Goal: Task Accomplishment & Management: Complete application form

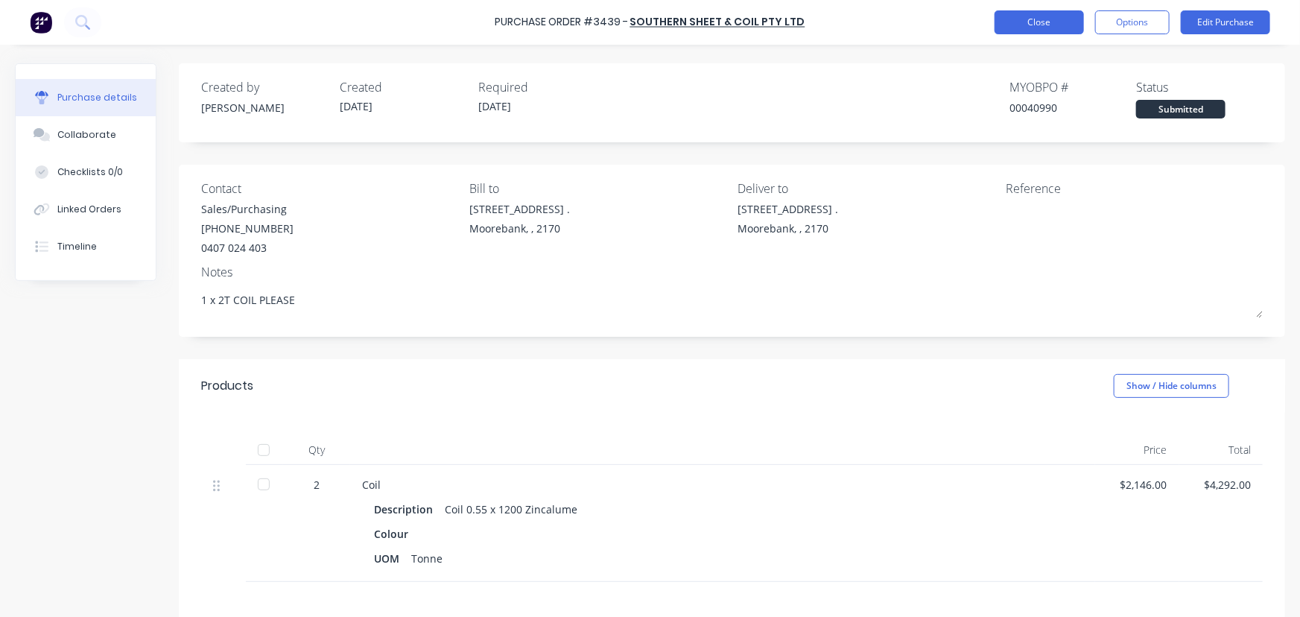
click at [1036, 21] on button "Close" at bounding box center [1039, 22] width 89 height 24
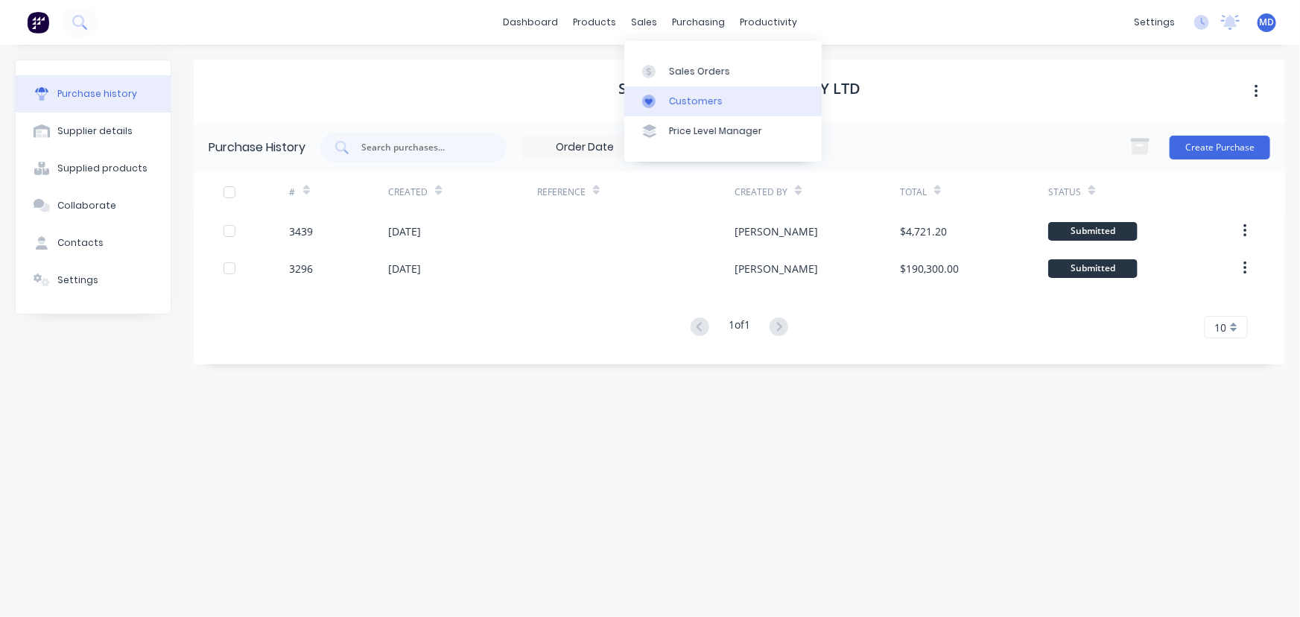
click at [697, 103] on div "Customers" at bounding box center [696, 101] width 54 height 13
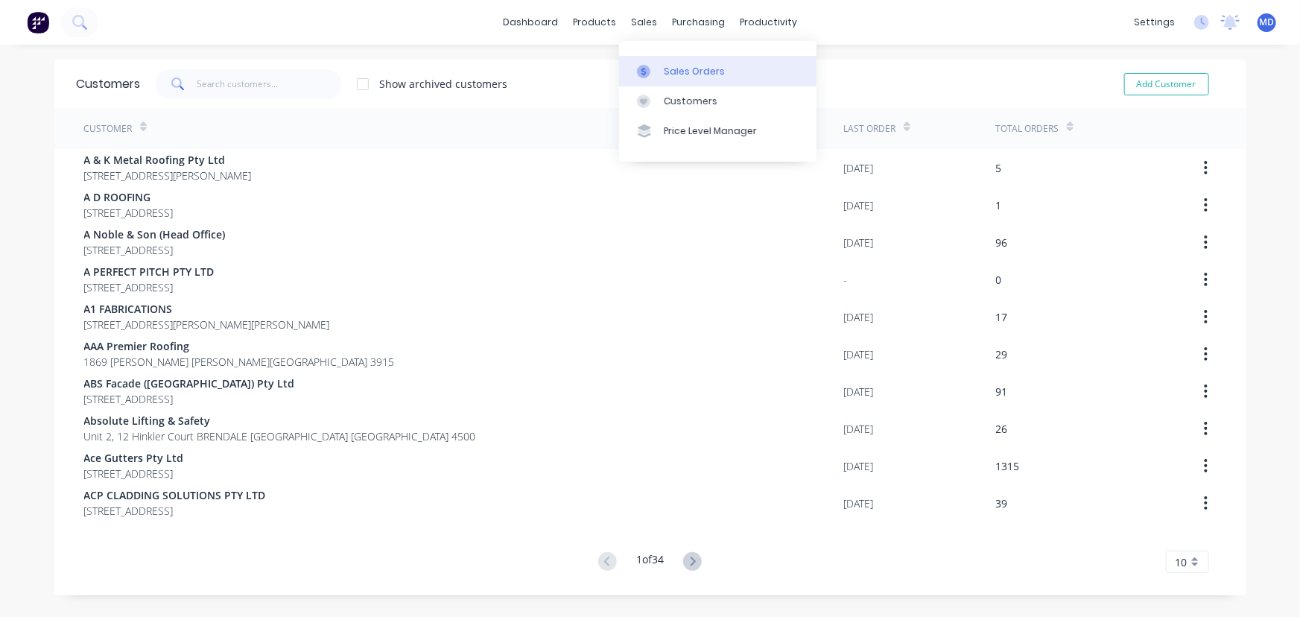
click at [691, 65] on div "Sales Orders" at bounding box center [694, 71] width 61 height 13
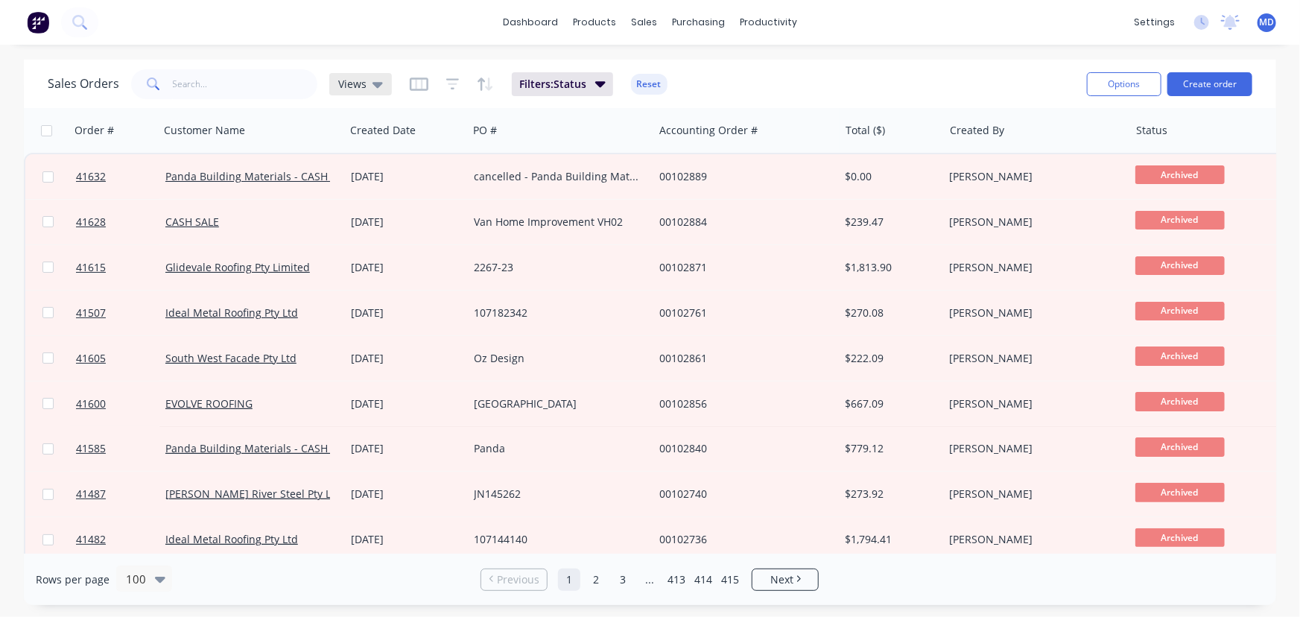
click at [353, 83] on span "Views" at bounding box center [352, 84] width 28 height 16
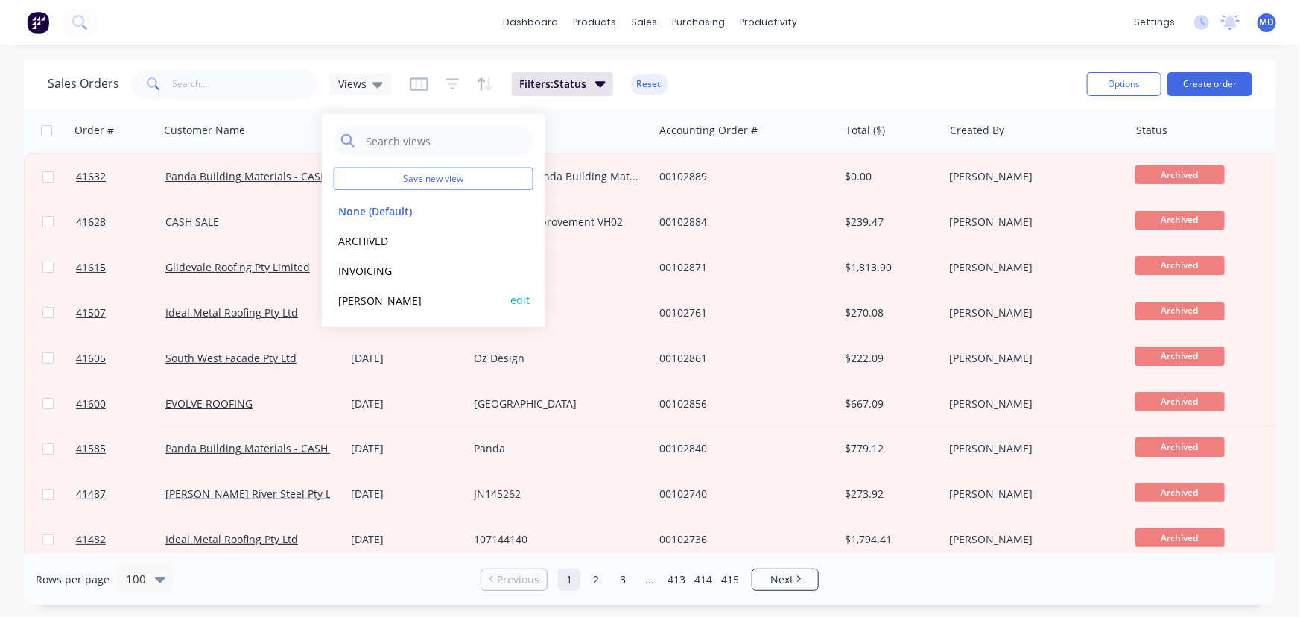
click at [349, 298] on button "[PERSON_NAME]" at bounding box center [419, 299] width 170 height 17
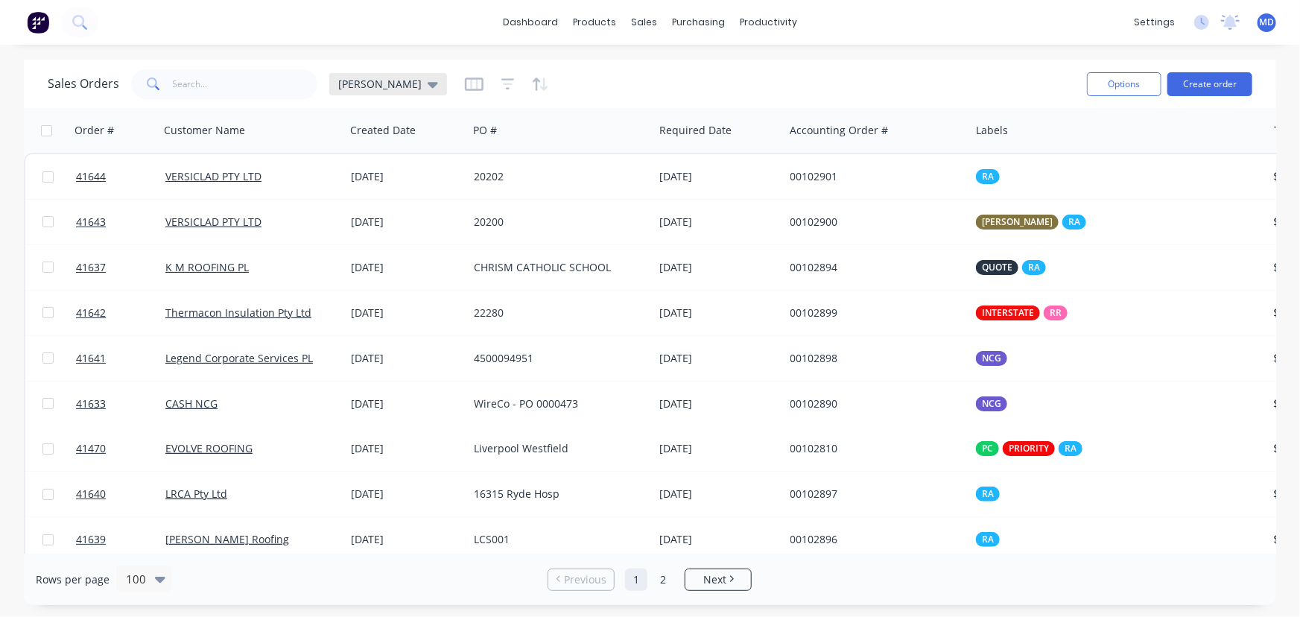
click at [352, 81] on span "[PERSON_NAME]" at bounding box center [379, 84] width 83 height 16
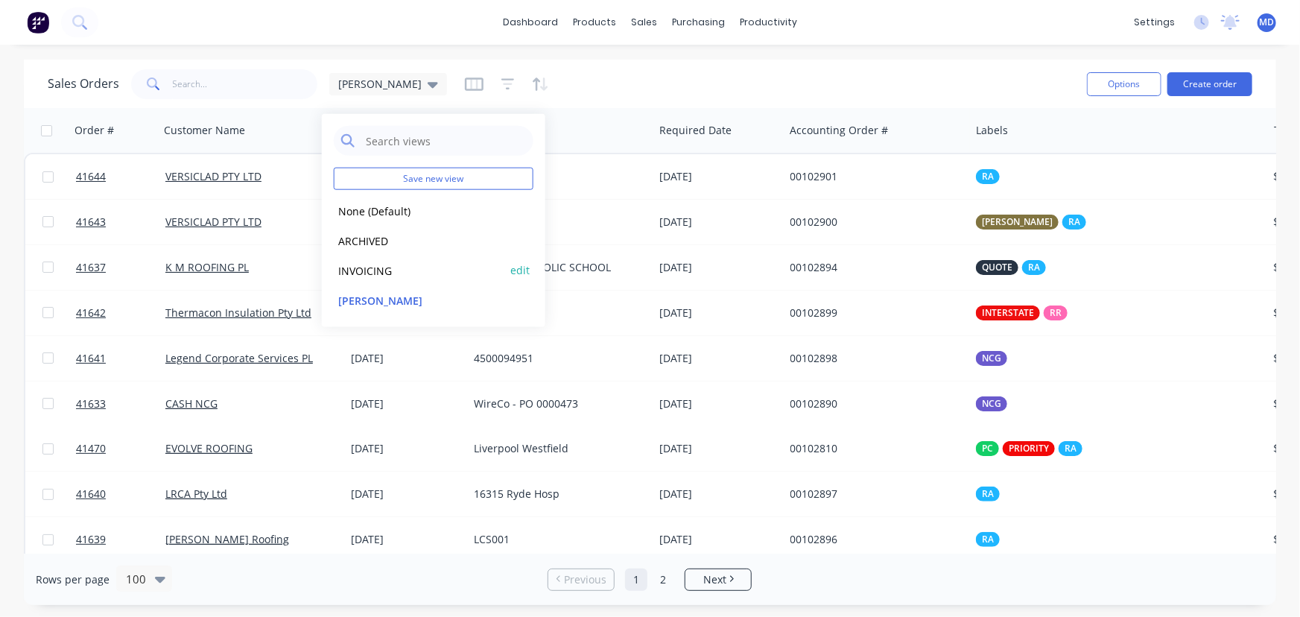
click at [373, 267] on button "INVOICING" at bounding box center [419, 270] width 170 height 17
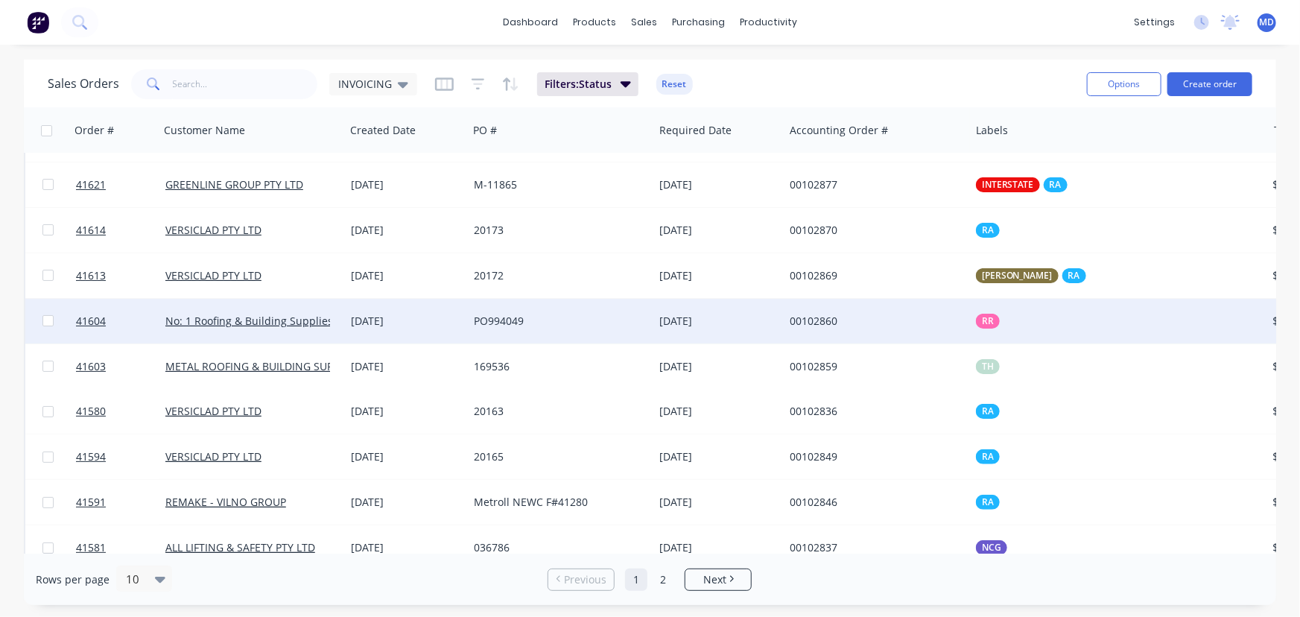
scroll to position [60, 0]
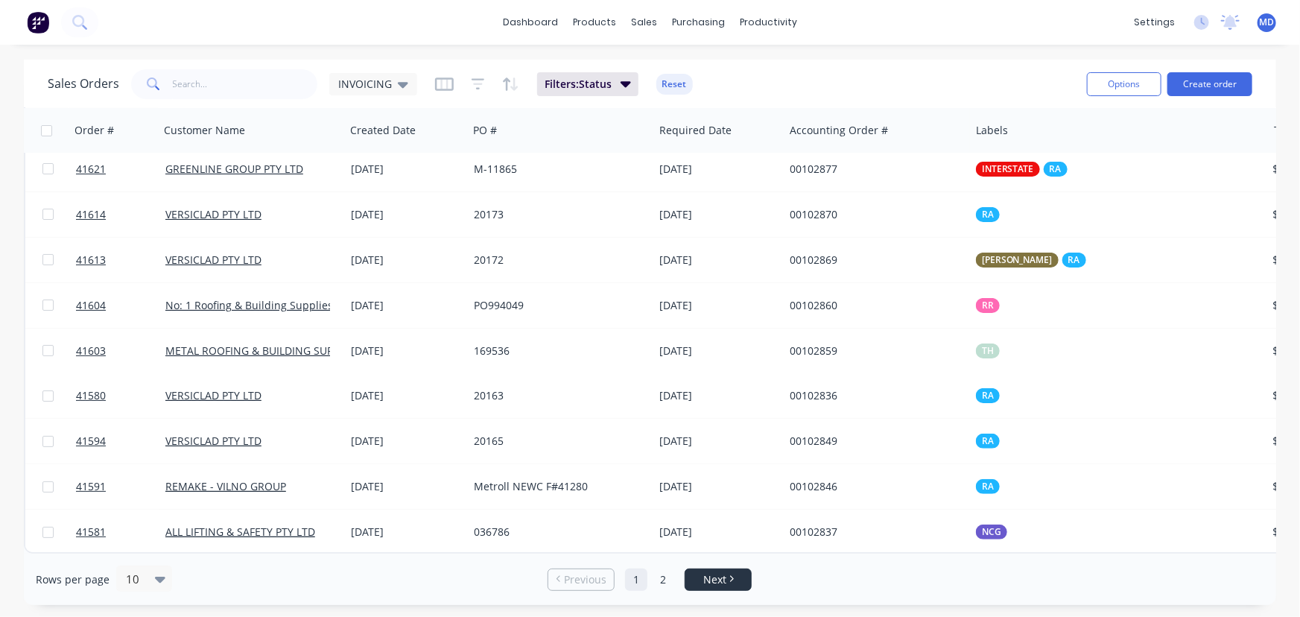
drag, startPoint x: 715, startPoint y: 580, endPoint x: 713, endPoint y: 568, distance: 12.1
click at [716, 580] on span "Next" at bounding box center [714, 579] width 23 height 15
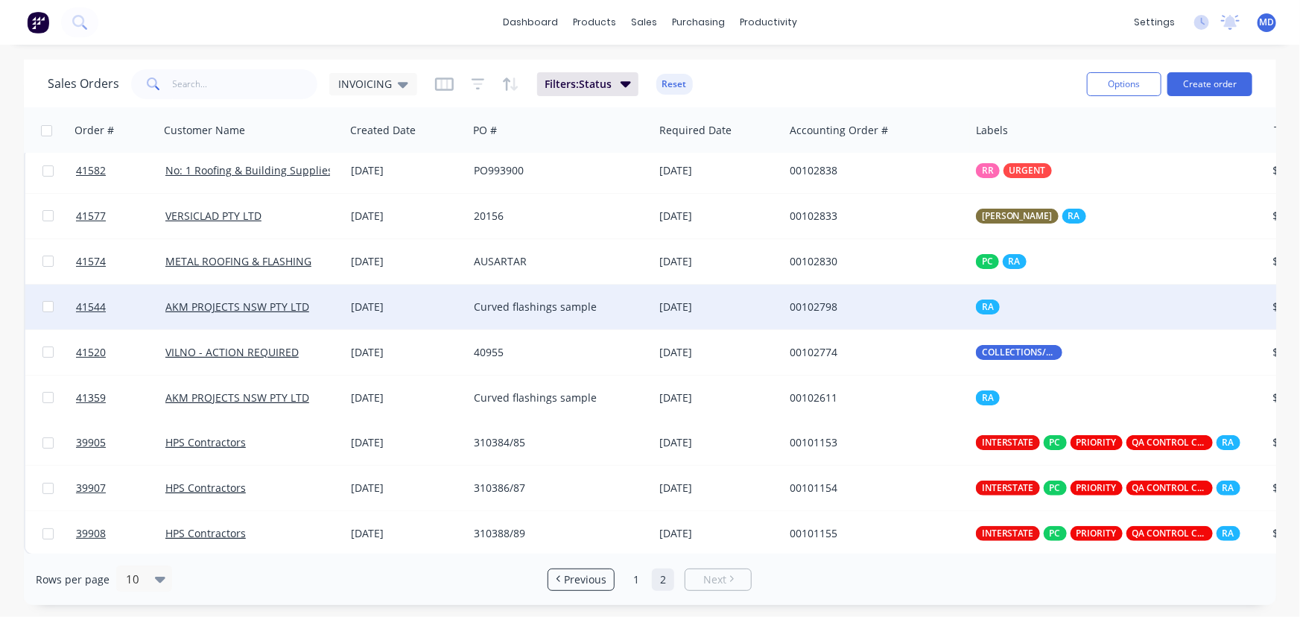
scroll to position [0, 0]
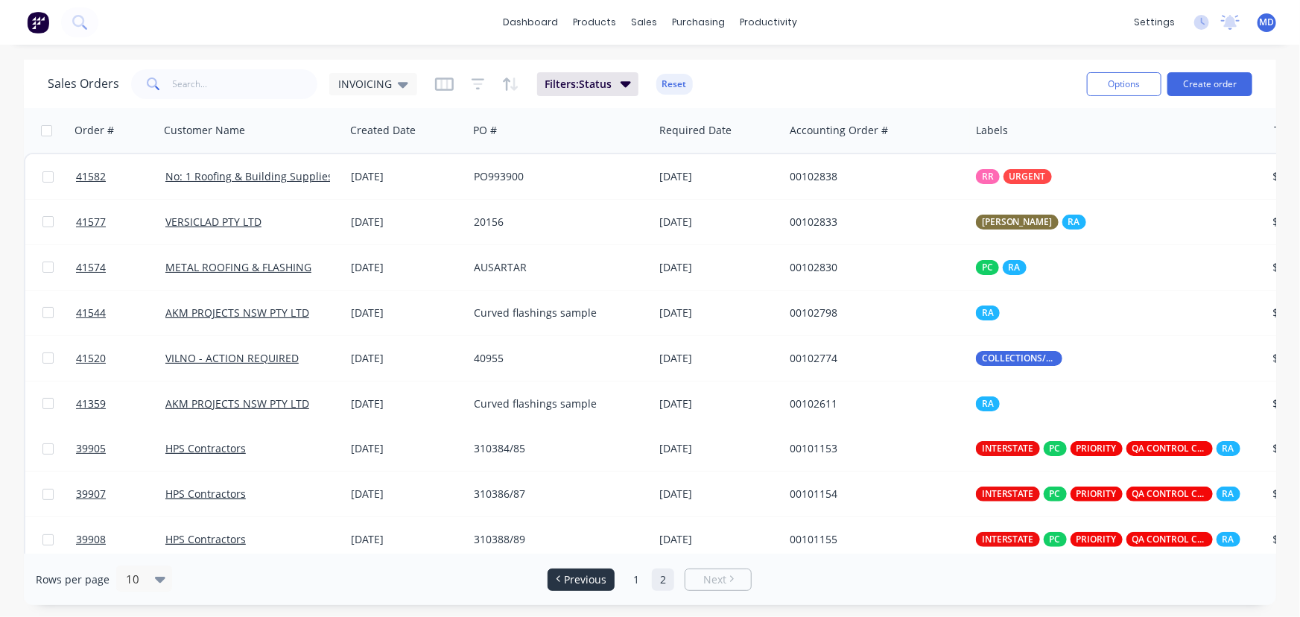
click at [579, 578] on span "Previous" at bounding box center [585, 579] width 42 height 15
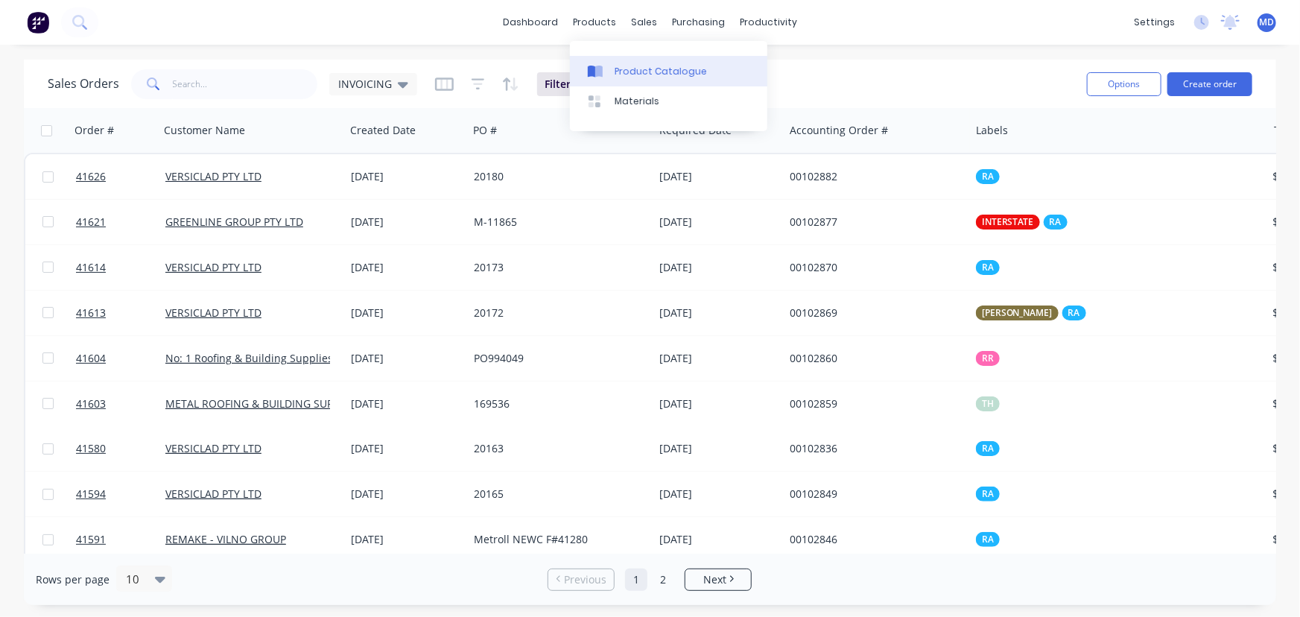
click at [663, 70] on div "Product Catalogue" at bounding box center [661, 71] width 92 height 13
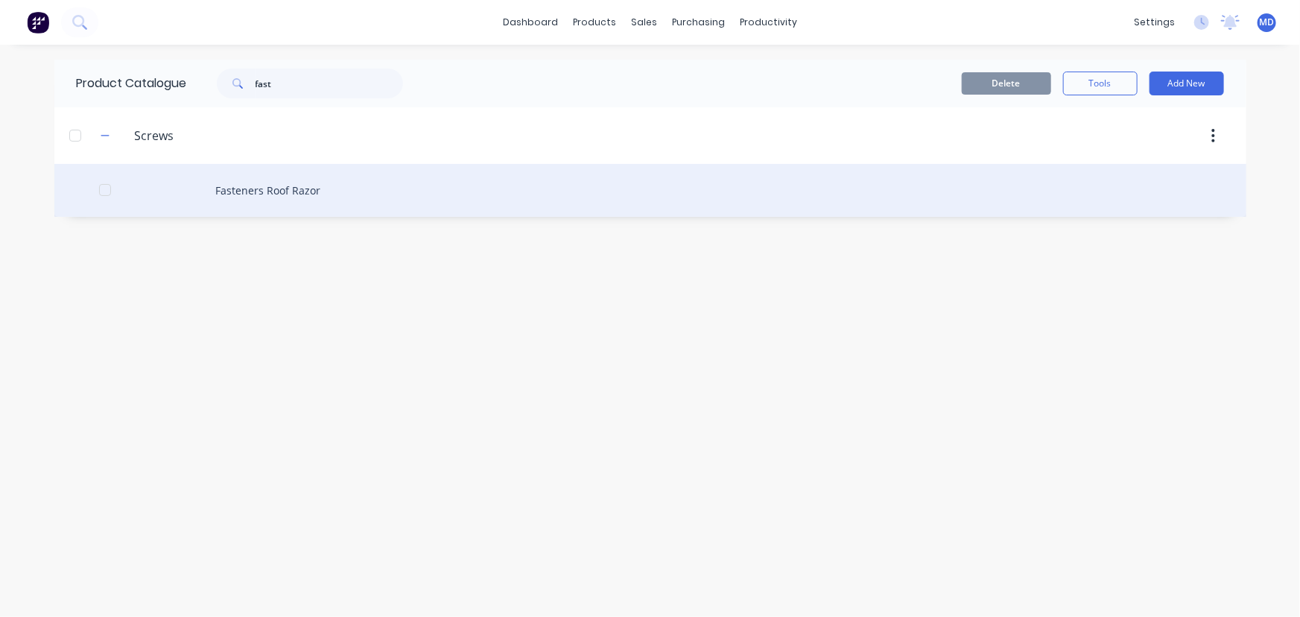
click at [307, 192] on div "Fasteners Roof Razor" at bounding box center [650, 190] width 1192 height 53
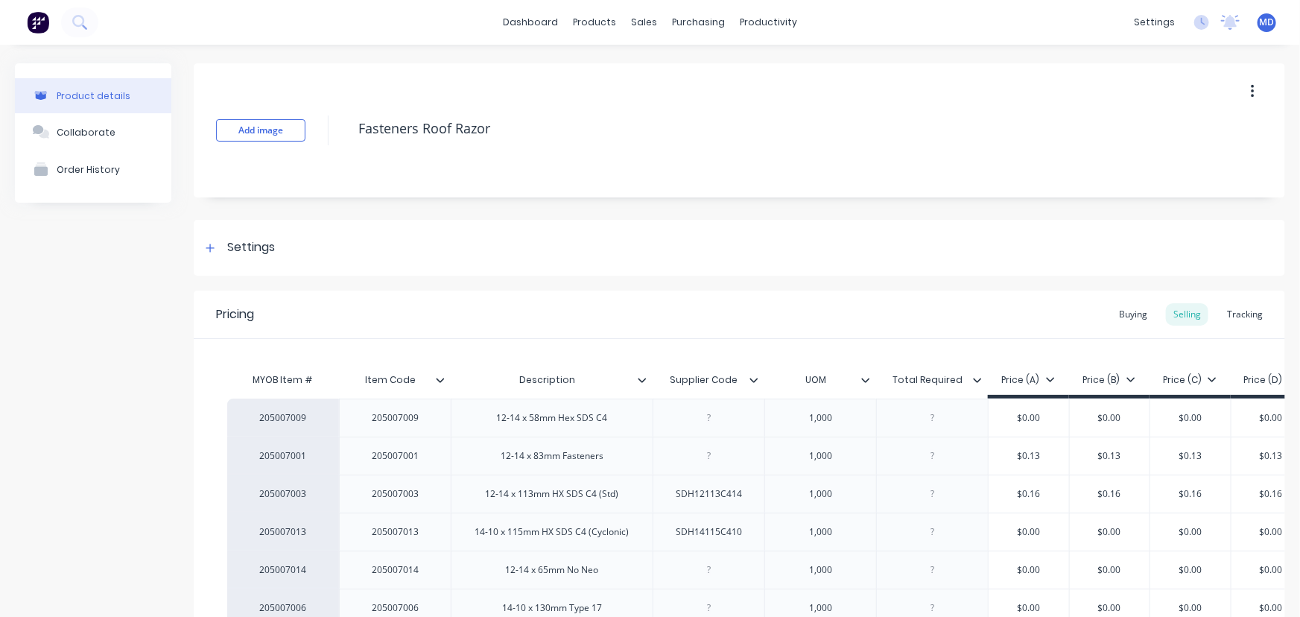
type textarea "x"
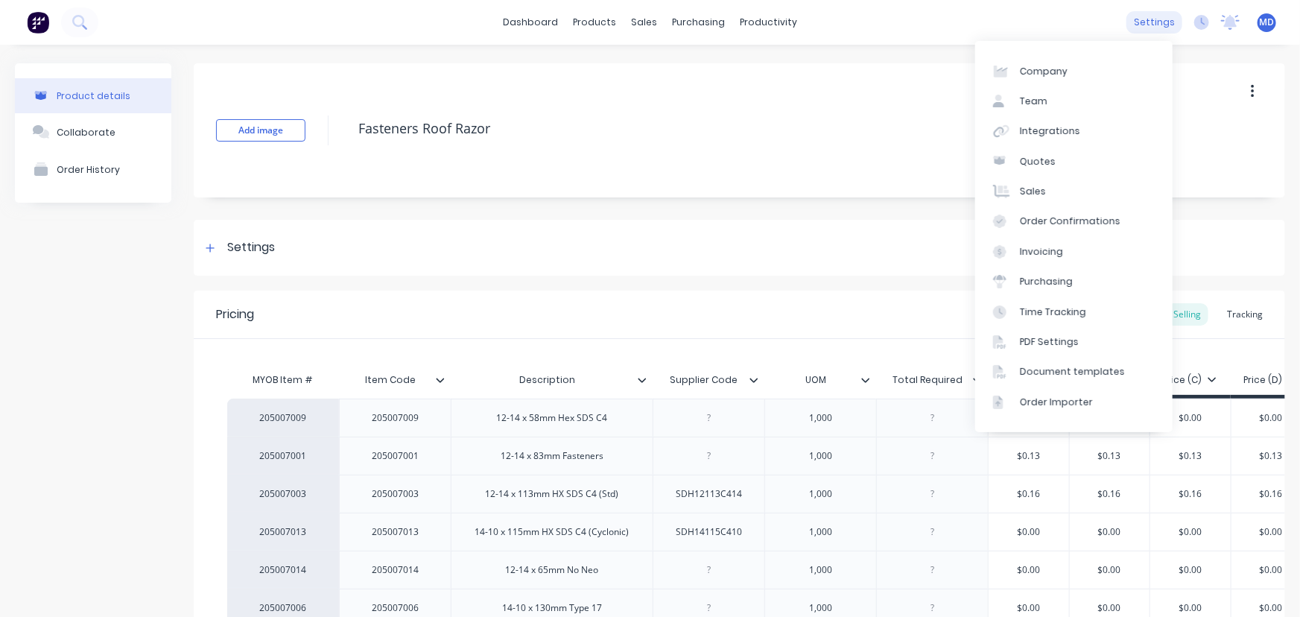
click at [1147, 18] on div "settings" at bounding box center [1155, 22] width 56 height 22
click at [1039, 130] on div "Integrations" at bounding box center [1050, 130] width 60 height 13
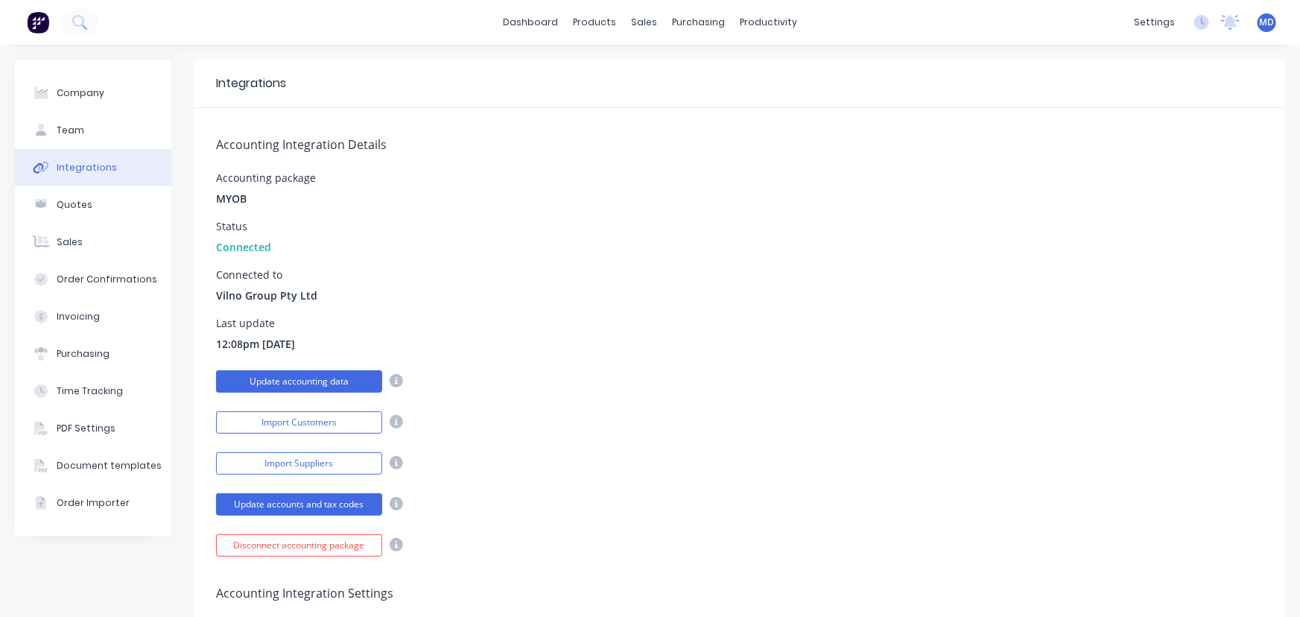
click at [288, 380] on button "Update accounting data" at bounding box center [299, 381] width 166 height 22
click at [283, 498] on button "Update accounts and tax codes" at bounding box center [299, 504] width 166 height 22
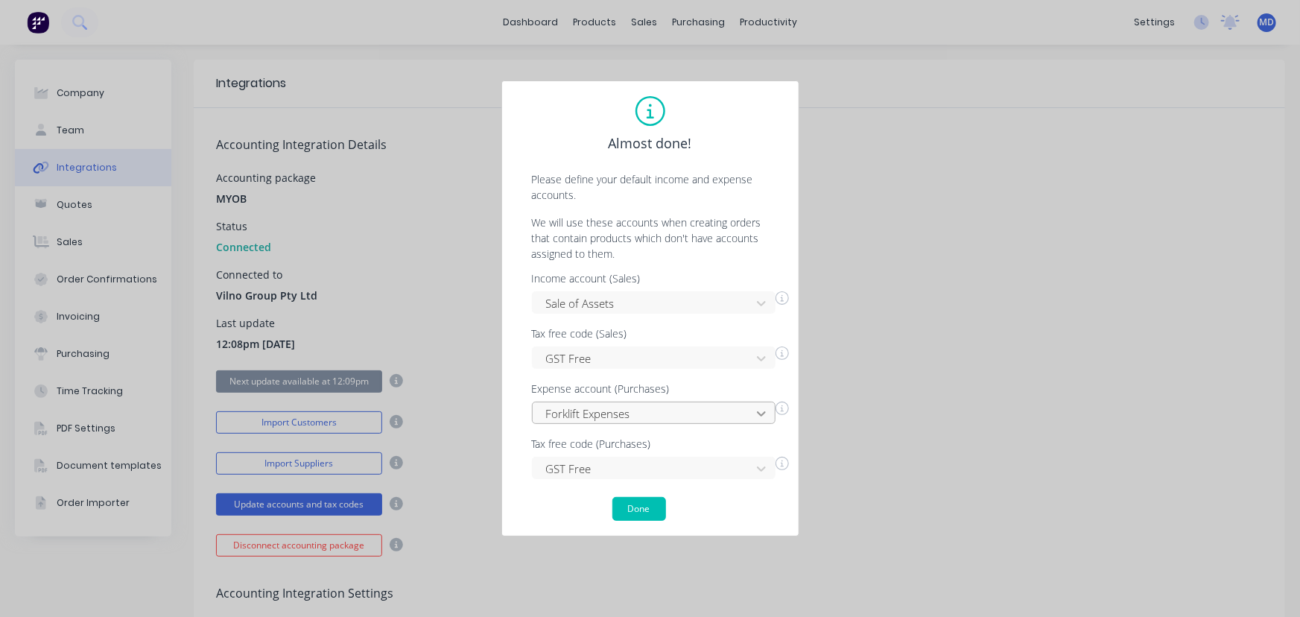
scroll to position [118, 0]
click at [762, 413] on div "Forklift Expenses" at bounding box center [654, 413] width 244 height 22
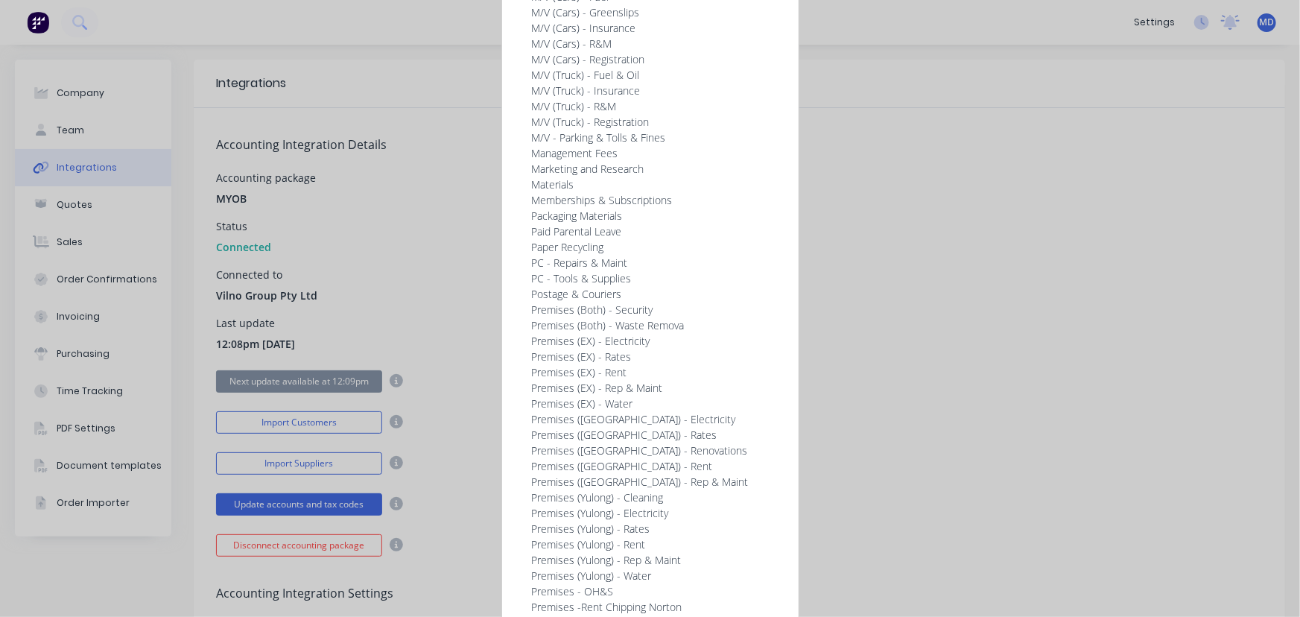
click at [976, 355] on div "Almost done! Please define your default income and expense accounts. We will us…" at bounding box center [650, 308] width 1300 height 617
click at [756, 414] on div "197 results available. Use Up and Down to choose options, press Enter to select…" at bounding box center [644, 413] width 224 height 3127
click at [1014, 341] on div "Almost done! Please define your default income and expense accounts. We will us…" at bounding box center [650, 308] width 1300 height 617
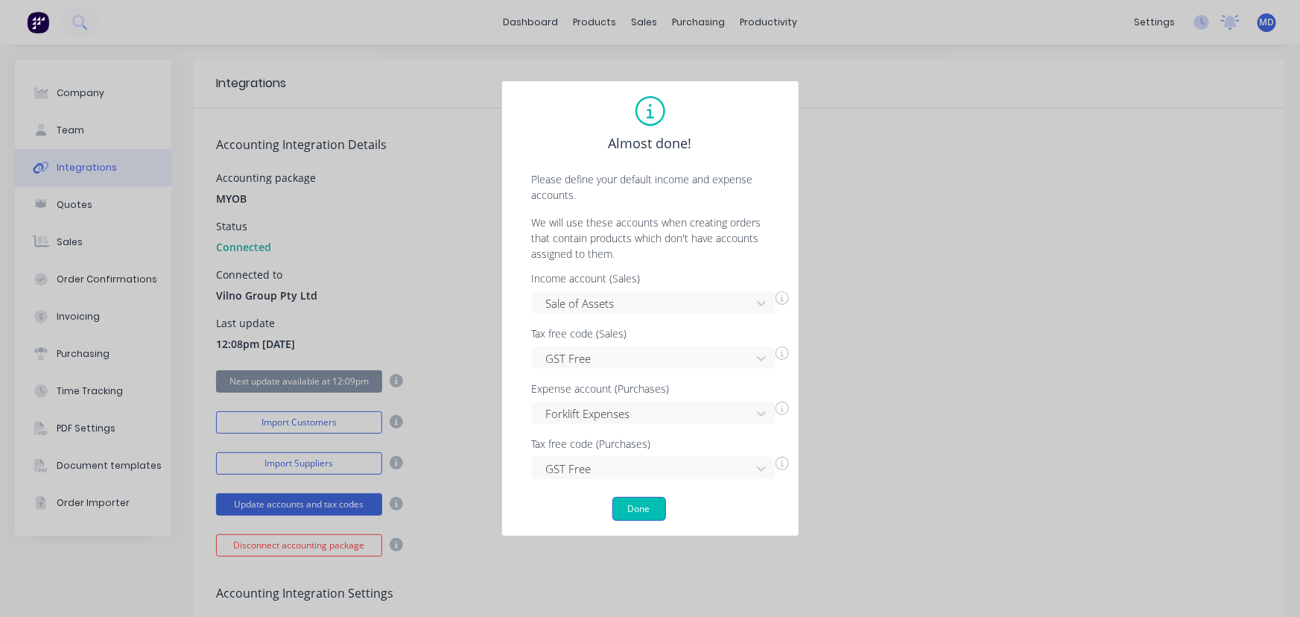
click at [642, 509] on button "Done" at bounding box center [639, 509] width 54 height 24
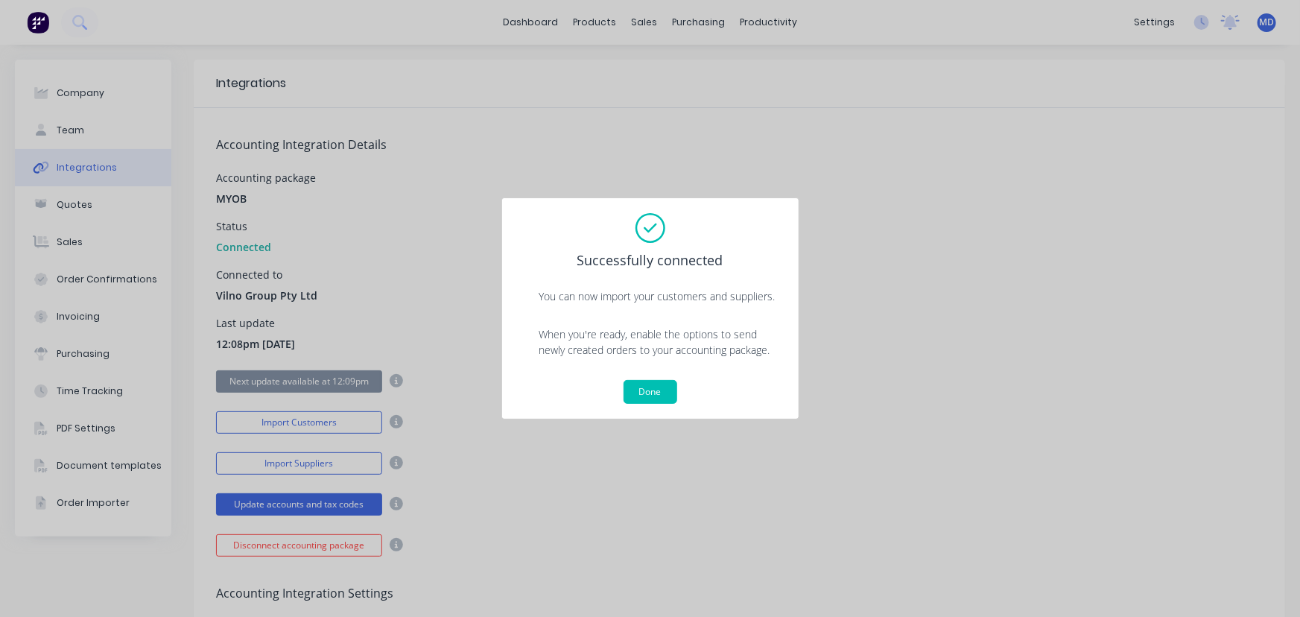
click at [1032, 387] on div "Successfully connected You can now import your customers and suppliers. When yo…" at bounding box center [650, 308] width 1300 height 617
click at [648, 393] on button "Done" at bounding box center [651, 392] width 54 height 24
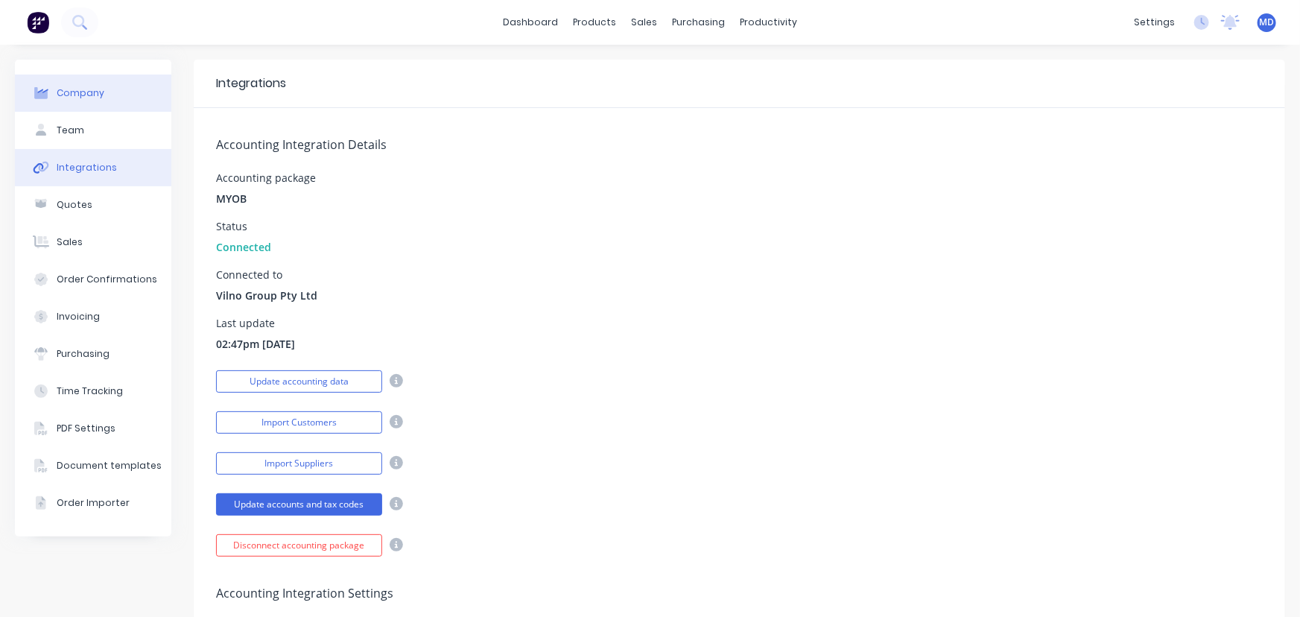
click at [92, 97] on div "Company" at bounding box center [81, 92] width 48 height 13
select select "AU"
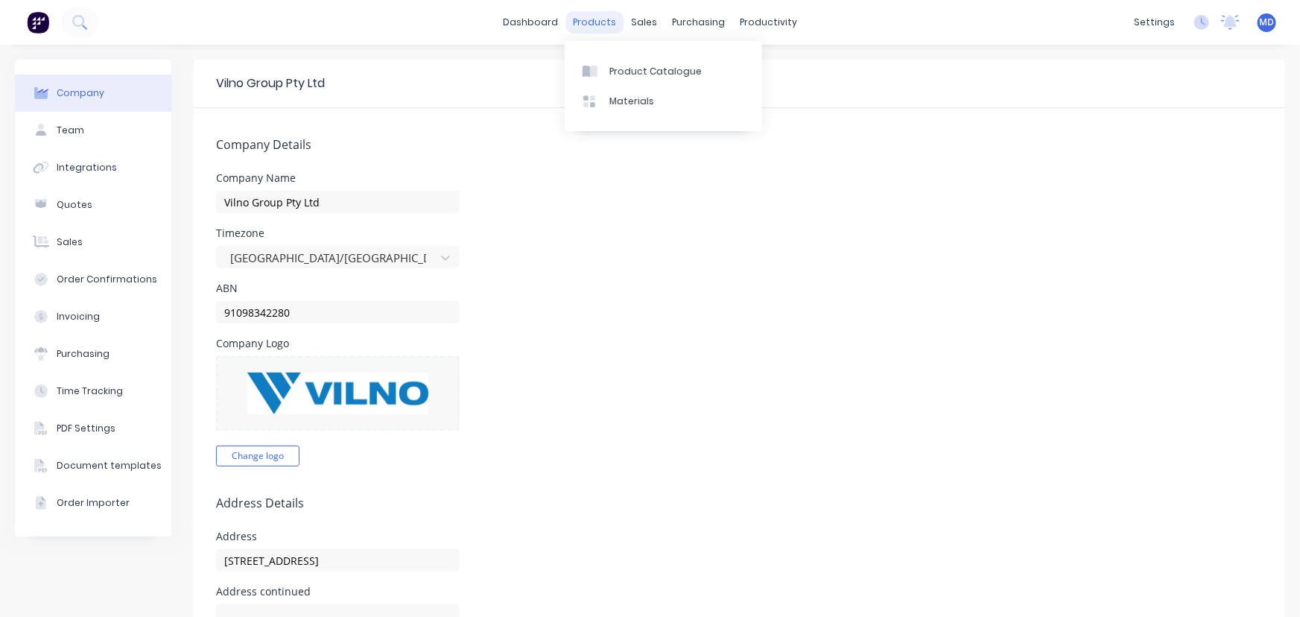
click at [590, 22] on div "products" at bounding box center [595, 22] width 58 height 22
click at [657, 63] on link "Product Catalogue" at bounding box center [663, 71] width 197 height 30
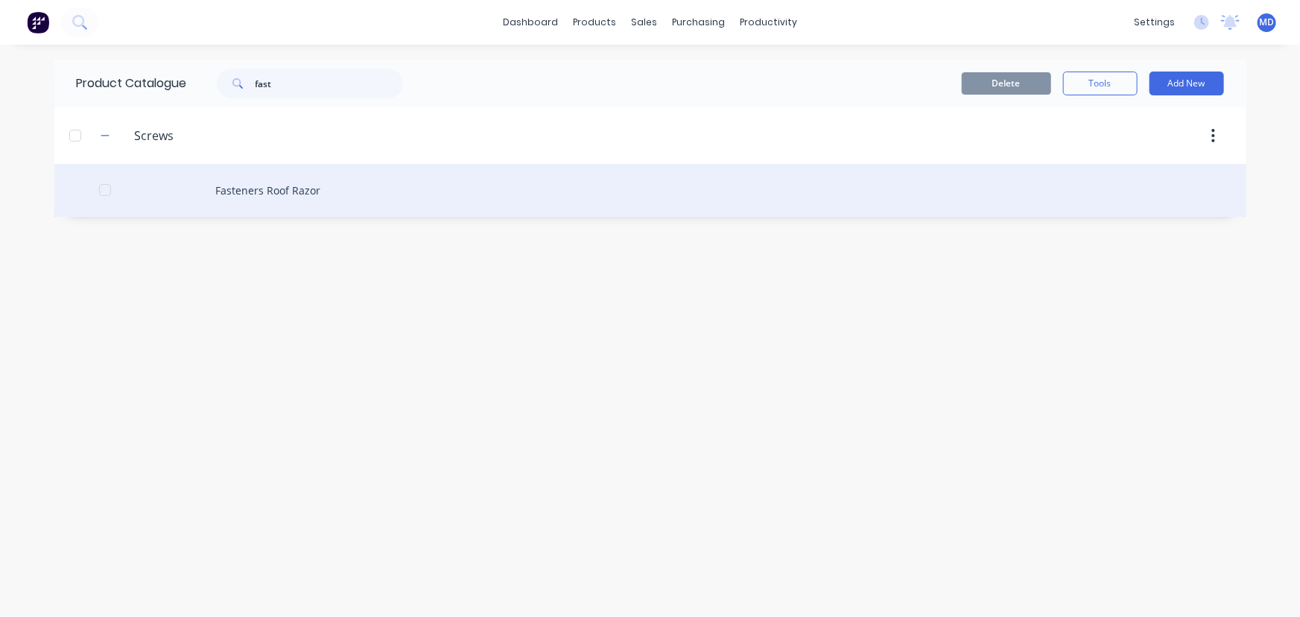
click at [250, 201] on div "Fasteners Roof Razor" at bounding box center [650, 190] width 1192 height 53
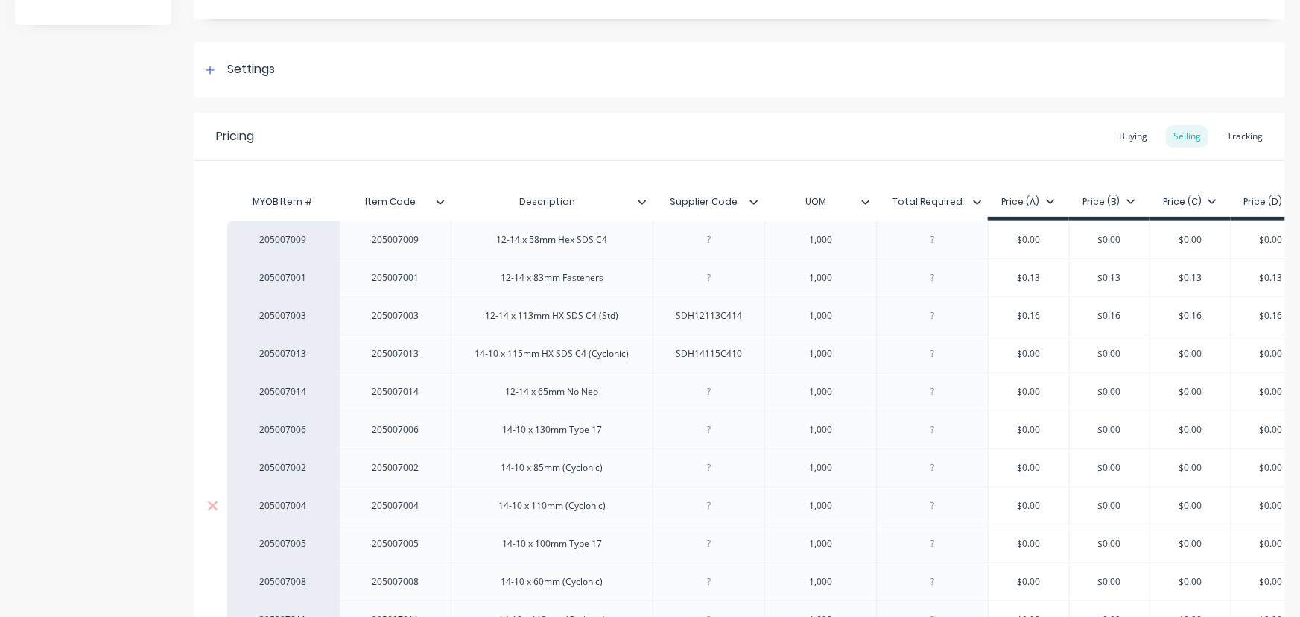
scroll to position [395, 0]
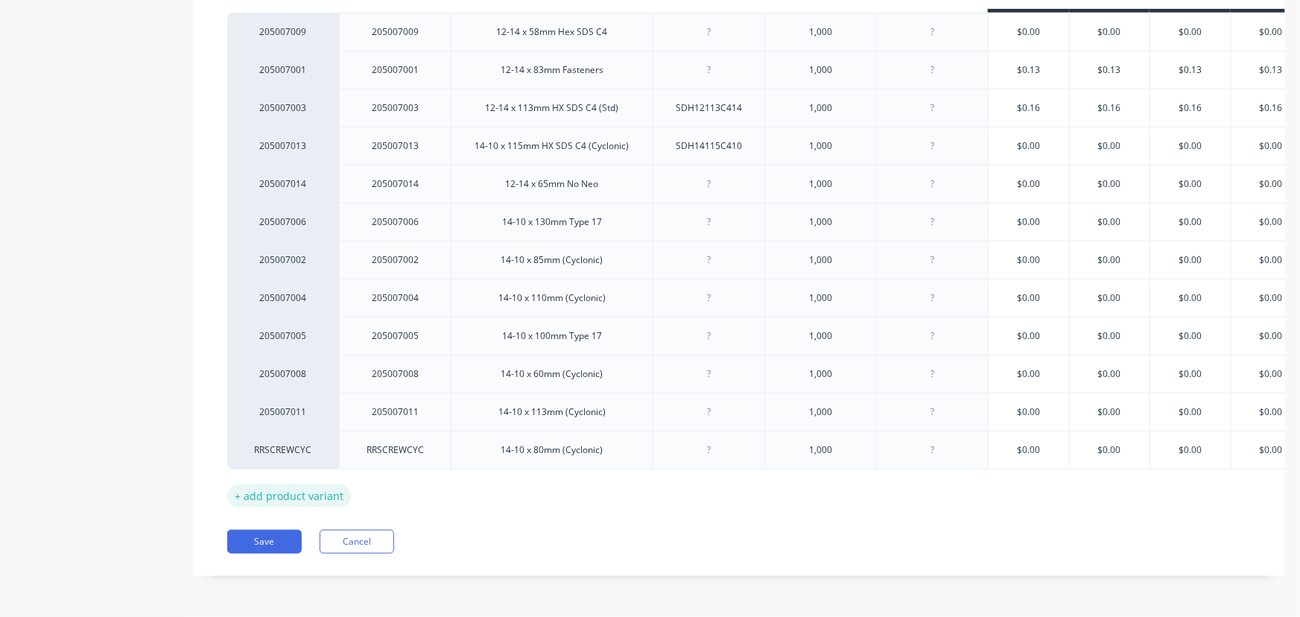
click at [293, 488] on div "+ add product variant" at bounding box center [289, 495] width 124 height 23
type textarea "x"
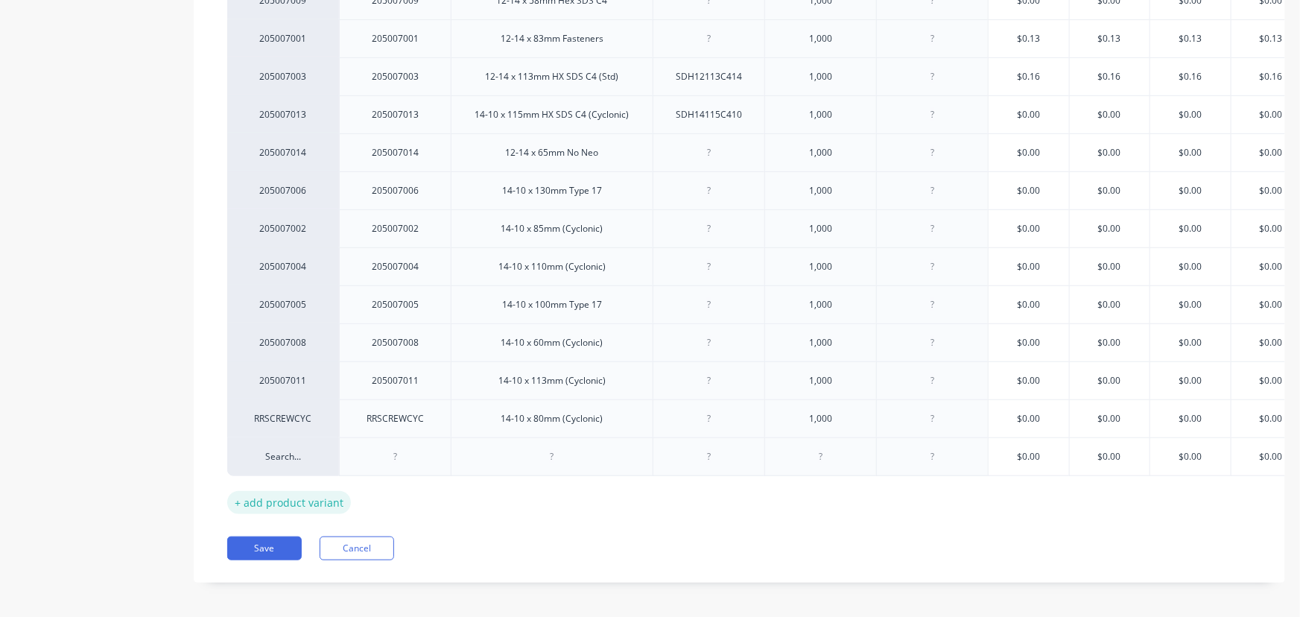
scroll to position [432, 0]
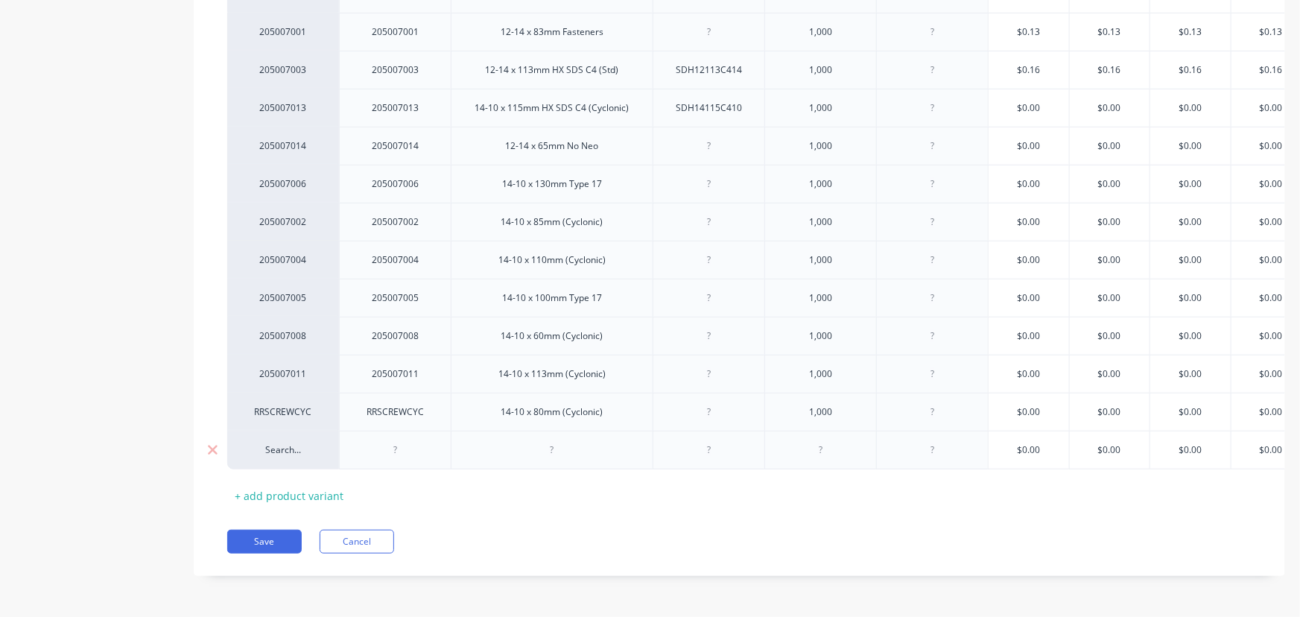
click at [281, 444] on div "Search..." at bounding box center [283, 449] width 82 height 13
type input "205007018"
click at [289, 330] on button "205007018" at bounding box center [290, 326] width 94 height 22
type textarea "x"
click at [396, 442] on div at bounding box center [395, 449] width 75 height 19
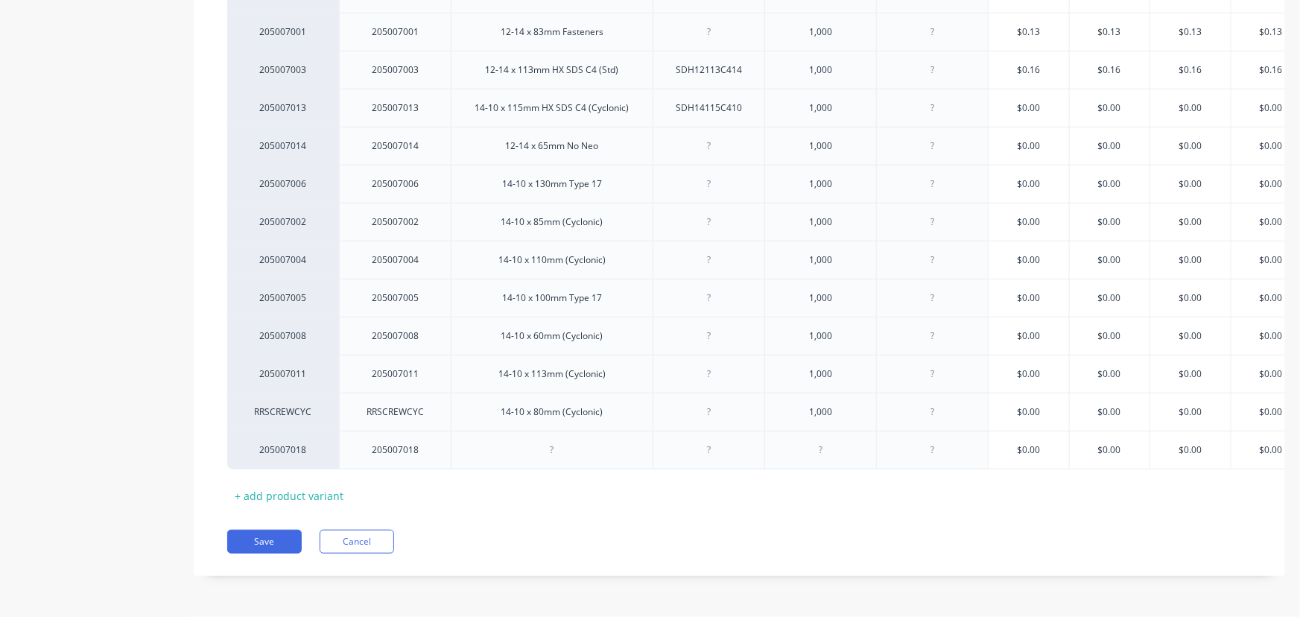
click at [554, 441] on div at bounding box center [552, 449] width 75 height 19
type textarea "x"
click at [709, 441] on div at bounding box center [709, 449] width 75 height 19
click at [820, 446] on div at bounding box center [821, 449] width 75 height 19
type textarea "x"
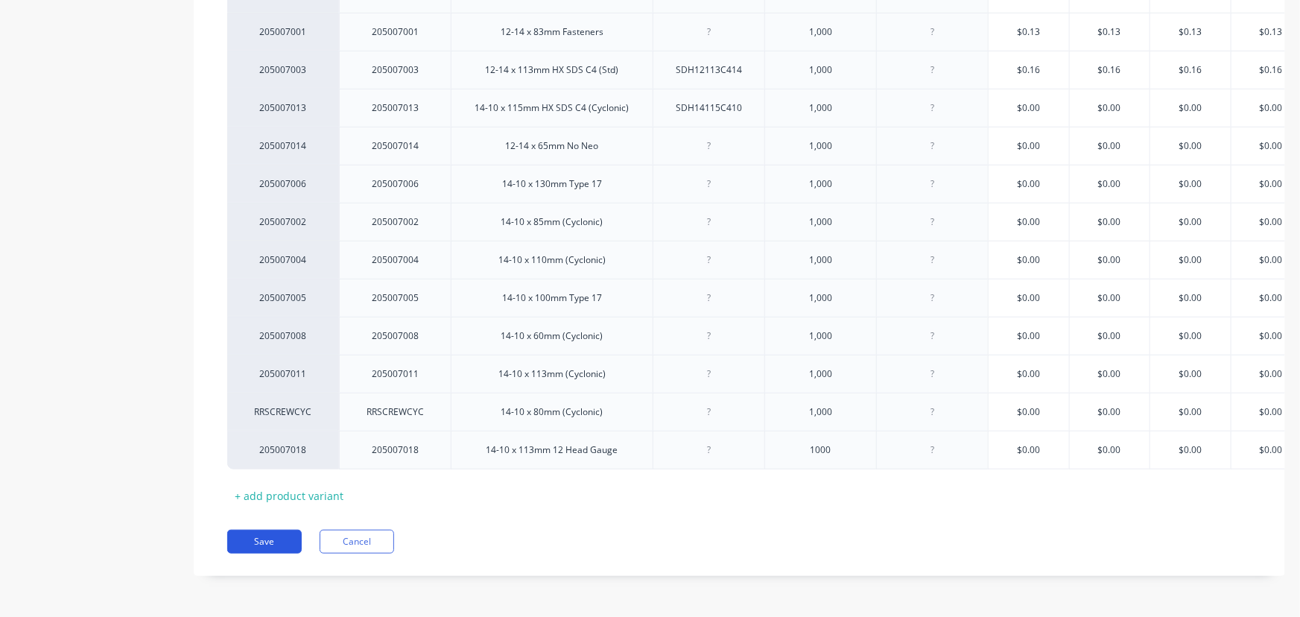
click at [268, 542] on button "Save" at bounding box center [264, 542] width 75 height 24
type textarea "x"
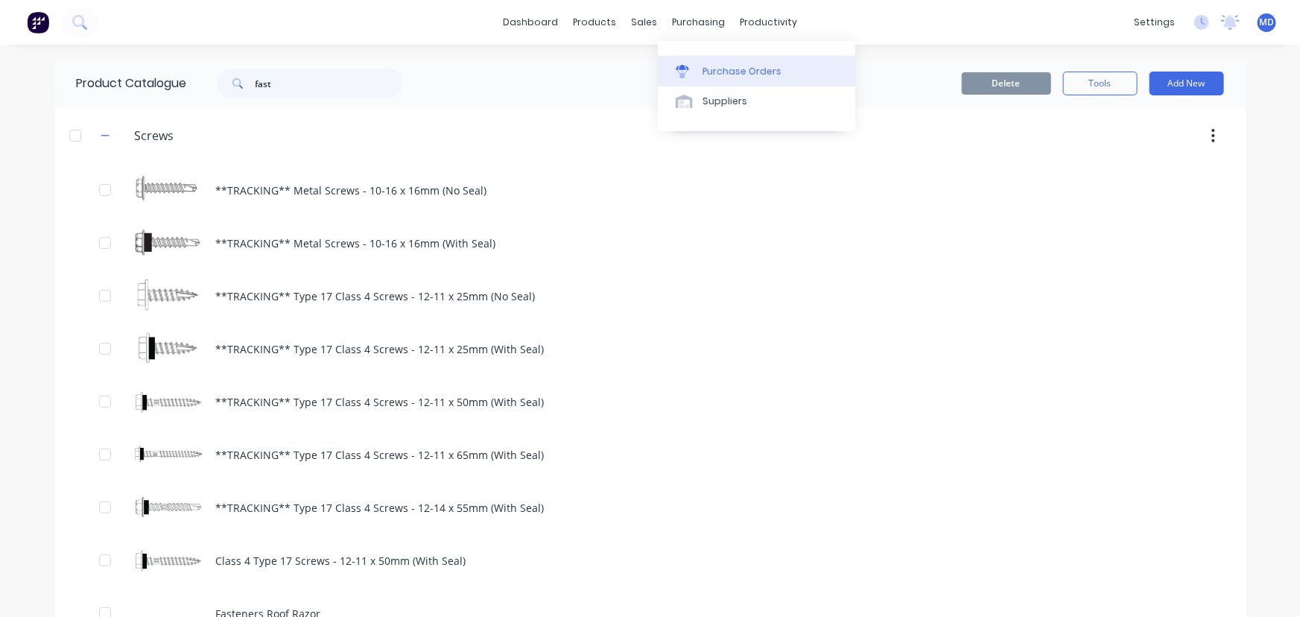
click at [741, 68] on div "Purchase Orders" at bounding box center [742, 71] width 79 height 13
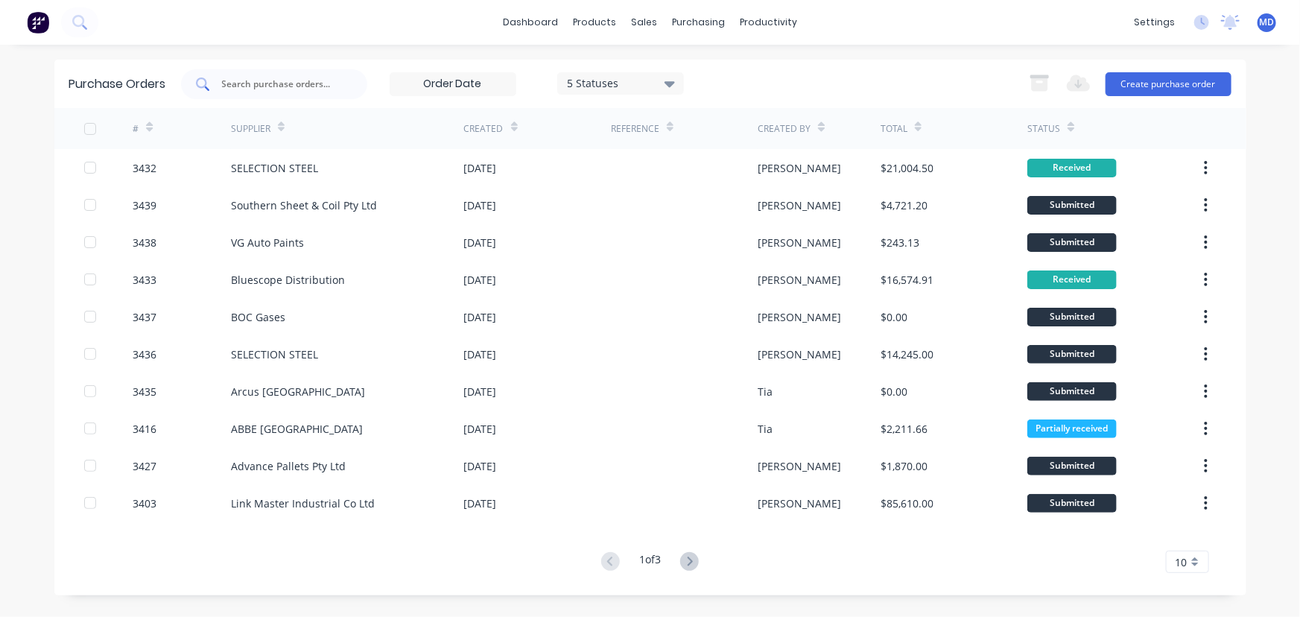
click at [335, 86] on div at bounding box center [274, 84] width 186 height 30
type input "3403"
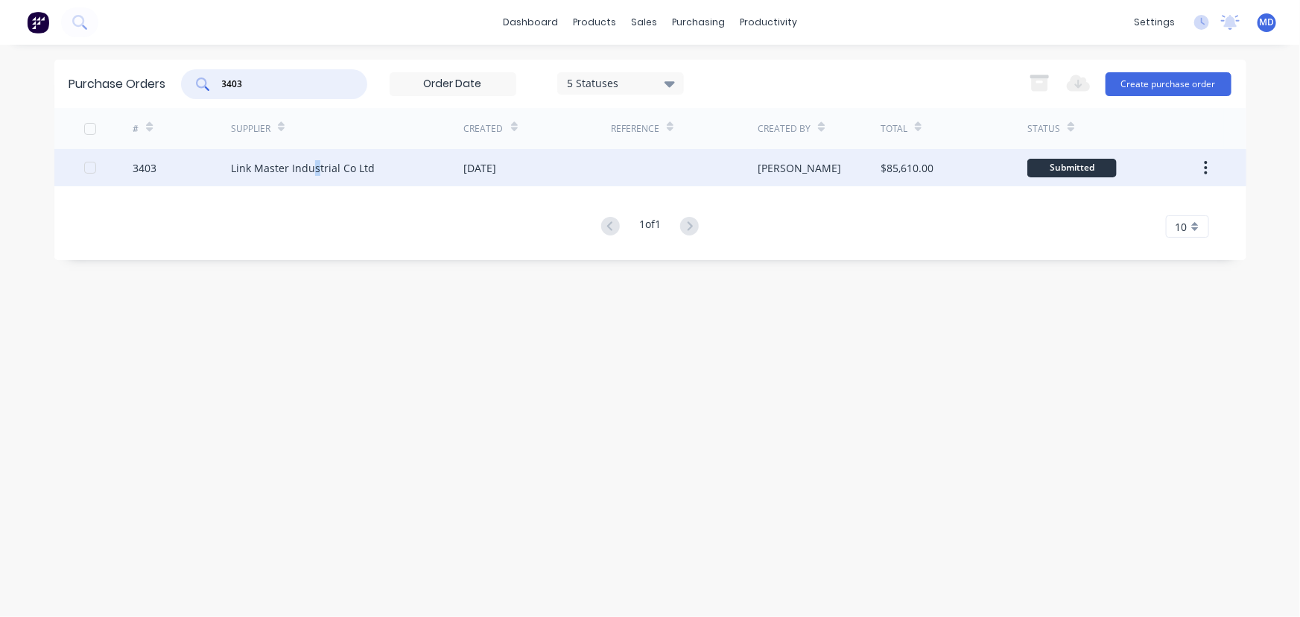
click at [314, 168] on div "Link Master Industrial Co Ltd" at bounding box center [303, 168] width 144 height 16
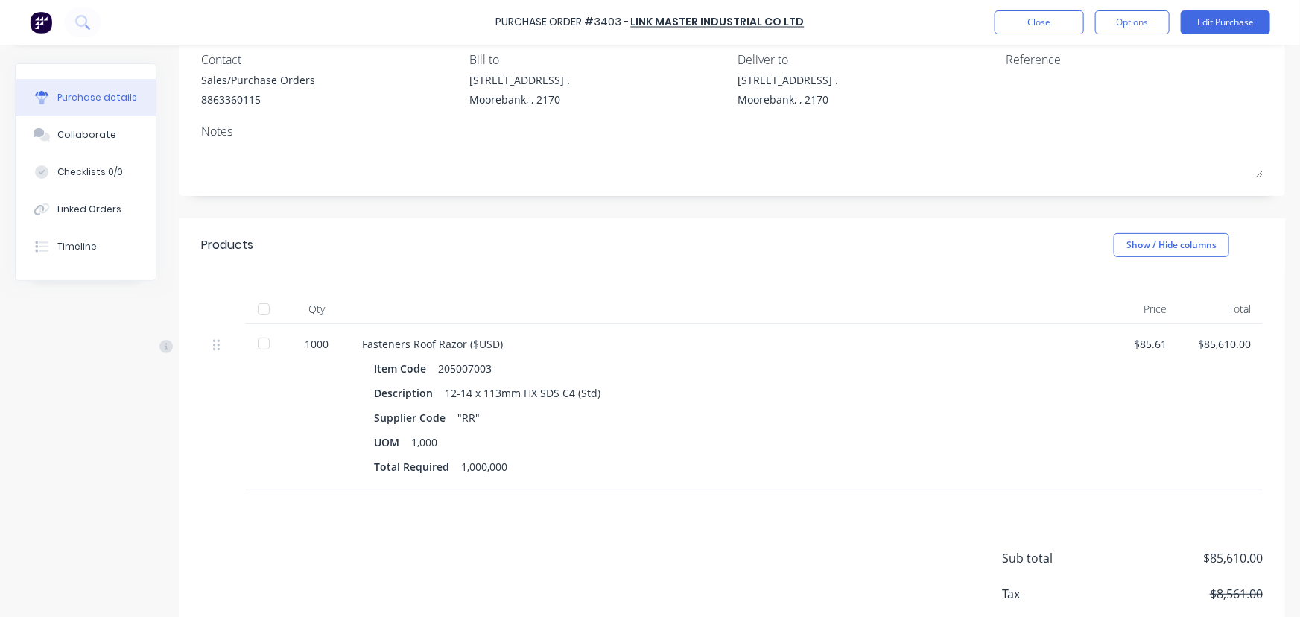
scroll to position [135, 0]
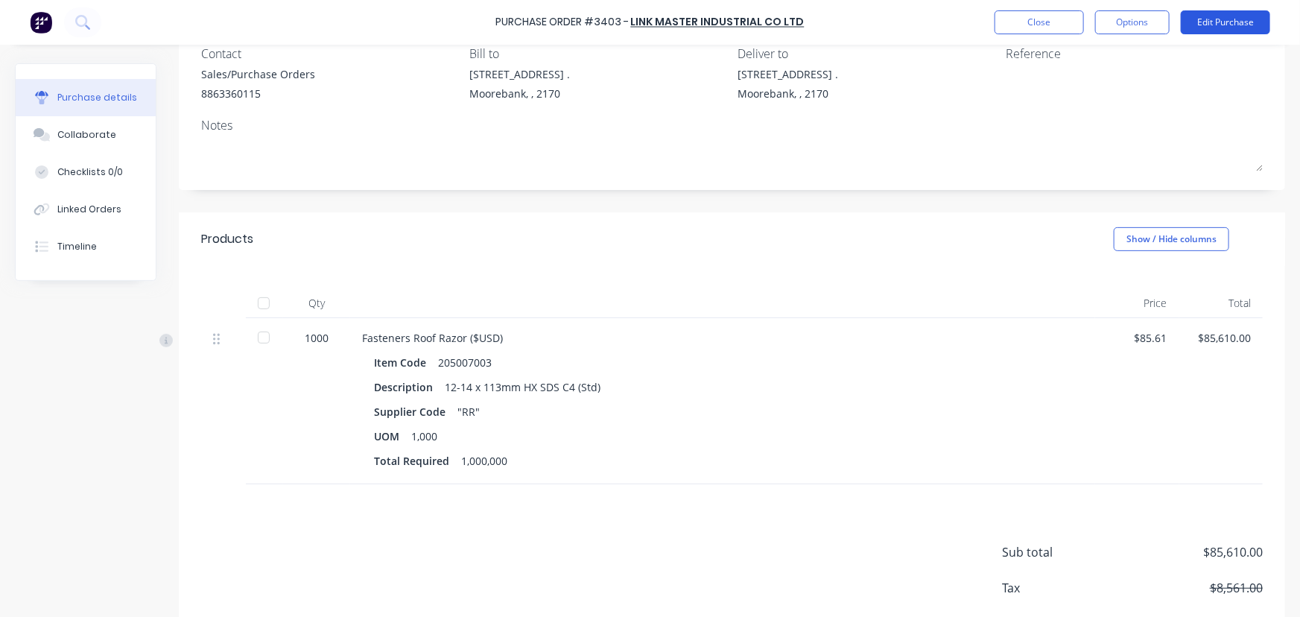
click at [1234, 14] on button "Edit Purchase" at bounding box center [1225, 22] width 89 height 24
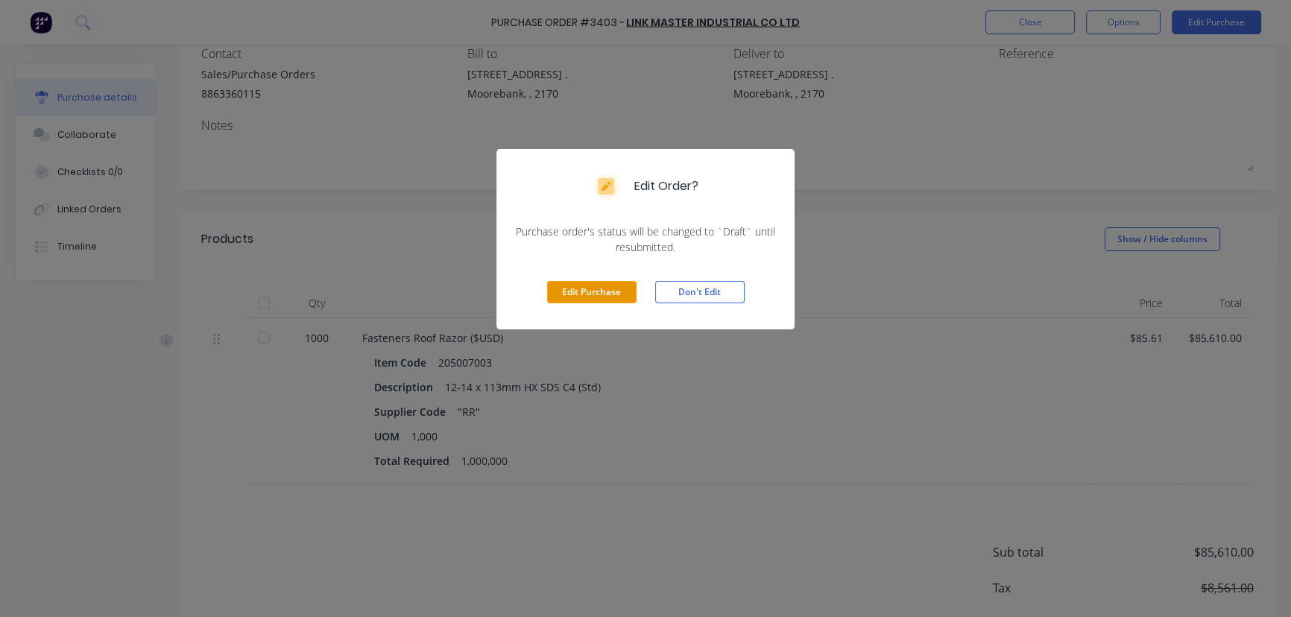
click at [595, 291] on button "Edit Purchase" at bounding box center [591, 292] width 89 height 22
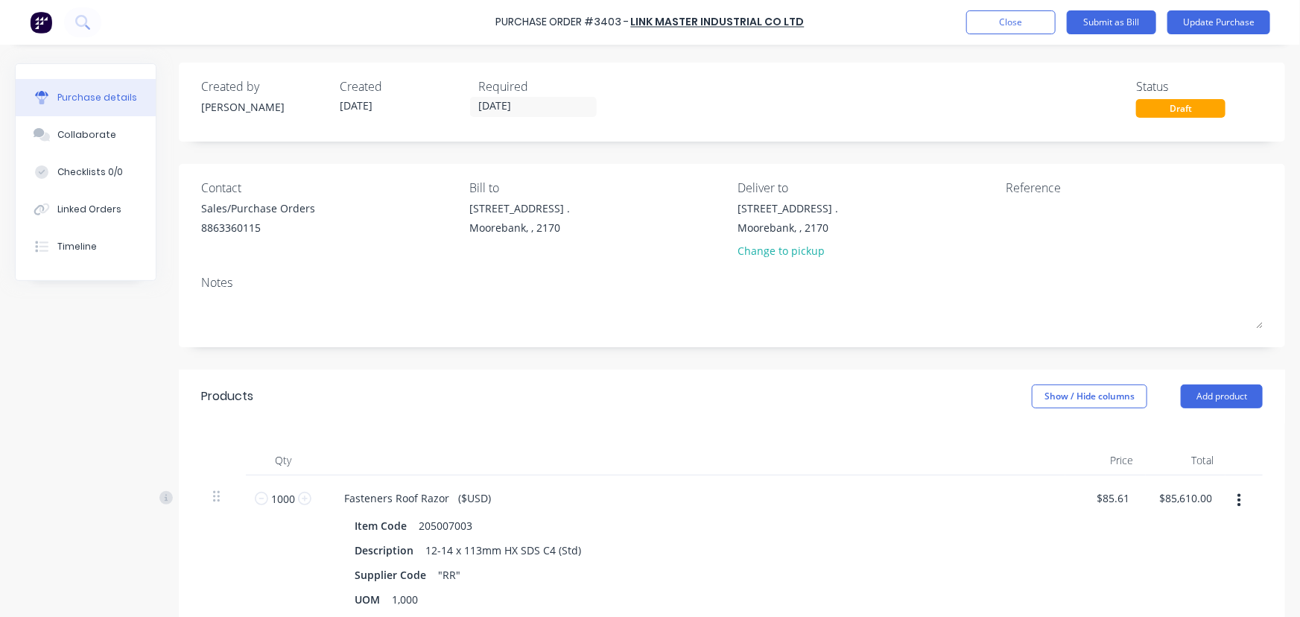
scroll to position [0, 0]
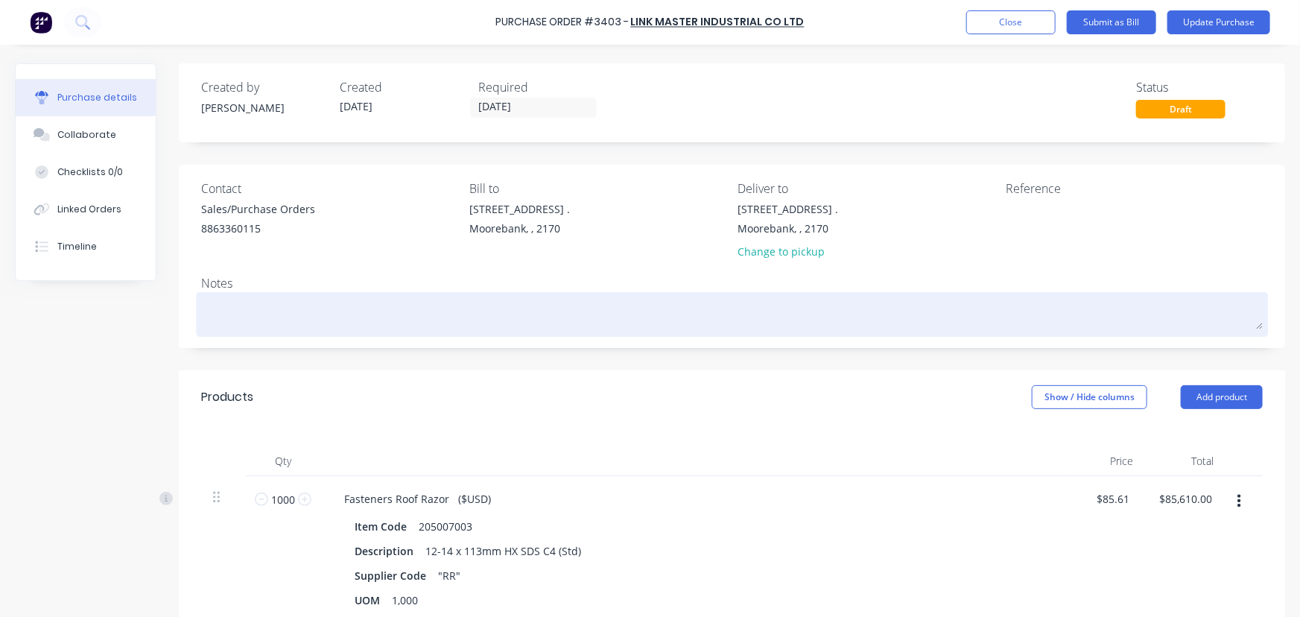
click at [306, 321] on textarea at bounding box center [732, 313] width 1062 height 34
type textarea "x"
type textarea "U"
type textarea "x"
type textarea "UD"
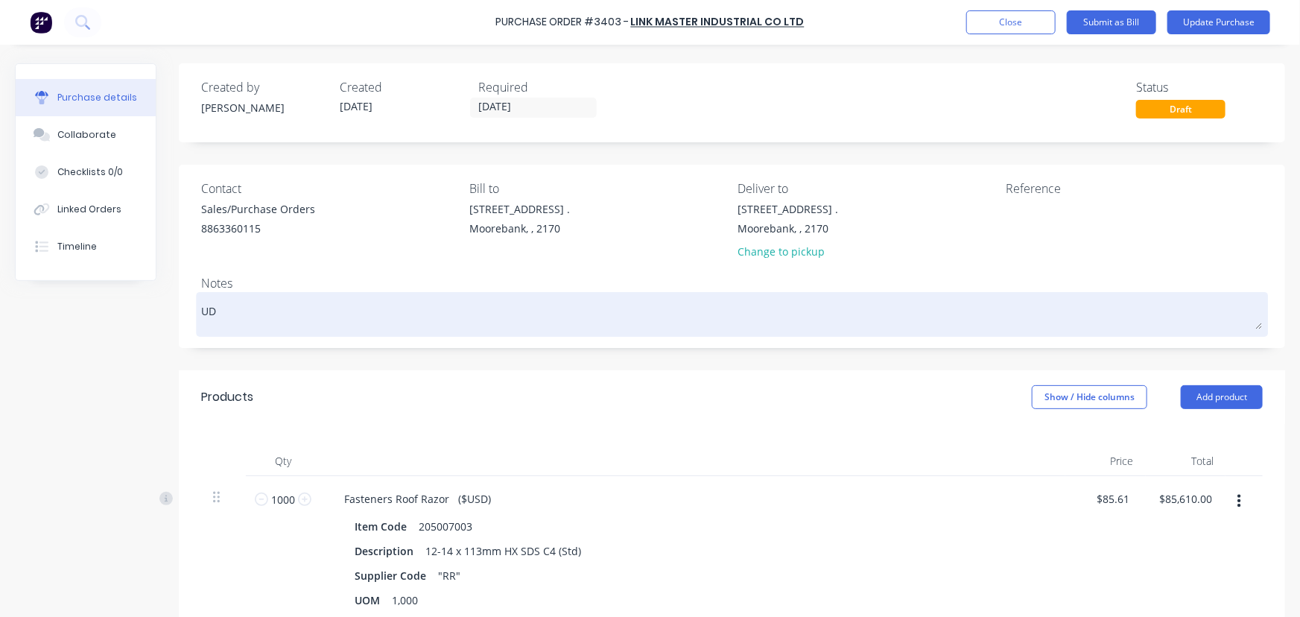
type textarea "x"
type textarea "U"
type textarea "x"
type textarea "US"
type textarea "x"
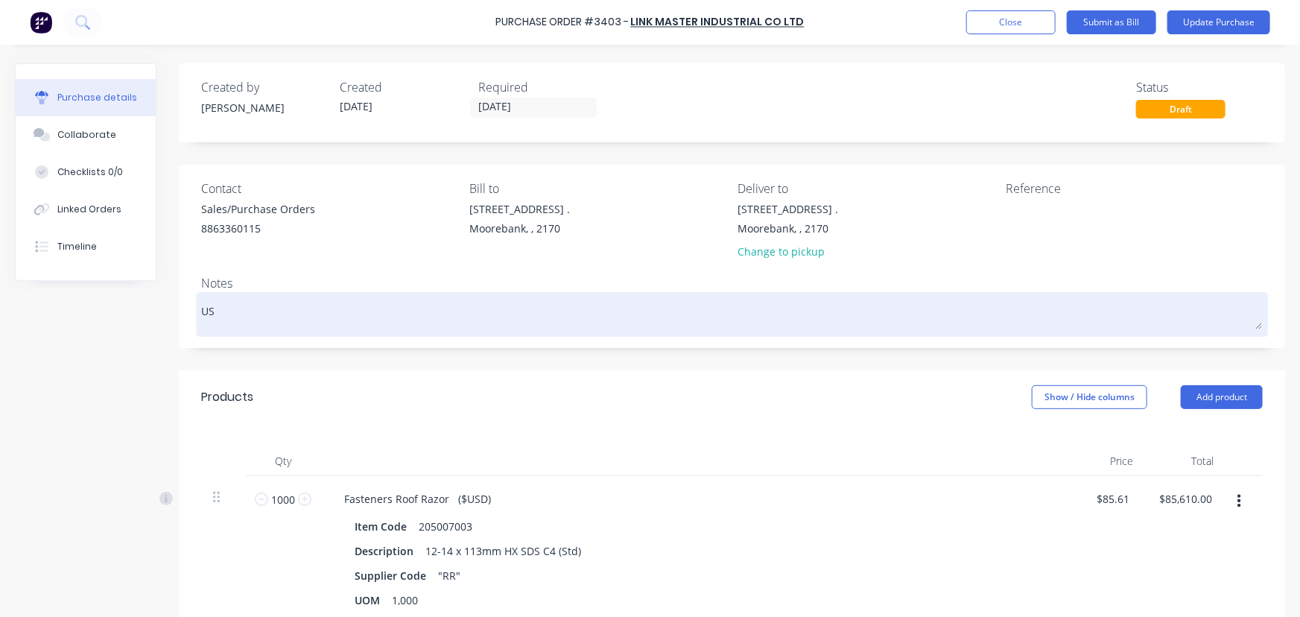
type textarea "USD"
type textarea "x"
type textarea "USD#"
type textarea "x"
type textarea "USD##"
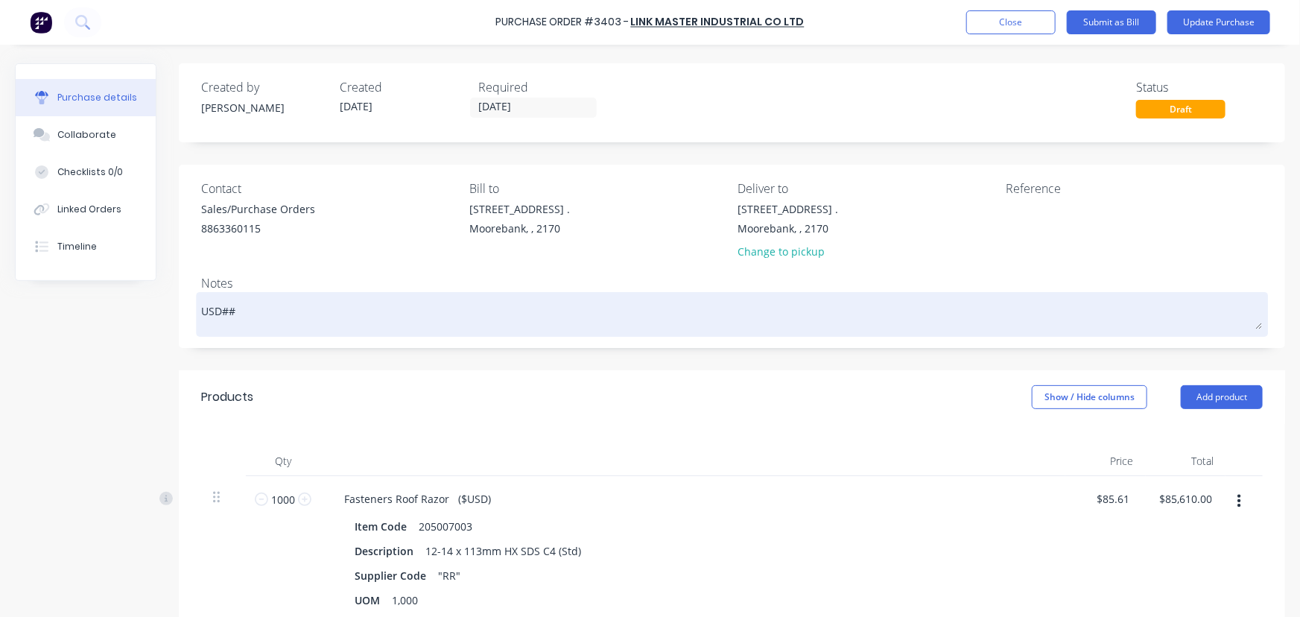
type textarea "x"
type textarea "USD#"
type textarea "x"
type textarea "USD"
type textarea "x"
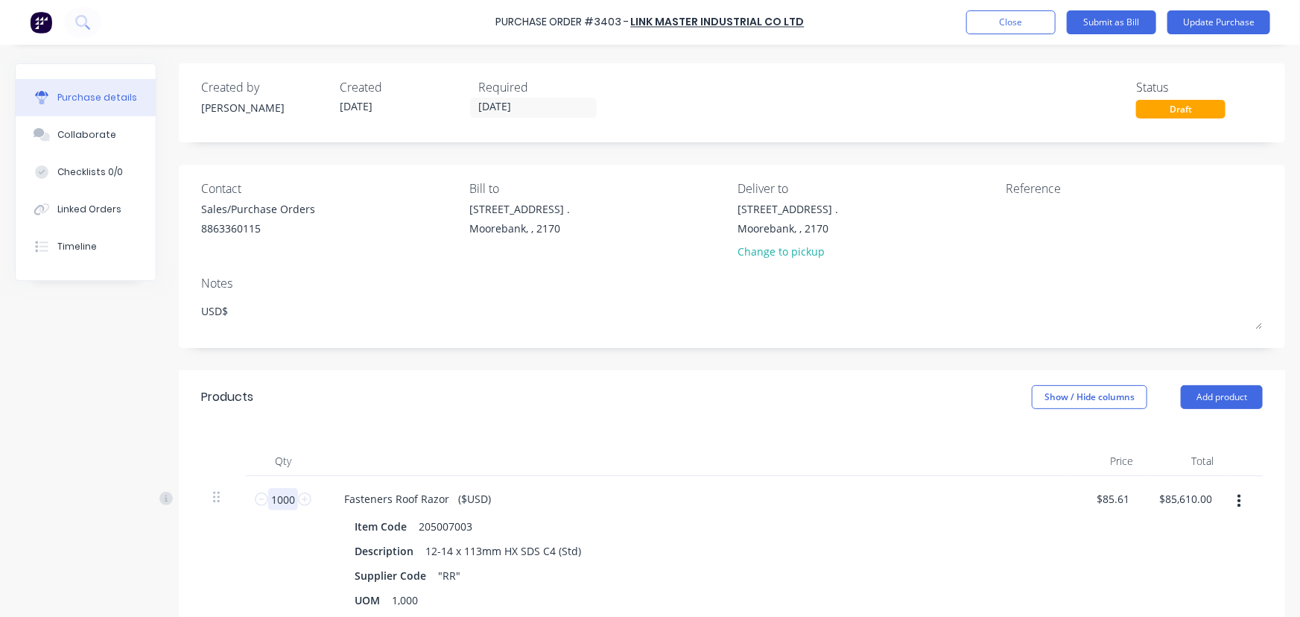
type textarea "USD$"
type textarea "x"
type textarea "USD$"
click at [290, 502] on input "1000" at bounding box center [283, 499] width 30 height 22
type textarea "x"
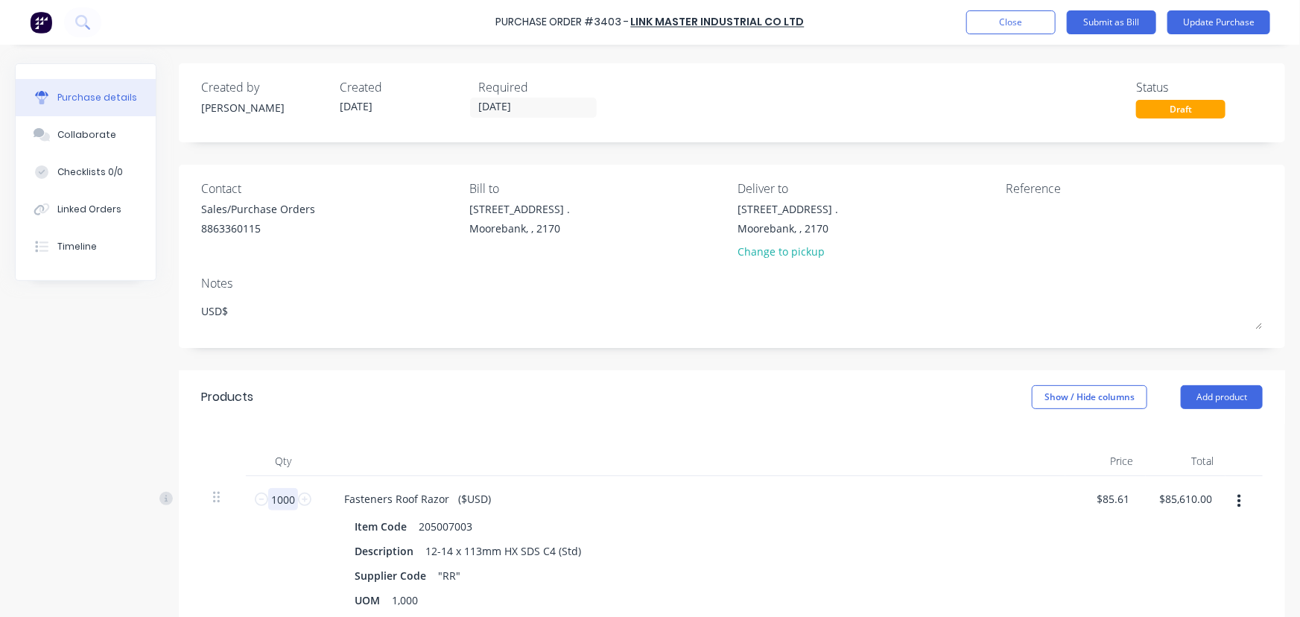
type input "1"
type input "$85.61"
type textarea "x"
type input "11"
type input "$941.71"
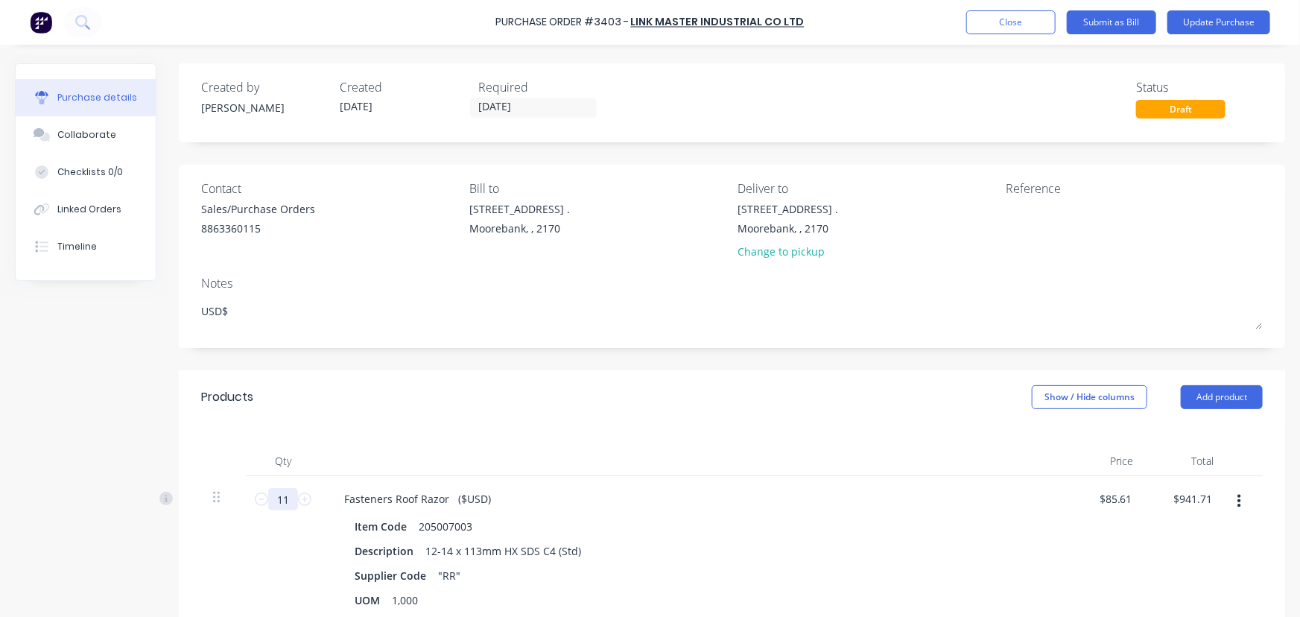
type textarea "x"
type input "110"
type input "$9,417.10"
type textarea "x"
type input "1100"
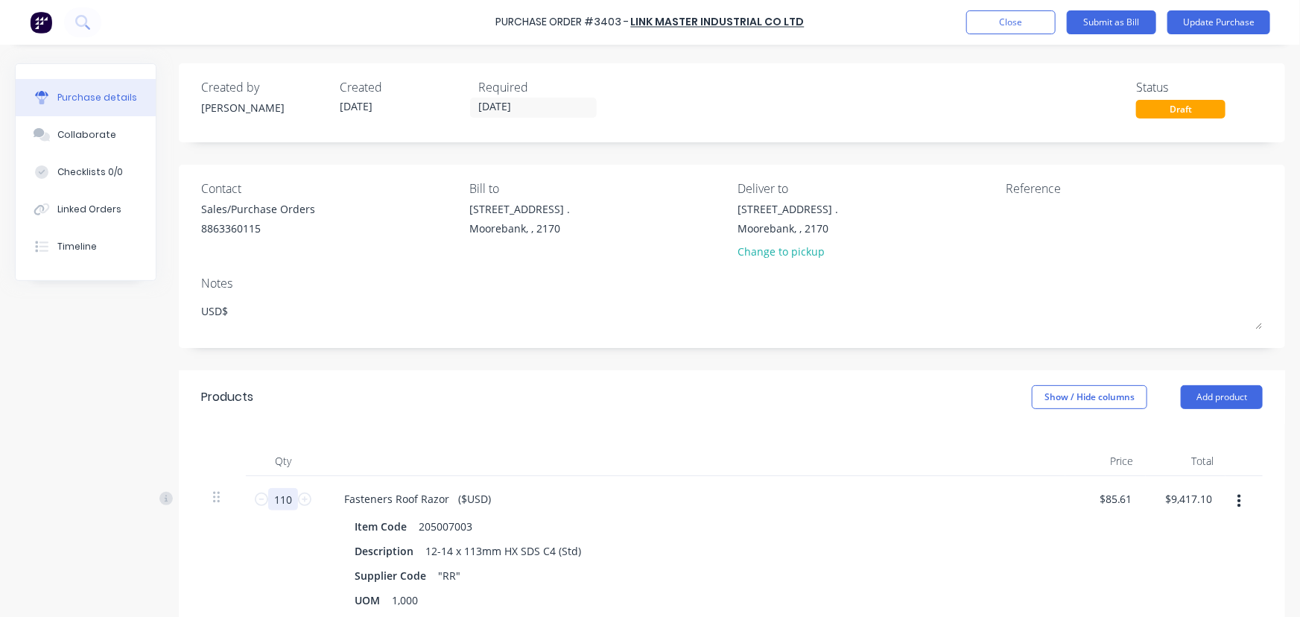
type input "$94,171.00"
type textarea "x"
type input "1100"
click at [1194, 396] on button "Add product" at bounding box center [1222, 397] width 82 height 24
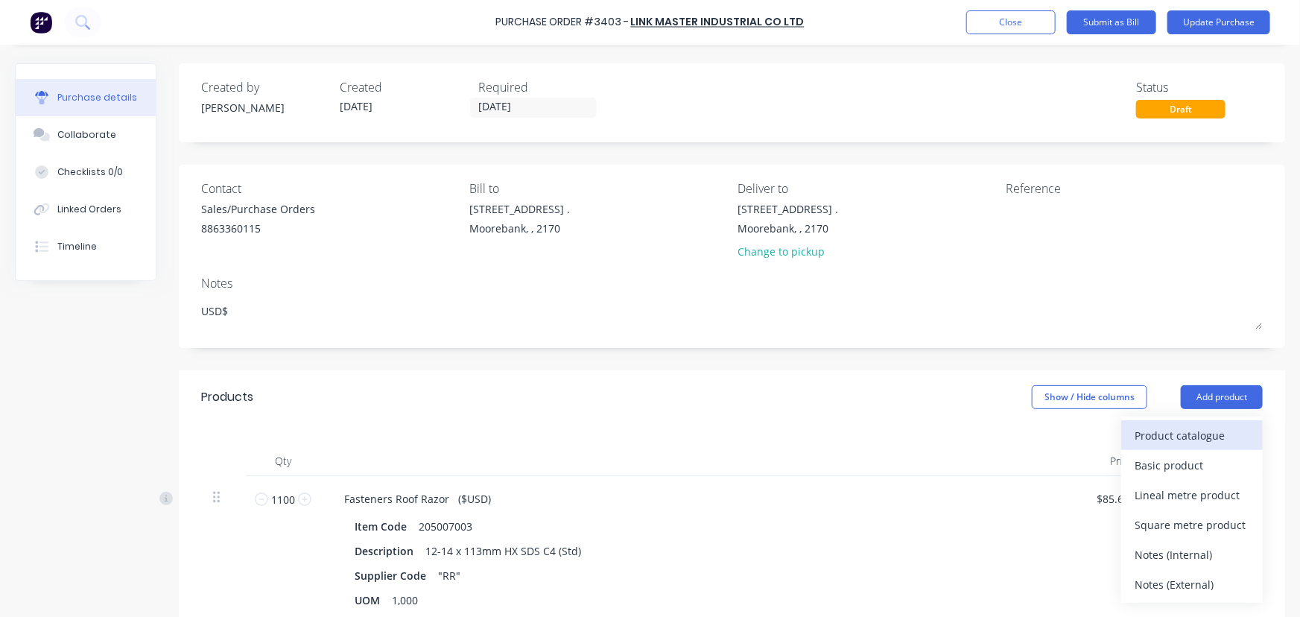
click at [1184, 428] on div "Product catalogue" at bounding box center [1192, 436] width 115 height 22
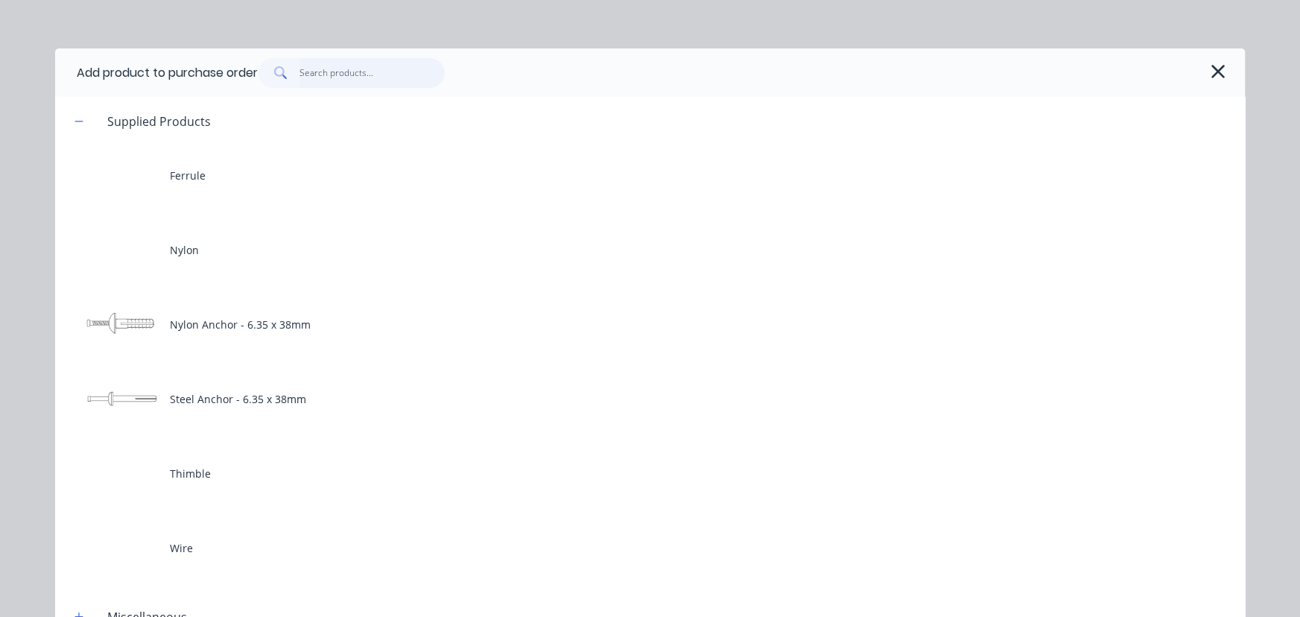
click at [352, 80] on input "text" at bounding box center [372, 73] width 145 height 30
type textarea "x"
type input "f"
type textarea "x"
type input "fa"
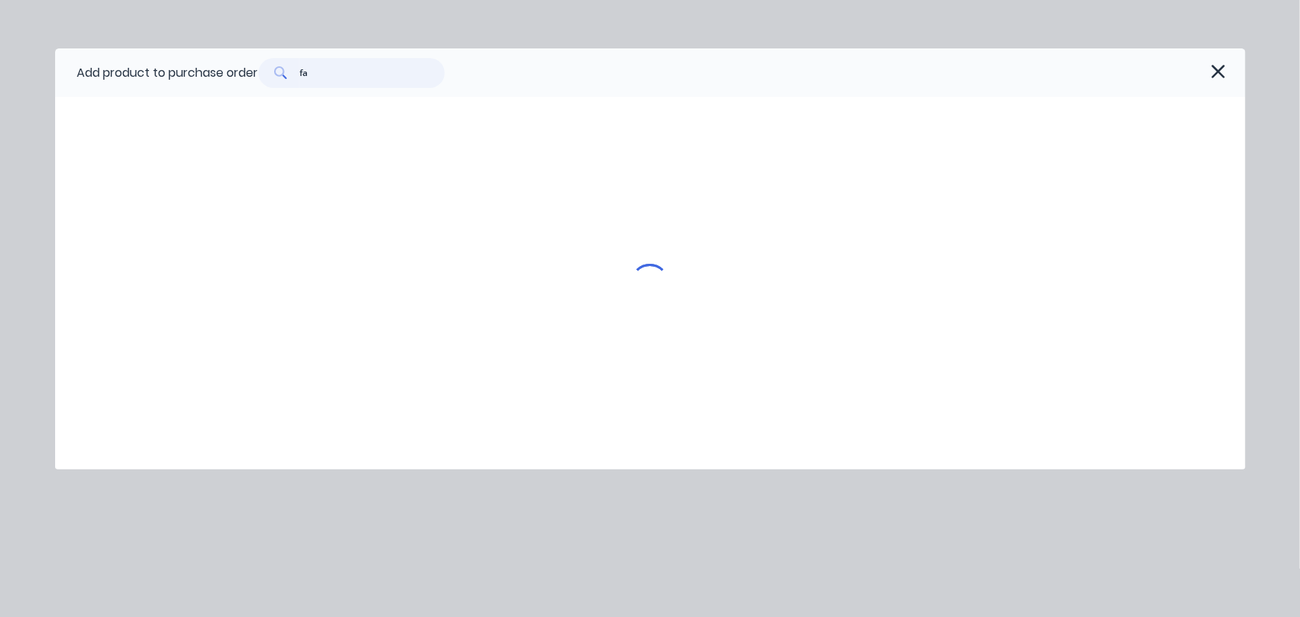
type textarea "x"
type input "fas"
type textarea "x"
type input "fast"
type textarea "x"
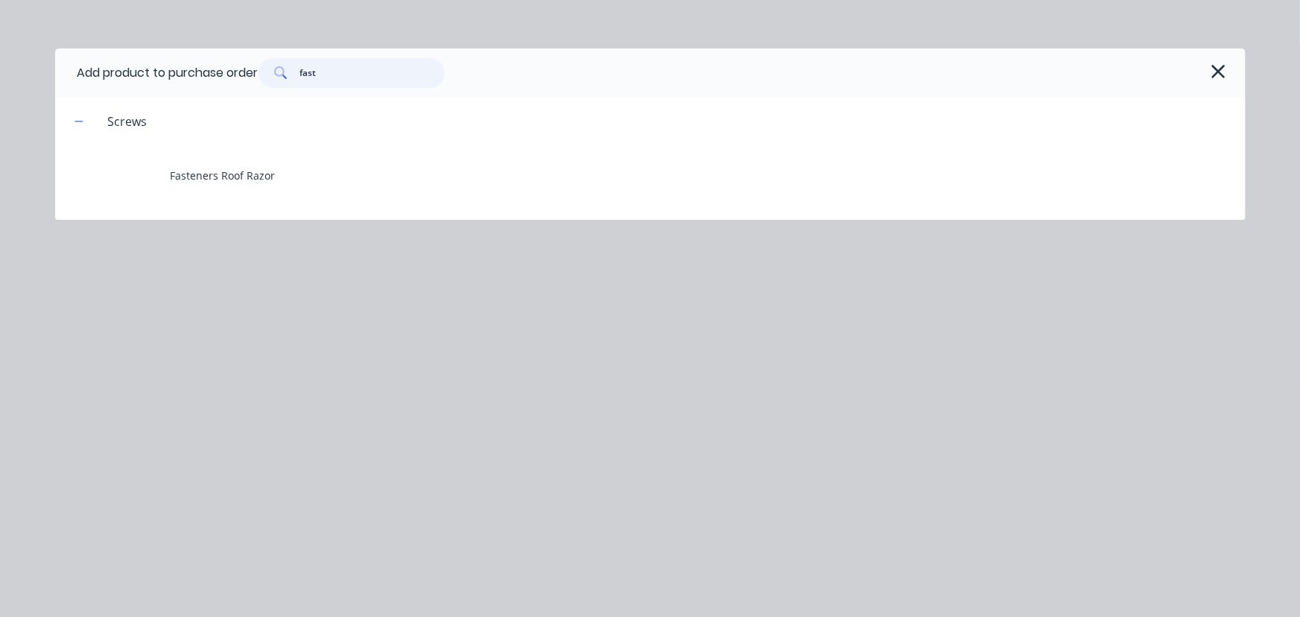
type input "fast"
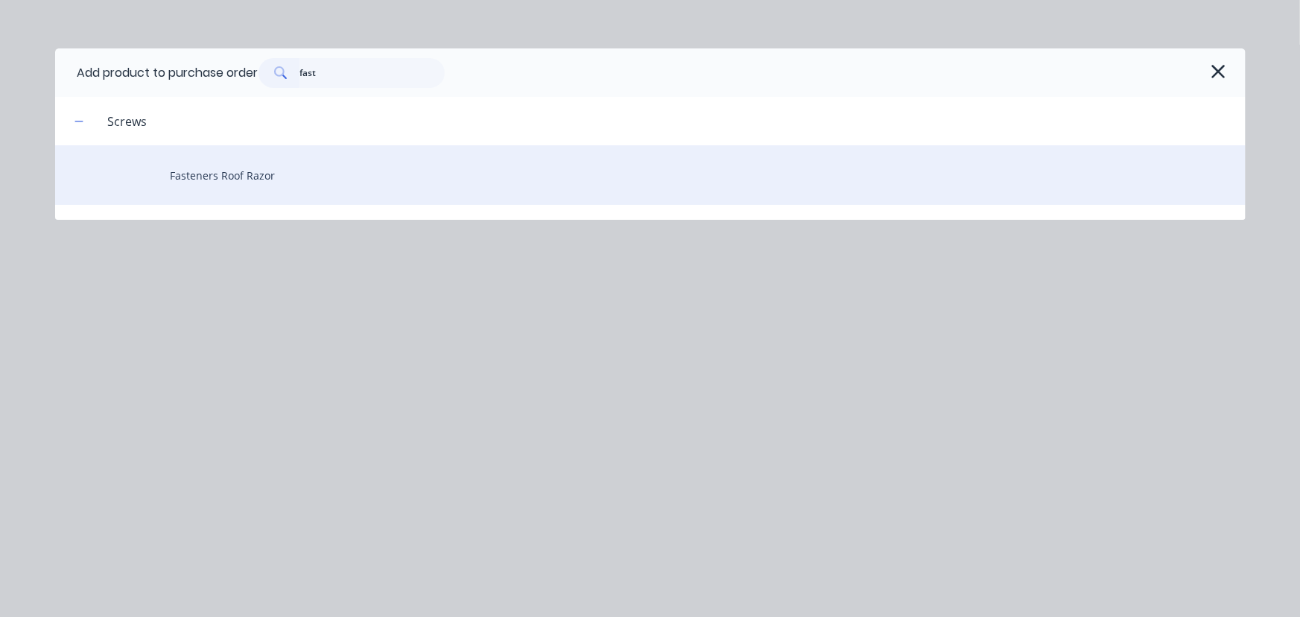
click at [233, 172] on div "Fasteners Roof Razor" at bounding box center [650, 175] width 1191 height 60
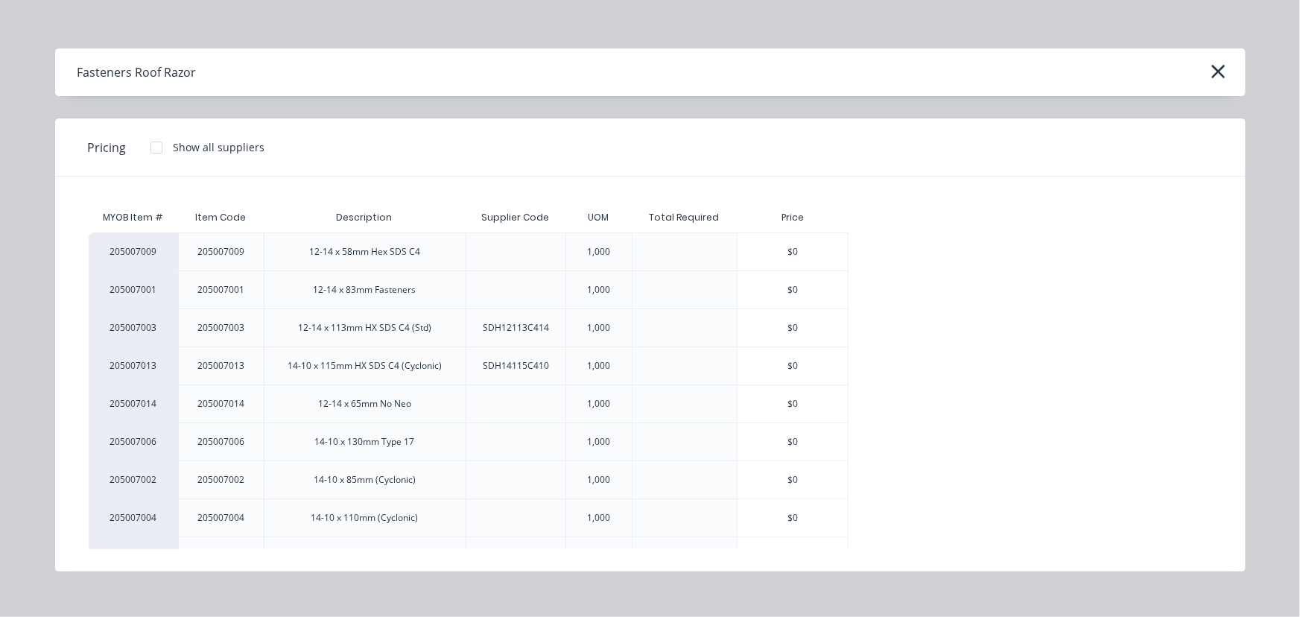
scroll to position [177, 0]
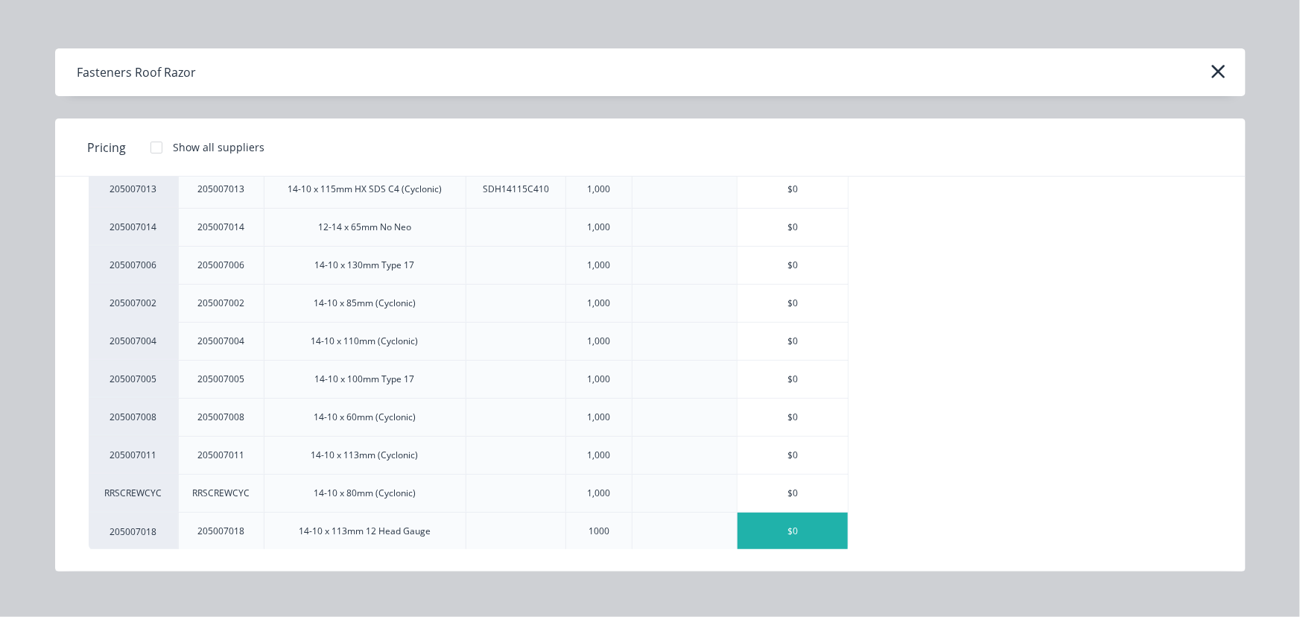
click at [800, 528] on div "$0" at bounding box center [793, 531] width 110 height 37
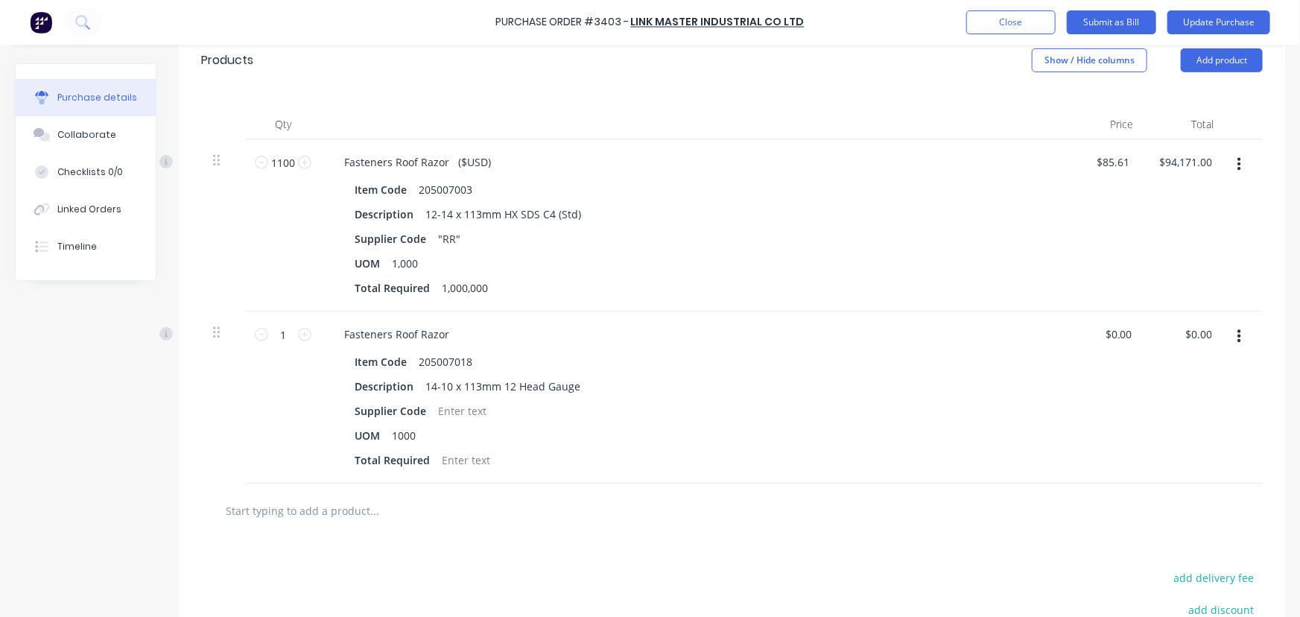
scroll to position [338, 0]
click at [293, 333] on input "1" at bounding box center [283, 333] width 30 height 22
type textarea "x"
type input "5"
type textarea "x"
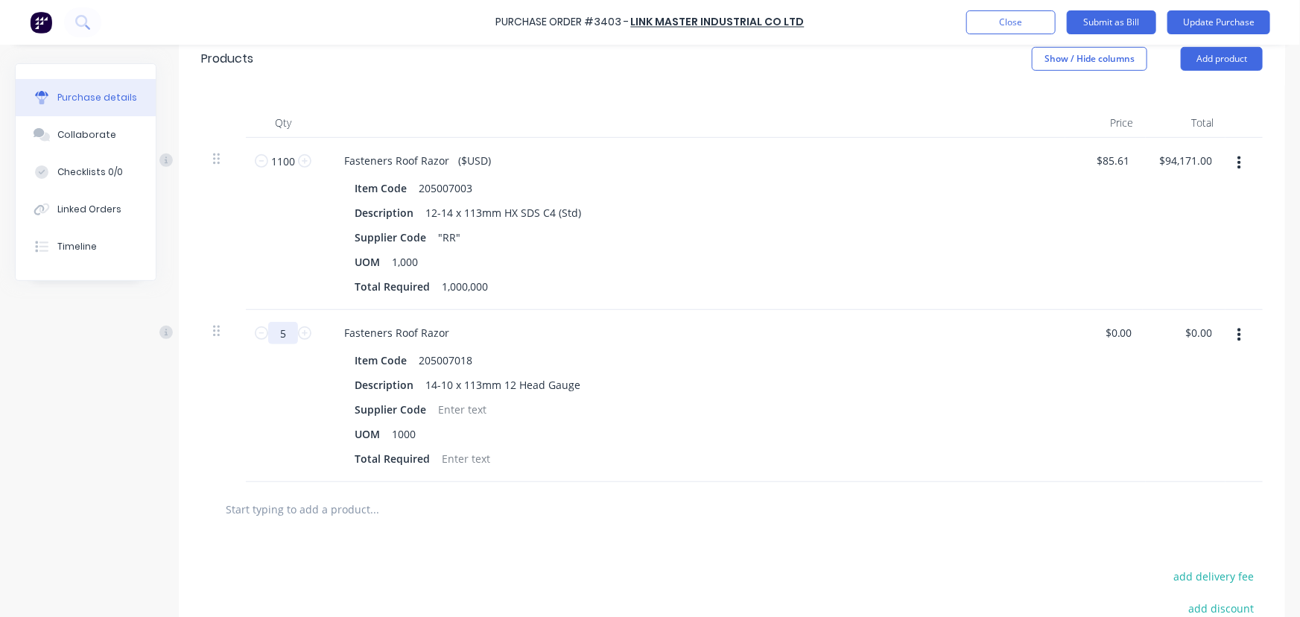
type input "50"
type textarea "x"
type input "50"
type textarea "x"
click at [466, 409] on div at bounding box center [462, 410] width 60 height 22
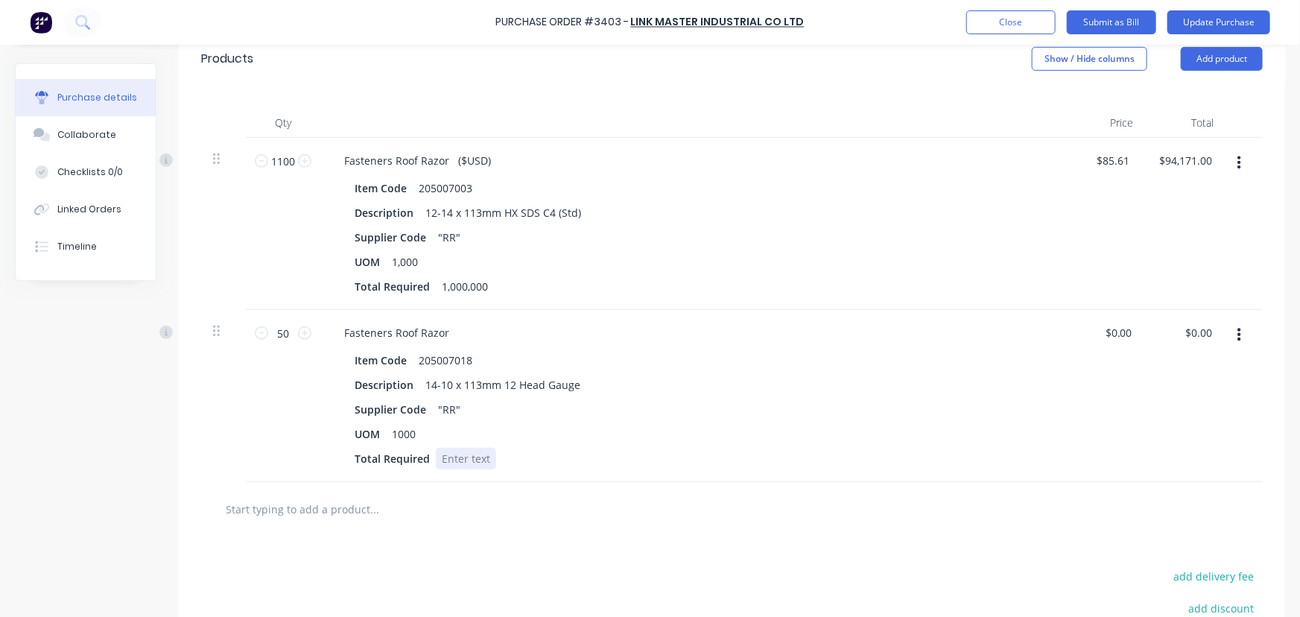
type textarea "x"
click at [455, 460] on div at bounding box center [466, 459] width 60 height 22
type textarea "x"
click at [452, 286] on div "1,000,000" at bounding box center [465, 287] width 58 height 22
type textarea "x"
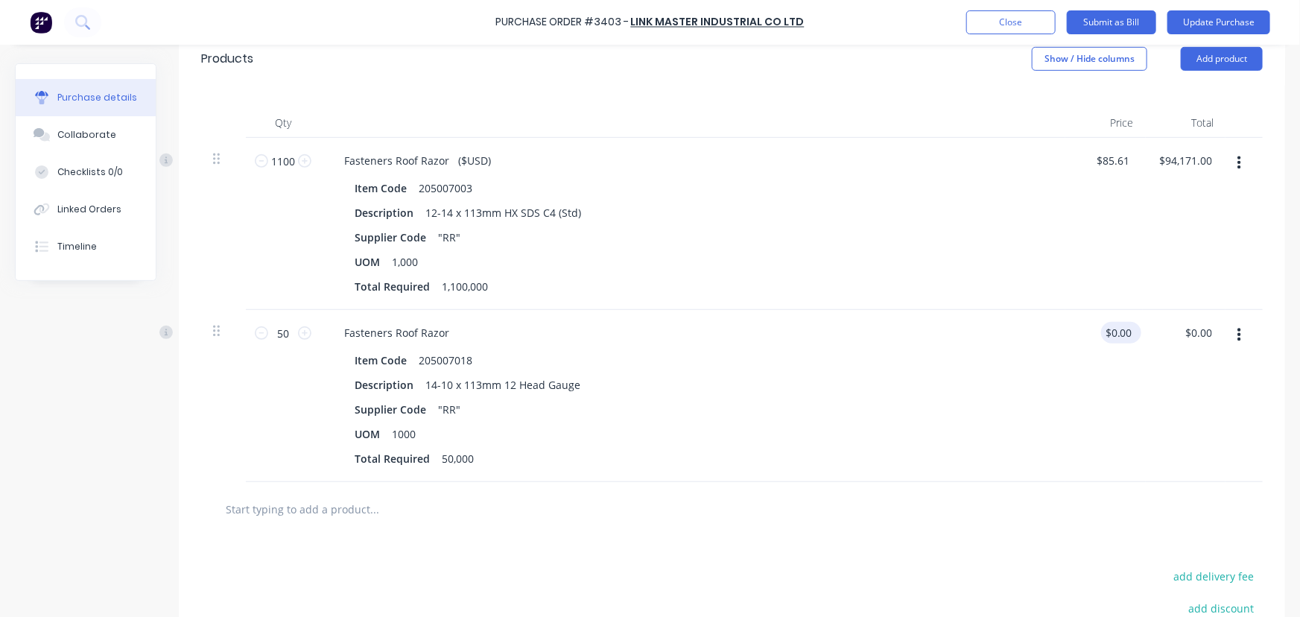
type input "0.00"
click at [1128, 332] on input "0.00" at bounding box center [1118, 333] width 34 height 22
drag, startPoint x: 1124, startPoint y: 329, endPoint x: 969, endPoint y: 329, distance: 155.0
click at [998, 332] on div "50 50 Fasteners Roof Razor Item Code 205007018 Description 14-10 x 113mm 12 Hea…" at bounding box center [732, 396] width 1062 height 172
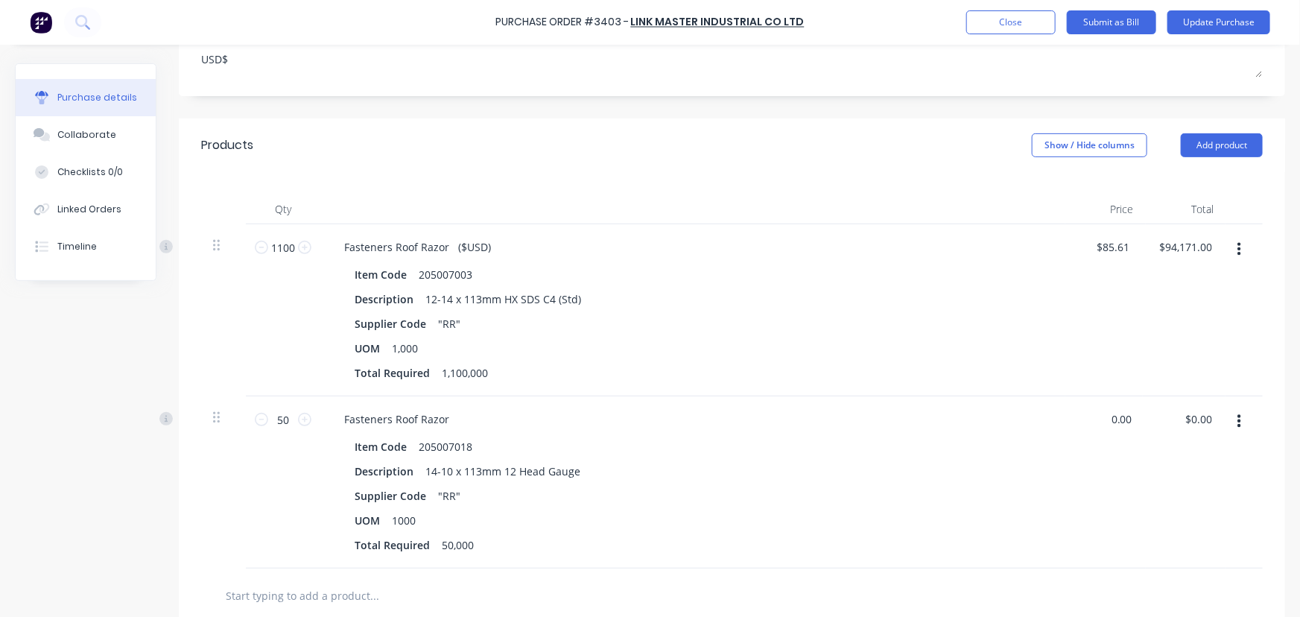
scroll to position [0, 0]
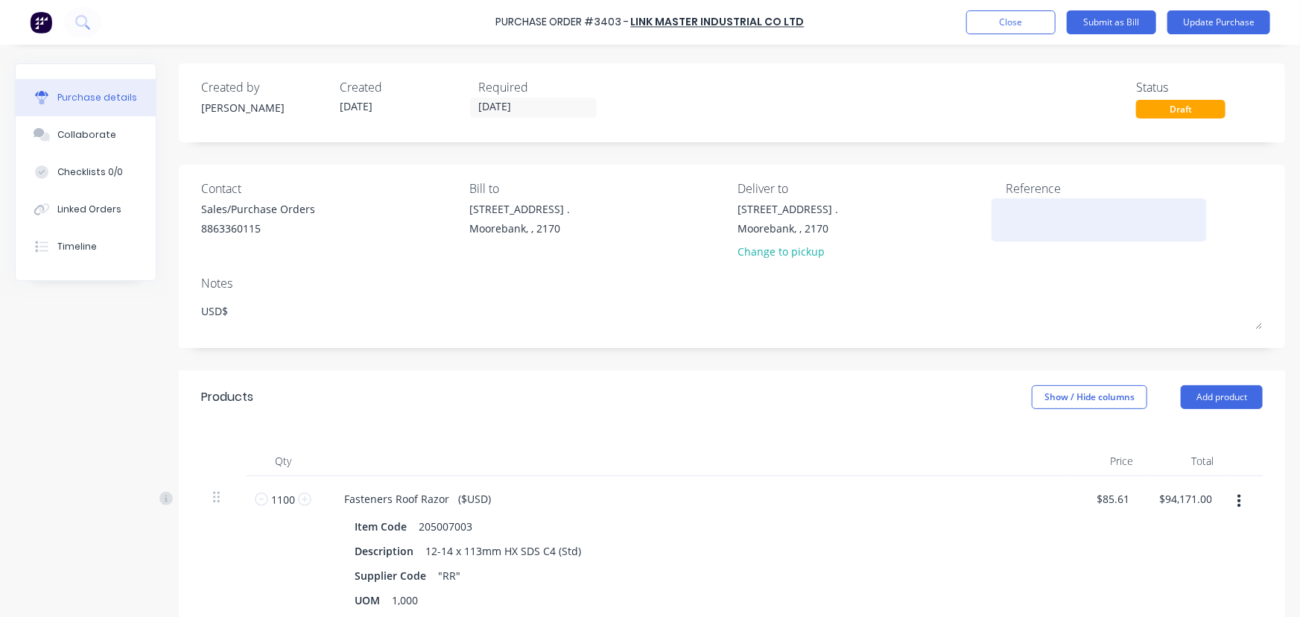
type textarea "x"
type input "$0.00"
drag, startPoint x: 1019, startPoint y: 213, endPoint x: 1074, endPoint y: 260, distance: 73.0
click at [1018, 215] on textarea at bounding box center [1099, 218] width 186 height 34
type textarea "SC2509010"
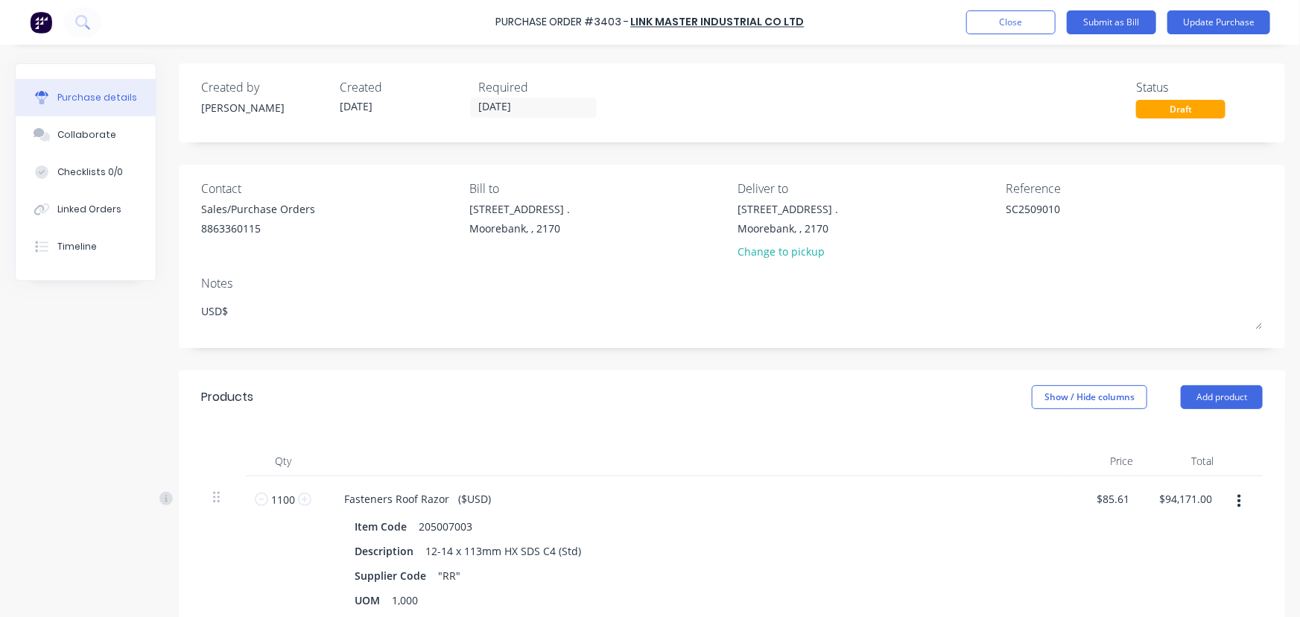
type textarea "x"
type textarea "SC25090104"
type textarea "x"
type textarea "SC25090104"
type textarea "x"
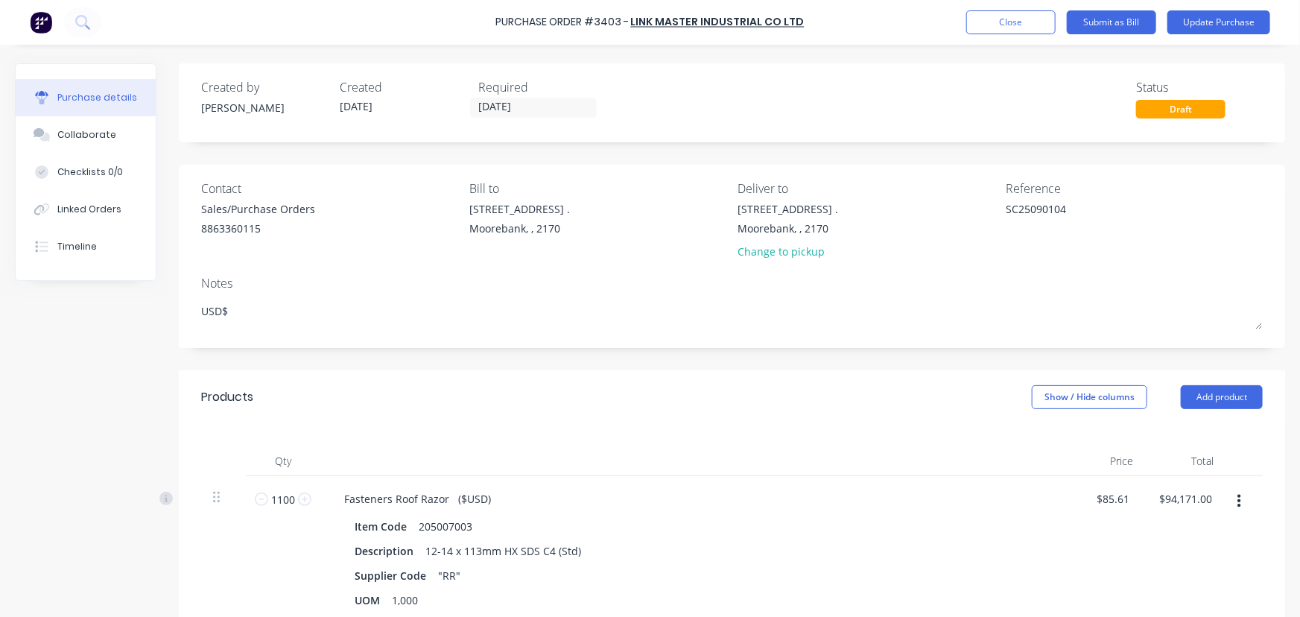
type textarea "SC25090104 R"
type textarea "x"
type textarea "SC25090104 RE"
type textarea "x"
type textarea "SC25090104 REV"
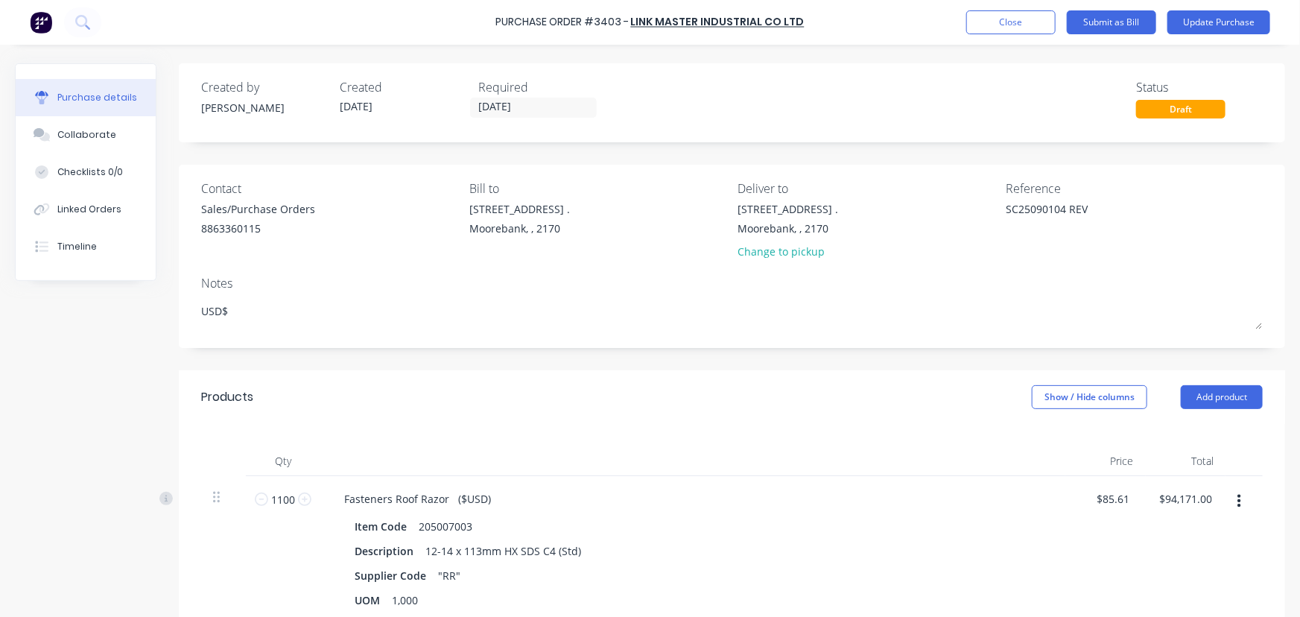
type textarea "x"
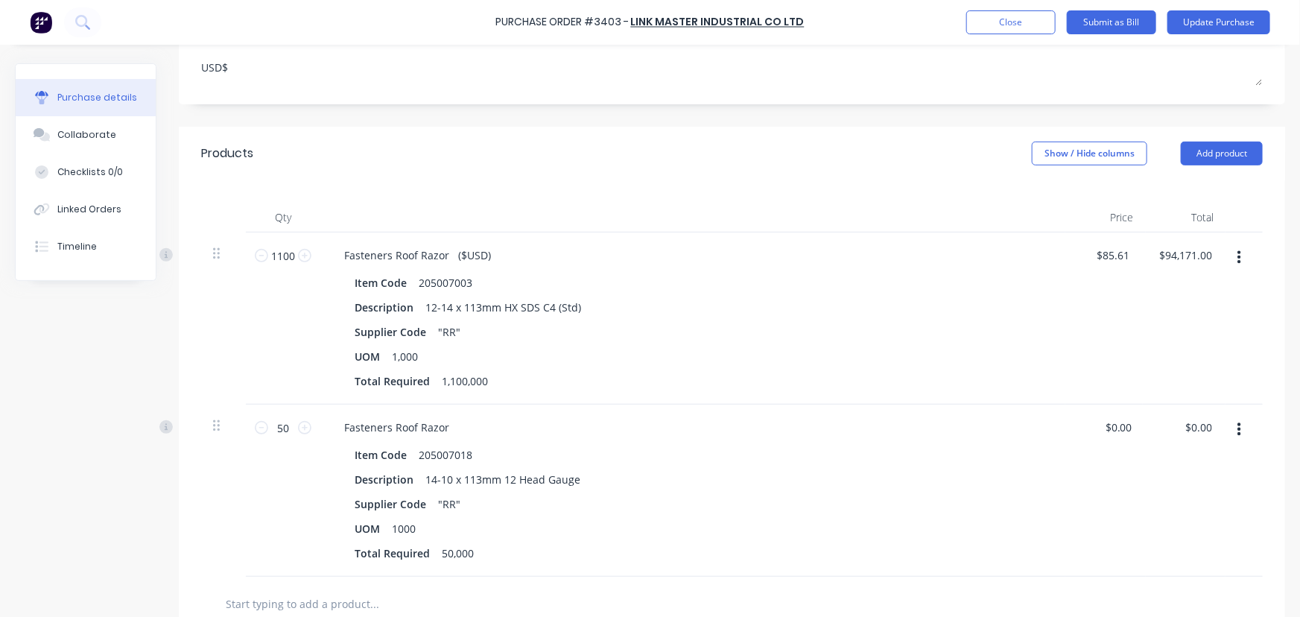
scroll to position [270, 0]
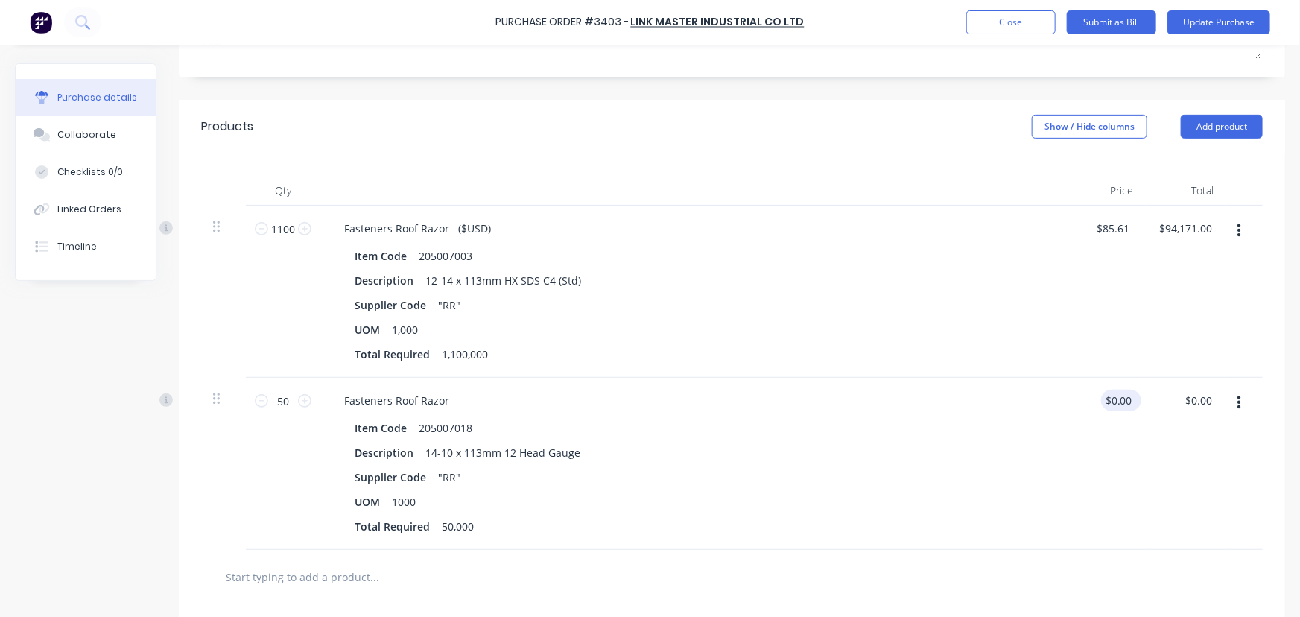
type textarea "SC25090104 REV1"
type textarea "x"
type textarea "SC25090104 REV1"
drag, startPoint x: 1130, startPoint y: 396, endPoint x: 1045, endPoint y: 404, distance: 85.3
click at [1058, 403] on div "50 50 Fasteners Roof Razor Item Code 205007018 Description 14-10 x 113mm 12 Hea…" at bounding box center [732, 464] width 1062 height 172
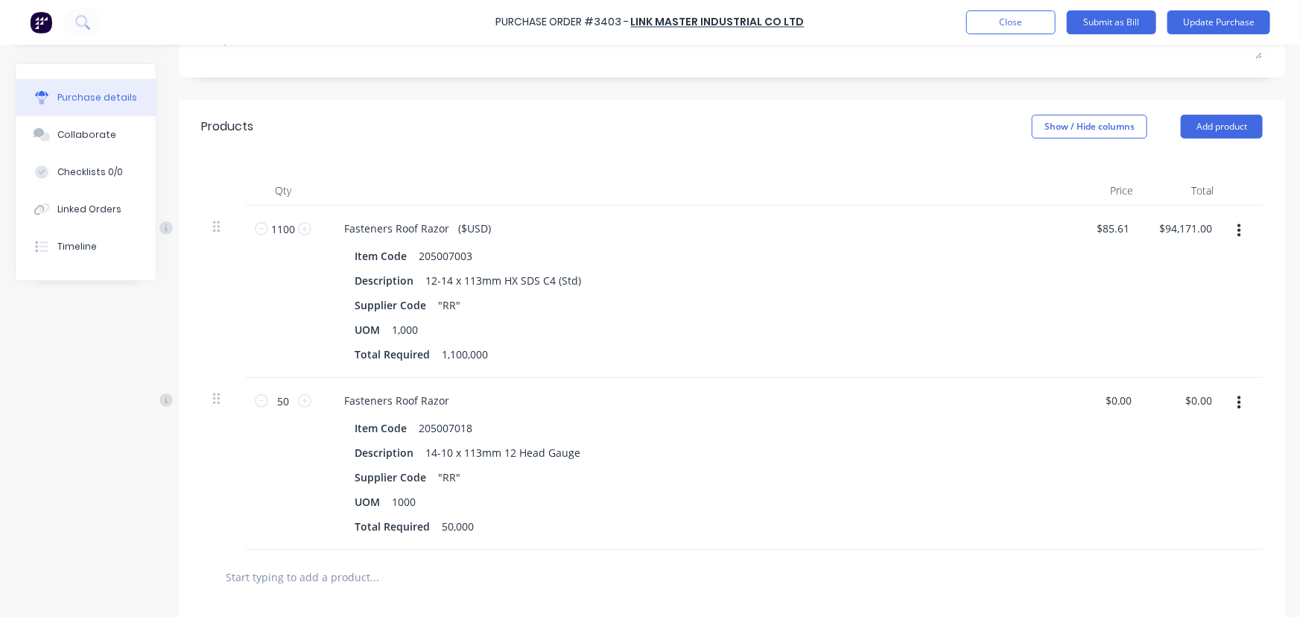
type input "0.00"
type textarea "x"
type input "$0.00"
drag, startPoint x: 1131, startPoint y: 399, endPoint x: 902, endPoint y: 375, distance: 230.8
click at [934, 381] on div "50 50 Fasteners Roof Razor Item Code 205007018 Description 14-10 x 113mm 12 Hea…" at bounding box center [732, 464] width 1062 height 172
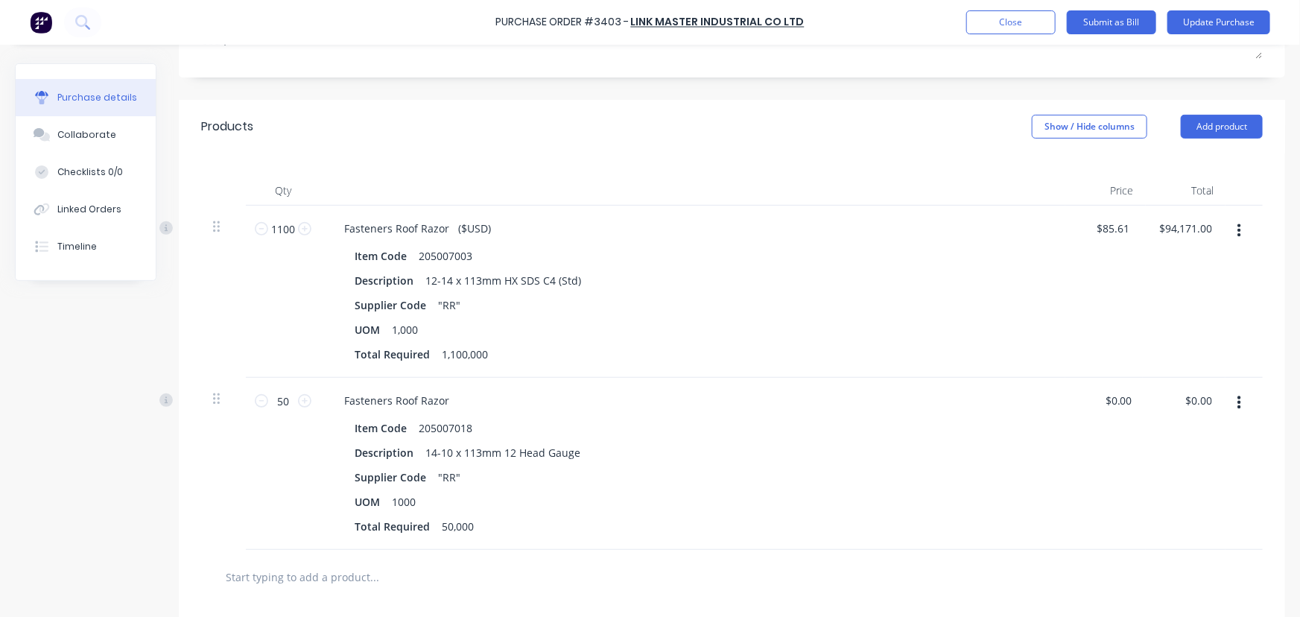
type textarea "x"
click at [1112, 395] on input "0.00" at bounding box center [1118, 401] width 34 height 22
type input "129.77"
type textarea "x"
type input "$129.77"
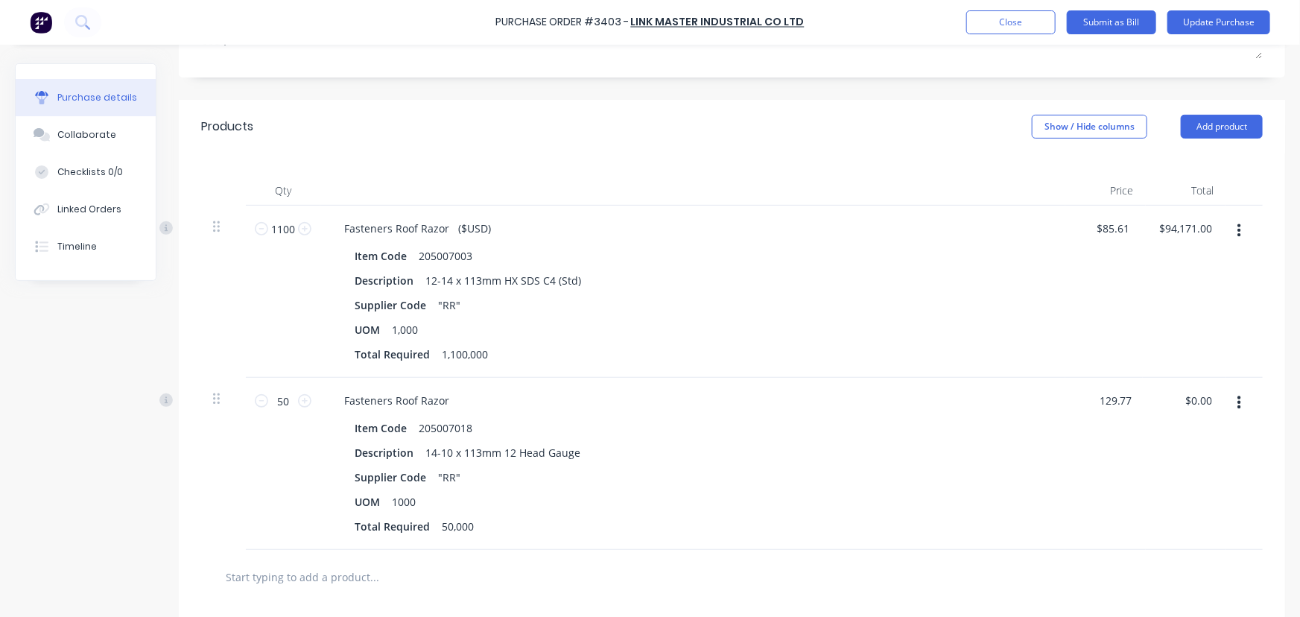
type input "6488.50"
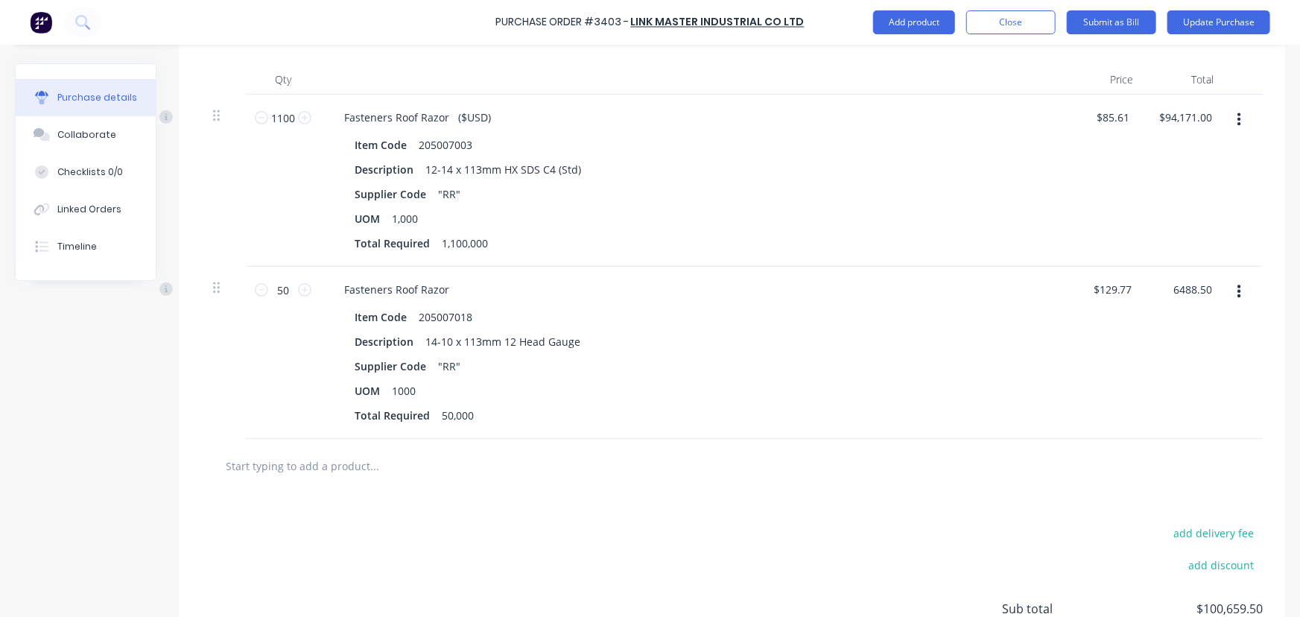
scroll to position [517, 0]
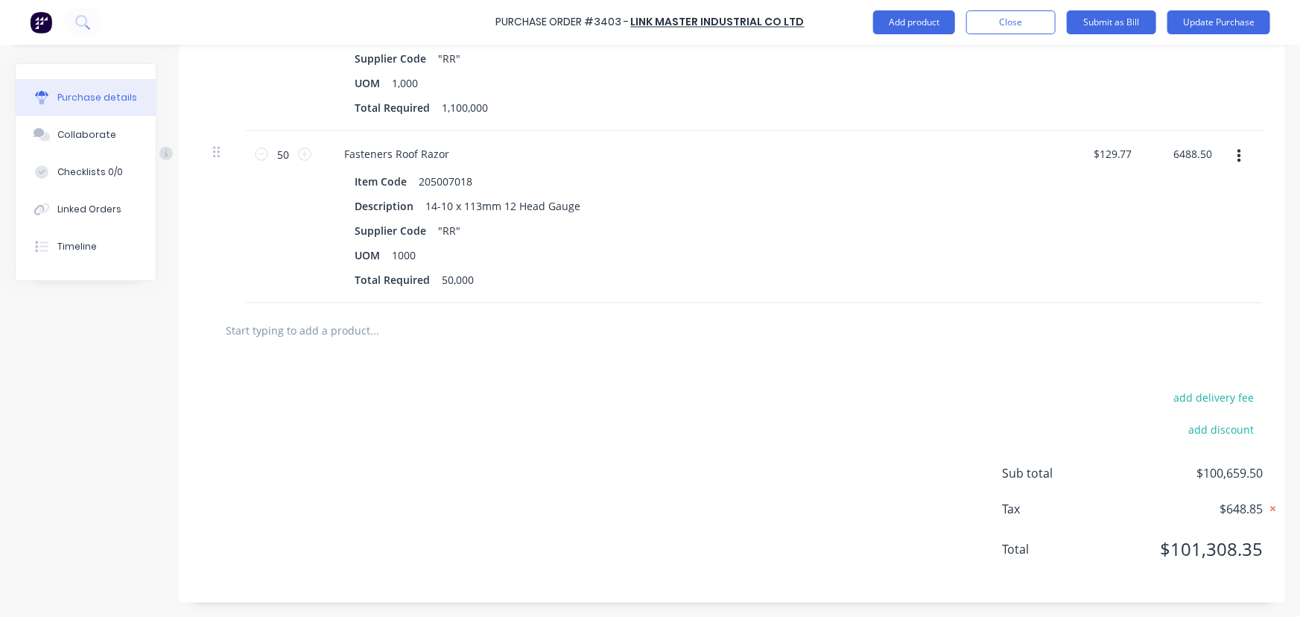
type textarea "x"
type input "$6,488.50"
click at [1266, 504] on icon at bounding box center [1273, 508] width 15 height 15
click at [1210, 16] on button "Update Purchase" at bounding box center [1219, 22] width 103 height 24
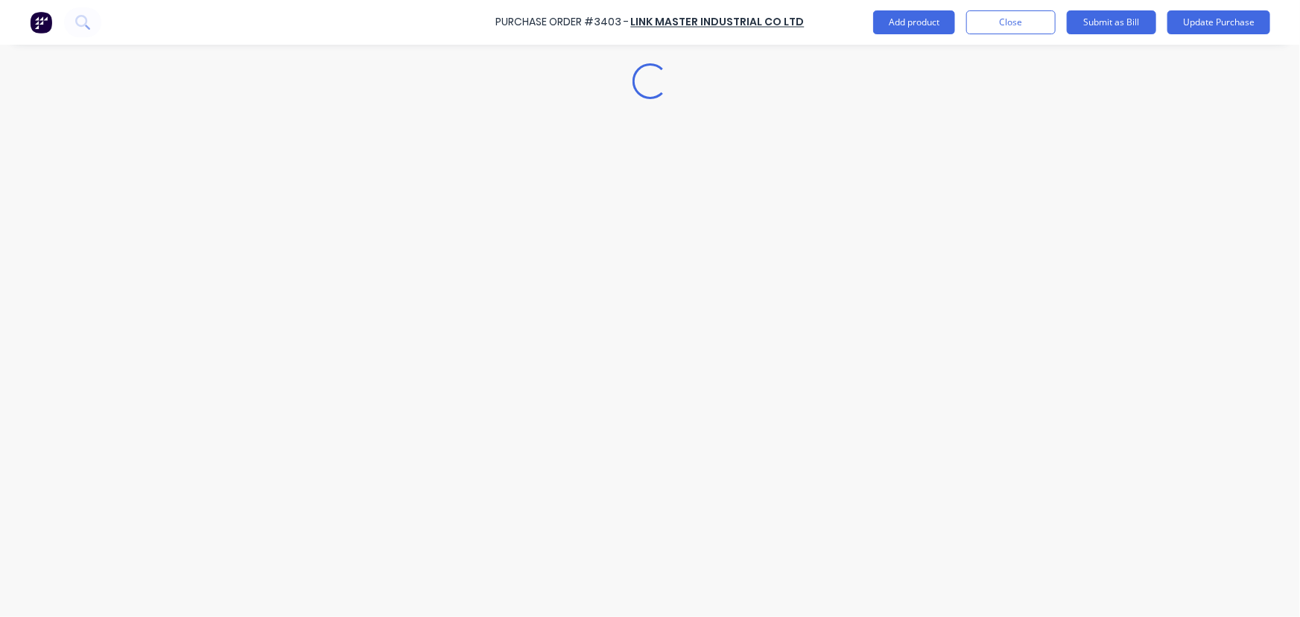
scroll to position [0, 0]
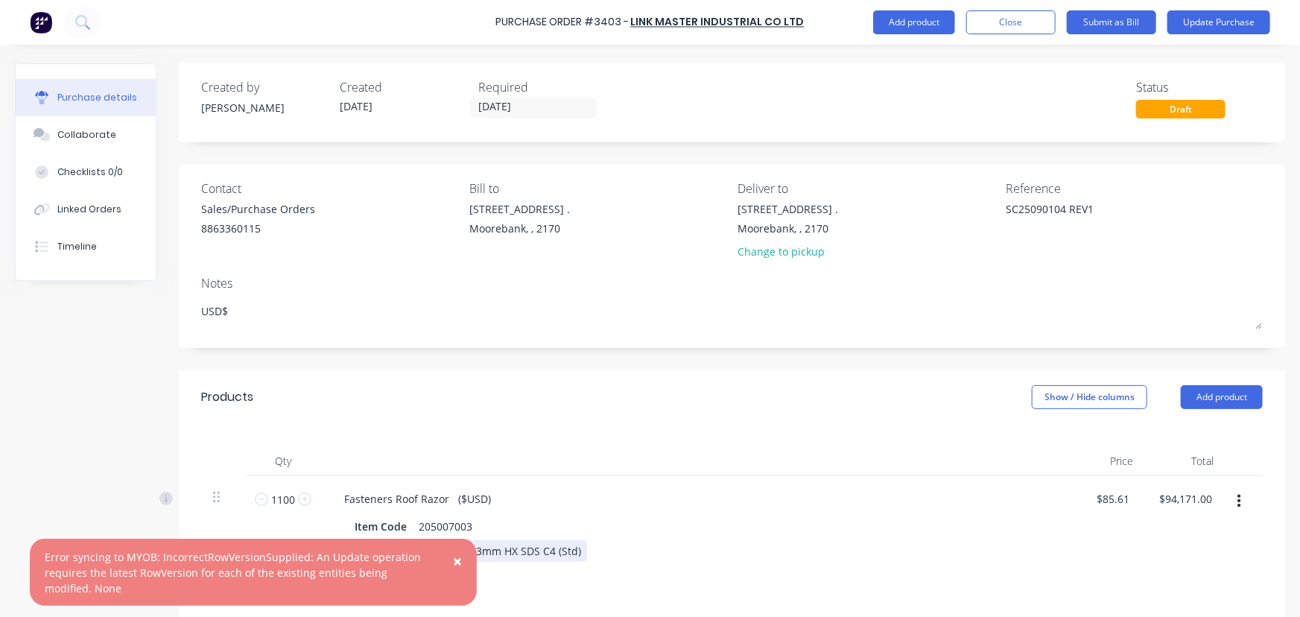
click at [459, 555] on span "×" at bounding box center [457, 561] width 9 height 21
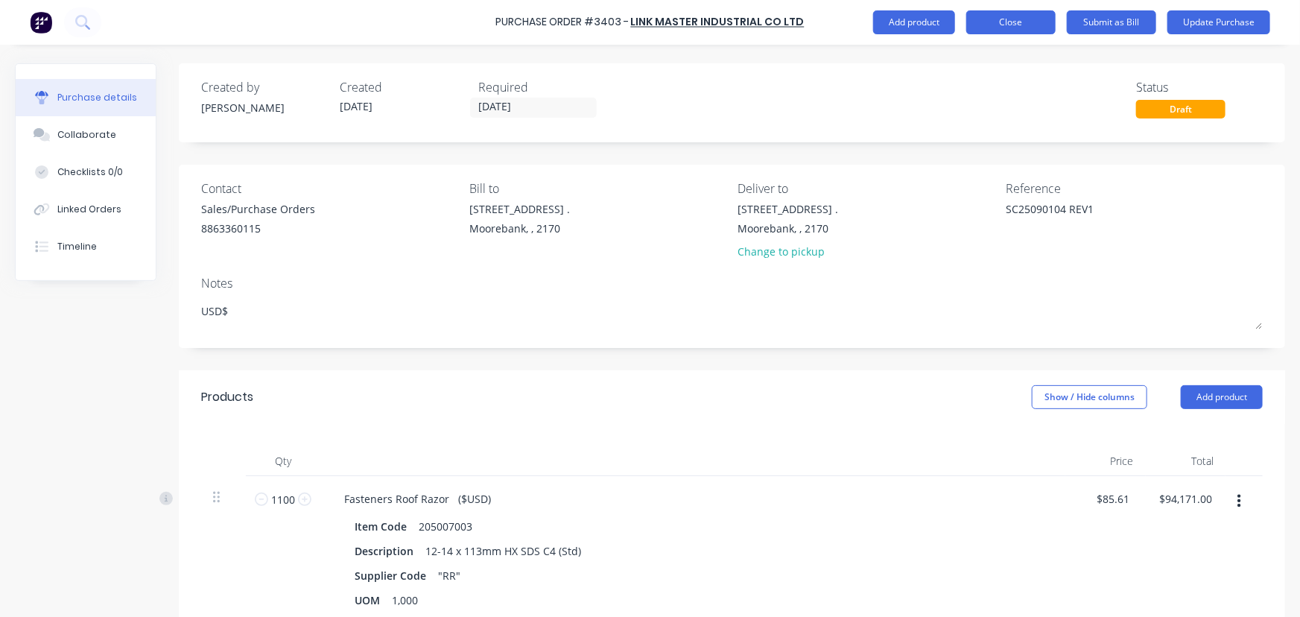
click at [1008, 22] on button "Close" at bounding box center [1010, 22] width 89 height 24
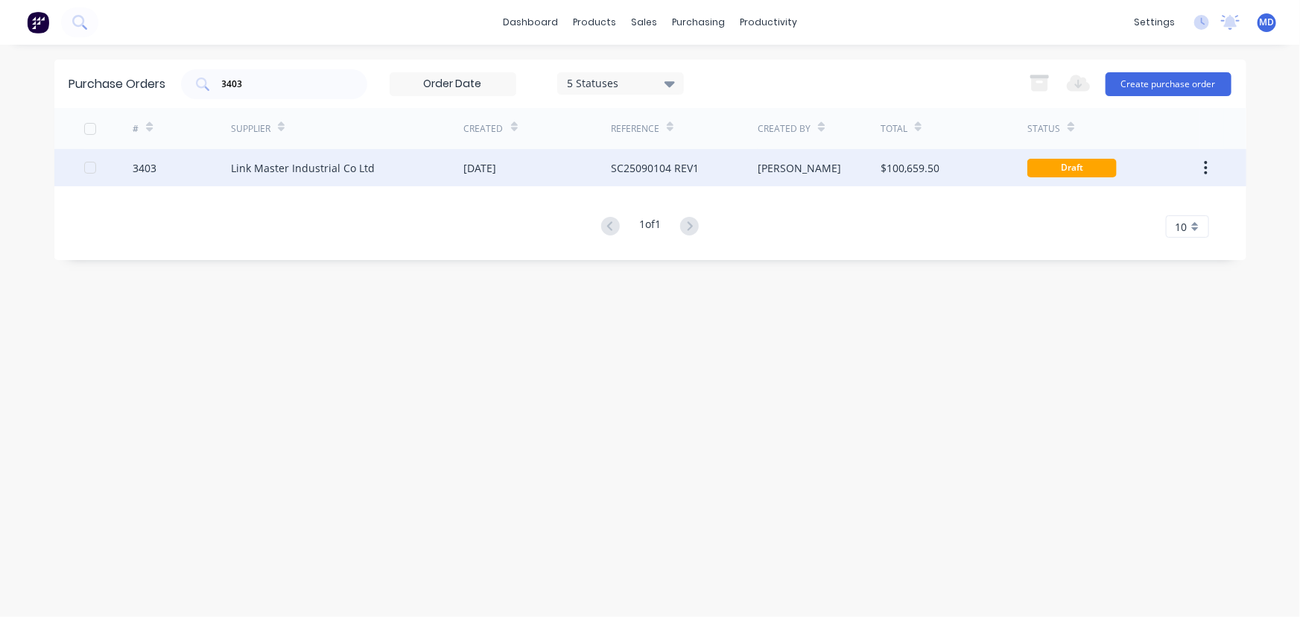
click at [581, 165] on div "[DATE]" at bounding box center [537, 167] width 147 height 37
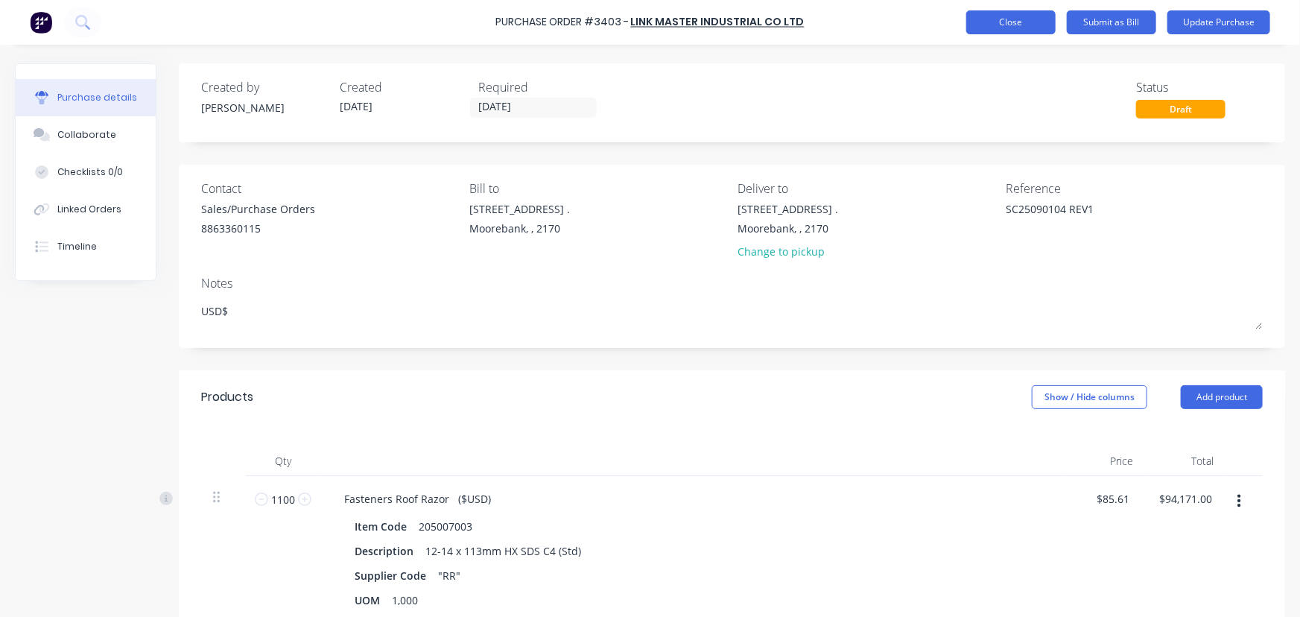
type textarea "x"
click at [1004, 18] on button "Close" at bounding box center [1010, 22] width 89 height 24
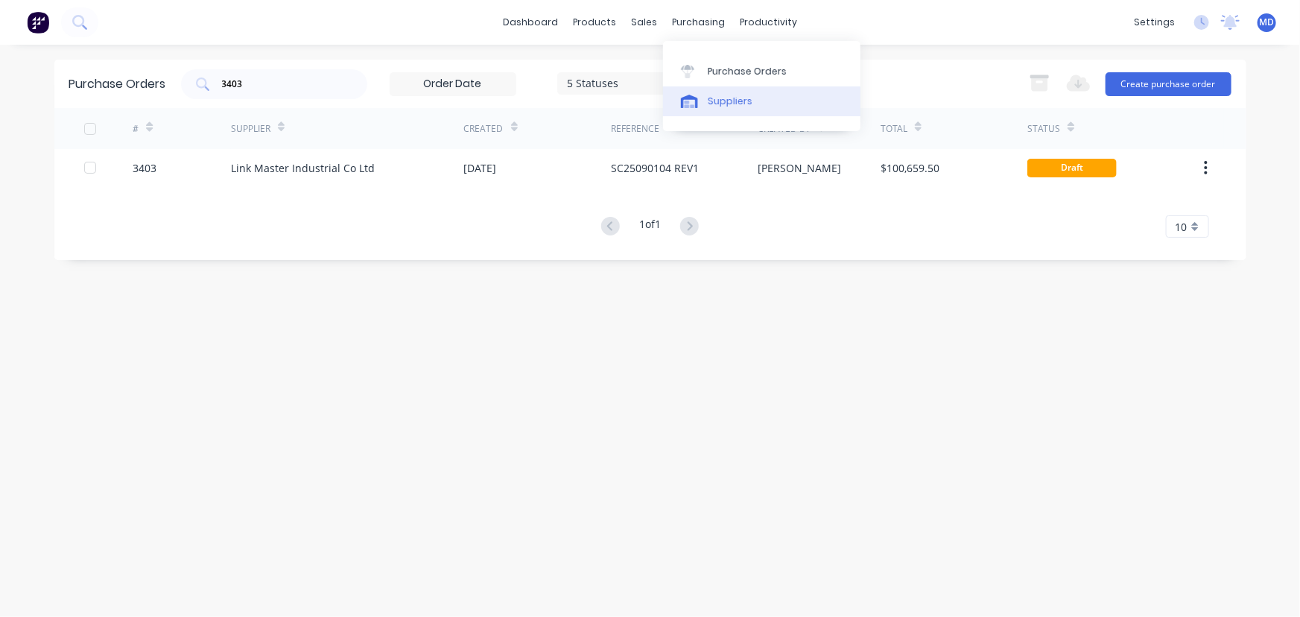
click at [730, 95] on div "Suppliers" at bounding box center [730, 101] width 45 height 13
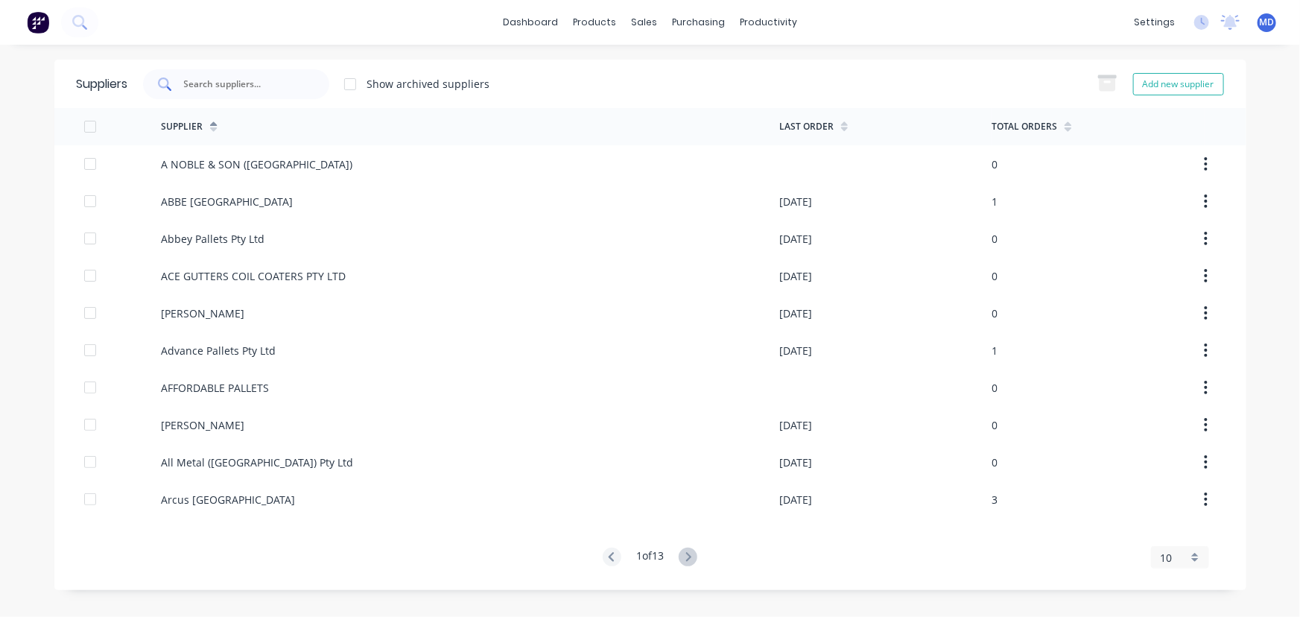
click at [270, 89] on input "text" at bounding box center [245, 84] width 124 height 15
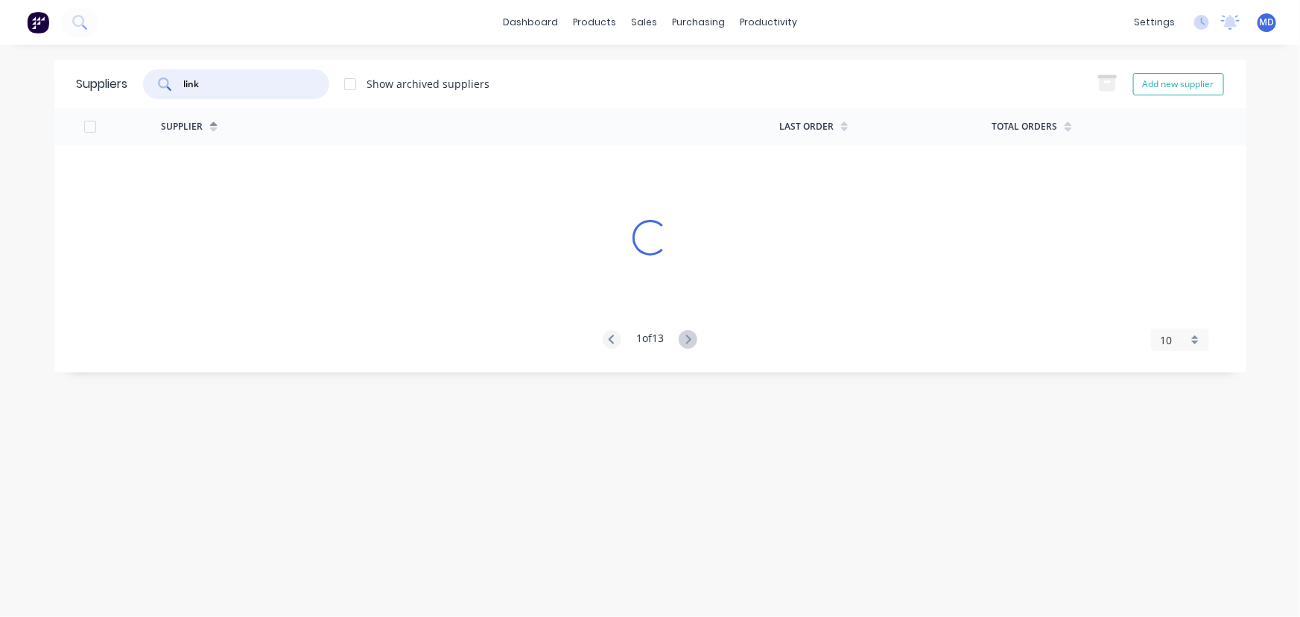
type input "link"
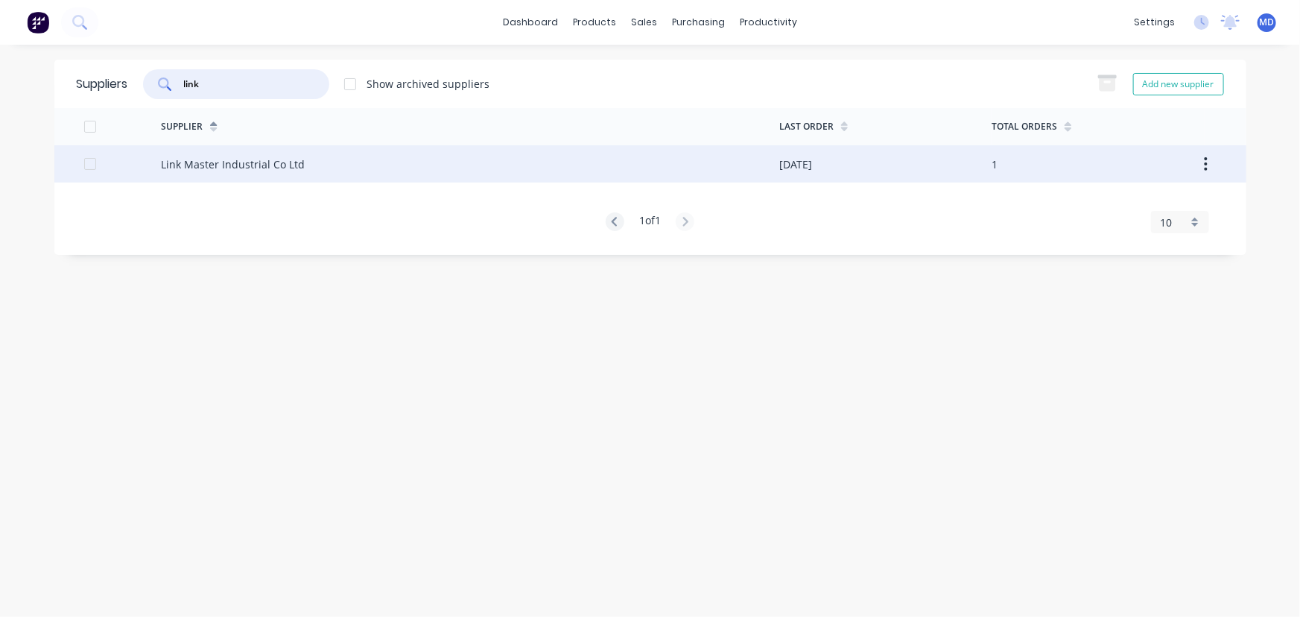
click at [418, 163] on div "Link Master Industrial Co Ltd" at bounding box center [470, 163] width 618 height 37
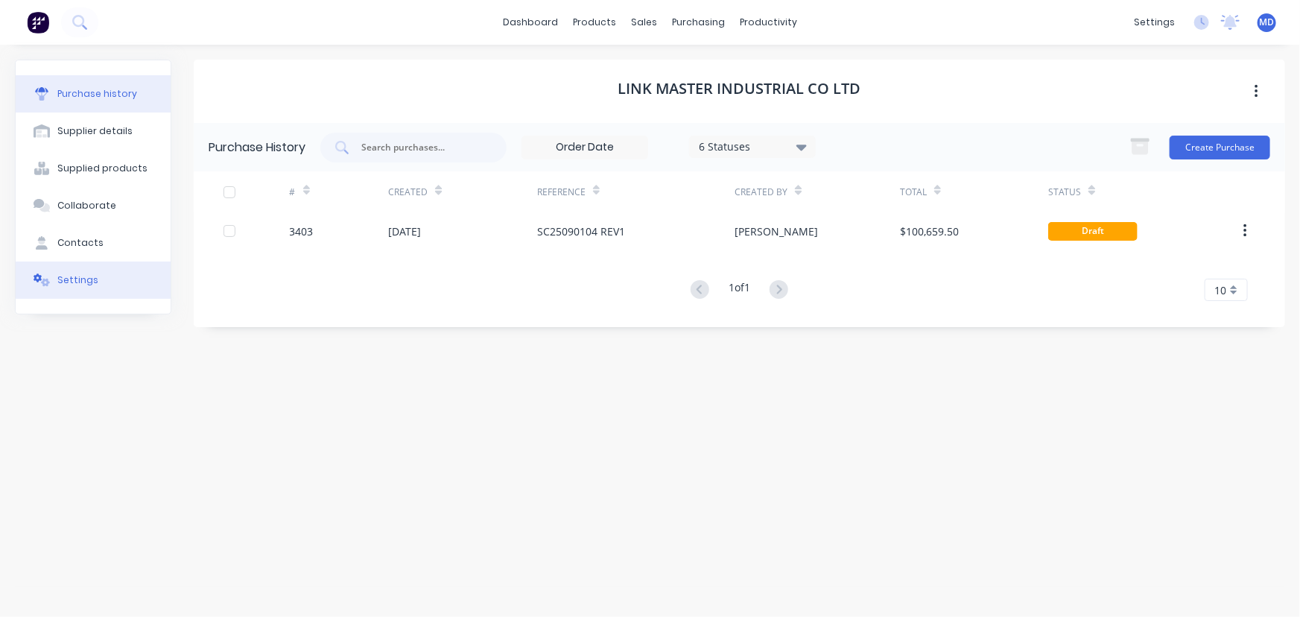
click at [86, 281] on div "Settings" at bounding box center [77, 279] width 41 height 13
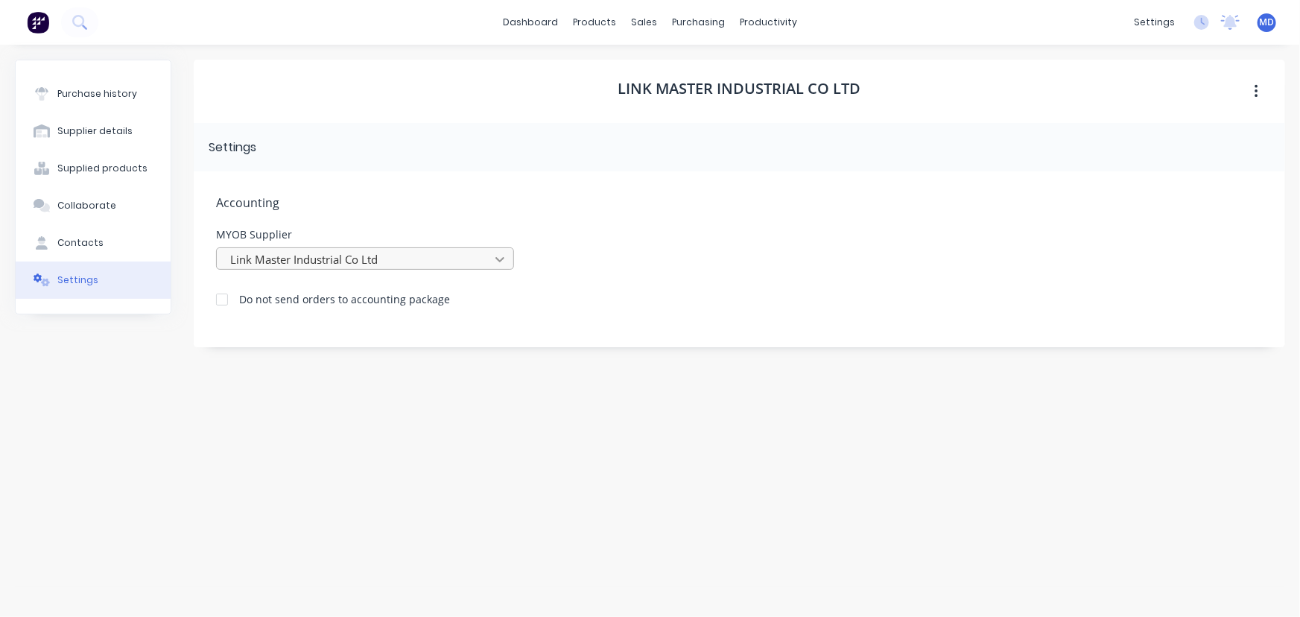
click at [498, 256] on icon at bounding box center [500, 259] width 15 height 15
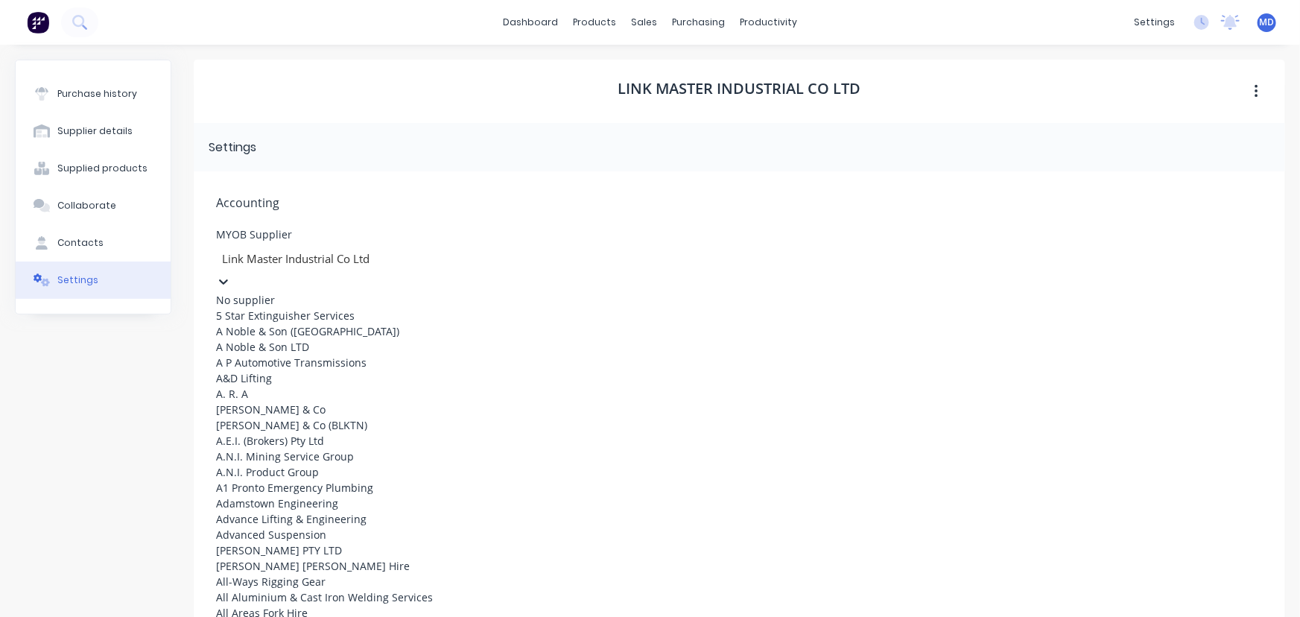
click at [231, 274] on icon at bounding box center [223, 281] width 15 height 15
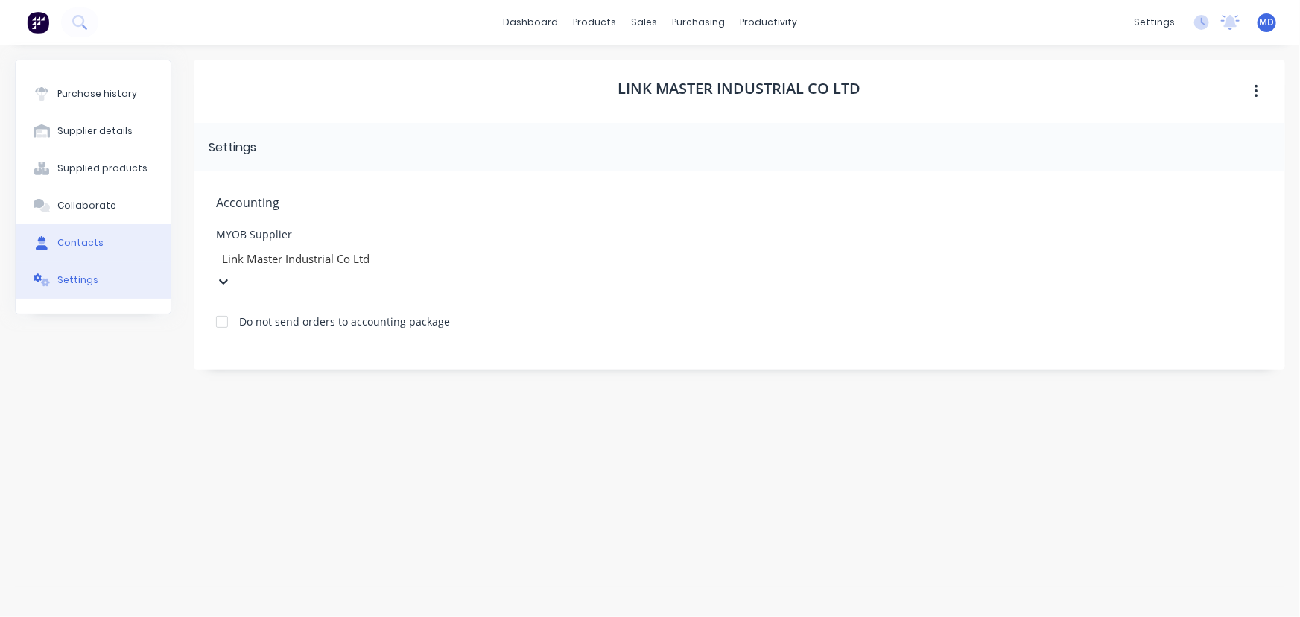
click at [81, 230] on button "Contacts" at bounding box center [93, 242] width 155 height 37
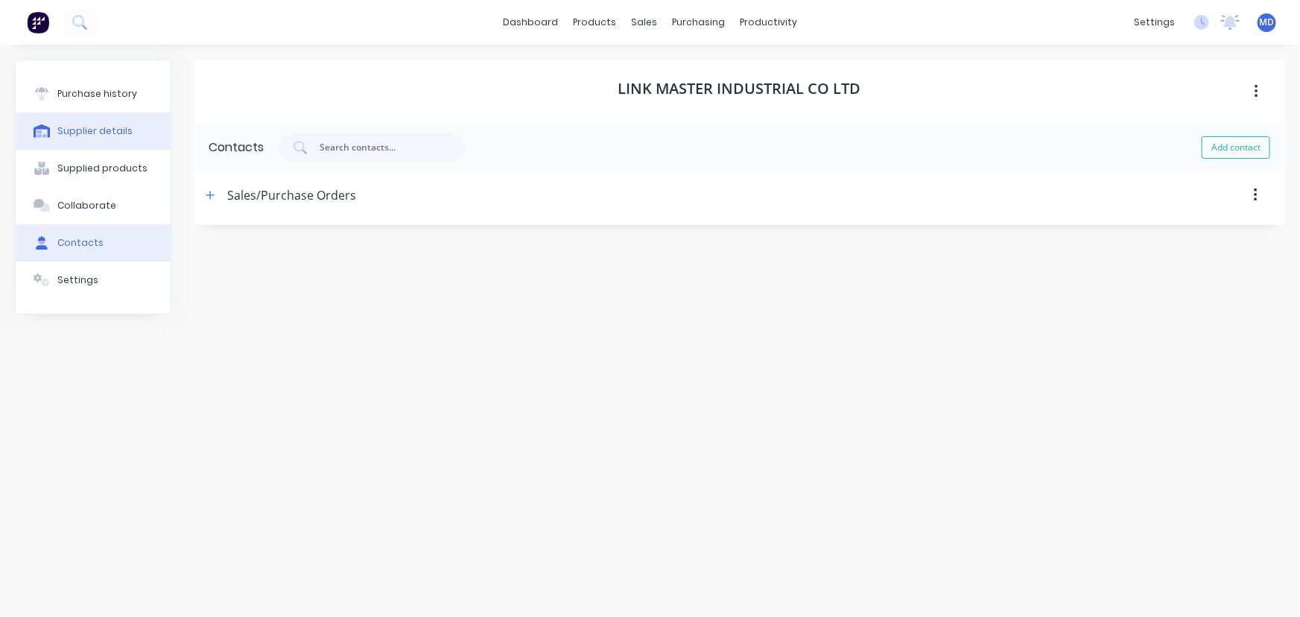
click at [108, 129] on div "Supplier details" at bounding box center [94, 130] width 75 height 13
select select "AU"
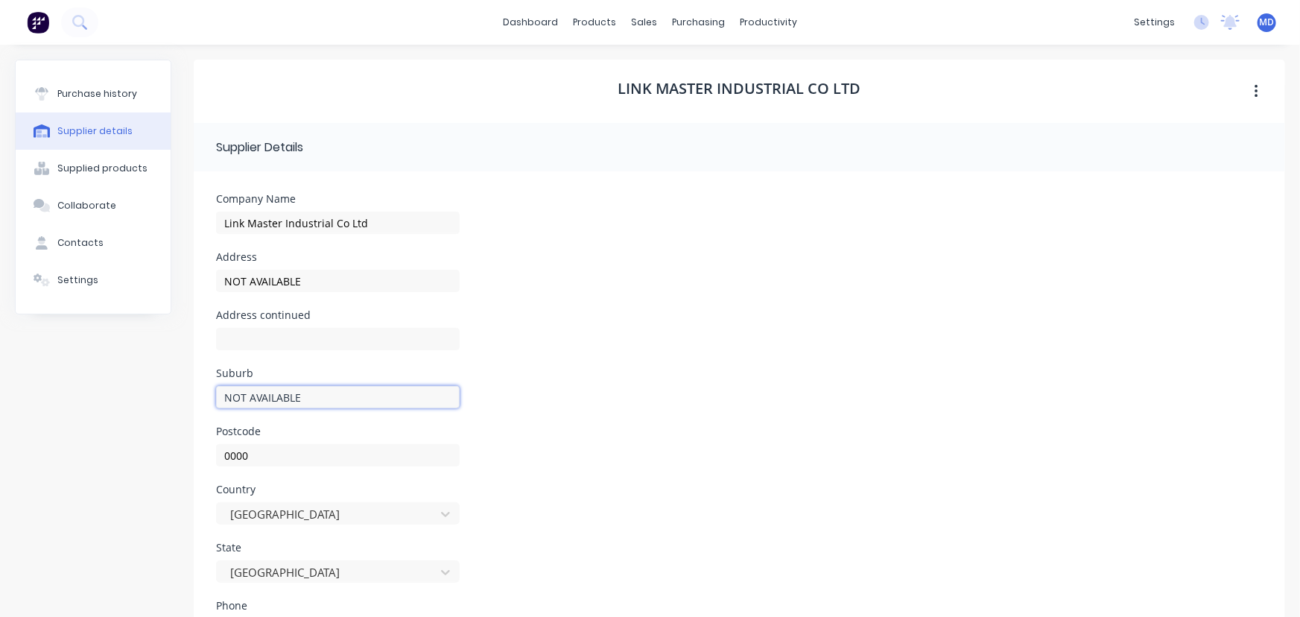
drag, startPoint x: 305, startPoint y: 396, endPoint x: 162, endPoint y: 397, distance: 142.3
click at [171, 399] on div "Purchase history Supplier details Supplied products Collaborate Contacts Settin…" at bounding box center [650, 429] width 1270 height 738
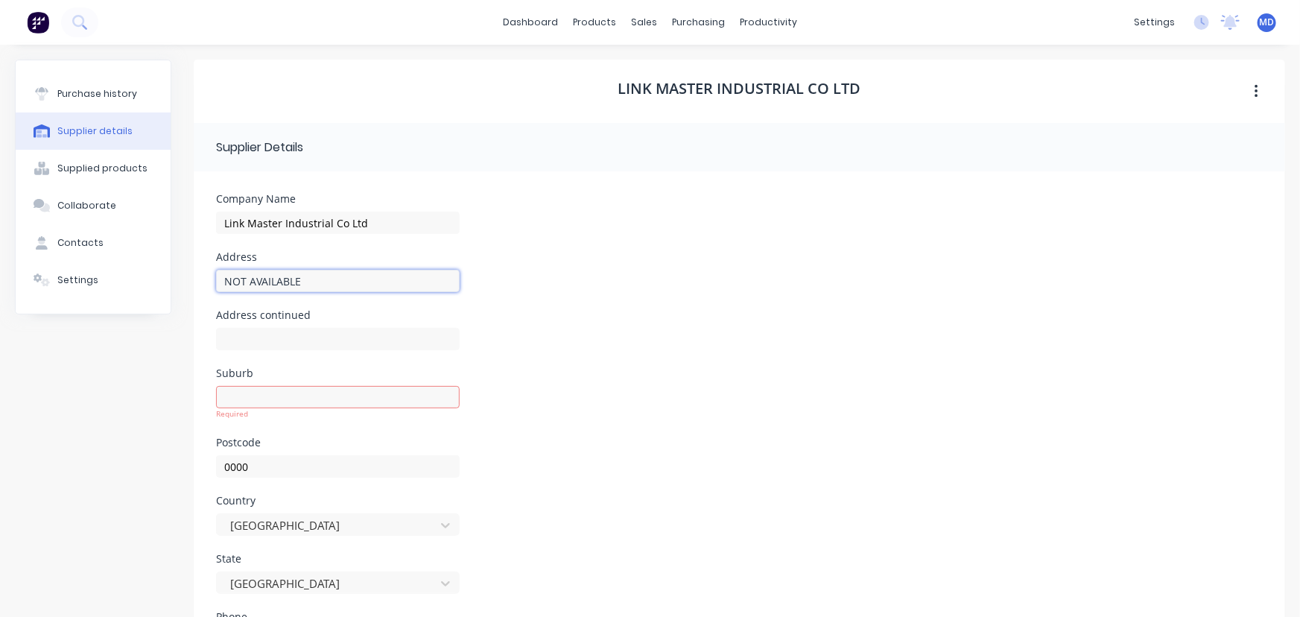
drag, startPoint x: 306, startPoint y: 283, endPoint x: 43, endPoint y: 299, distance: 263.5
click at [73, 299] on div "Purchase history Supplier details Supplied products Collaborate Contacts Settin…" at bounding box center [650, 434] width 1270 height 749
type input "[STREET_ADDRESS][PERSON_NAME]"
click at [287, 399] on input at bounding box center [338, 397] width 244 height 22
type input "[GEOGRAPHIC_DATA]"
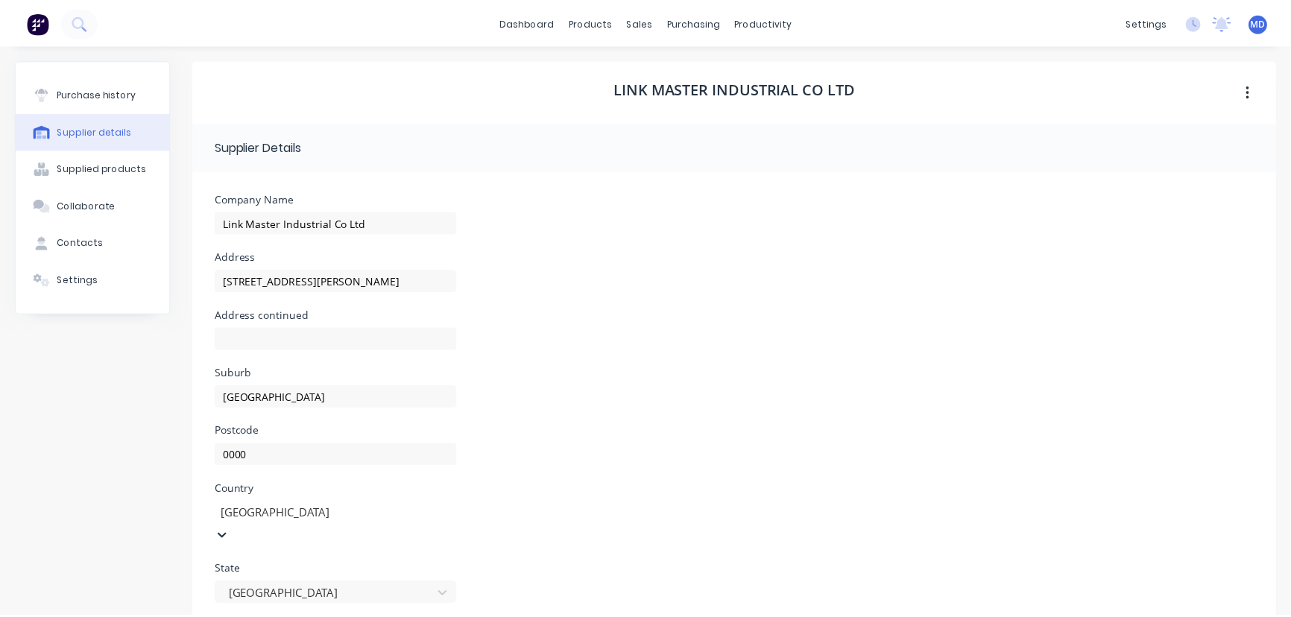
scroll to position [136, 0]
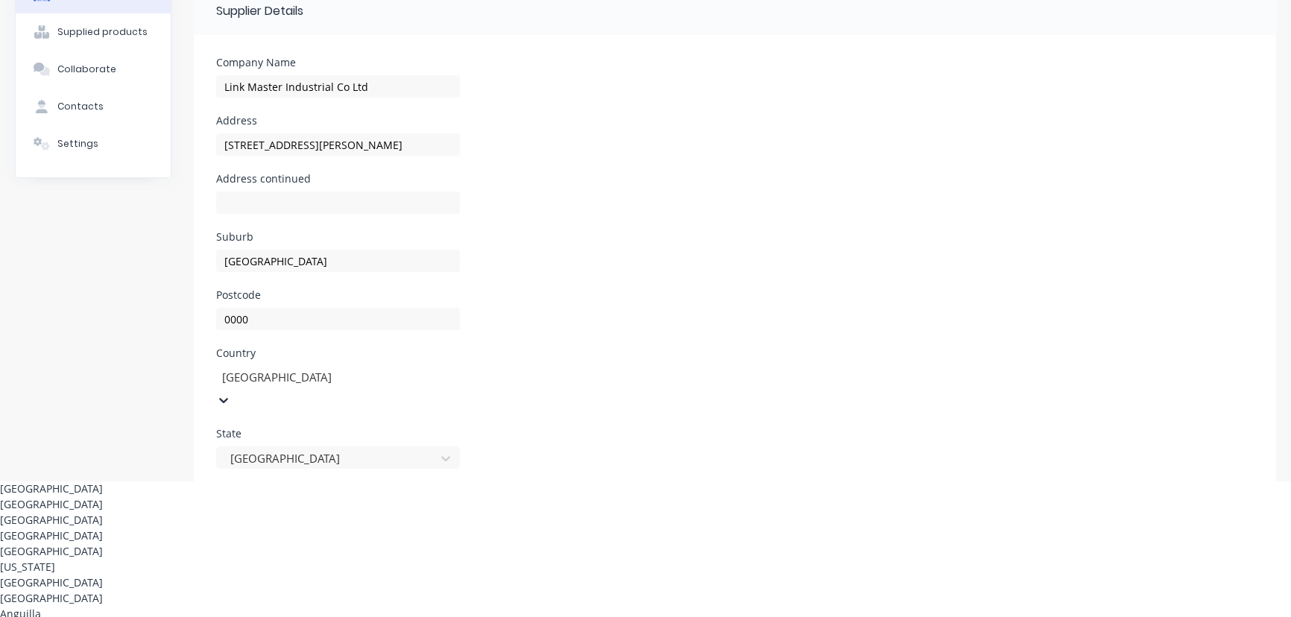
drag, startPoint x: 373, startPoint y: 530, endPoint x: 349, endPoint y: 526, distance: 24.1
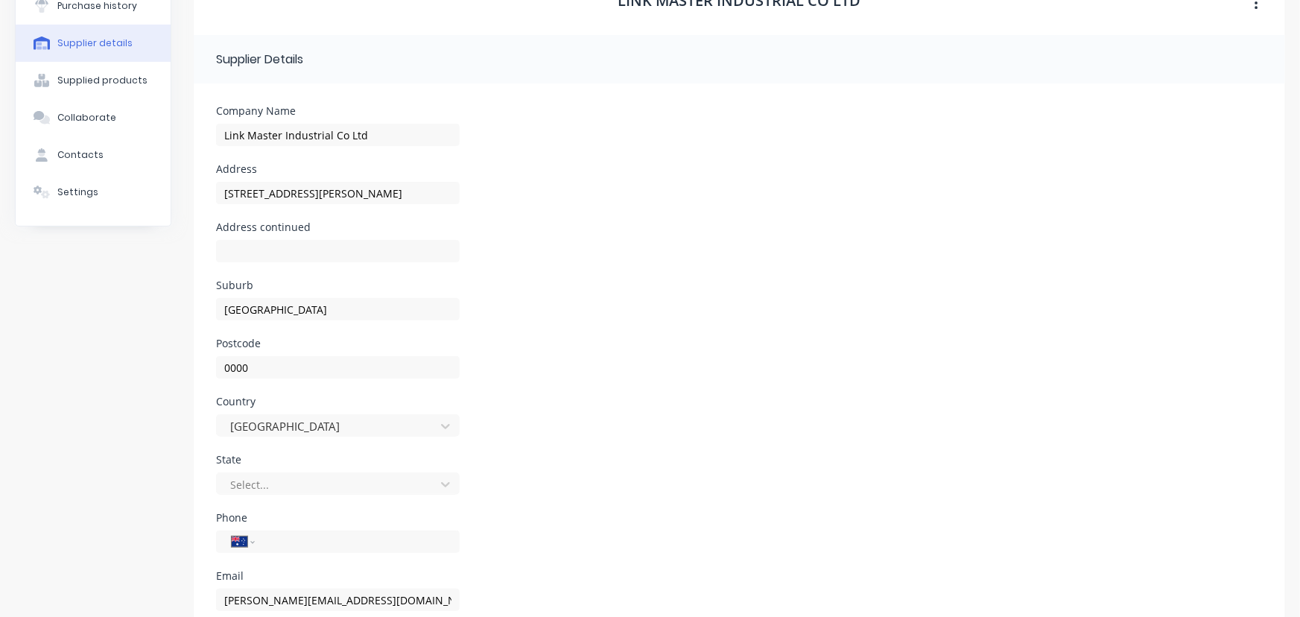
scroll to position [0, 0]
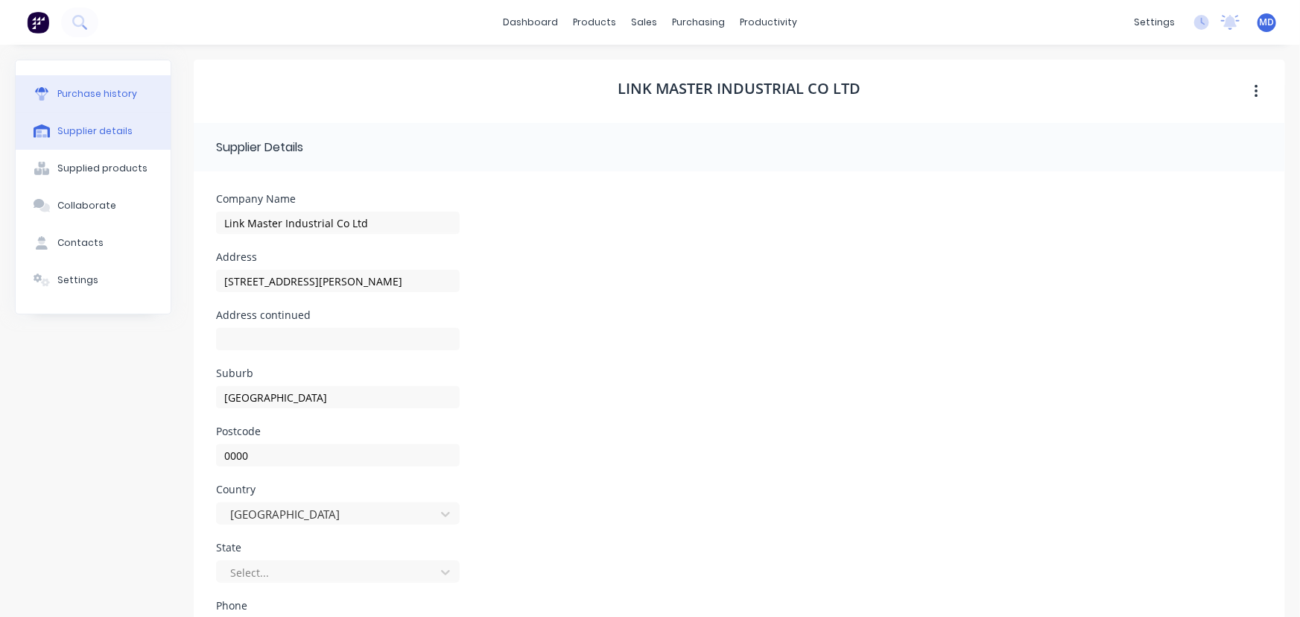
click at [98, 84] on button "Purchase history" at bounding box center [93, 93] width 155 height 37
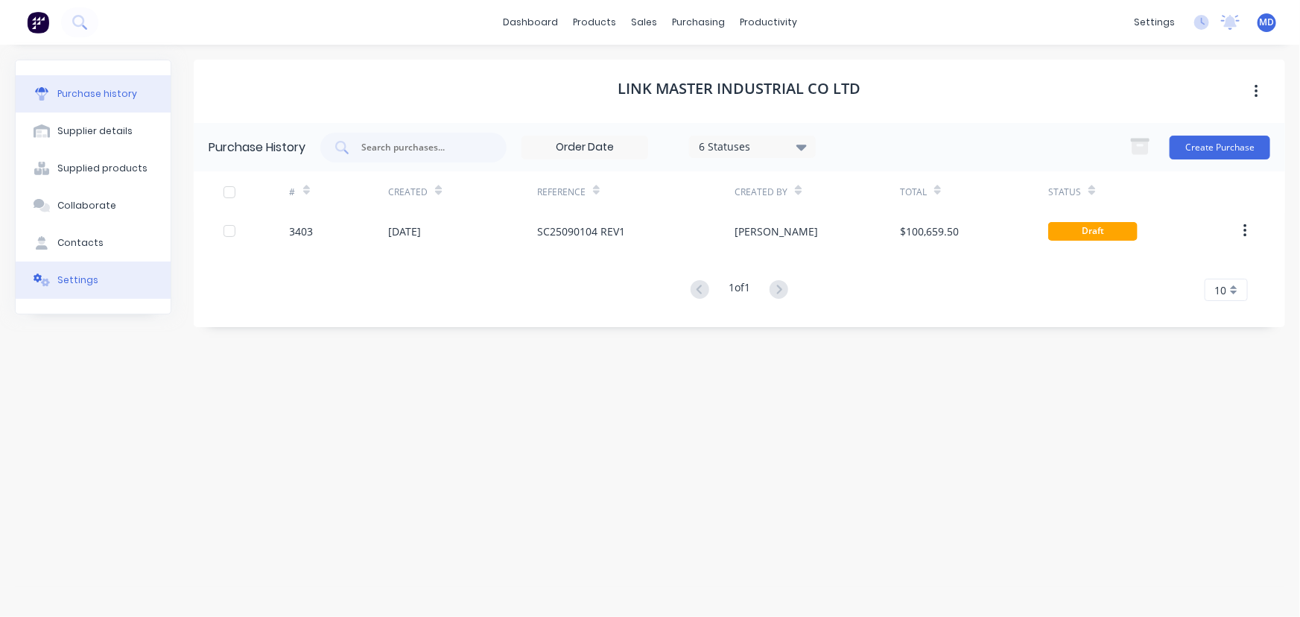
click at [73, 275] on div "Settings" at bounding box center [77, 279] width 41 height 13
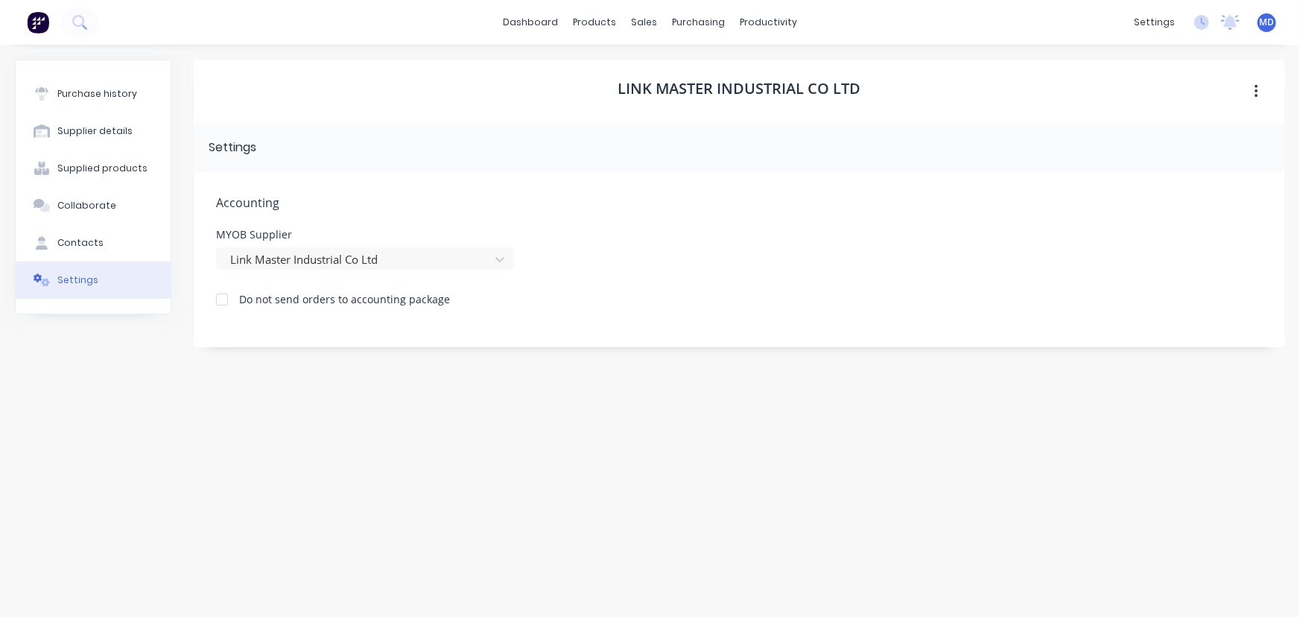
drag, startPoint x: 68, startPoint y: 241, endPoint x: 113, endPoint y: 273, distance: 55.0
click at [68, 240] on div "Contacts" at bounding box center [80, 242] width 46 height 13
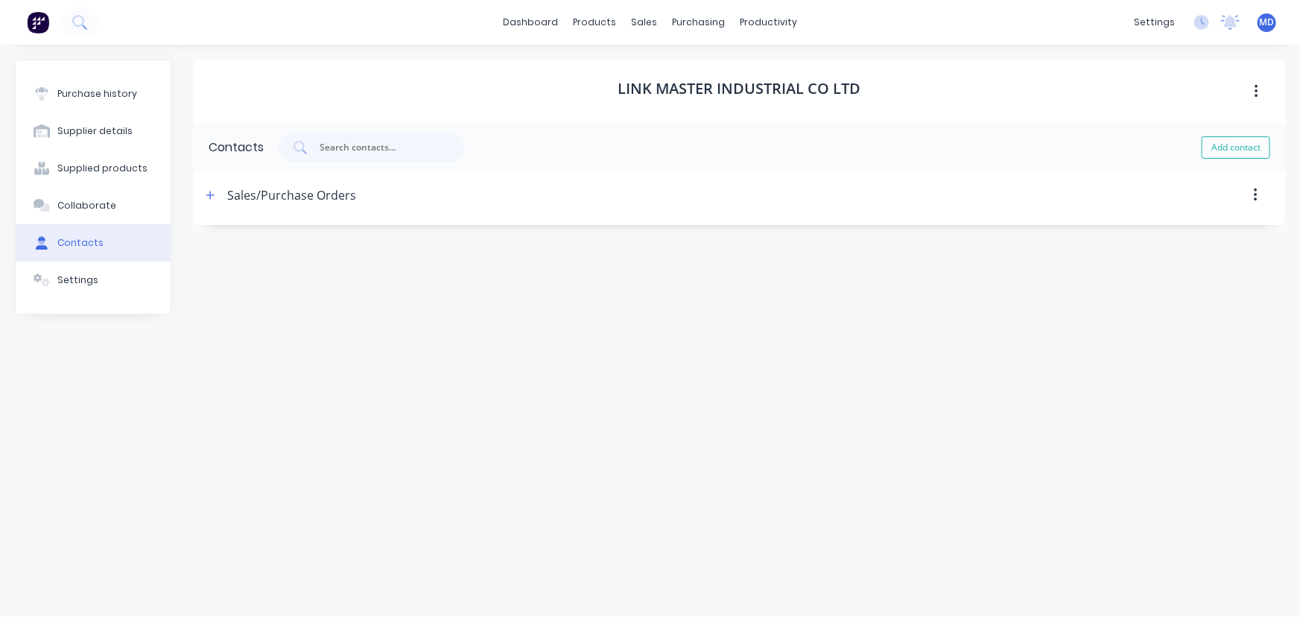
click at [103, 206] on div "Collaborate" at bounding box center [86, 205] width 59 height 13
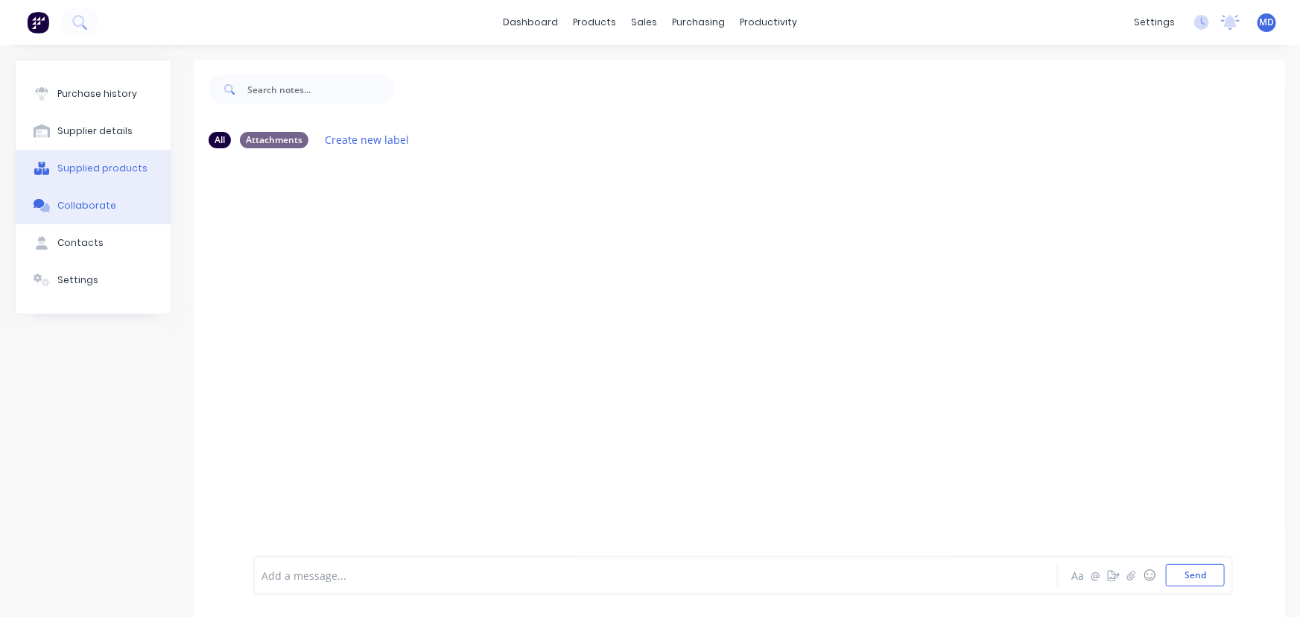
click at [83, 162] on div "Supplied products" at bounding box center [102, 168] width 90 height 13
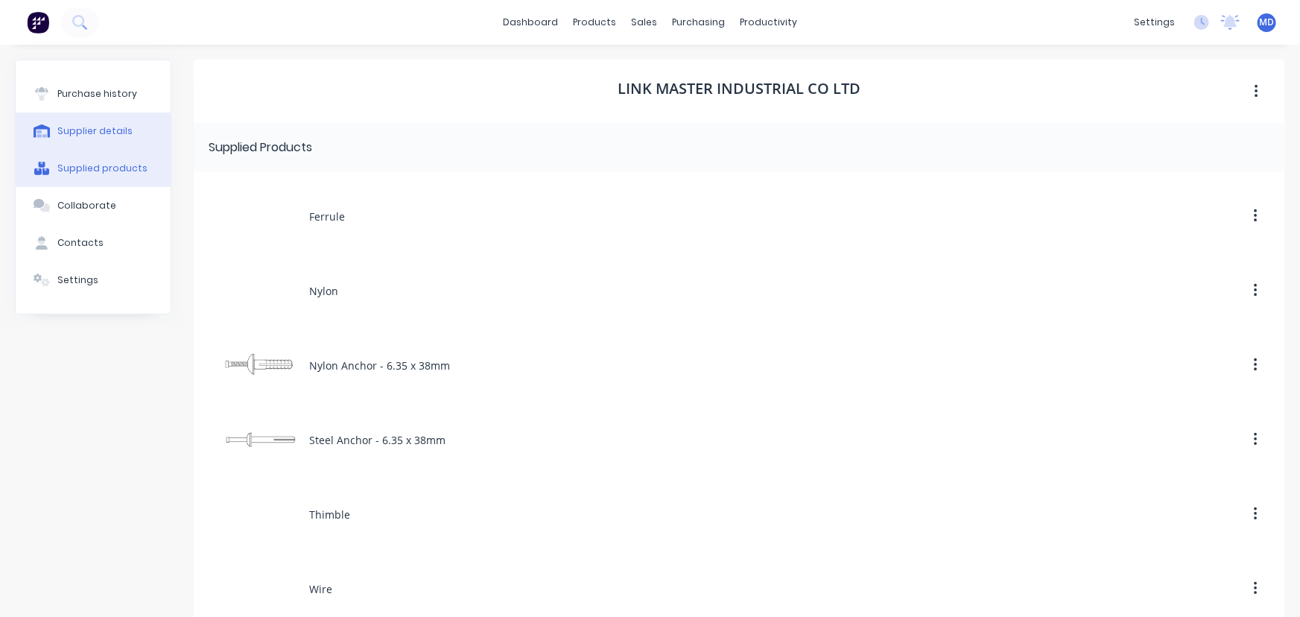
drag, startPoint x: 101, startPoint y: 108, endPoint x: 98, endPoint y: 126, distance: 18.3
click at [101, 110] on button "Purchase history" at bounding box center [93, 93] width 155 height 37
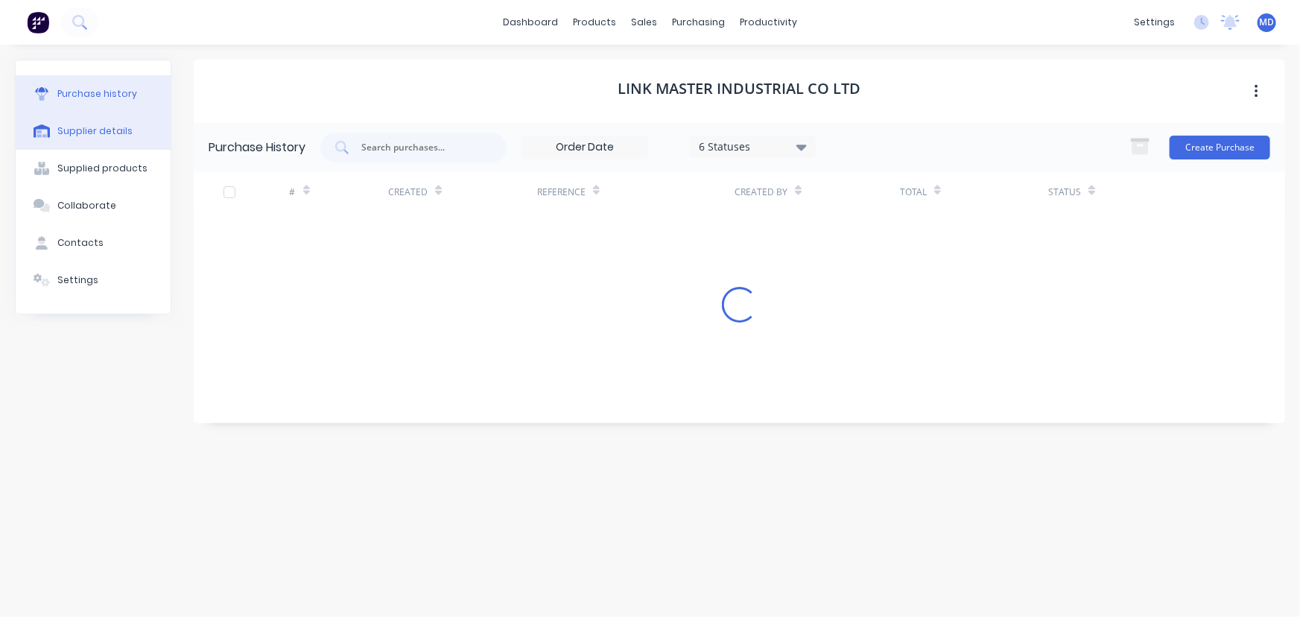
drag, startPoint x: 98, startPoint y: 126, endPoint x: 89, endPoint y: 137, distance: 14.3
click at [97, 126] on div "Supplier details" at bounding box center [94, 130] width 75 height 13
select select "AU"
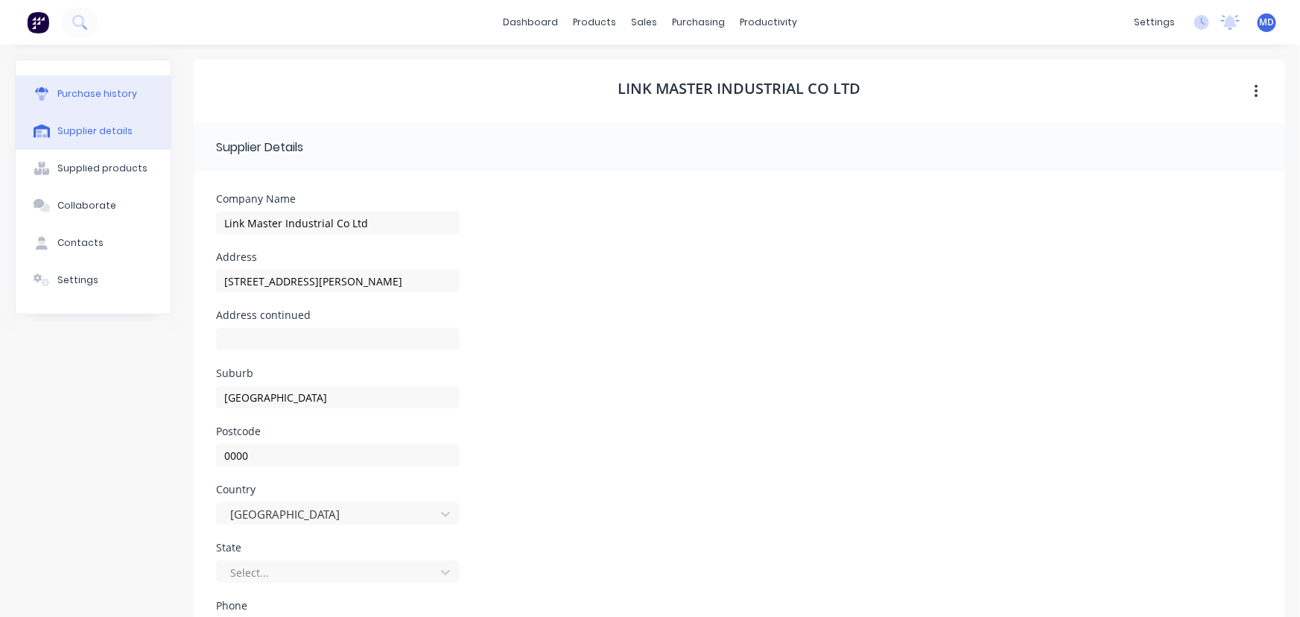
click at [103, 89] on div "Purchase history" at bounding box center [97, 93] width 80 height 13
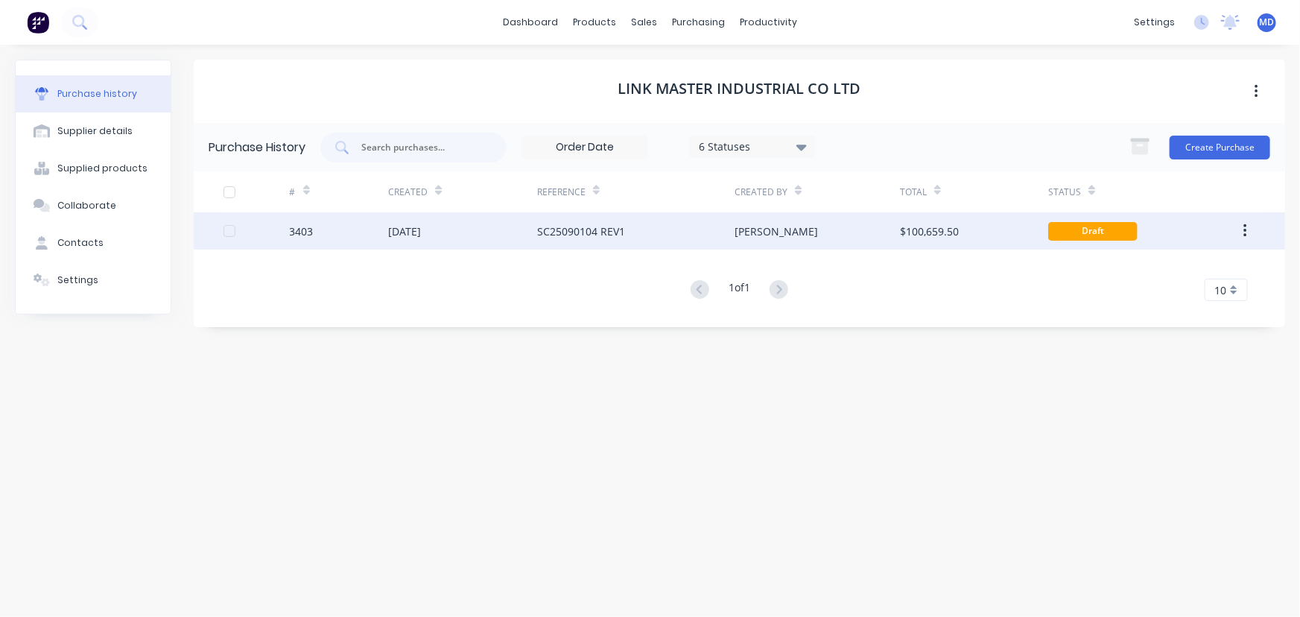
click at [848, 227] on div "[PERSON_NAME]" at bounding box center [817, 230] width 165 height 37
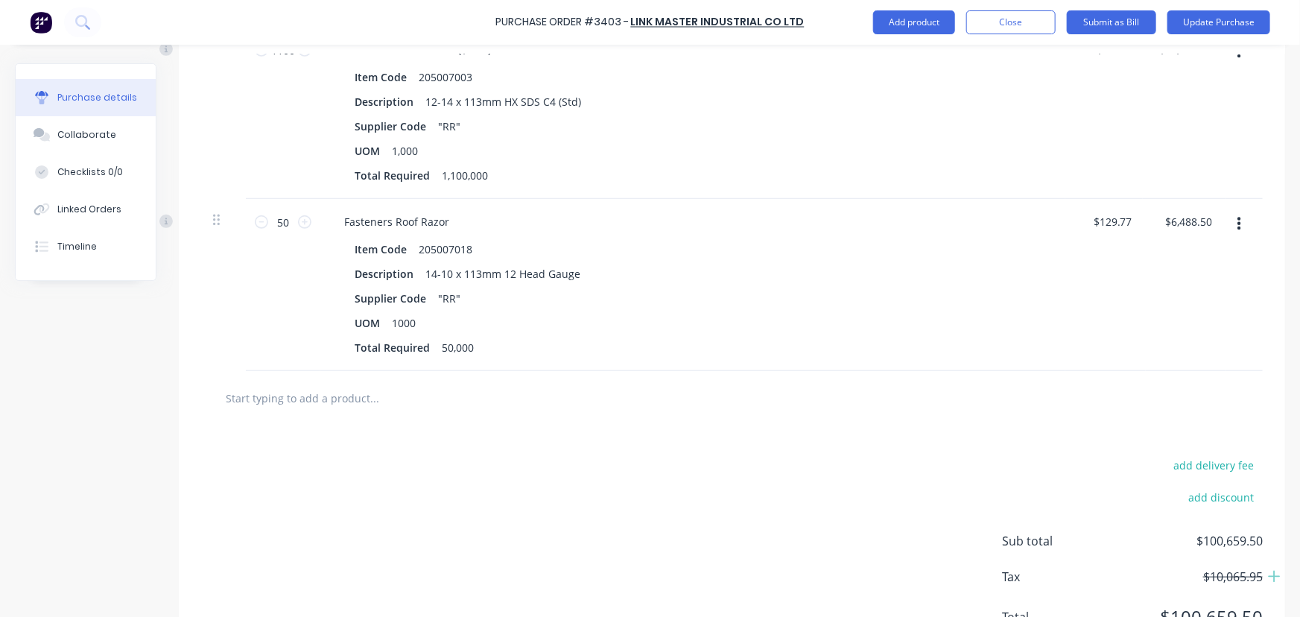
scroll to position [517, 0]
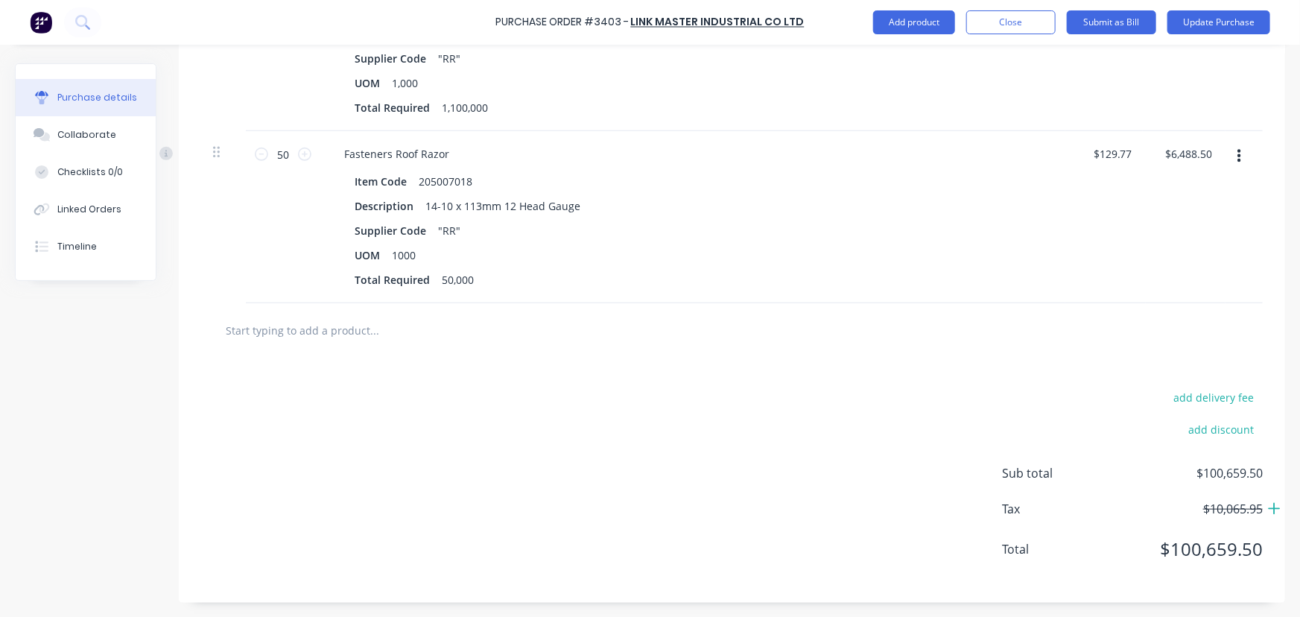
click at [1268, 504] on icon at bounding box center [1274, 508] width 13 height 15
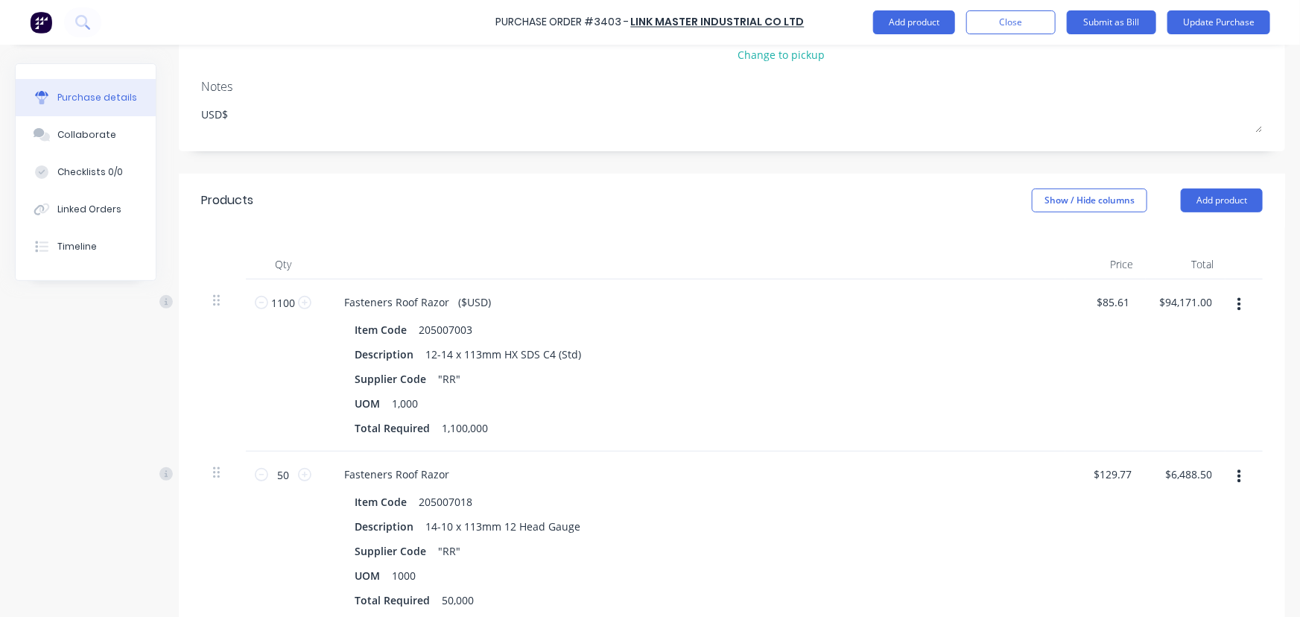
scroll to position [0, 0]
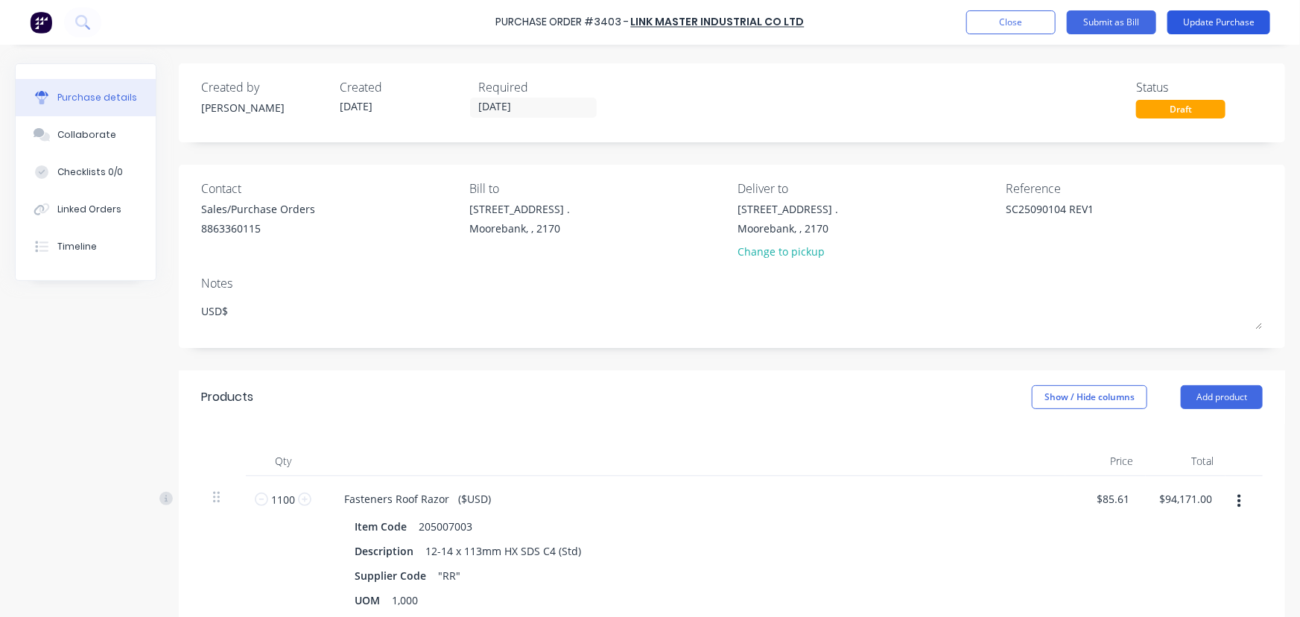
click at [1234, 14] on button "Update Purchase" at bounding box center [1219, 22] width 103 height 24
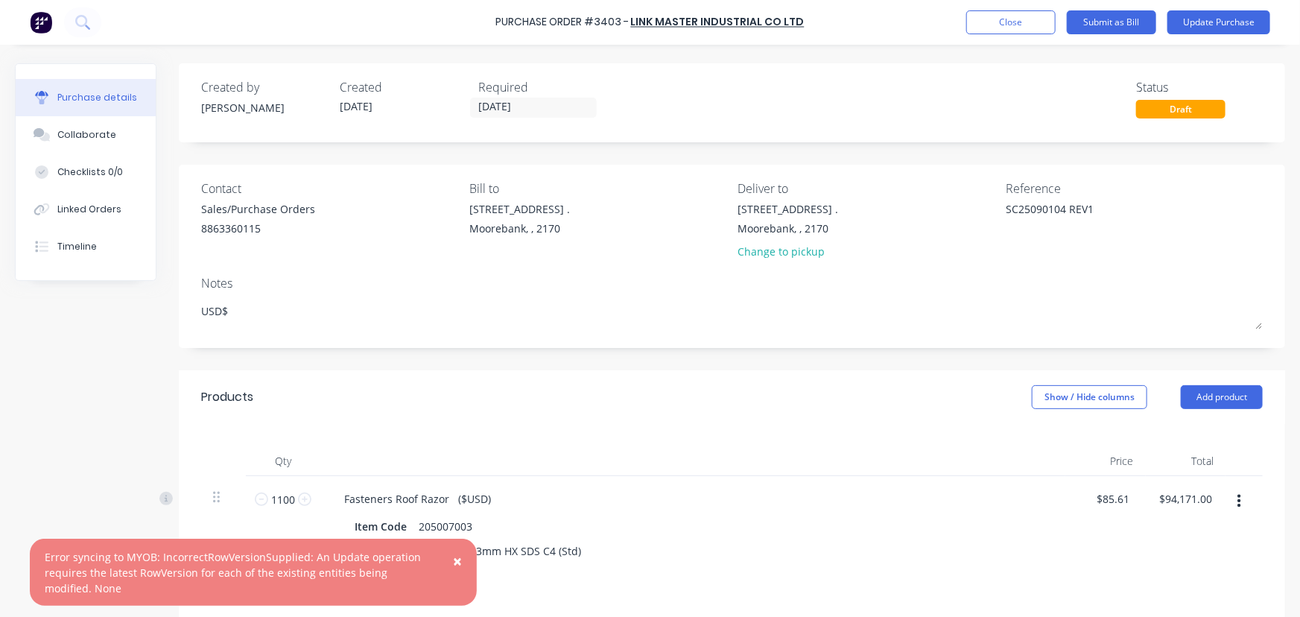
click at [455, 561] on span "×" at bounding box center [457, 561] width 9 height 21
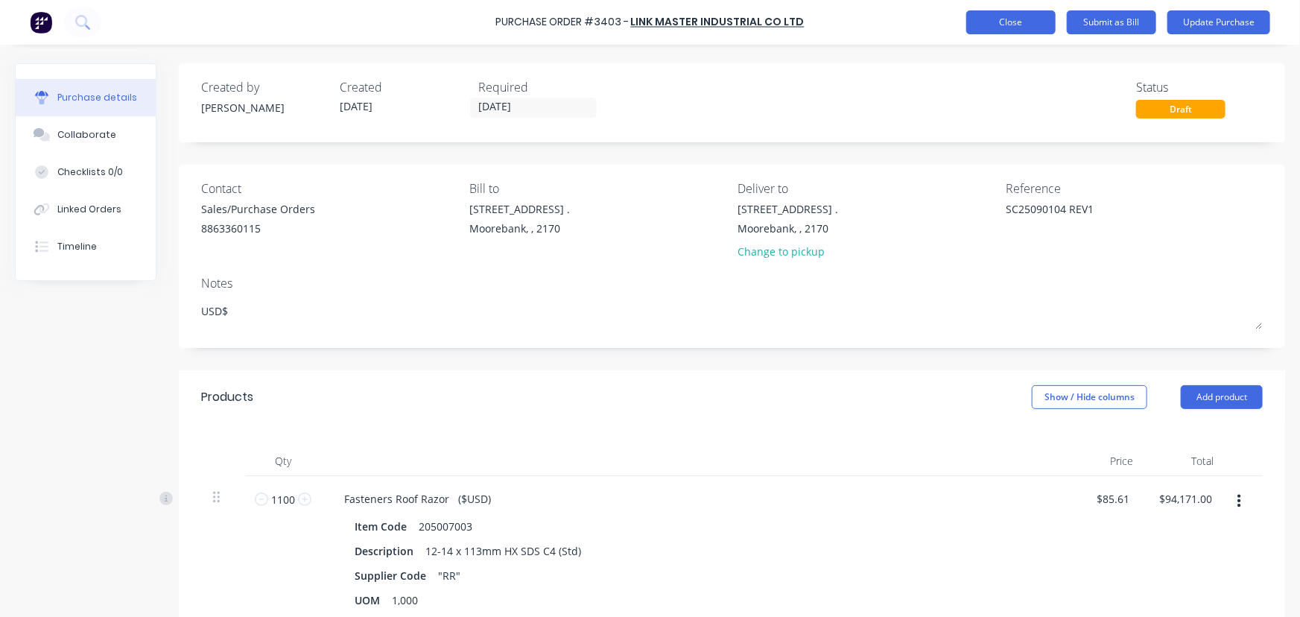
click at [1002, 18] on button "Close" at bounding box center [1010, 22] width 89 height 24
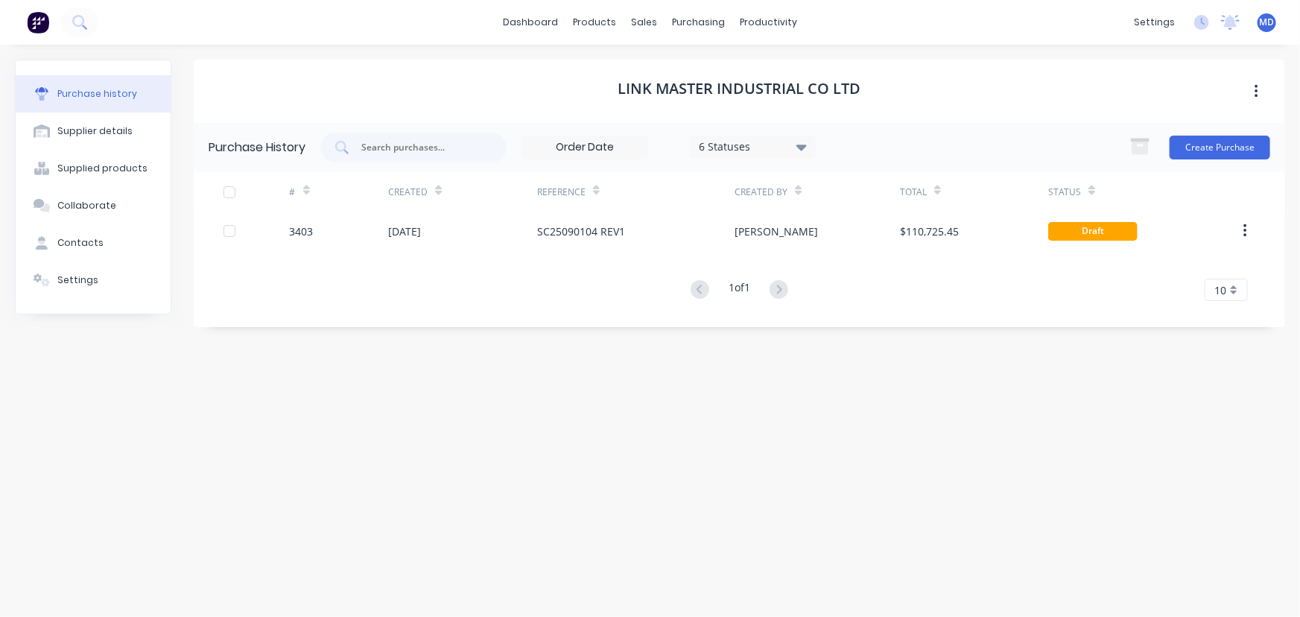
drag, startPoint x: 645, startPoint y: 212, endPoint x: 633, endPoint y: 507, distance: 294.6
click at [645, 212] on div "# Created Reference Created By Total Status 3403 [DATE] SC25090104 REV1 [PERSON…" at bounding box center [740, 236] width 1092 height 130
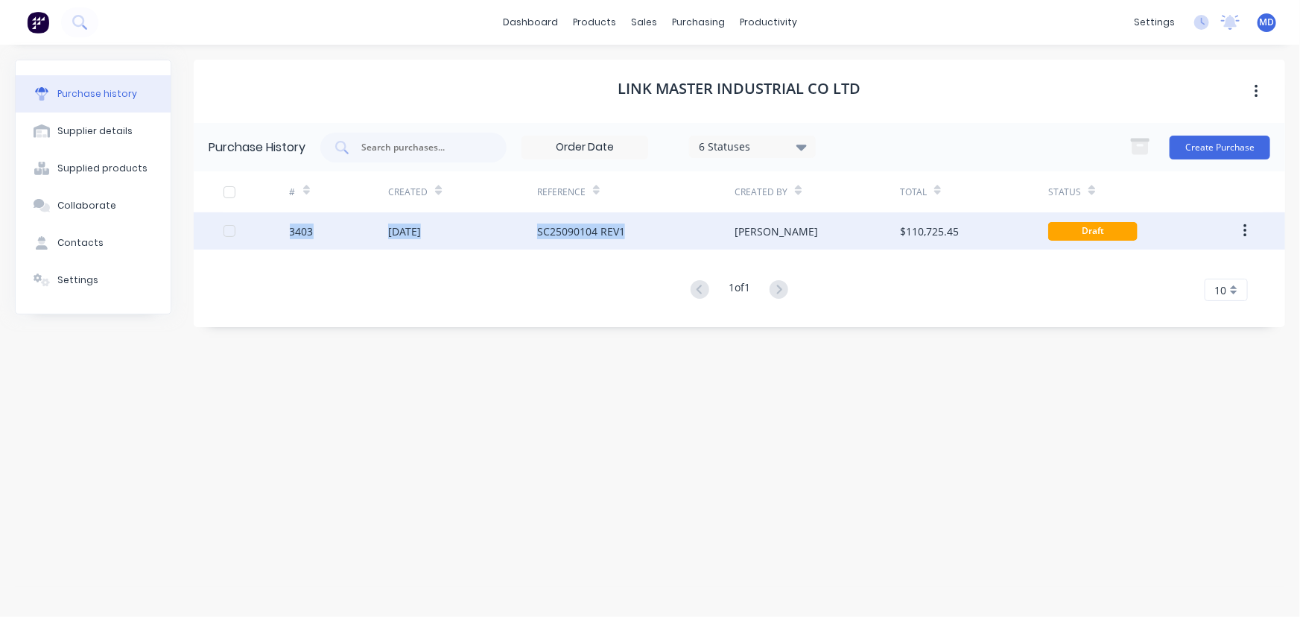
click at [693, 228] on div "SC25090104 REV1" at bounding box center [636, 230] width 198 height 37
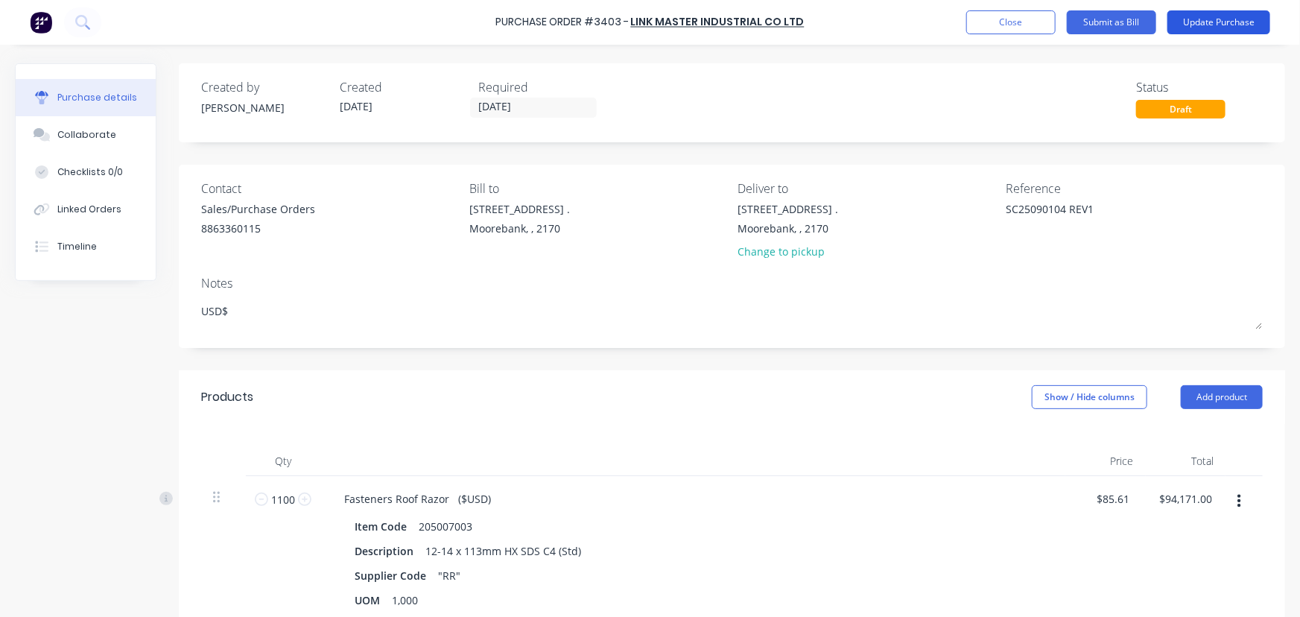
click at [1208, 24] on button "Update Purchase" at bounding box center [1219, 22] width 103 height 24
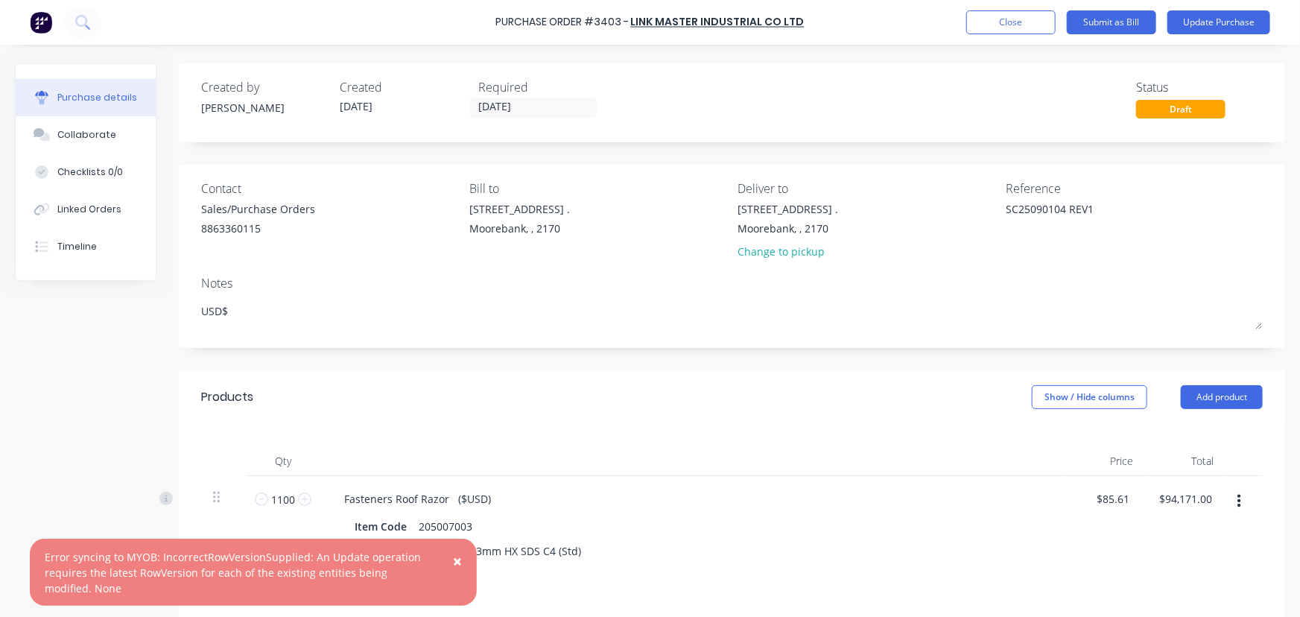
click at [458, 560] on span "×" at bounding box center [457, 561] width 9 height 21
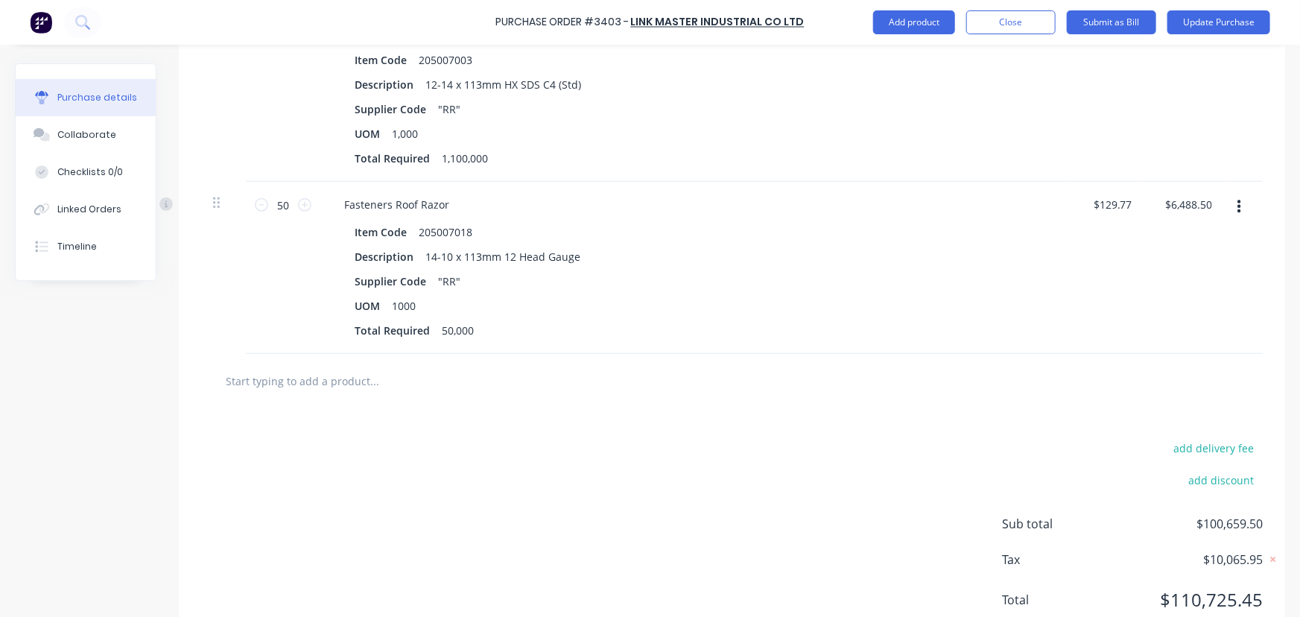
scroll to position [474, 0]
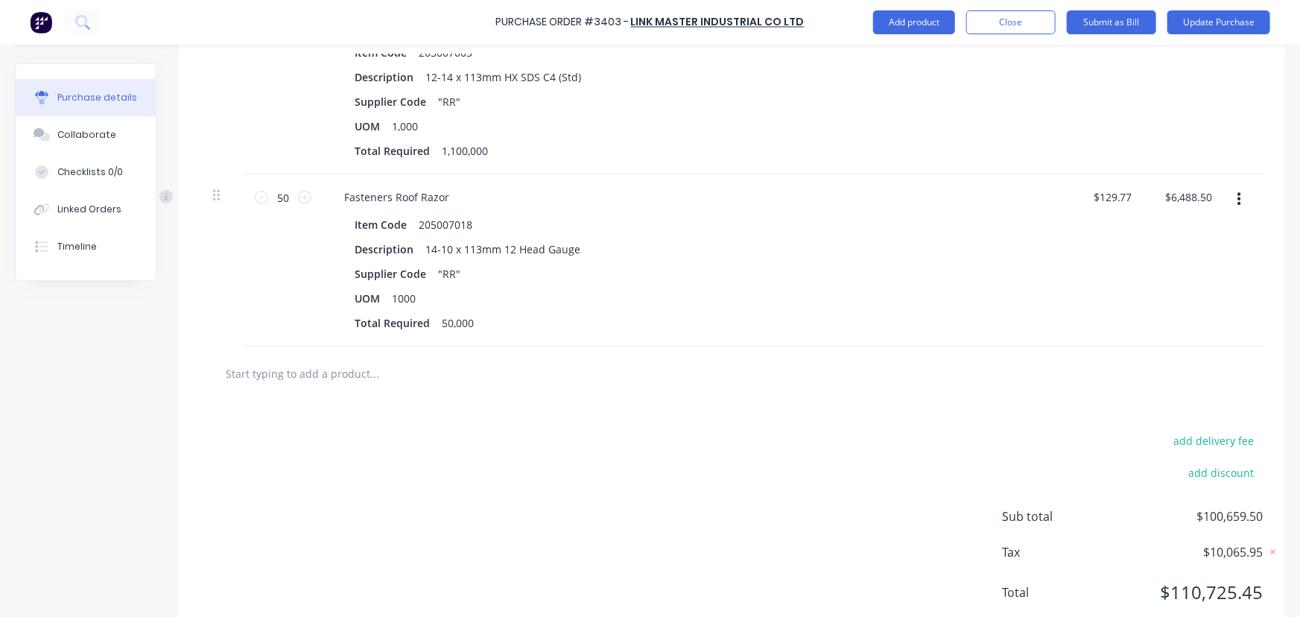
click at [1232, 199] on button "button" at bounding box center [1239, 199] width 35 height 27
click at [1152, 325] on button "Delete" at bounding box center [1193, 329] width 127 height 30
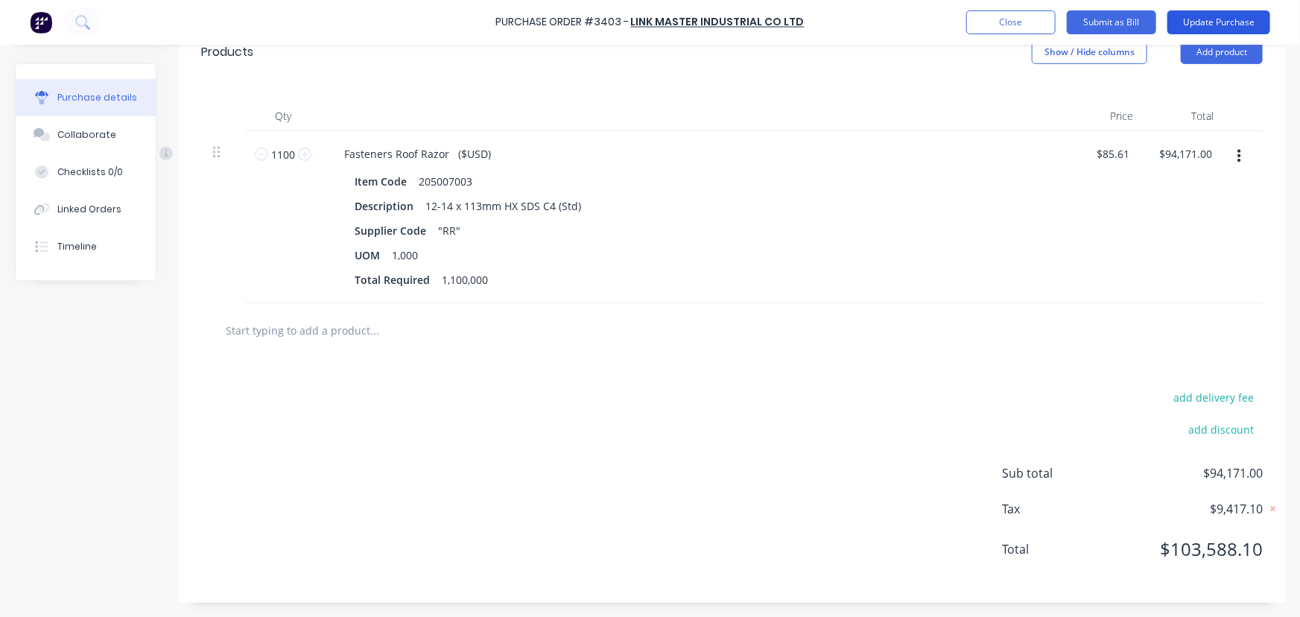
click at [1218, 18] on button "Update Purchase" at bounding box center [1219, 22] width 103 height 24
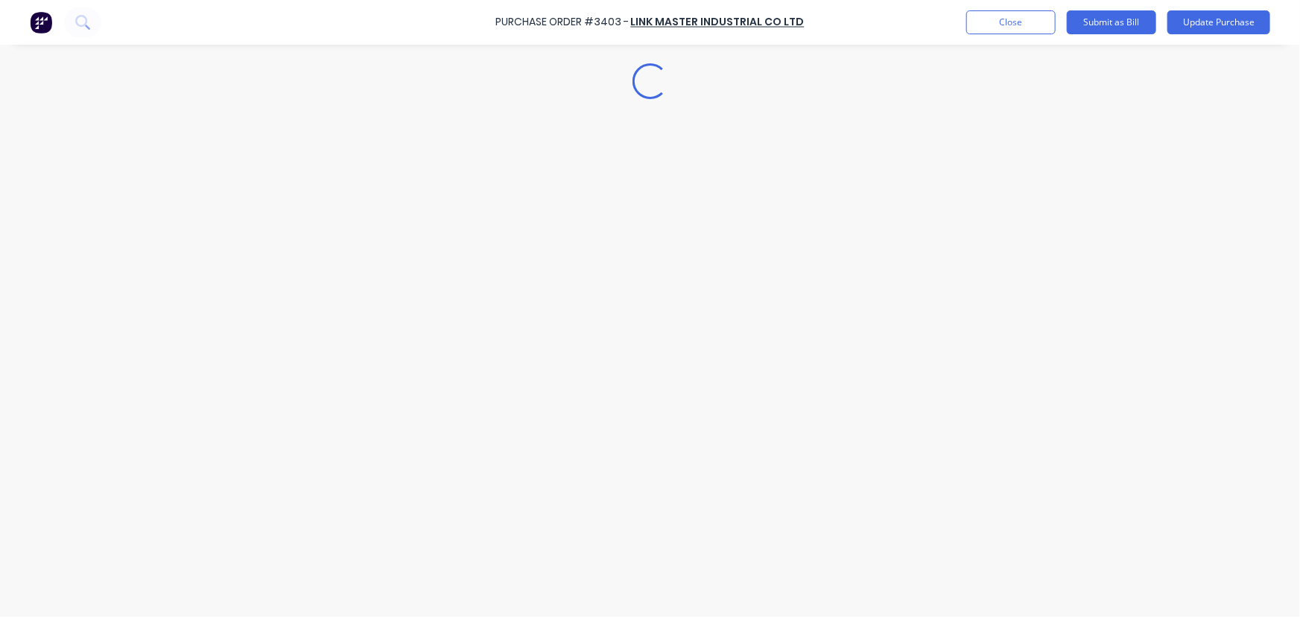
scroll to position [0, 0]
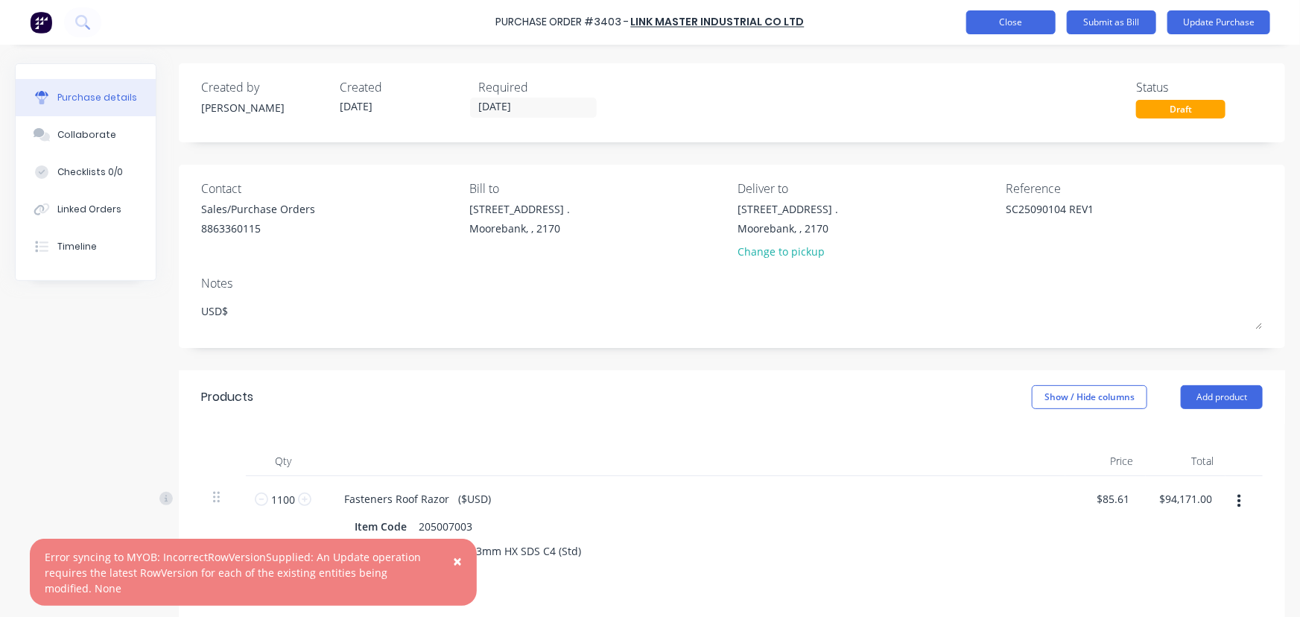
click at [1016, 19] on button "Close" at bounding box center [1010, 22] width 89 height 24
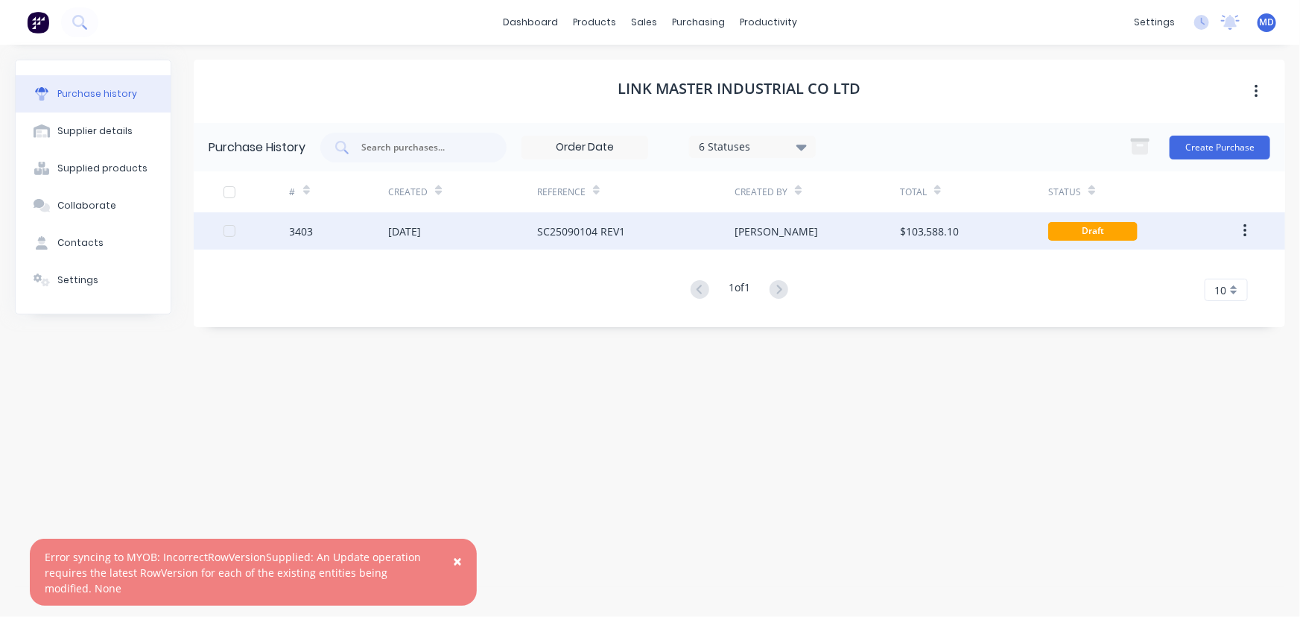
click at [820, 227] on div "[PERSON_NAME]" at bounding box center [817, 230] width 165 height 37
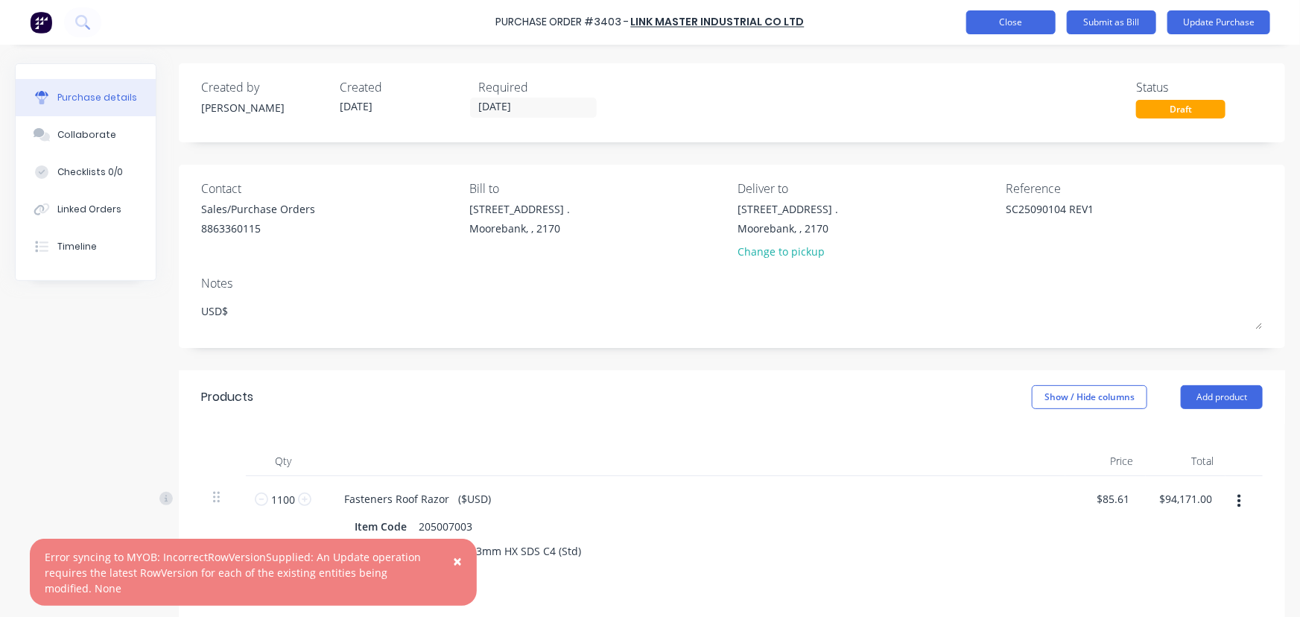
click at [1024, 25] on button "Close" at bounding box center [1010, 22] width 89 height 24
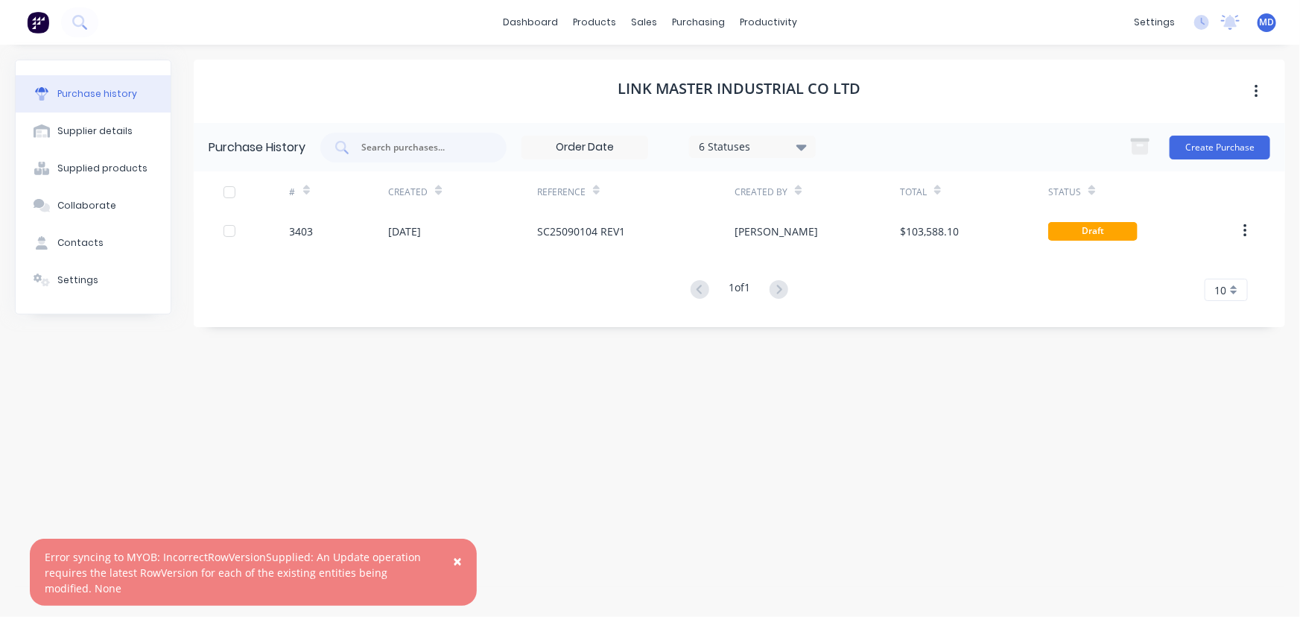
click at [455, 553] on span "×" at bounding box center [457, 561] width 9 height 21
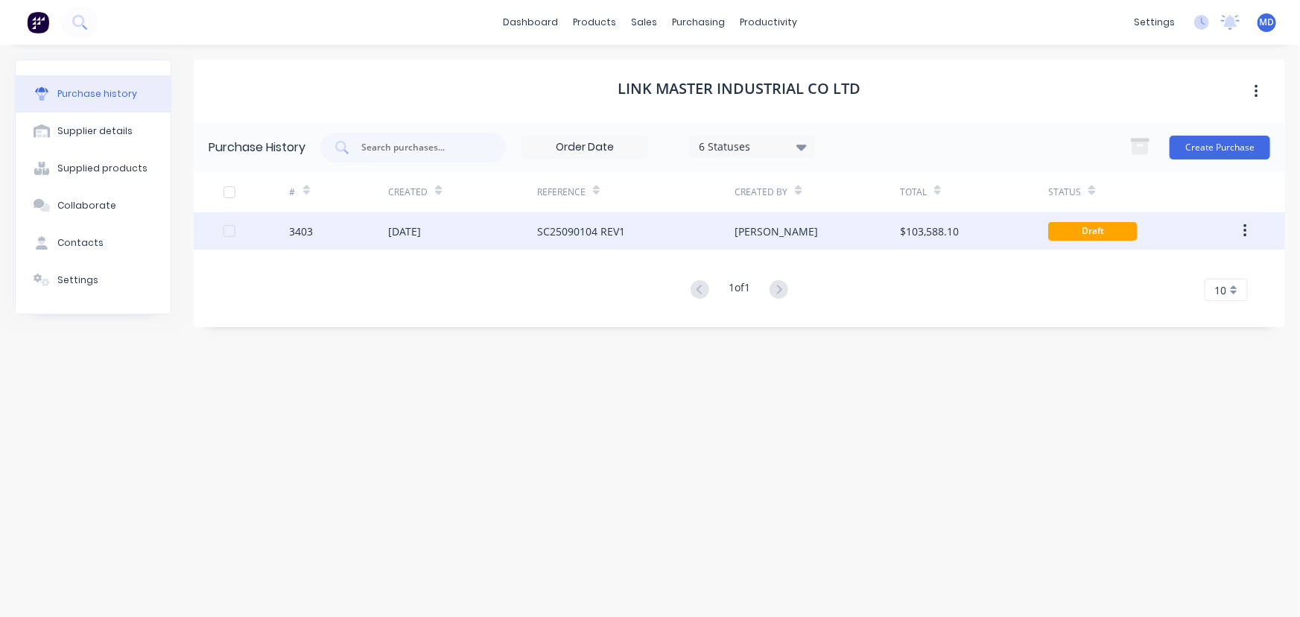
click at [668, 234] on div "SC25090104 REV1" at bounding box center [636, 230] width 198 height 37
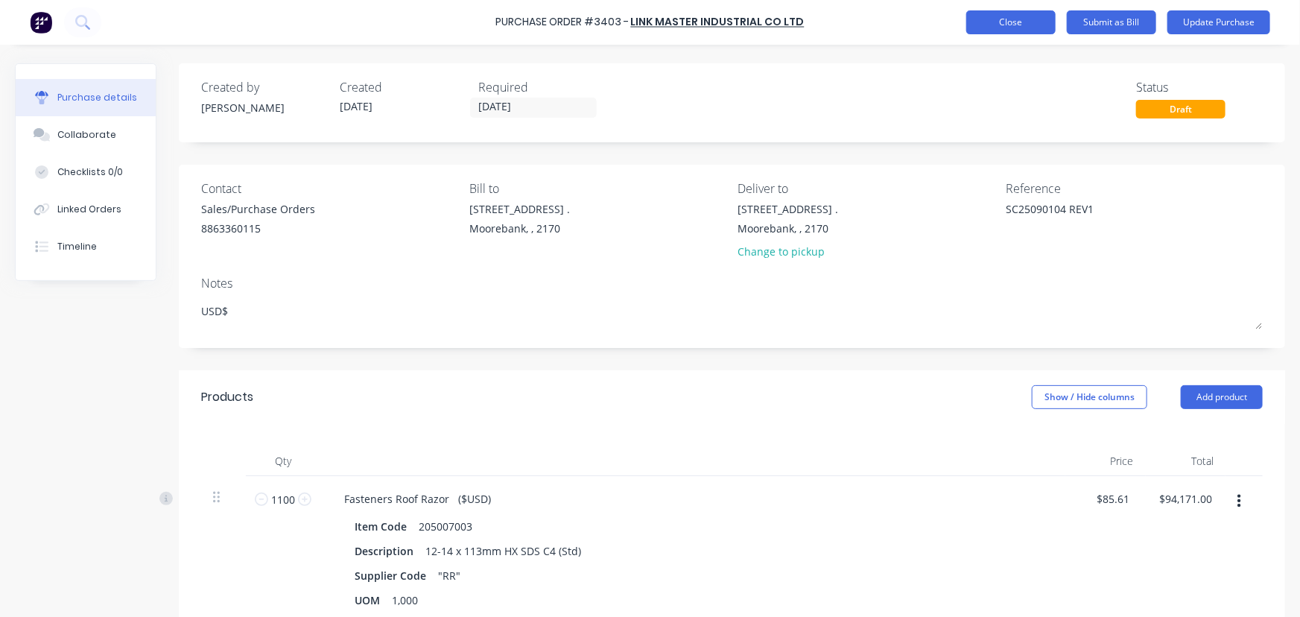
type textarea "x"
click at [1006, 21] on button "Close" at bounding box center [1010, 22] width 89 height 24
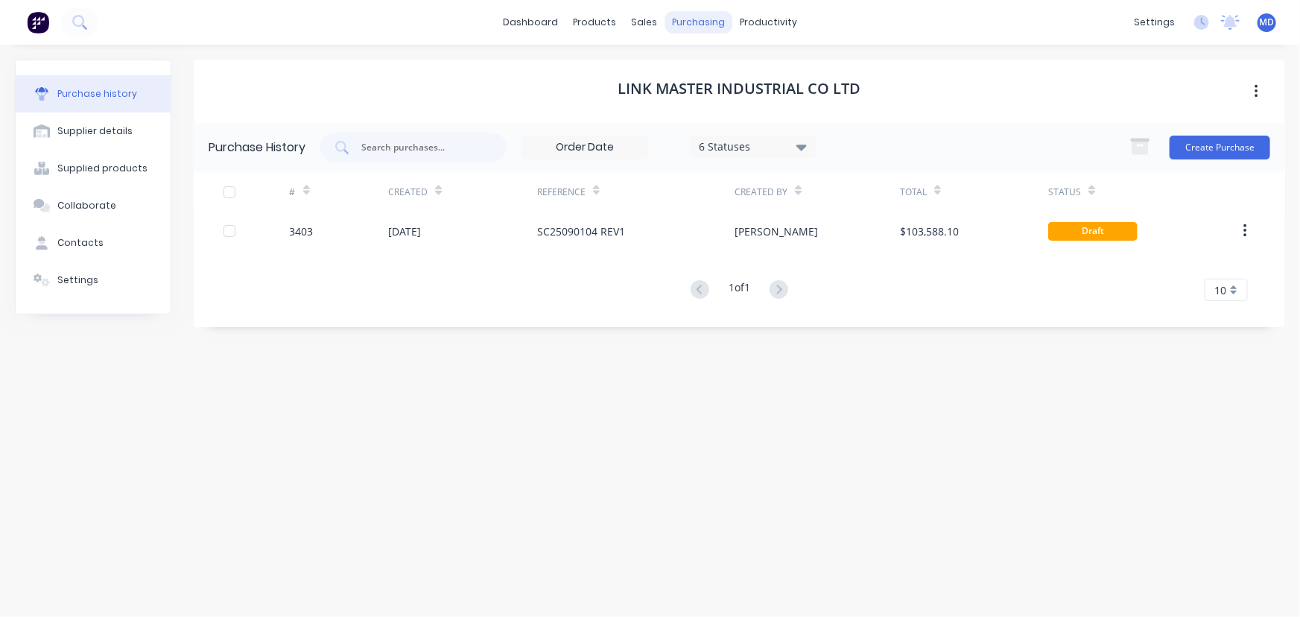
click at [690, 22] on div "purchasing" at bounding box center [699, 22] width 68 height 22
click at [730, 98] on div "Suppliers" at bounding box center [730, 101] width 45 height 13
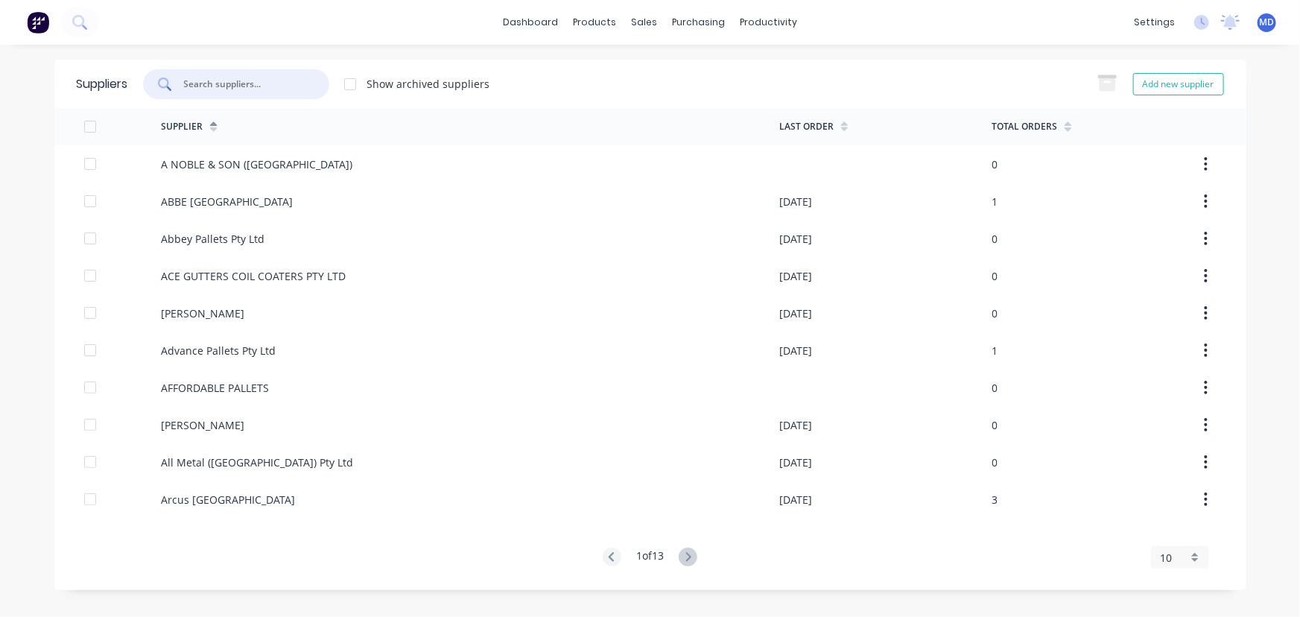
click at [289, 89] on input "text" at bounding box center [245, 84] width 124 height 15
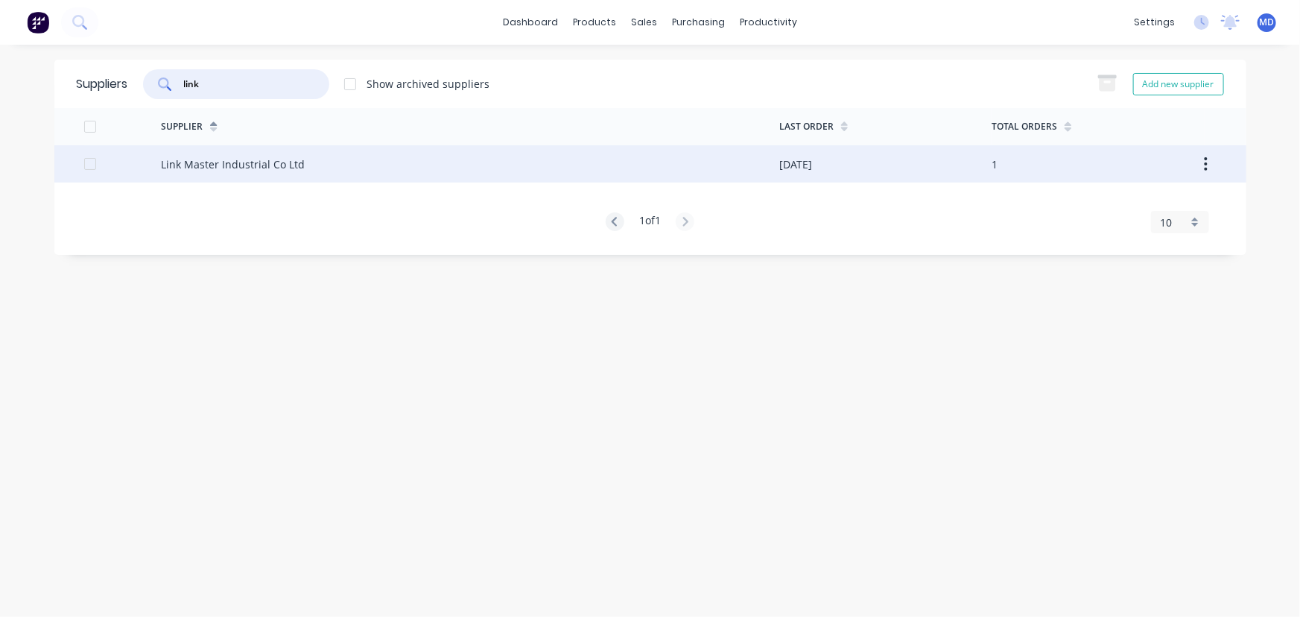
type input "link"
click at [223, 161] on div "Link Master Industrial Co Ltd" at bounding box center [233, 164] width 144 height 16
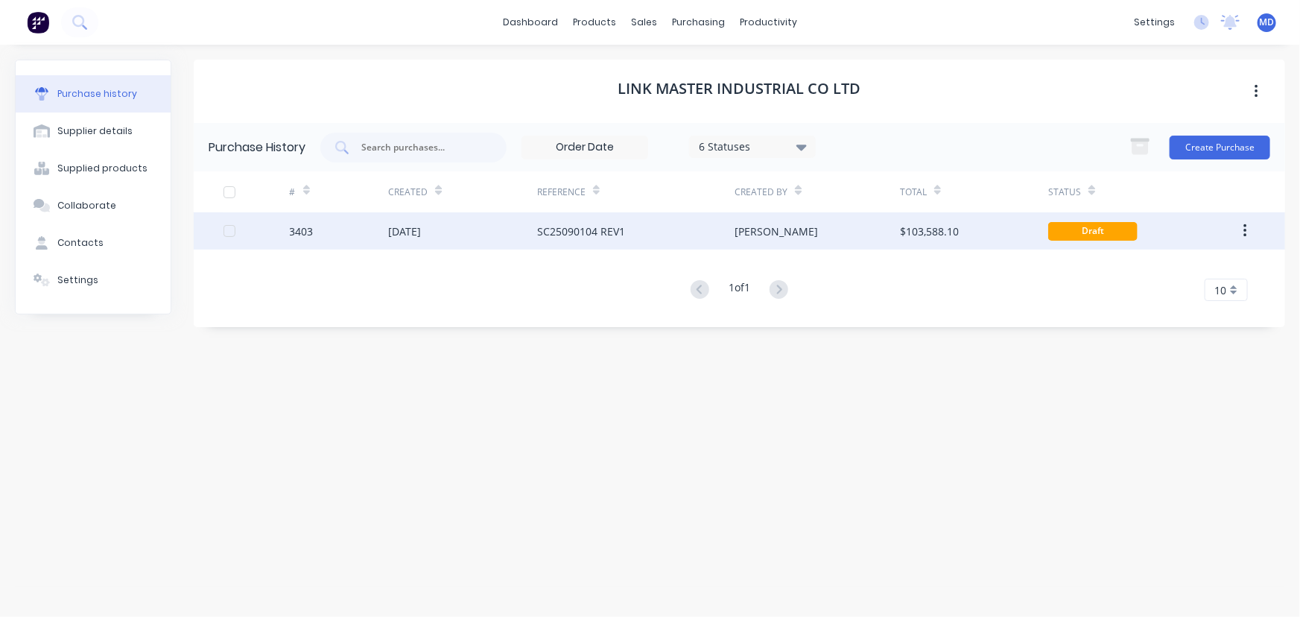
click at [591, 231] on div "SC25090104 REV1" at bounding box center [581, 232] width 88 height 16
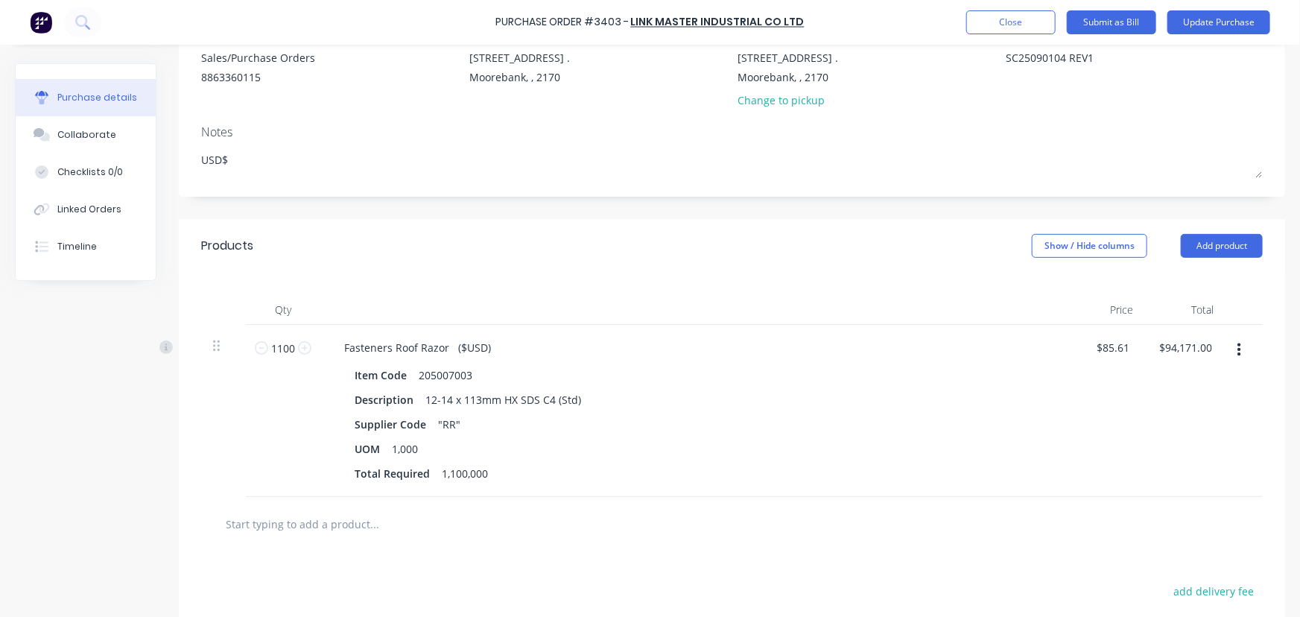
scroll to position [67, 0]
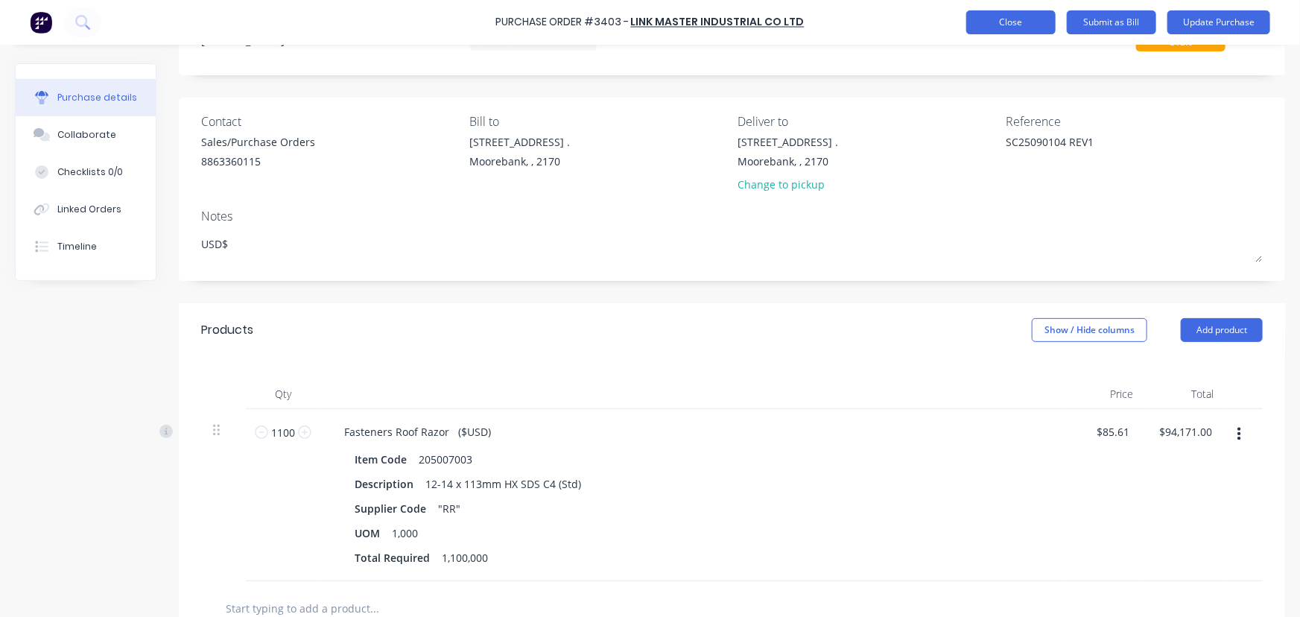
type textarea "x"
click at [1047, 22] on button "Close" at bounding box center [1010, 22] width 89 height 24
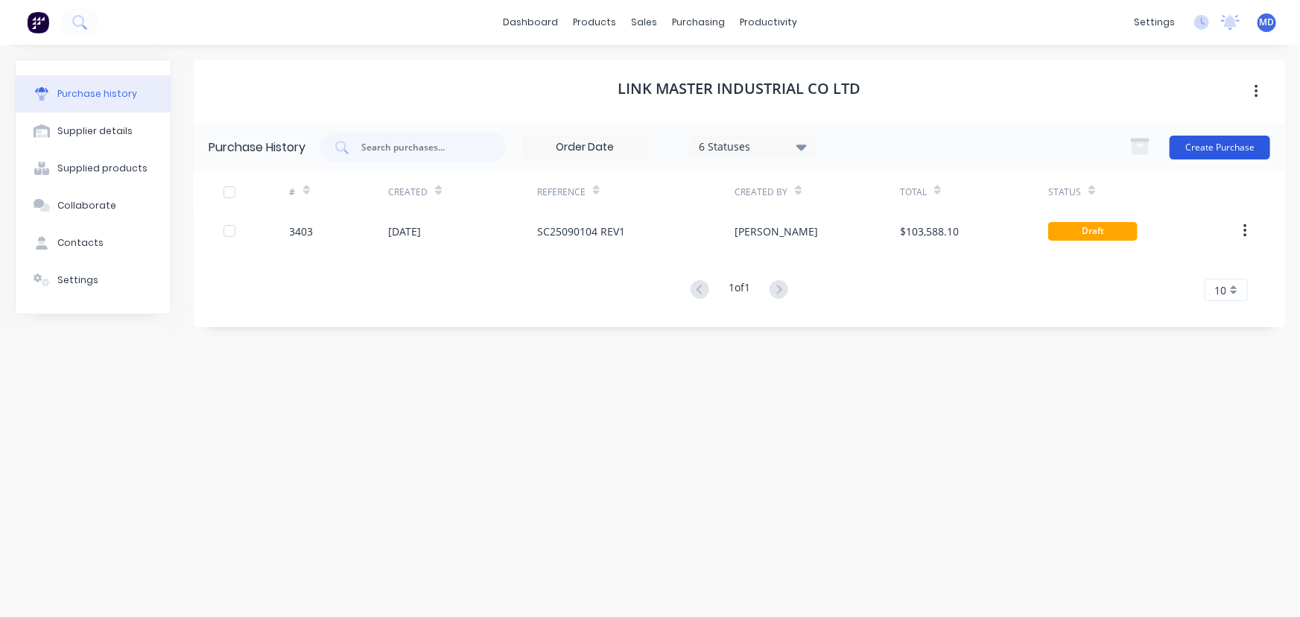
click at [1218, 140] on button "Create Purchase" at bounding box center [1220, 148] width 101 height 24
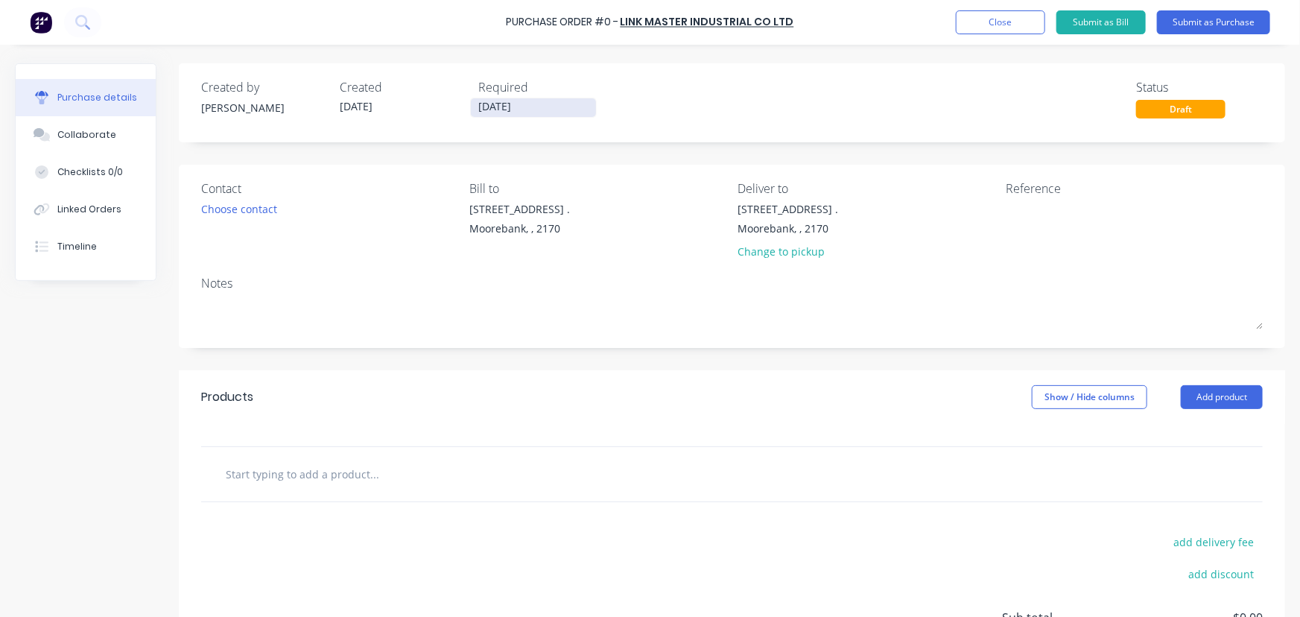
click at [504, 104] on input "[DATE]" at bounding box center [533, 107] width 125 height 19
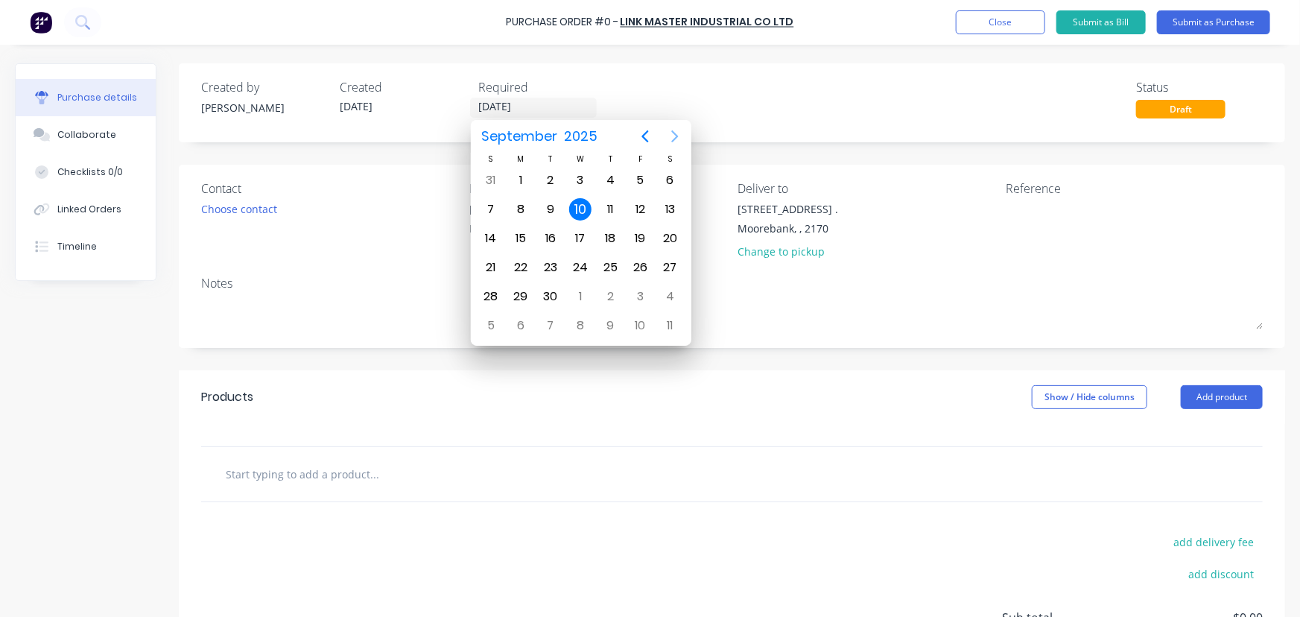
click at [672, 134] on icon "Next page" at bounding box center [675, 136] width 18 height 18
click at [671, 133] on icon "Next page" at bounding box center [675, 136] width 18 height 18
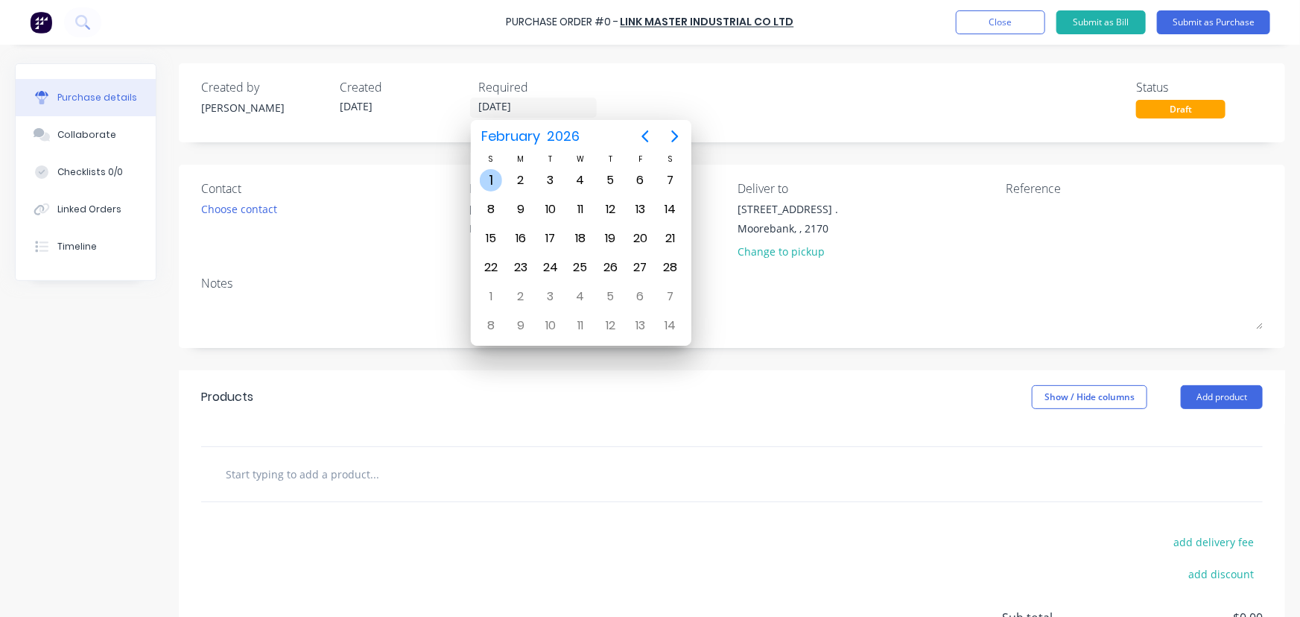
click at [492, 178] on div "1" at bounding box center [491, 180] width 22 height 22
type input "[DATE]"
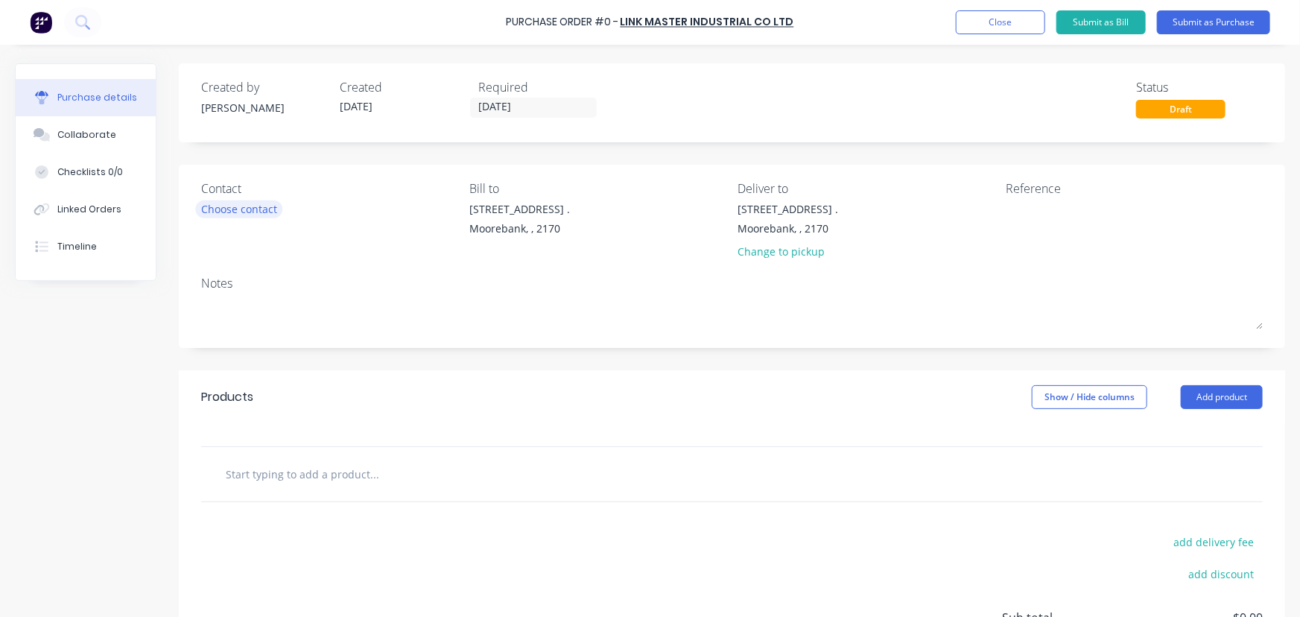
click at [227, 212] on div "Choose contact" at bounding box center [239, 209] width 76 height 16
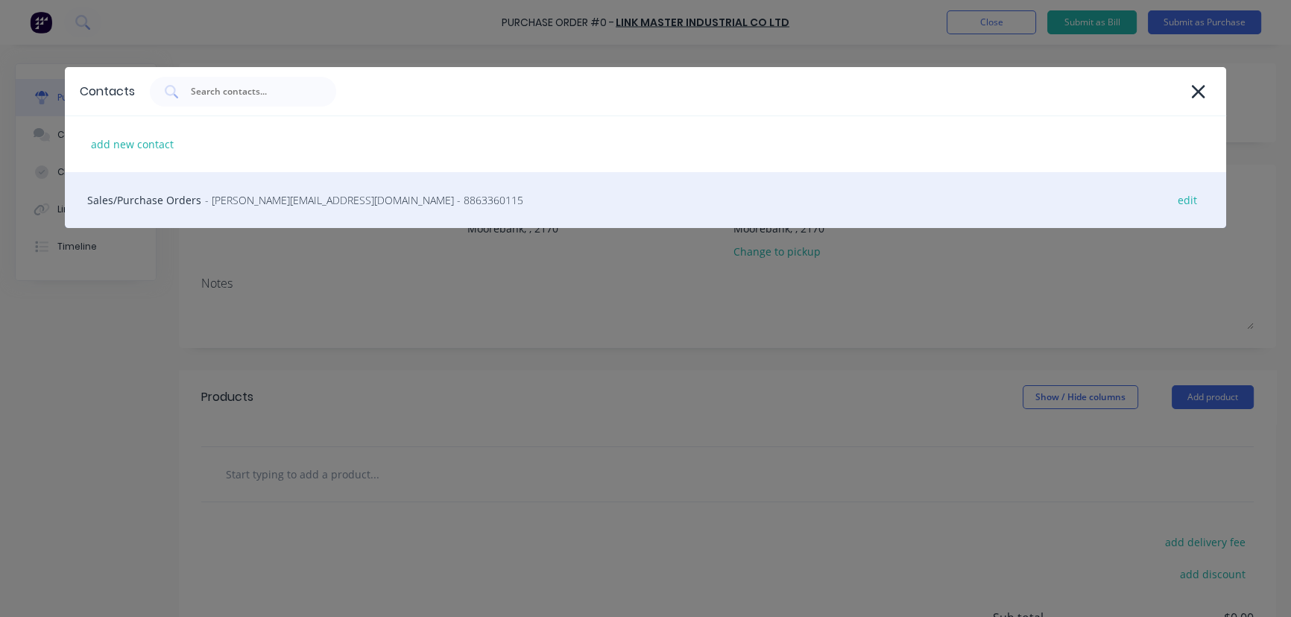
click at [198, 198] on div "Sales/Purchase Orders - [PERSON_NAME][EMAIL_ADDRESS][DOMAIN_NAME] - 8863360115 …" at bounding box center [646, 200] width 1162 height 56
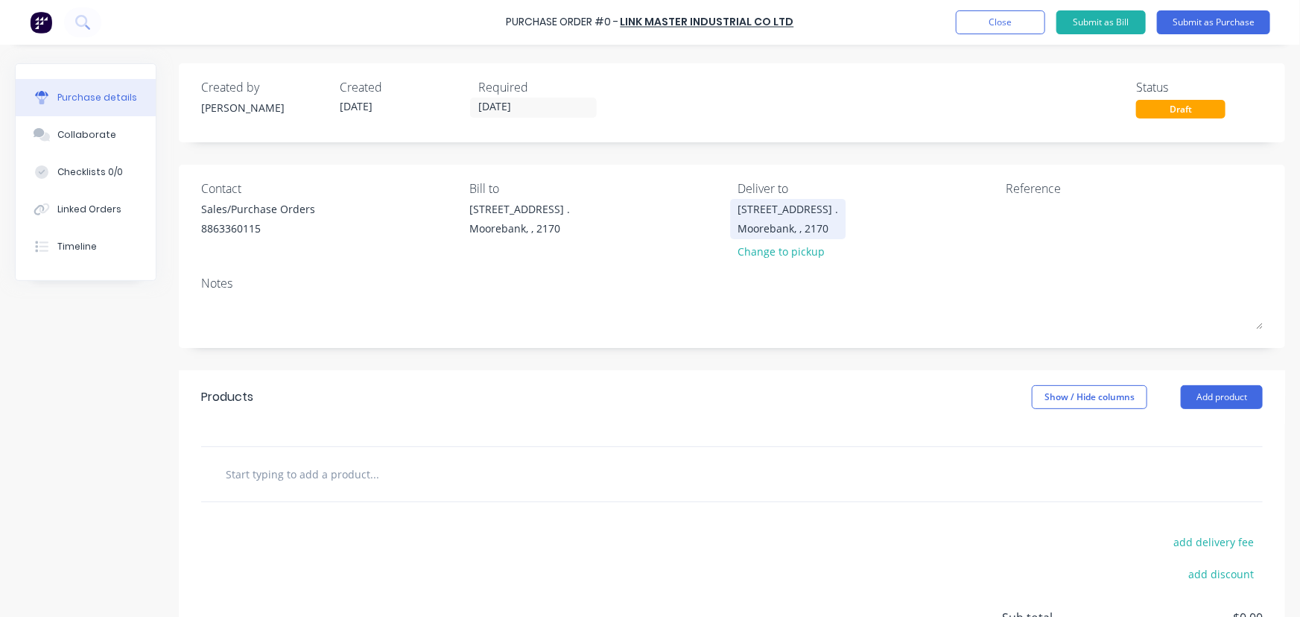
click at [780, 221] on div "Moorebank, , 2170" at bounding box center [788, 229] width 101 height 16
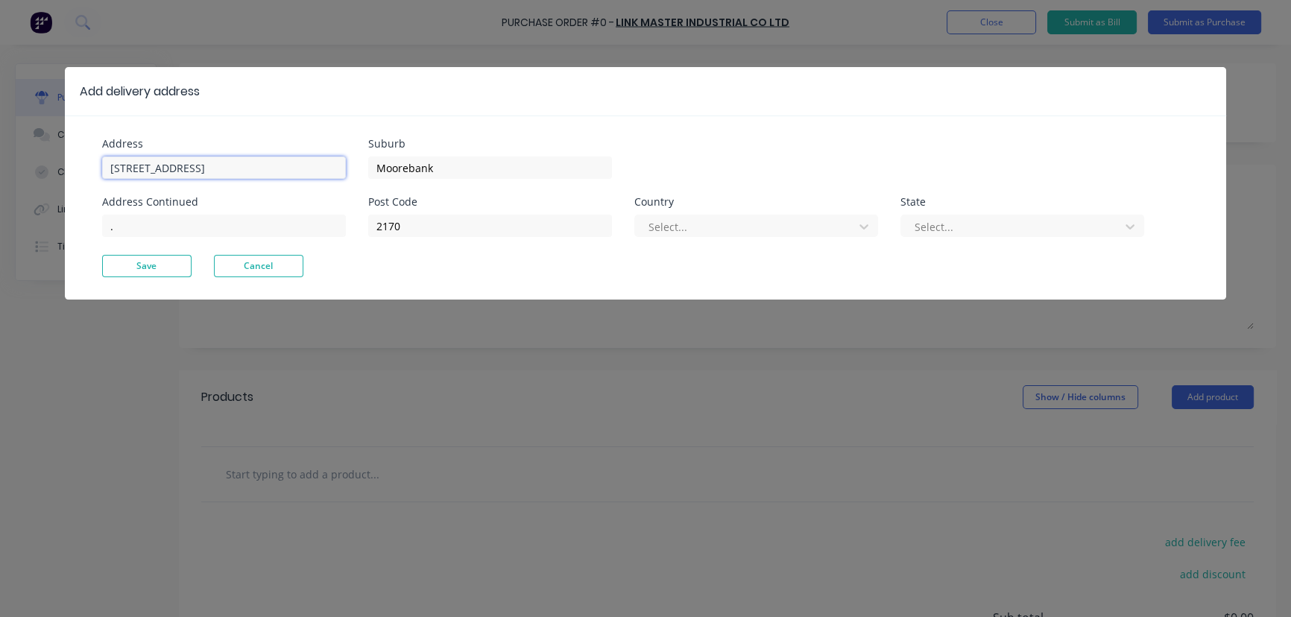
drag, startPoint x: 66, startPoint y: 174, endPoint x: 0, endPoint y: 153, distance: 69.3
click at [0, 163] on div "Add delivery address Address [GEOGRAPHIC_DATA] Address Continued . Suburb Moore…" at bounding box center [645, 308] width 1291 height 617
type input "[STREET_ADDRESS]"
click at [159, 264] on button "Save" at bounding box center [146, 266] width 89 height 22
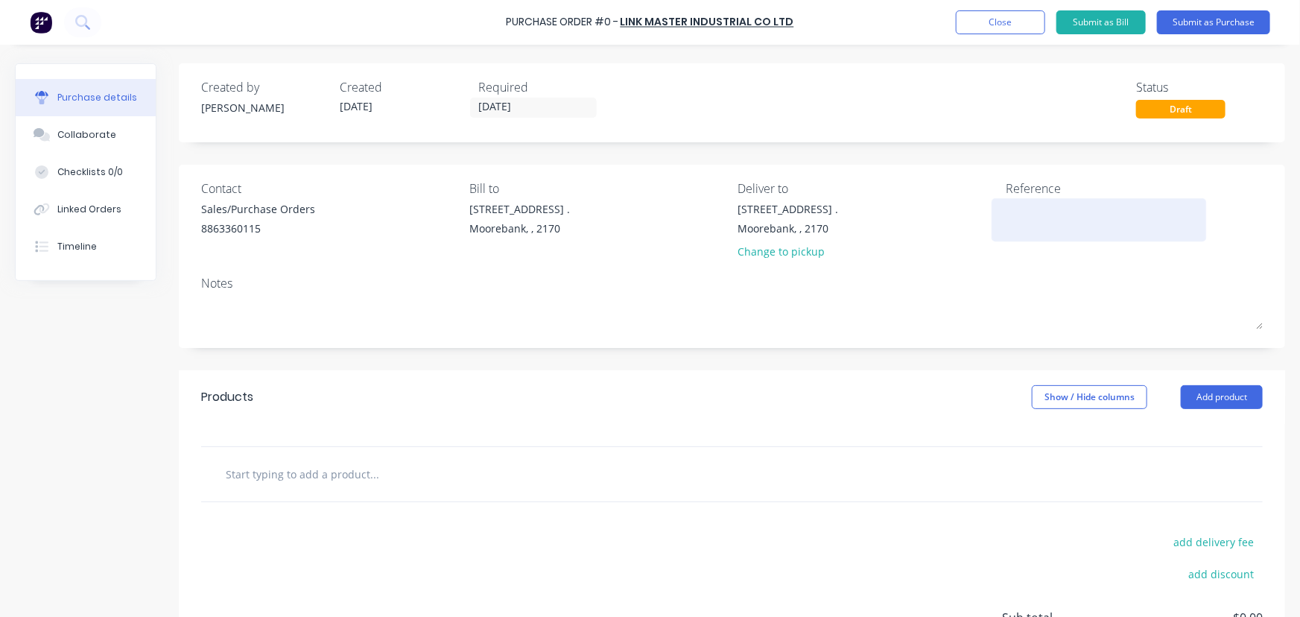
click at [1042, 217] on textarea at bounding box center [1099, 218] width 186 height 34
paste textarea "SC25090104 REV1"
type textarea "x"
type textarea "SC25090104 REV1"
type textarea "x"
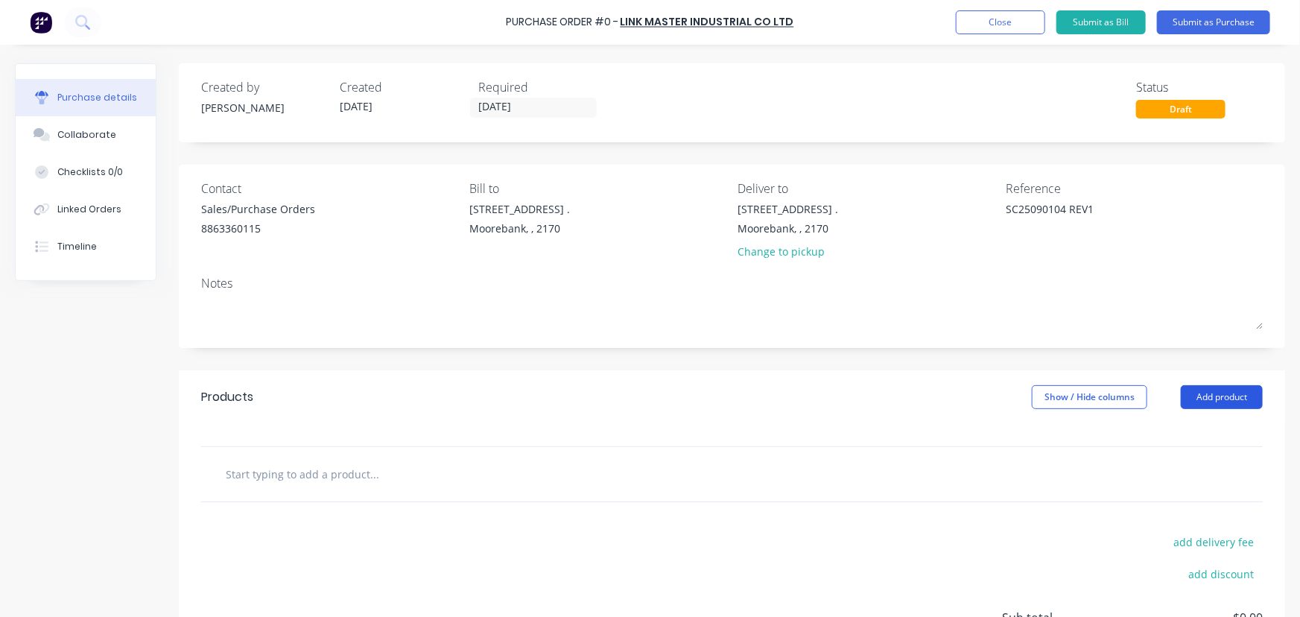
type textarea "SC25090104 REV1"
click at [1221, 400] on button "Add product" at bounding box center [1222, 397] width 82 height 24
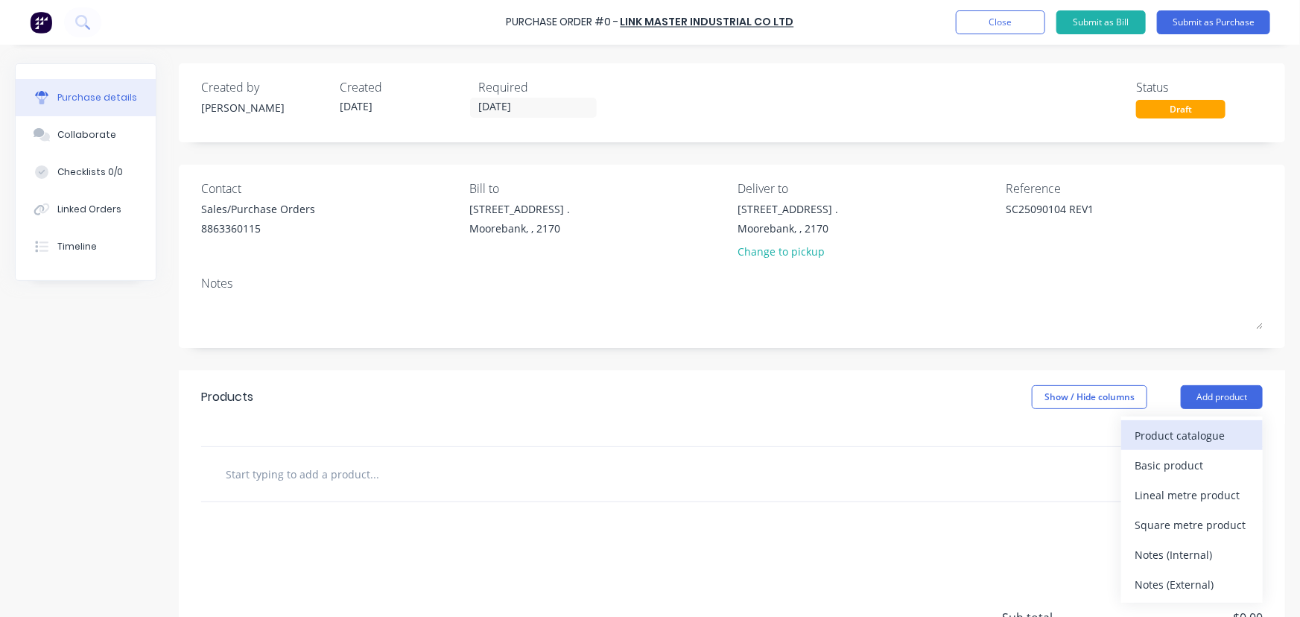
click at [1212, 434] on div "Product catalogue" at bounding box center [1192, 436] width 115 height 22
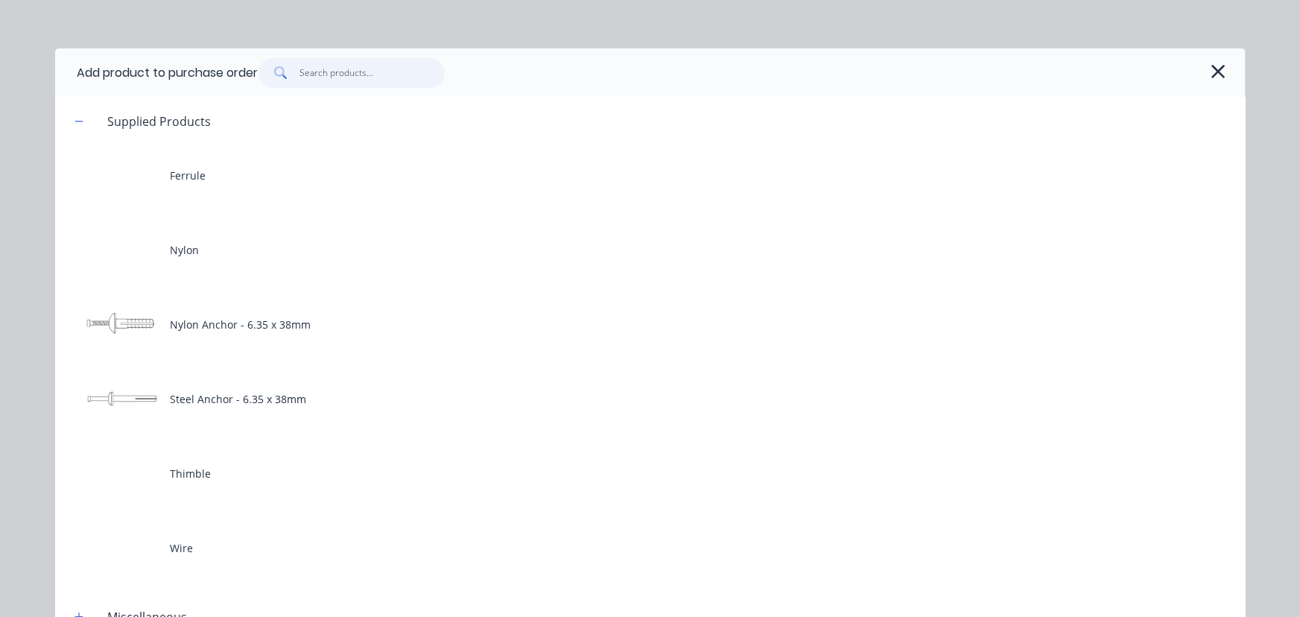
click at [362, 75] on input "text" at bounding box center [372, 73] width 145 height 30
type textarea "x"
type input "f"
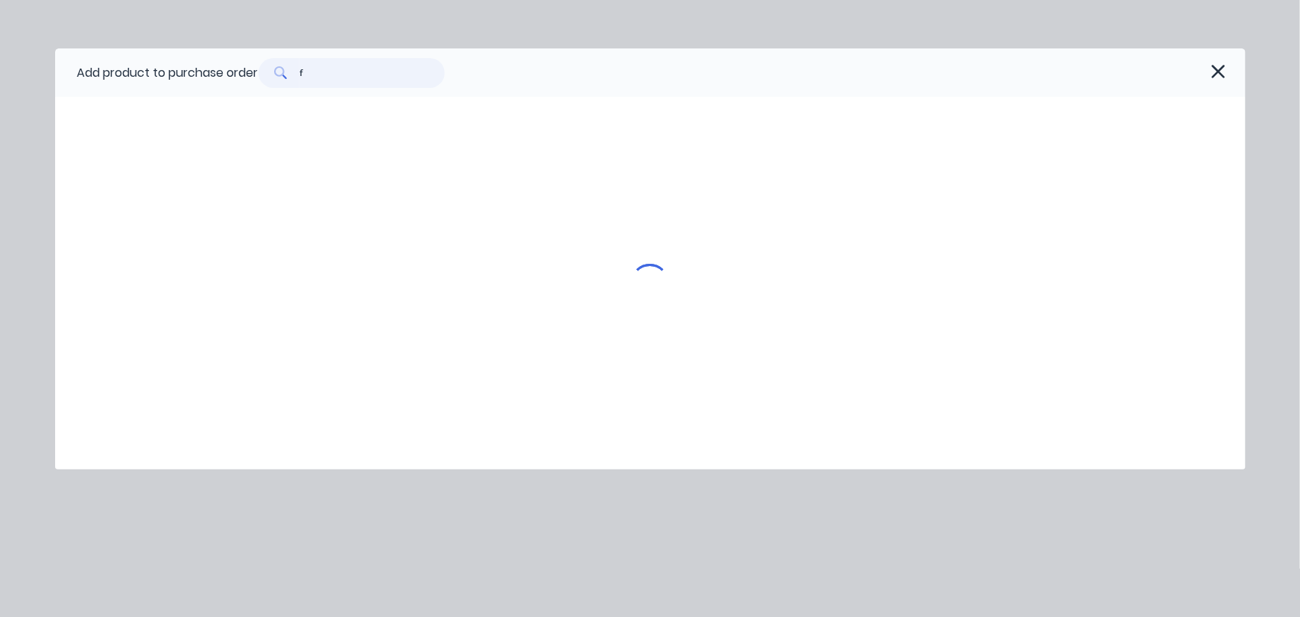
type textarea "x"
type input "fa"
type textarea "x"
type input "fas"
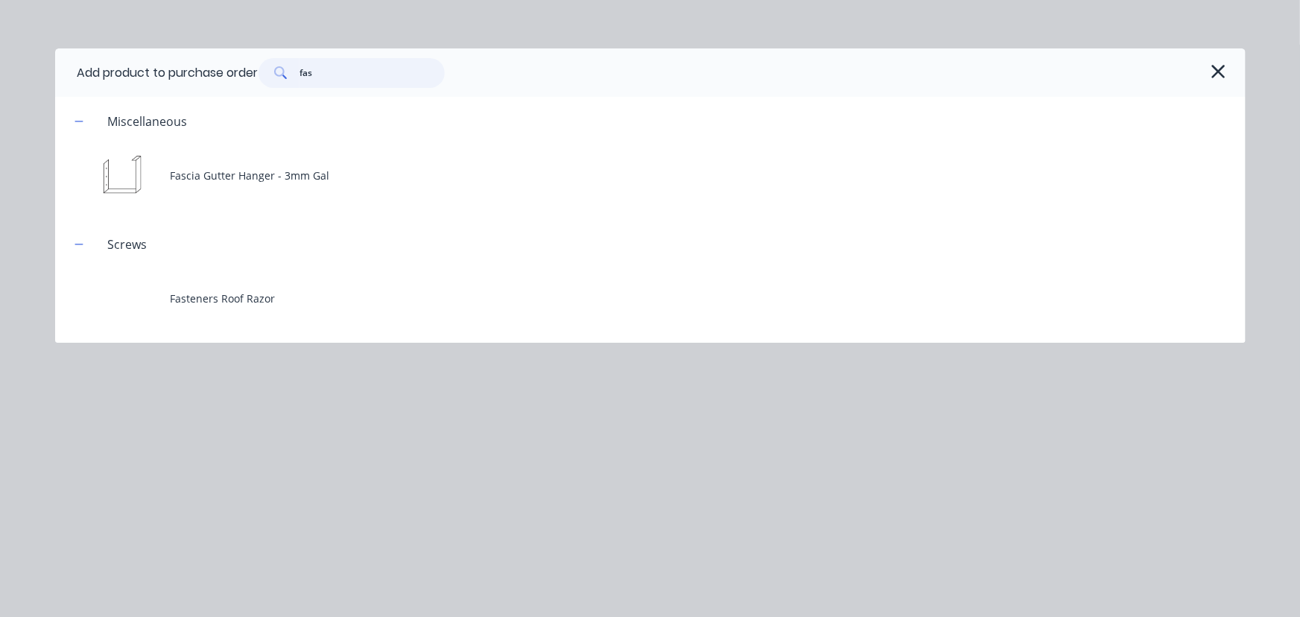
type textarea "x"
type input "fast"
type textarea "x"
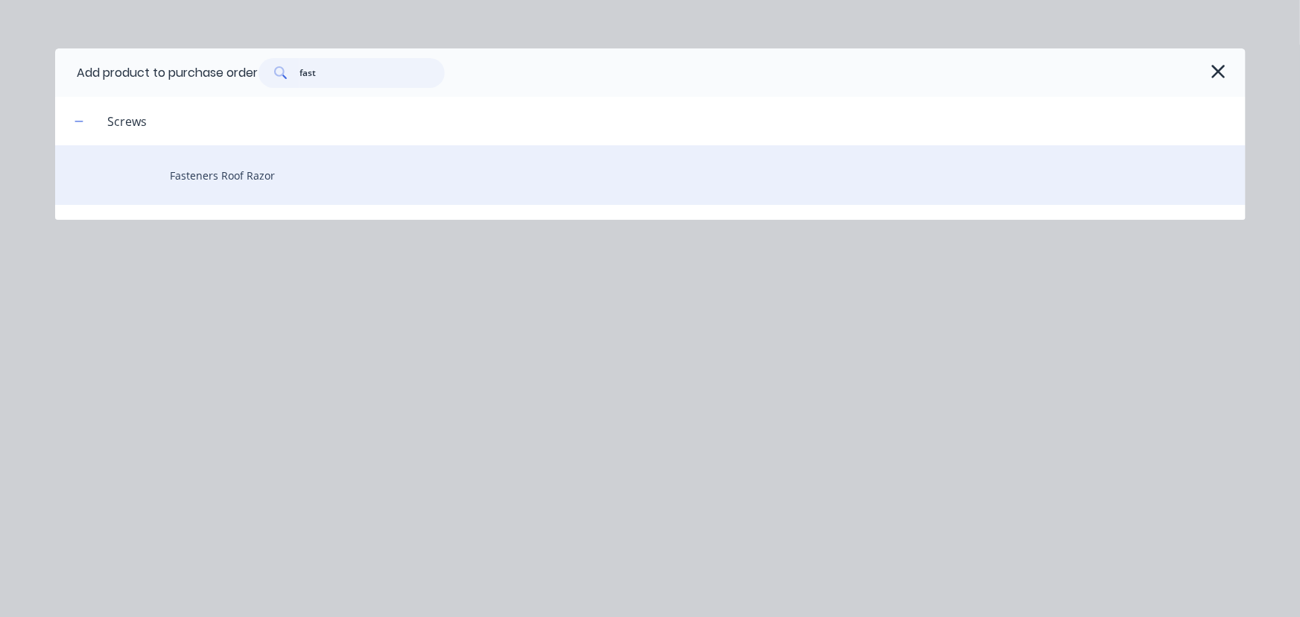
type input "fast"
click at [247, 172] on div "Fasteners Roof Razor" at bounding box center [650, 175] width 1191 height 60
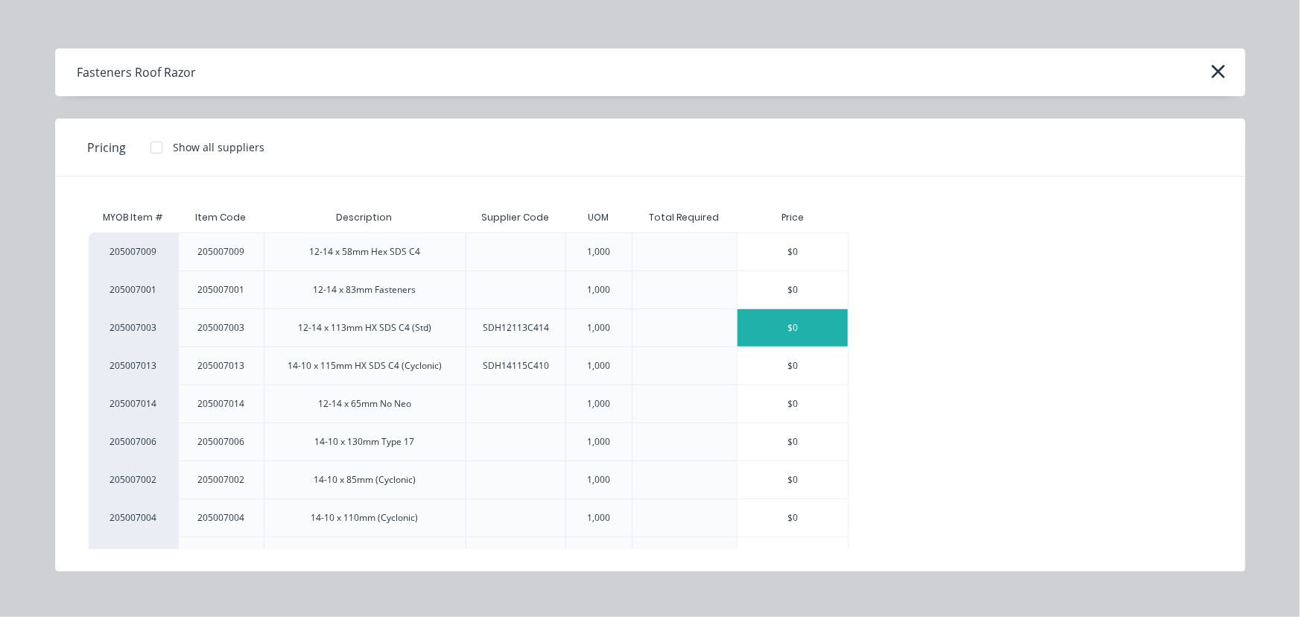
click at [826, 326] on div "$0" at bounding box center [793, 327] width 110 height 37
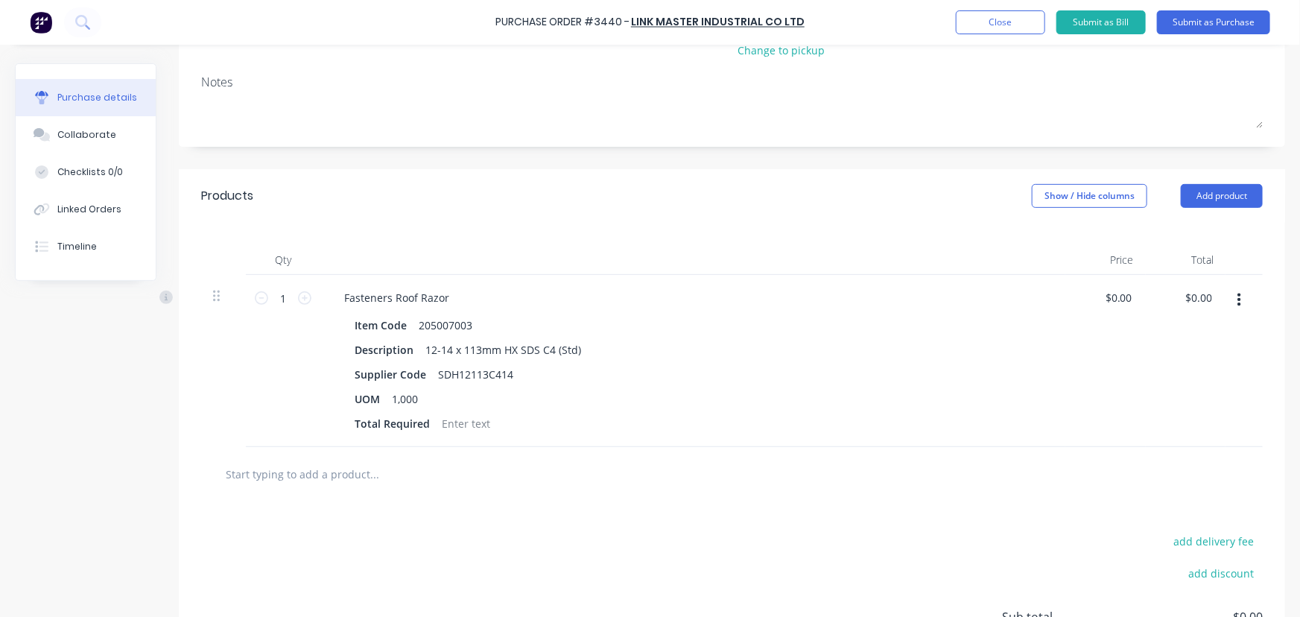
scroll to position [203, 0]
type textarea "x"
drag, startPoint x: 513, startPoint y: 373, endPoint x: 647, endPoint y: 409, distance: 139.0
click at [517, 377] on div "SDH12113C414" at bounding box center [475, 373] width 87 height 22
click at [291, 293] on input "1" at bounding box center [283, 296] width 30 height 22
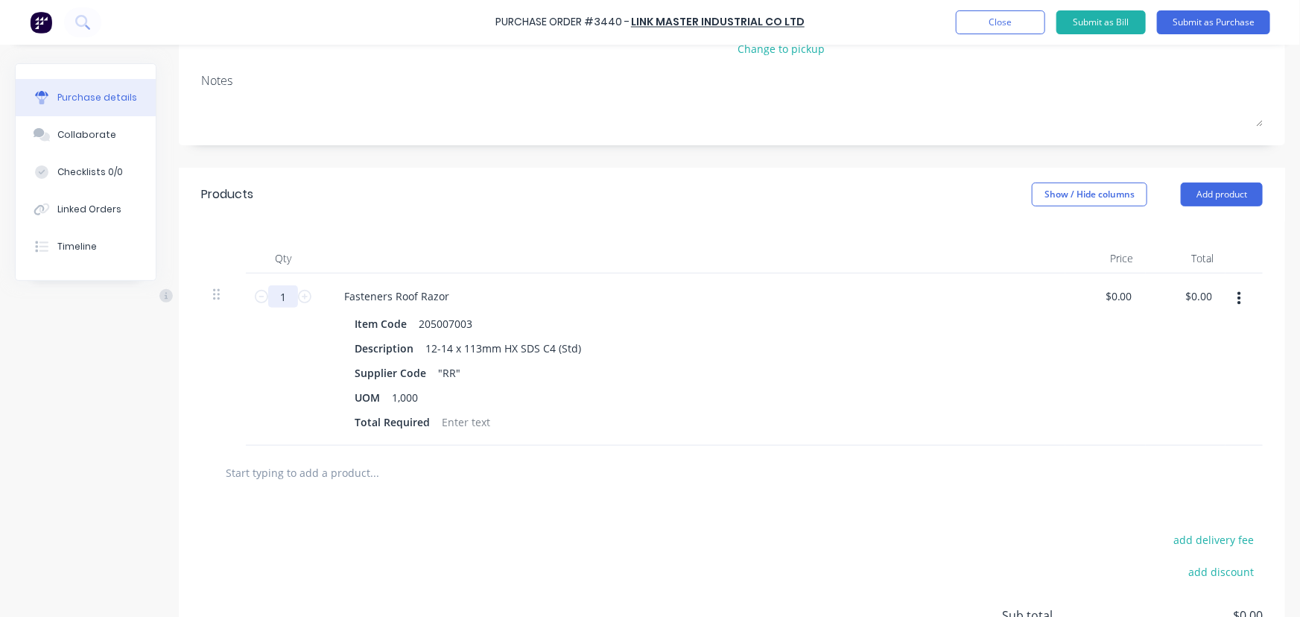
type textarea "x"
type input "11"
type textarea "x"
type input "110"
type textarea "x"
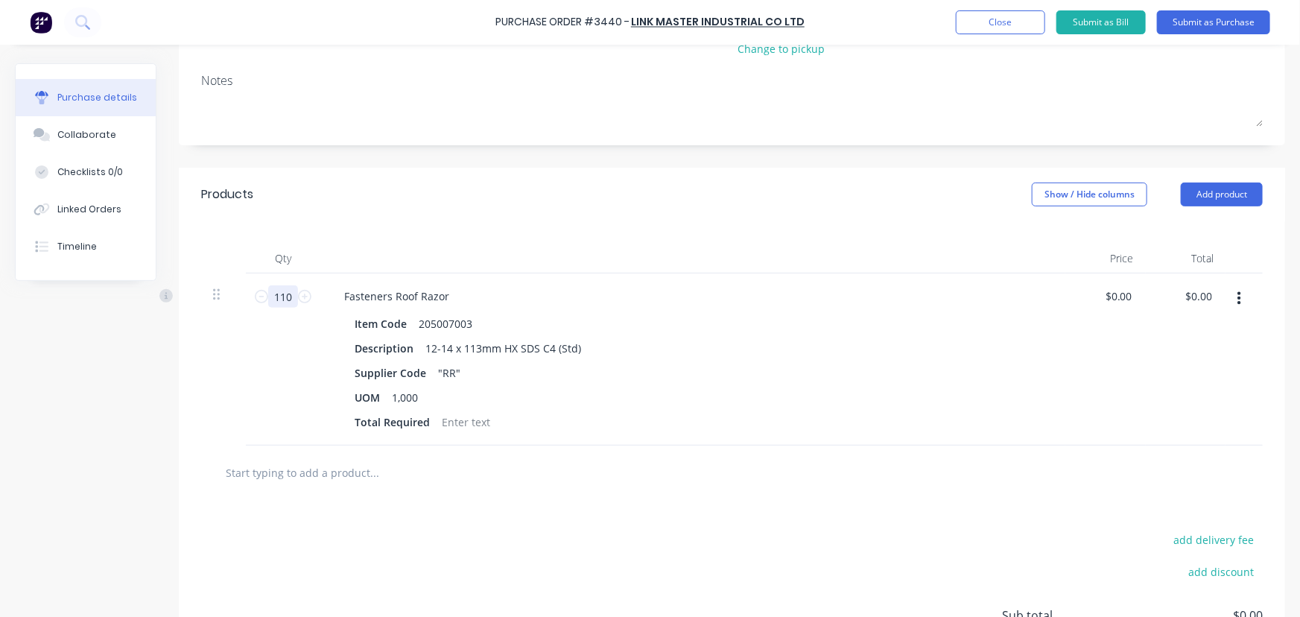
type input "1100"
type textarea "x"
type input "1100"
type textarea "x"
click at [457, 422] on div at bounding box center [466, 422] width 60 height 22
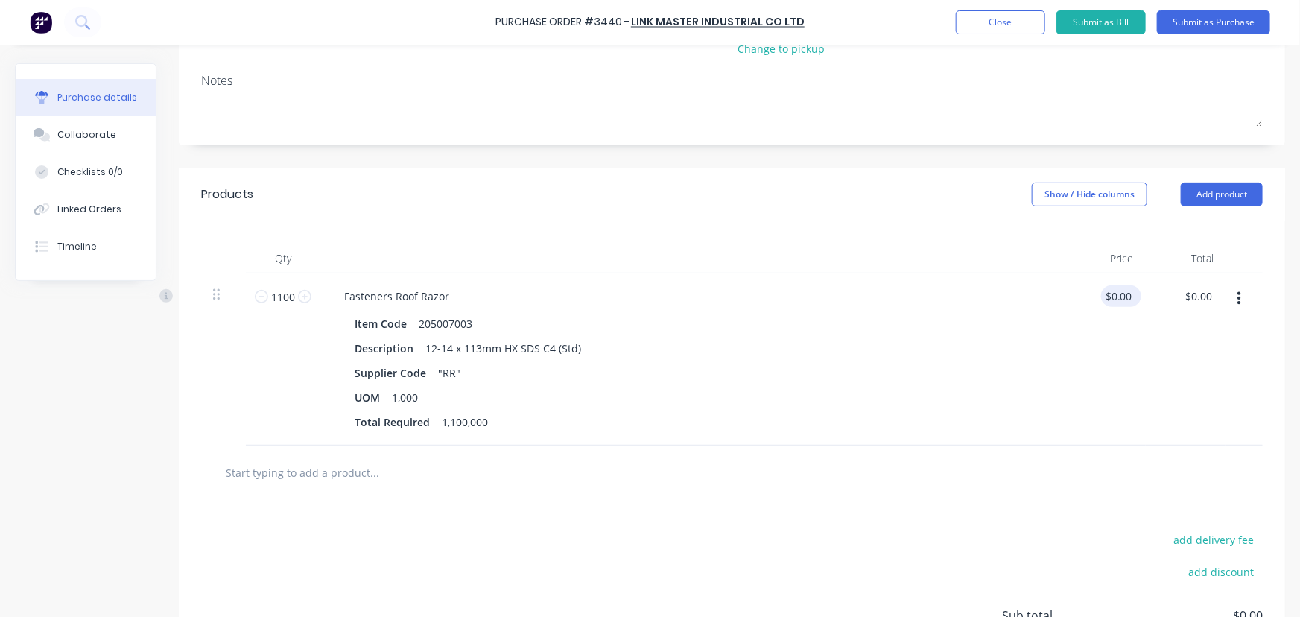
click at [1132, 299] on div "$0.00 $0.00" at bounding box center [1121, 296] width 40 height 22
type textarea "x"
drag, startPoint x: 1130, startPoint y: 295, endPoint x: 1031, endPoint y: 299, distance: 99.2
click at [1035, 299] on div "1100 1100 Fasteners Roof Razor Item Code 205007003 Description 12-14 x 113mm HX…" at bounding box center [732, 359] width 1062 height 172
type input "85.61"
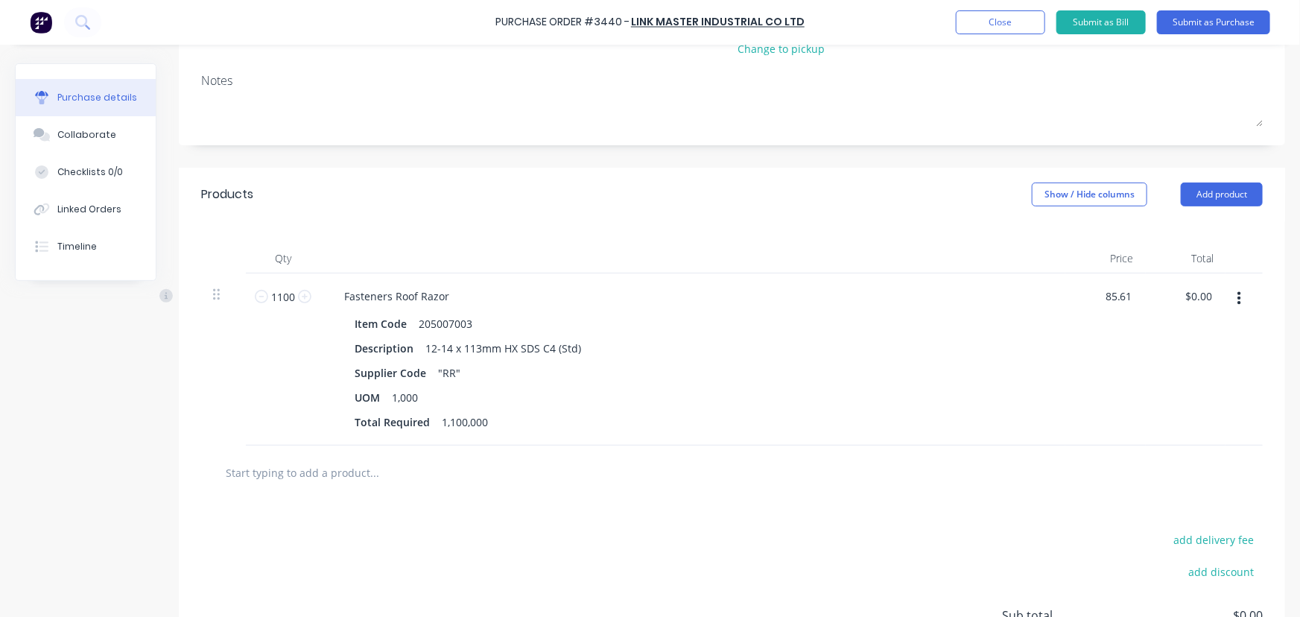
type textarea "x"
type input "$85.61"
type input "94171.00"
type textarea "x"
type input "$94,171.00"
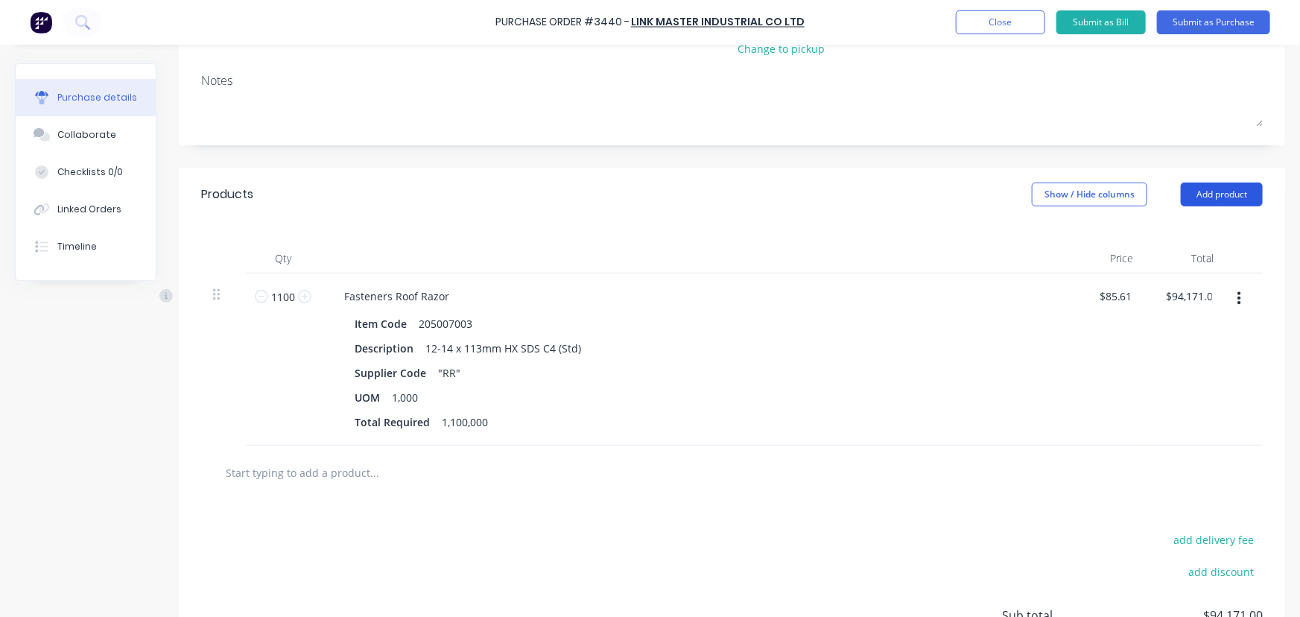
click at [1220, 187] on button "Add product" at bounding box center [1222, 195] width 82 height 24
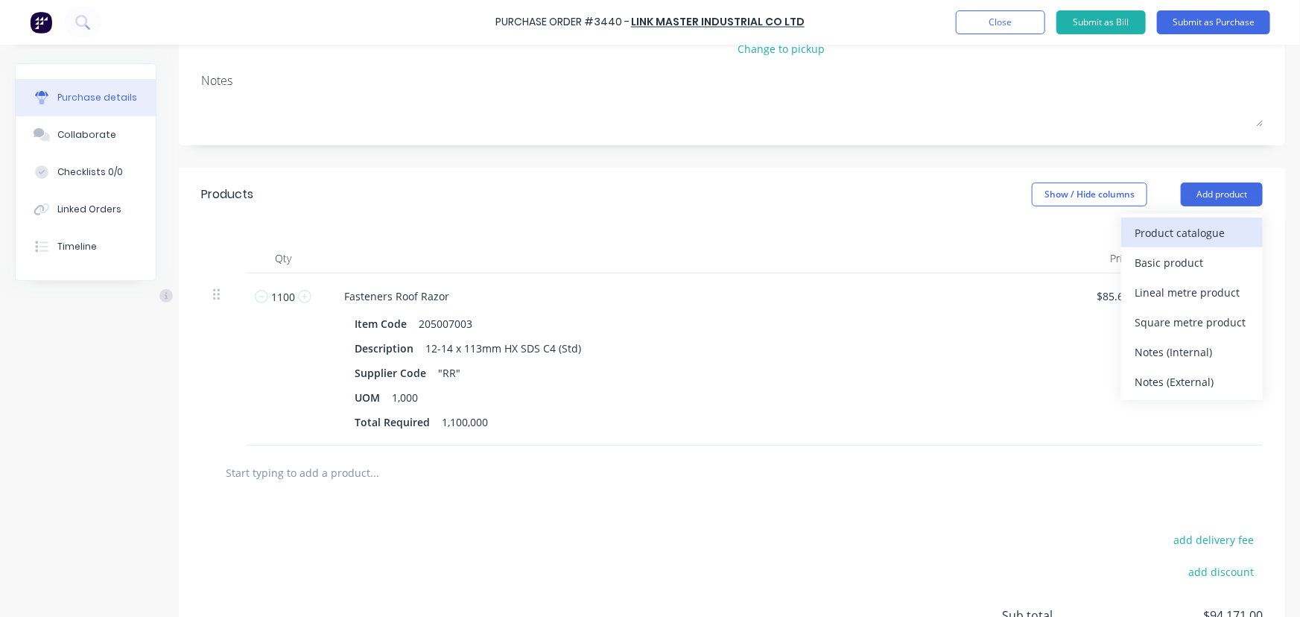
click at [1191, 230] on div "Product catalogue" at bounding box center [1192, 233] width 115 height 22
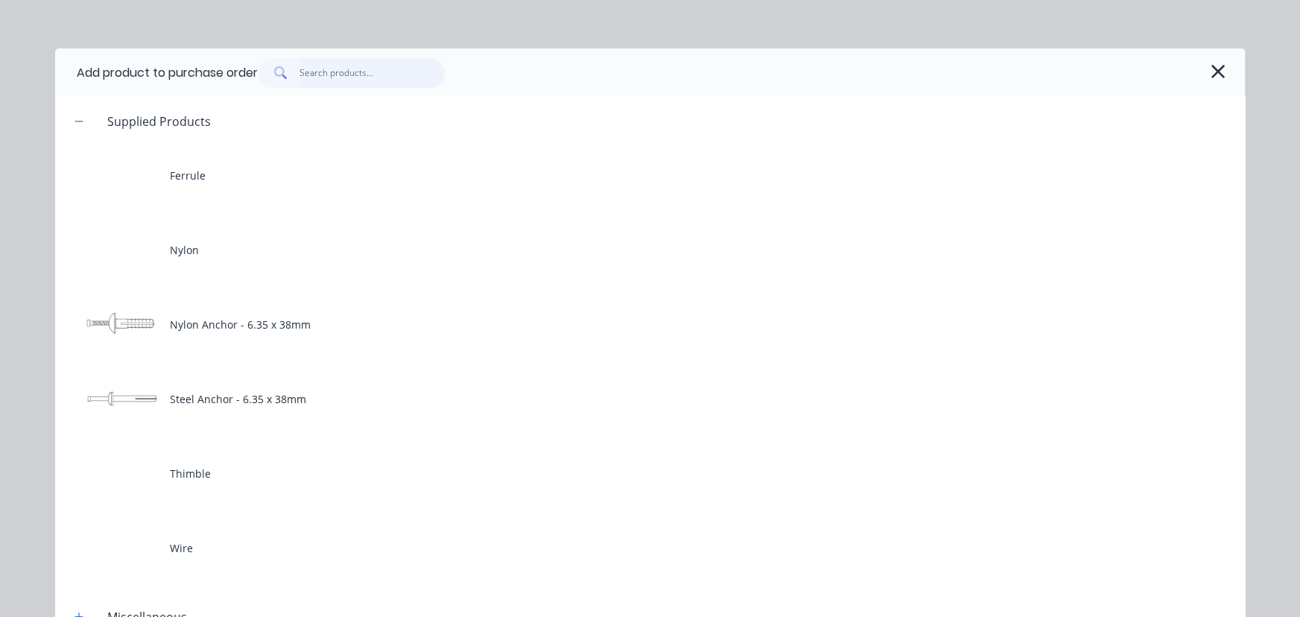
click at [376, 64] on input "text" at bounding box center [372, 73] width 145 height 30
type textarea "x"
type input "f"
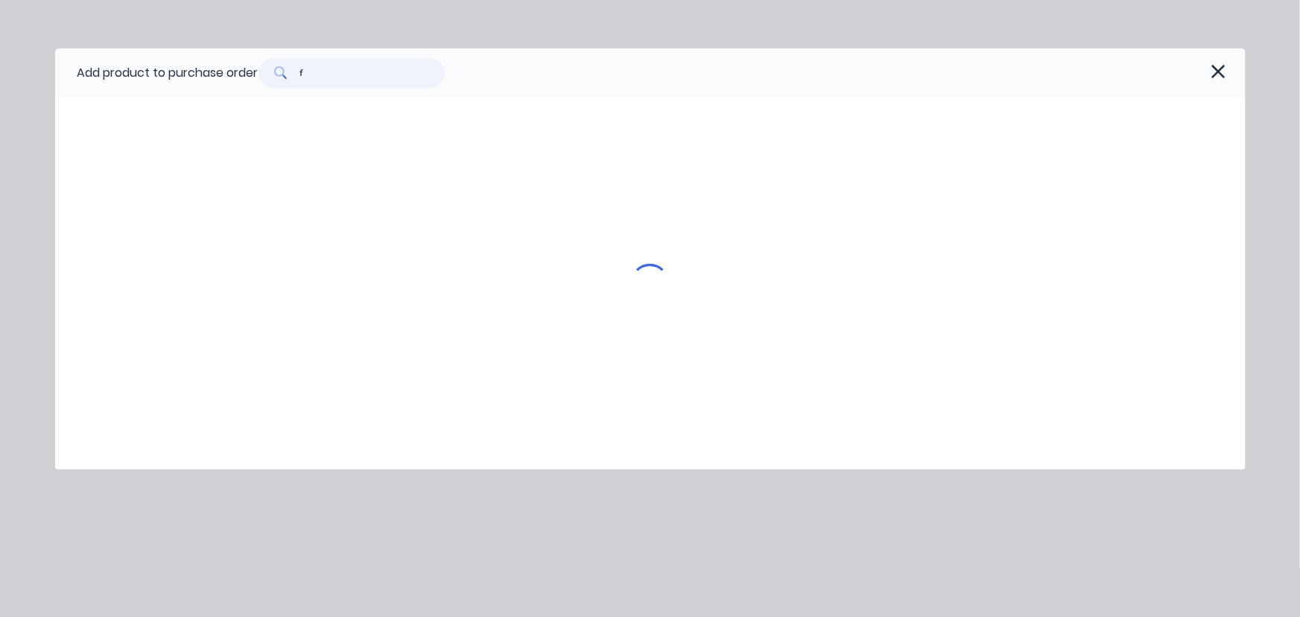
type textarea "x"
type input "fa"
type textarea "x"
type input "fas"
type textarea "x"
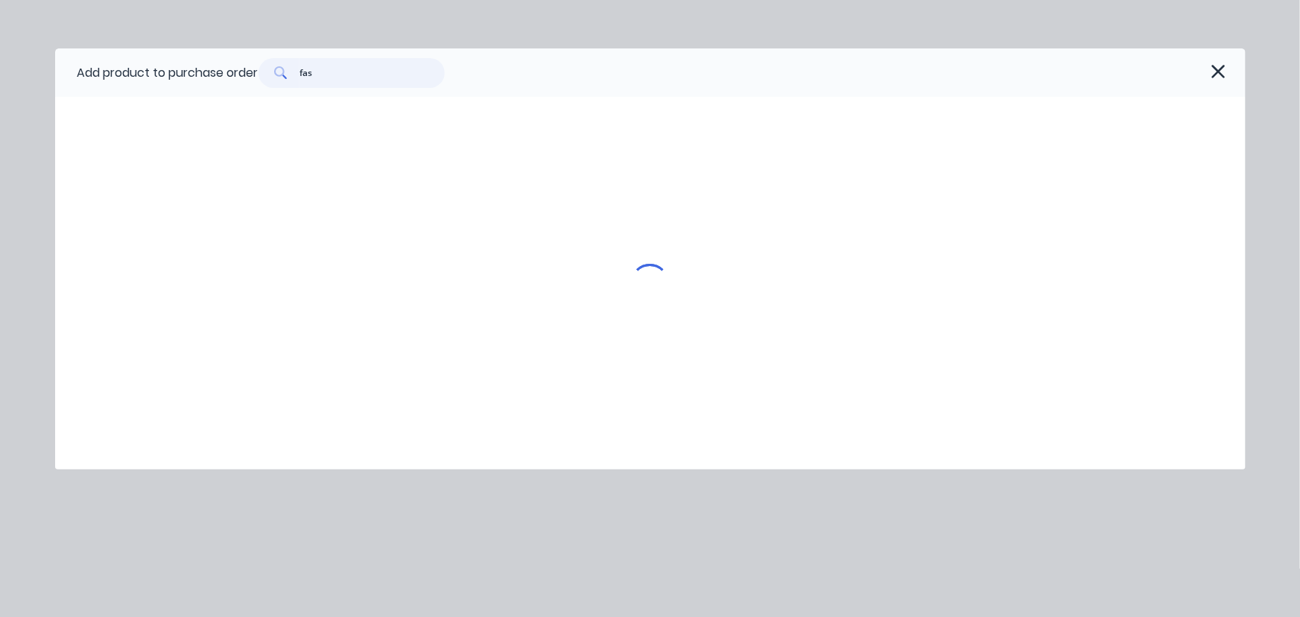
type input "fast"
type textarea "x"
type input "fast"
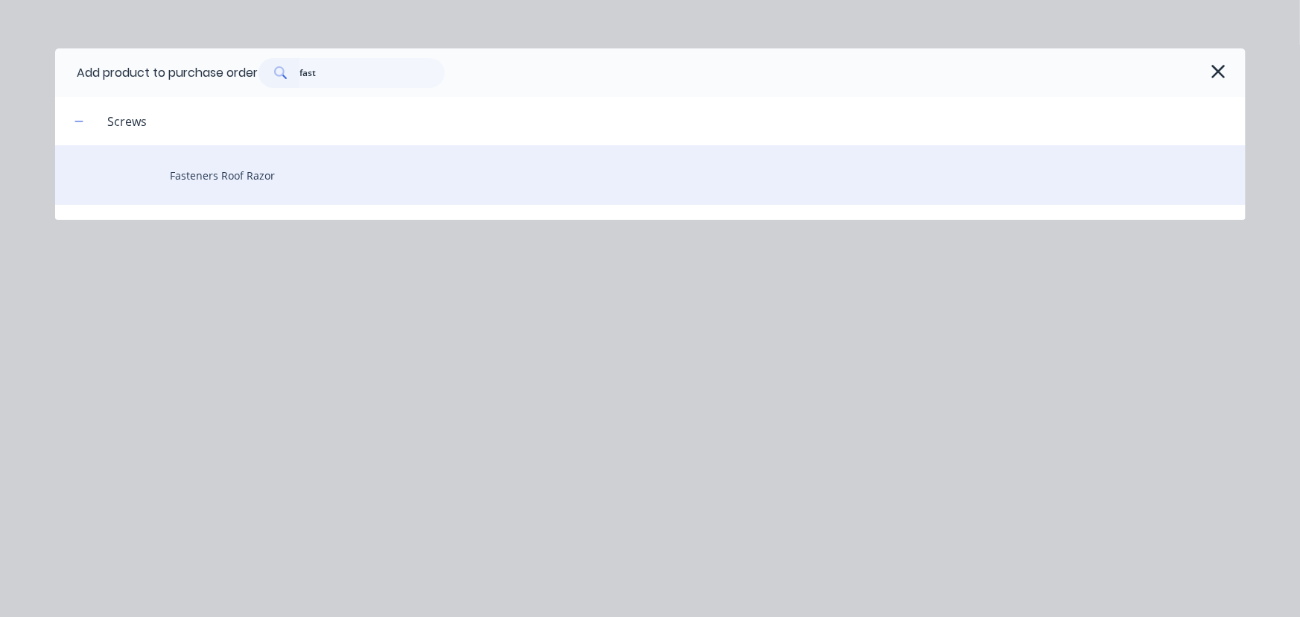
click at [264, 174] on div "Fasteners Roof Razor" at bounding box center [650, 175] width 1191 height 60
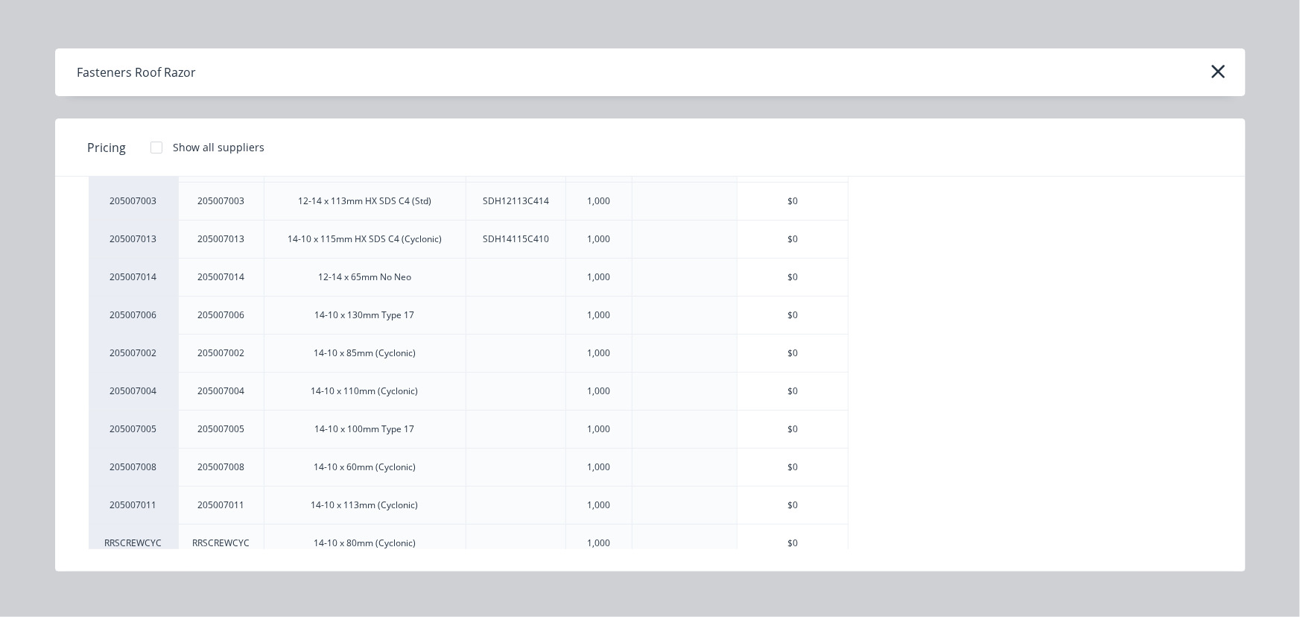
scroll to position [177, 0]
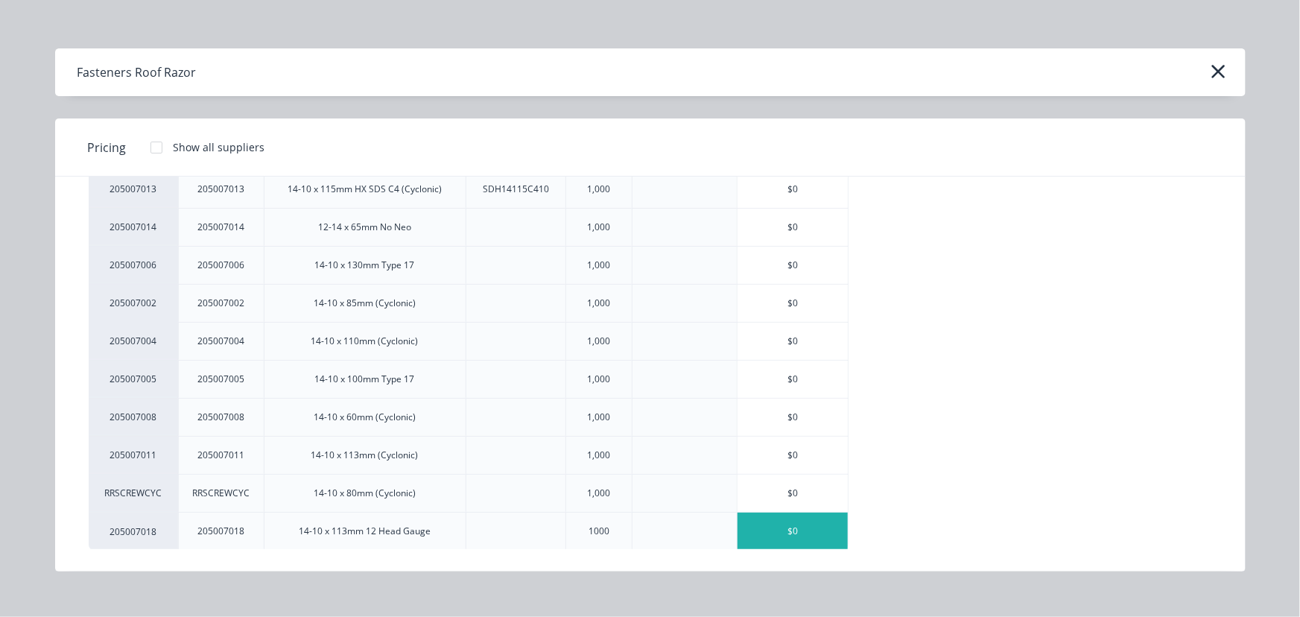
click at [813, 522] on div "$0" at bounding box center [793, 531] width 110 height 37
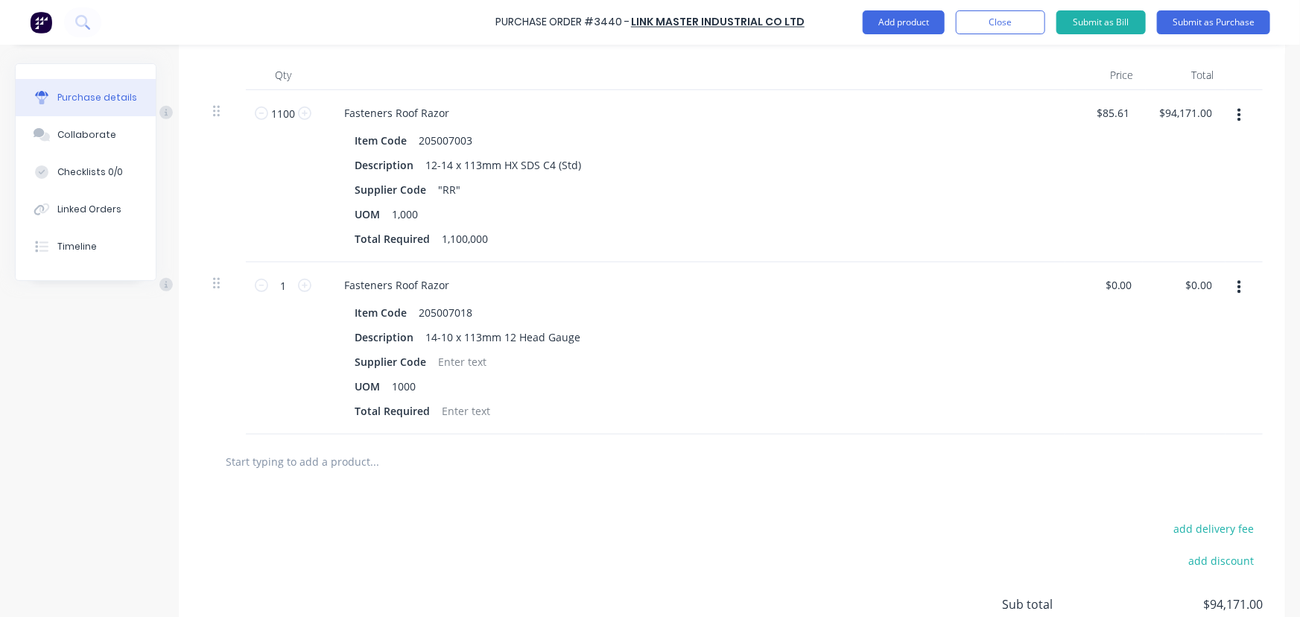
scroll to position [314, 0]
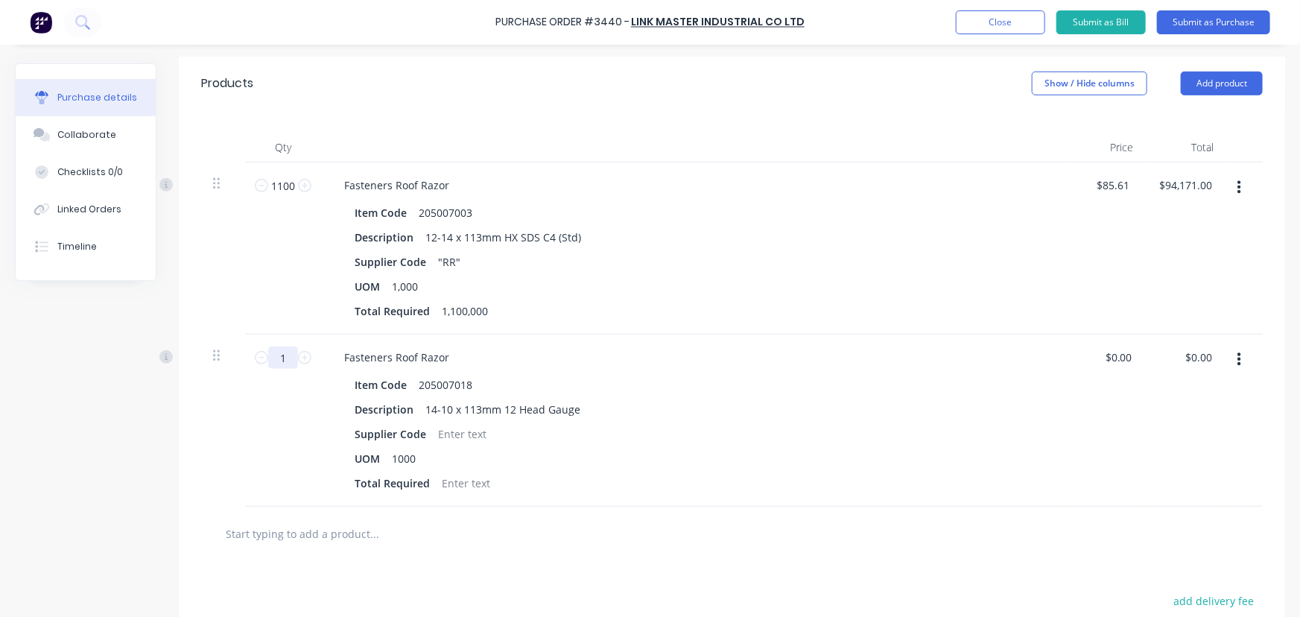
click at [291, 357] on input "1" at bounding box center [283, 357] width 30 height 22
type textarea "x"
type input "5"
type textarea "x"
type input "50"
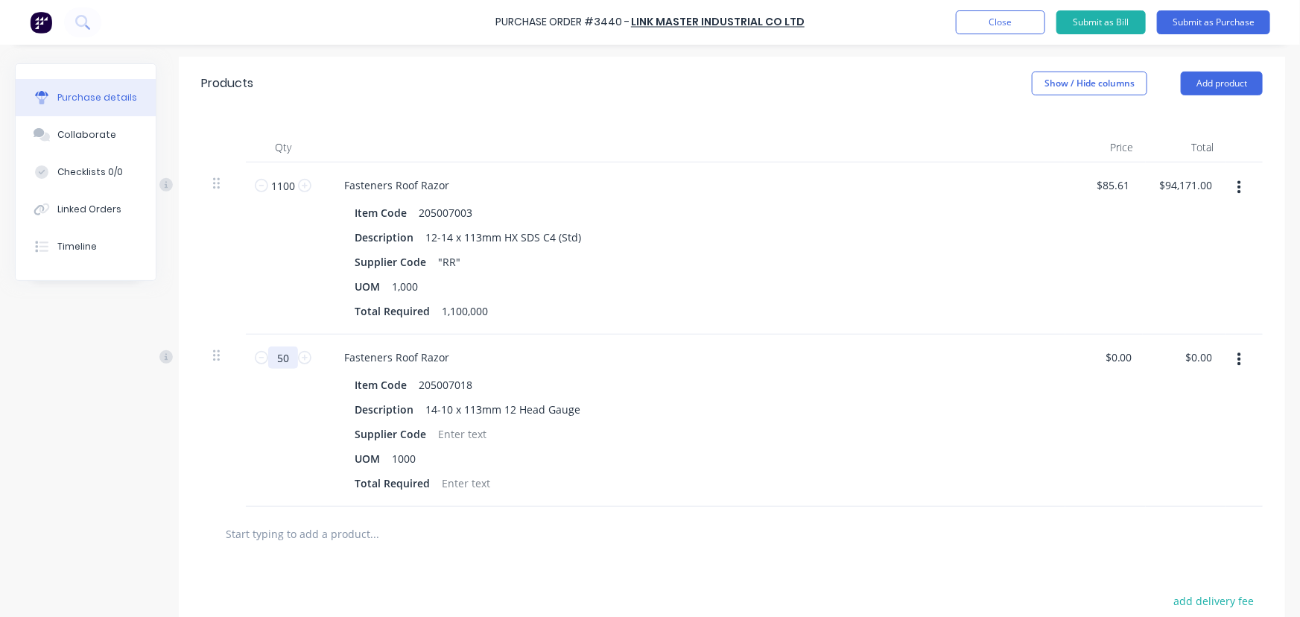
type textarea "x"
type input "50"
type textarea "x"
drag, startPoint x: 395, startPoint y: 460, endPoint x: 404, endPoint y: 484, distance: 24.8
click at [396, 460] on div "1000" at bounding box center [404, 459] width 36 height 22
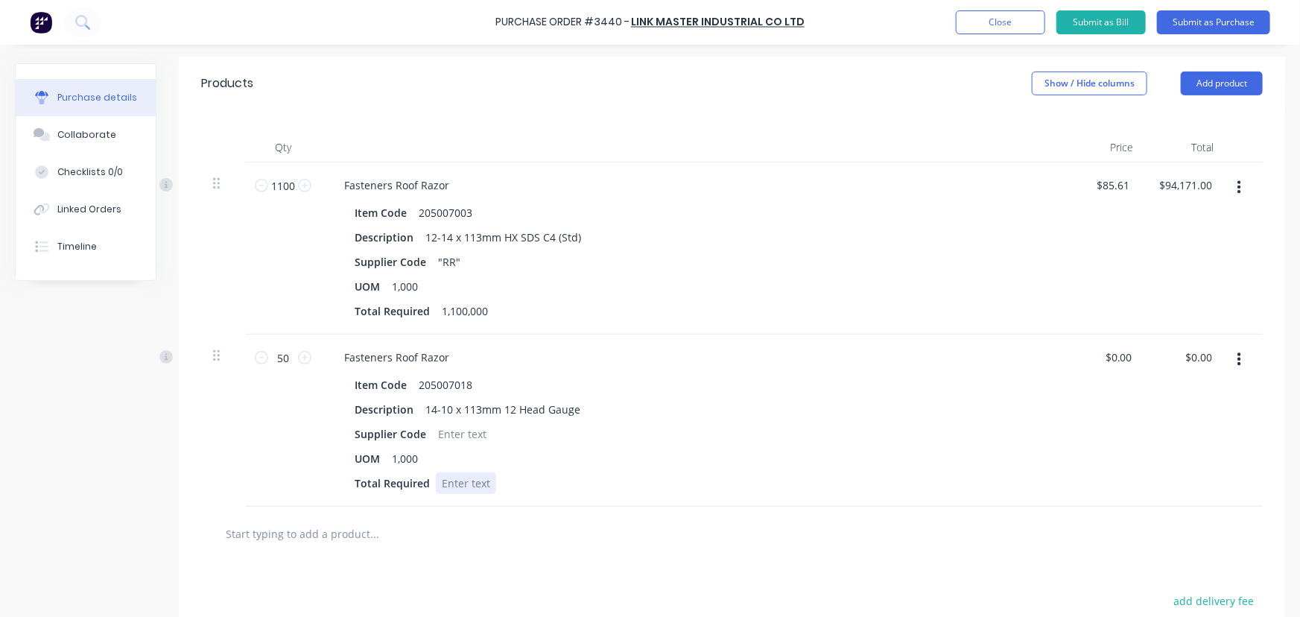
type textarea "x"
drag, startPoint x: 448, startPoint y: 478, endPoint x: 462, endPoint y: 484, distance: 15.1
click at [449, 478] on div at bounding box center [466, 483] width 60 height 22
type textarea "x"
click at [456, 430] on div at bounding box center [462, 434] width 60 height 22
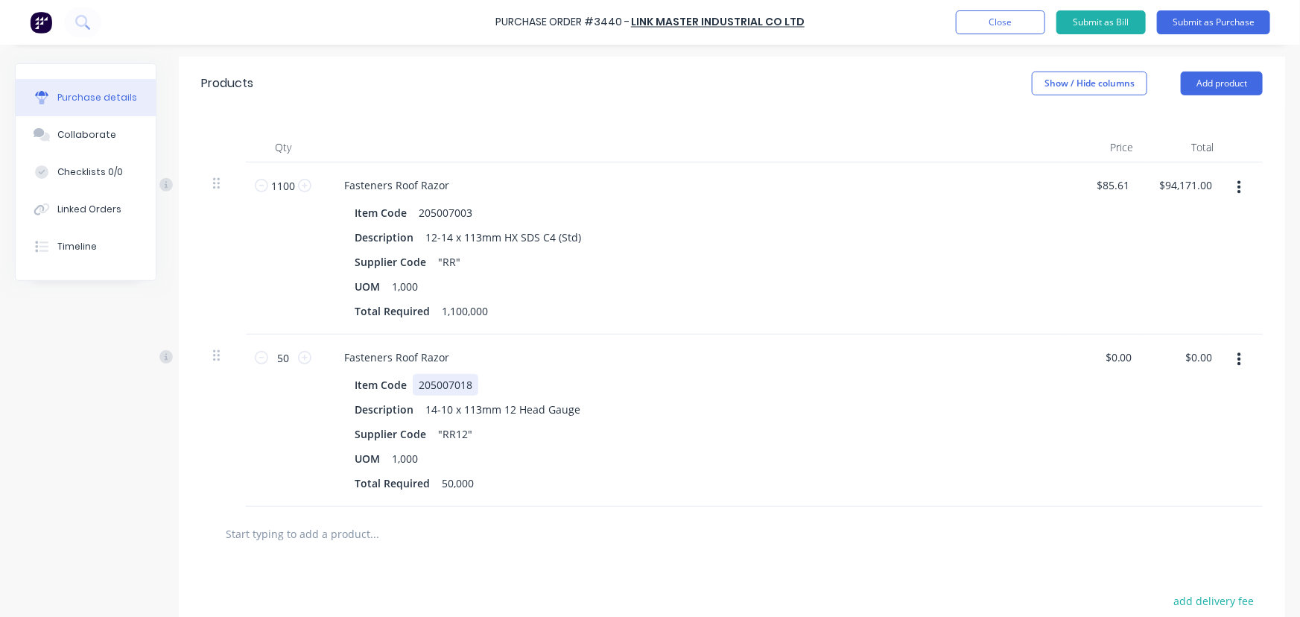
drag, startPoint x: 1136, startPoint y: 361, endPoint x: 1007, endPoint y: 381, distance: 129.7
click at [1027, 375] on div "50 50 Fasteners Roof Razor Item Code 205007018 Description 14-10 x 113mm 12 Hea…" at bounding box center [732, 421] width 1062 height 172
click at [1146, 348] on div "$0.00 $0.00" at bounding box center [1186, 421] width 80 height 172
type textarea "x"
drag, startPoint x: 1130, startPoint y: 354, endPoint x: 1060, endPoint y: 357, distance: 70.8
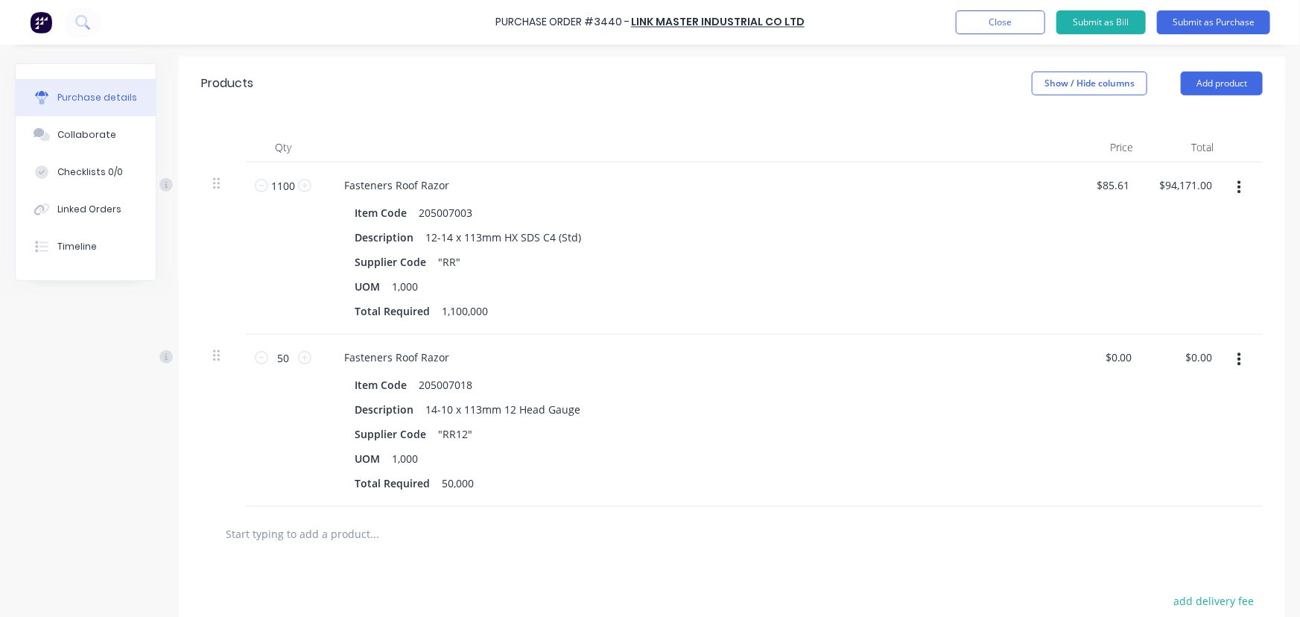
click at [1075, 357] on div "$0.00 $0.00" at bounding box center [1106, 421] width 80 height 172
type input "0"
type input "129.77"
type textarea "x"
type input "$129.77"
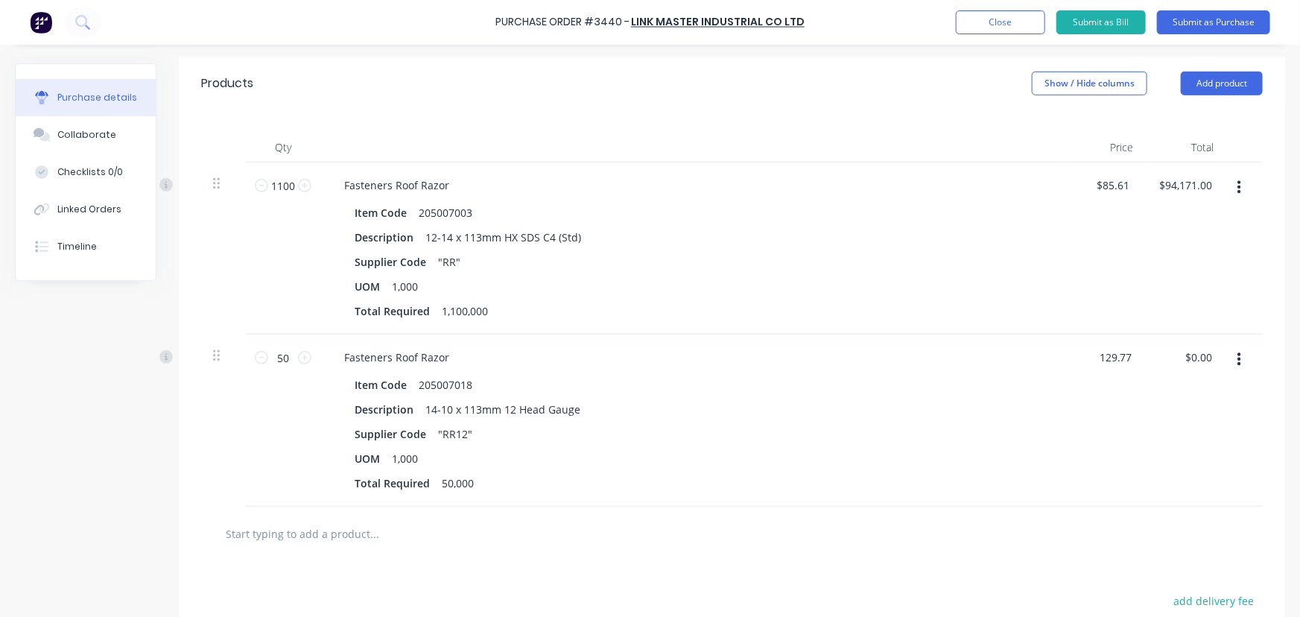
type input "6488.50"
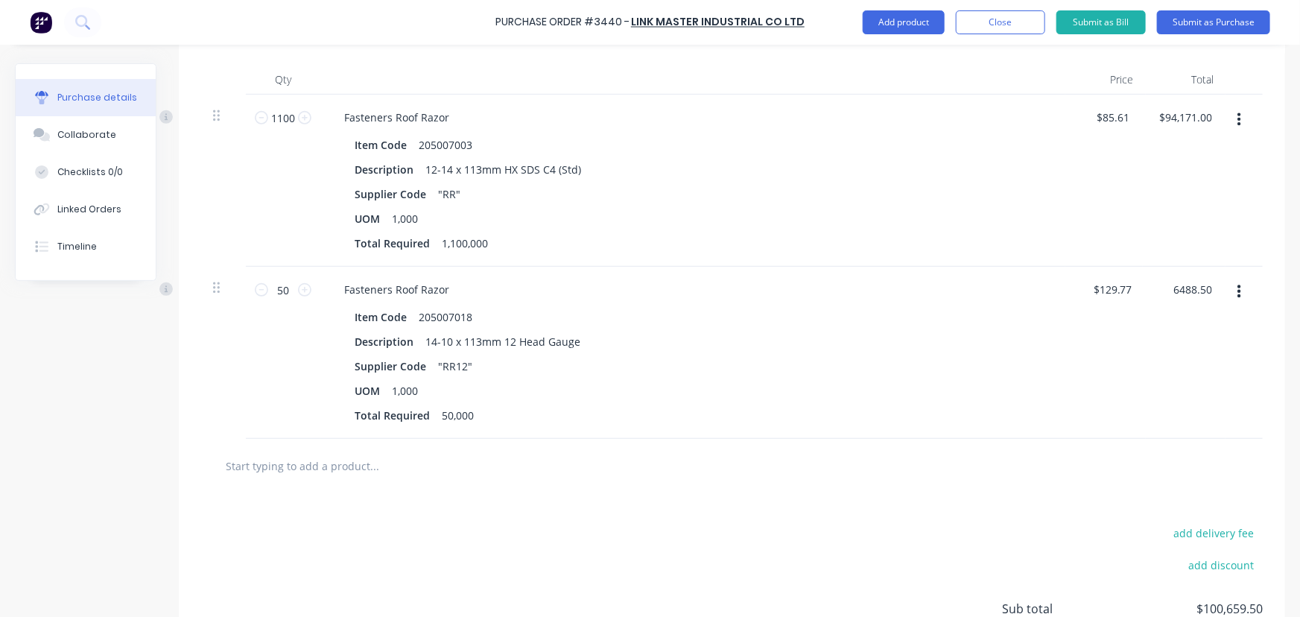
scroll to position [0, 0]
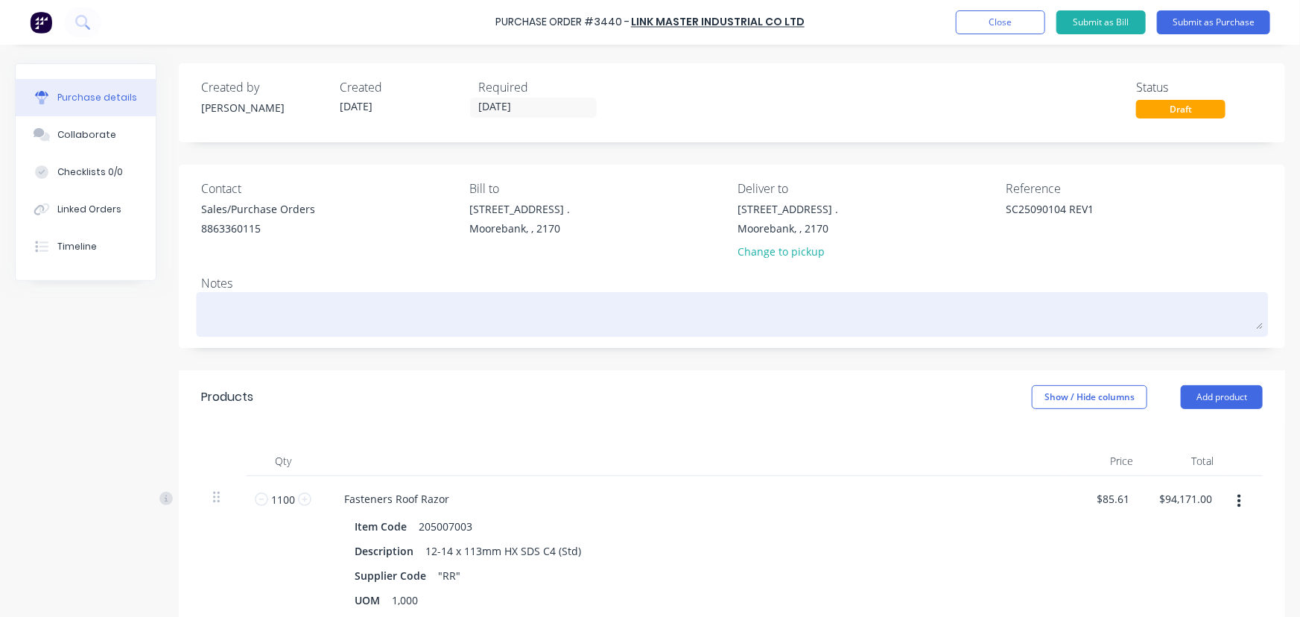
type textarea "x"
type input "$6,488.50"
click at [279, 314] on textarea at bounding box center [732, 313] width 1062 height 34
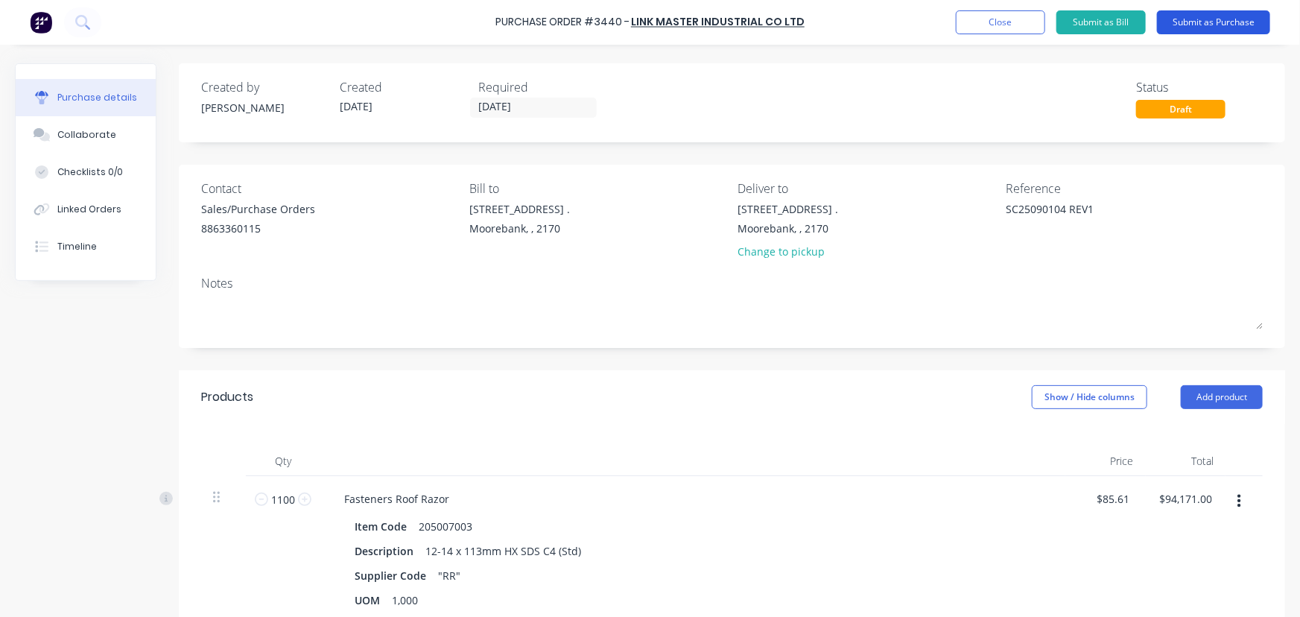
click at [1223, 21] on button "Submit as Purchase" at bounding box center [1213, 22] width 113 height 24
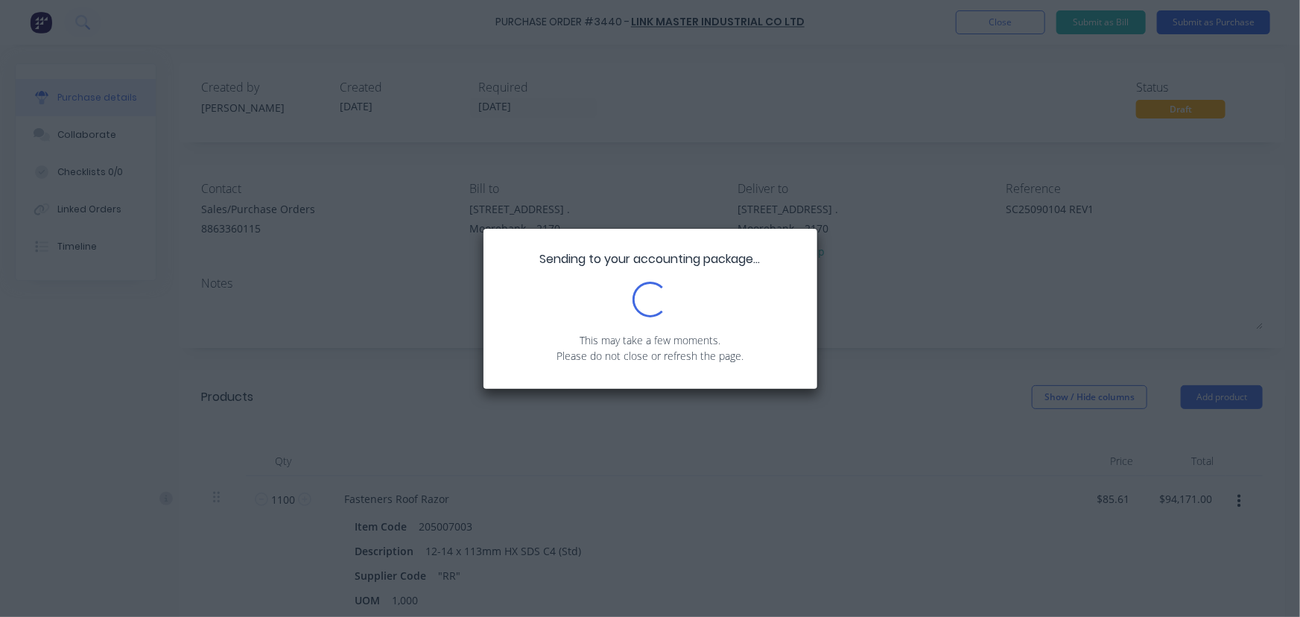
type textarea "x"
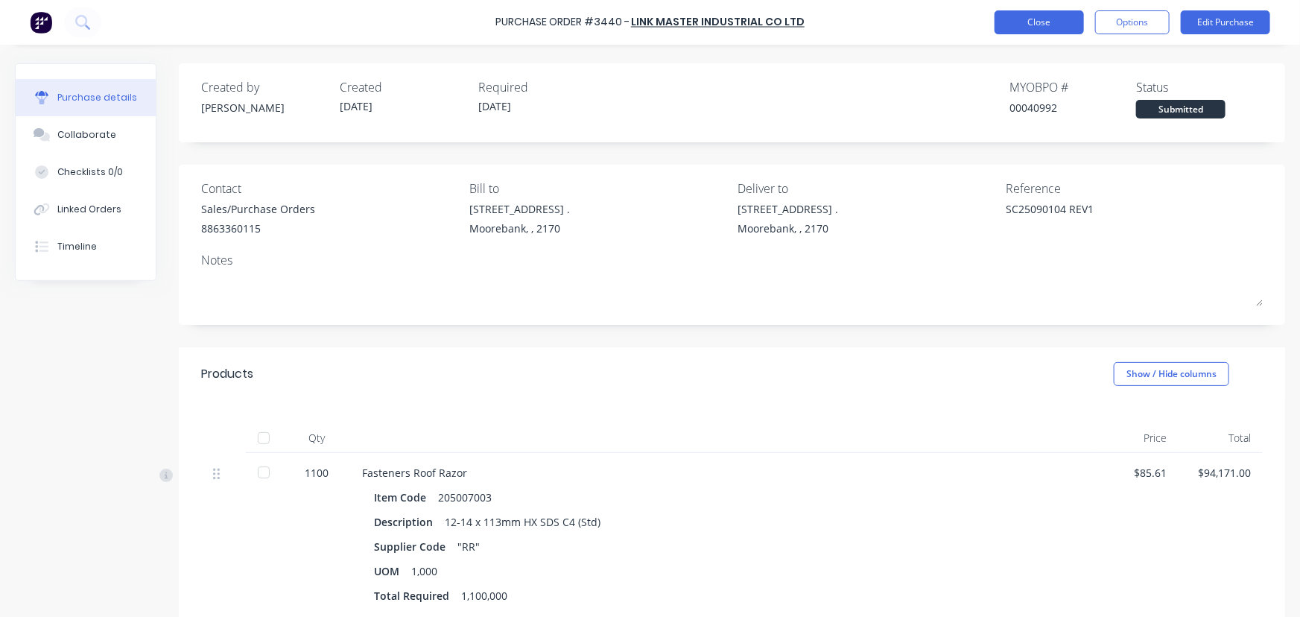
click at [1037, 16] on button "Close" at bounding box center [1039, 22] width 89 height 24
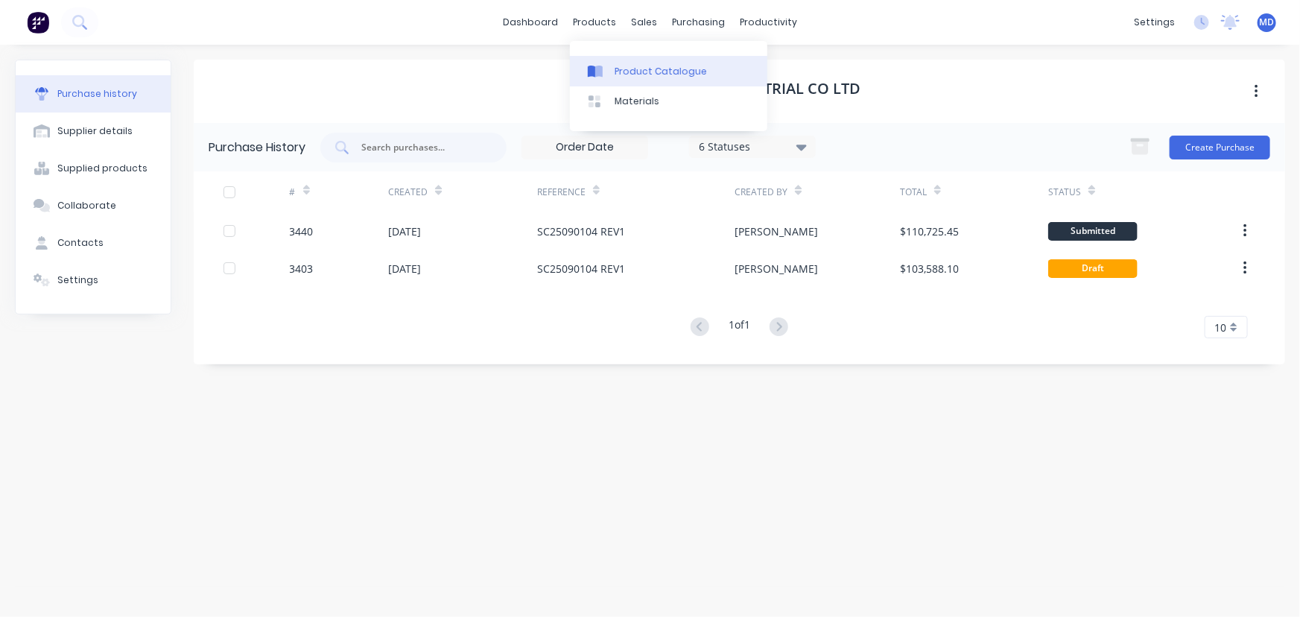
click at [656, 72] on div "Product Catalogue" at bounding box center [661, 71] width 92 height 13
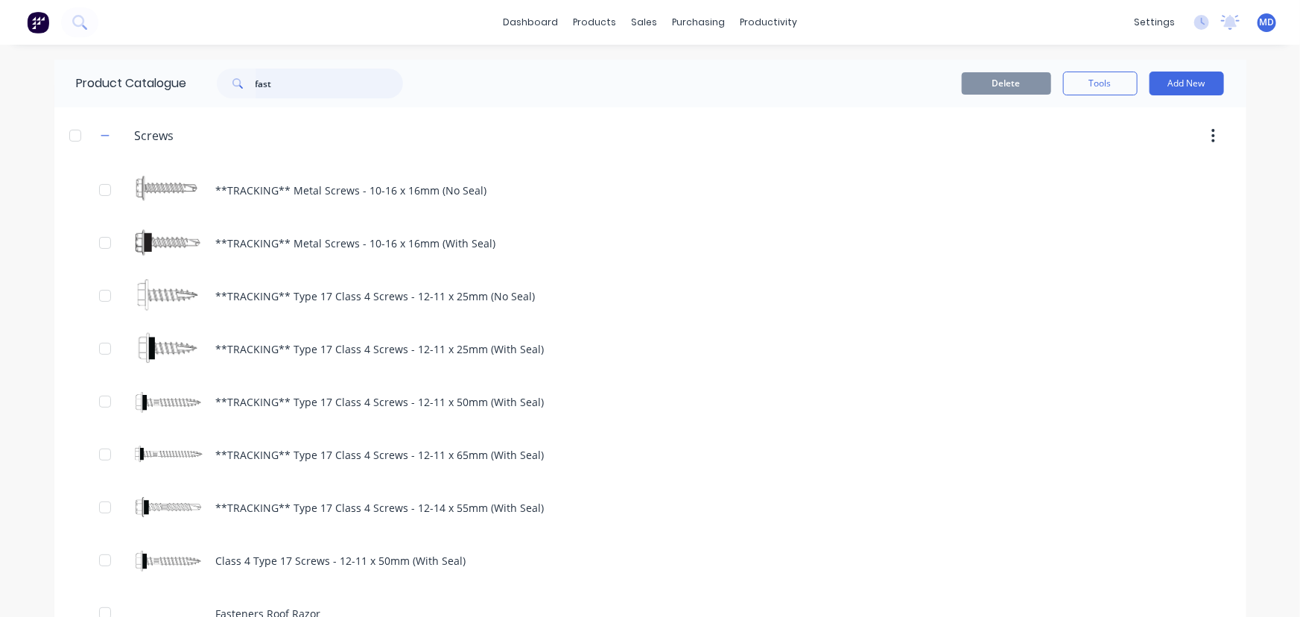
drag, startPoint x: 186, startPoint y: 86, endPoint x: 129, endPoint y: 79, distance: 57.0
click at [137, 82] on div "Product Catalogue fast" at bounding box center [247, 84] width 386 height 48
type input "roof"
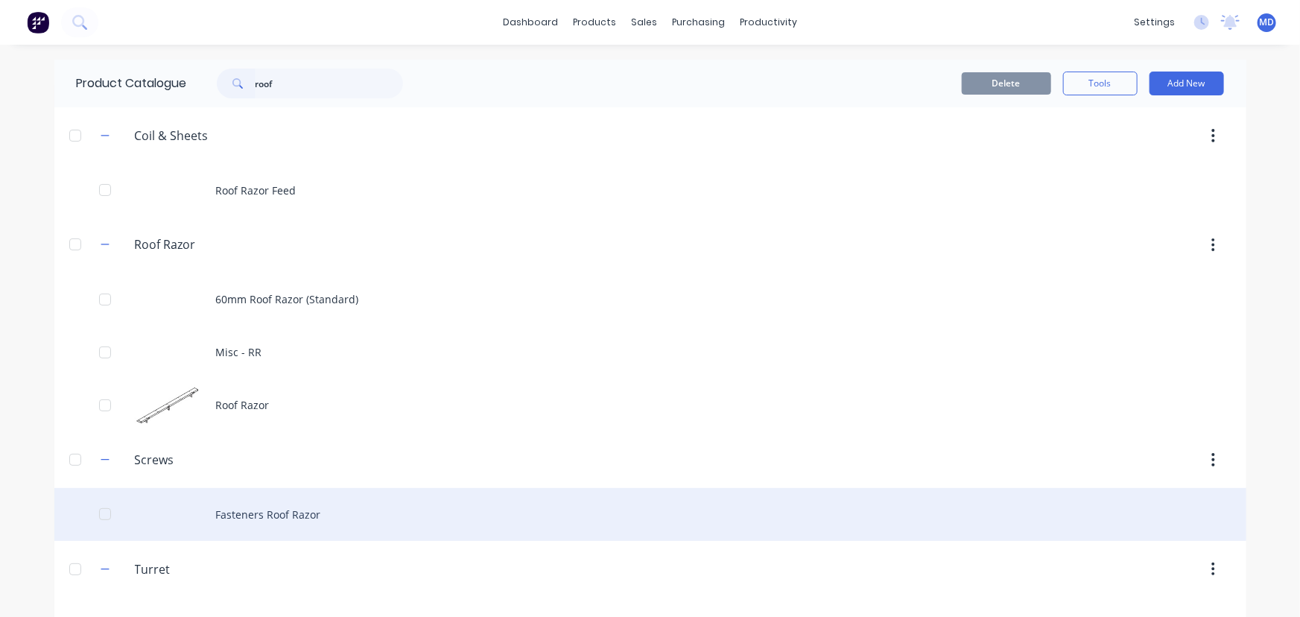
click at [287, 515] on div "Fasteners Roof Razor" at bounding box center [650, 514] width 1192 height 53
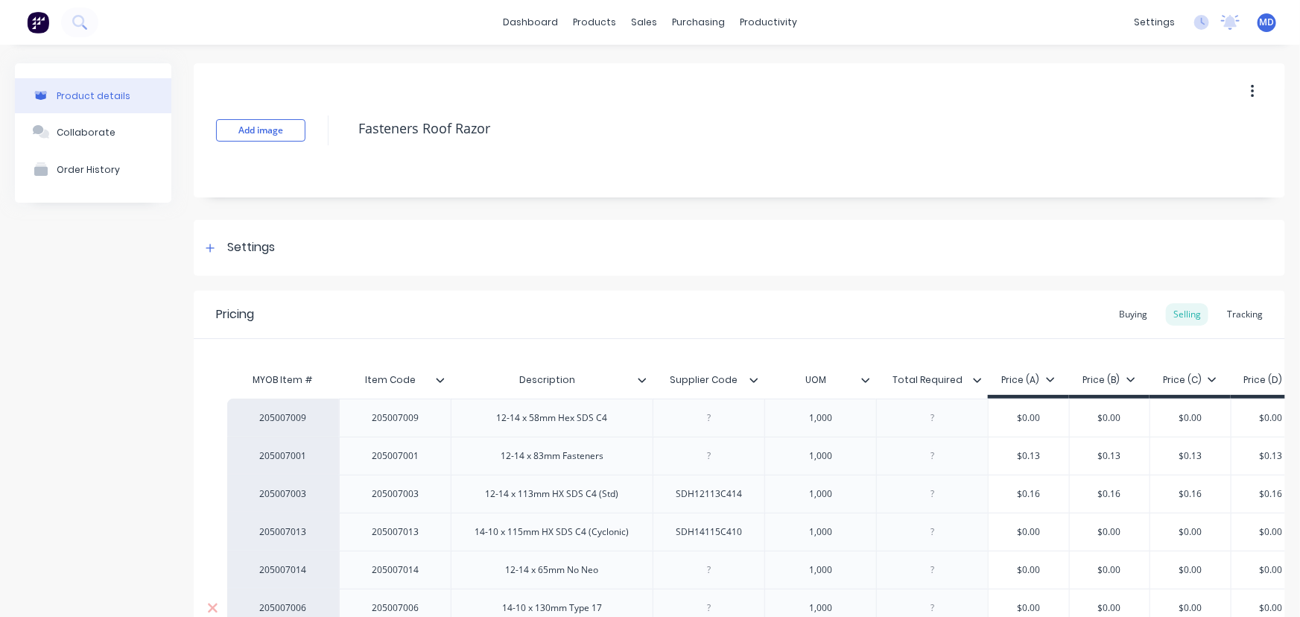
type textarea "x"
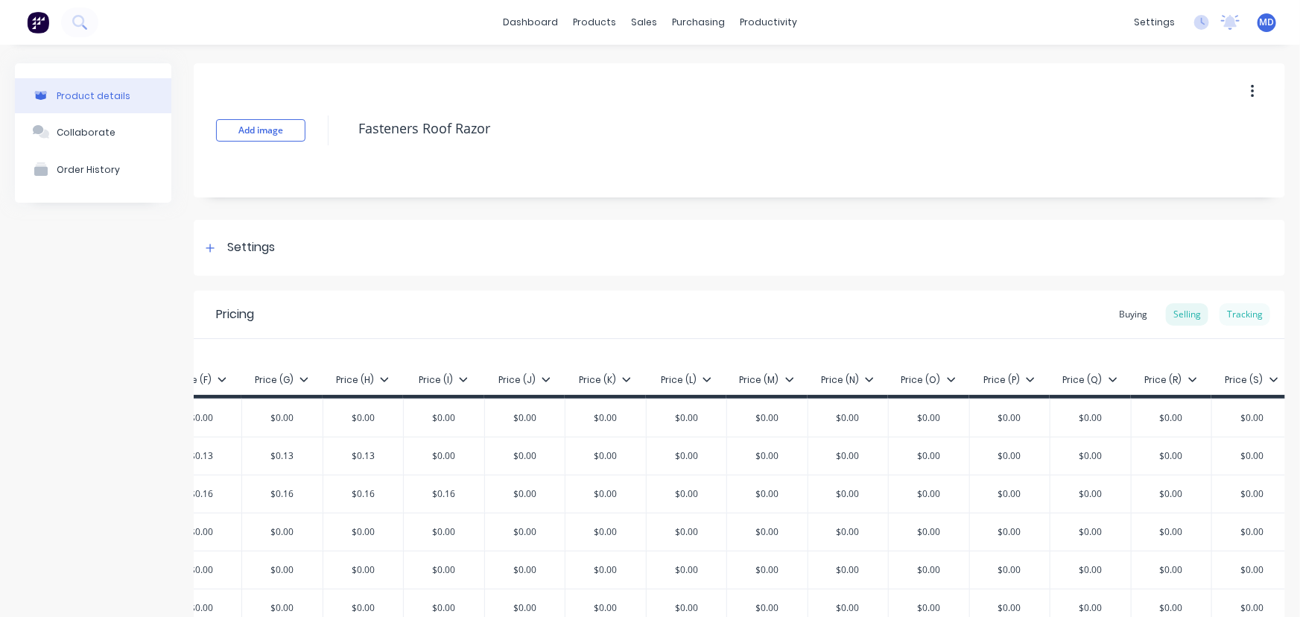
click at [1241, 313] on div "Tracking" at bounding box center [1245, 314] width 51 height 22
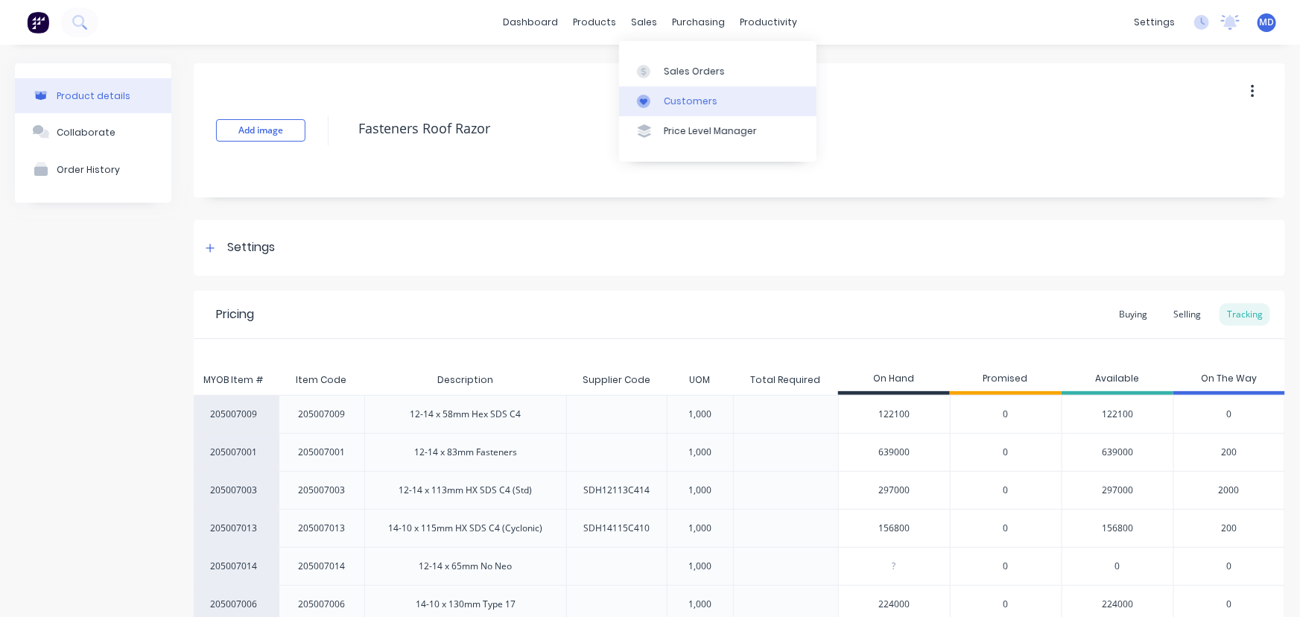
click at [703, 97] on div "Customers" at bounding box center [691, 101] width 54 height 13
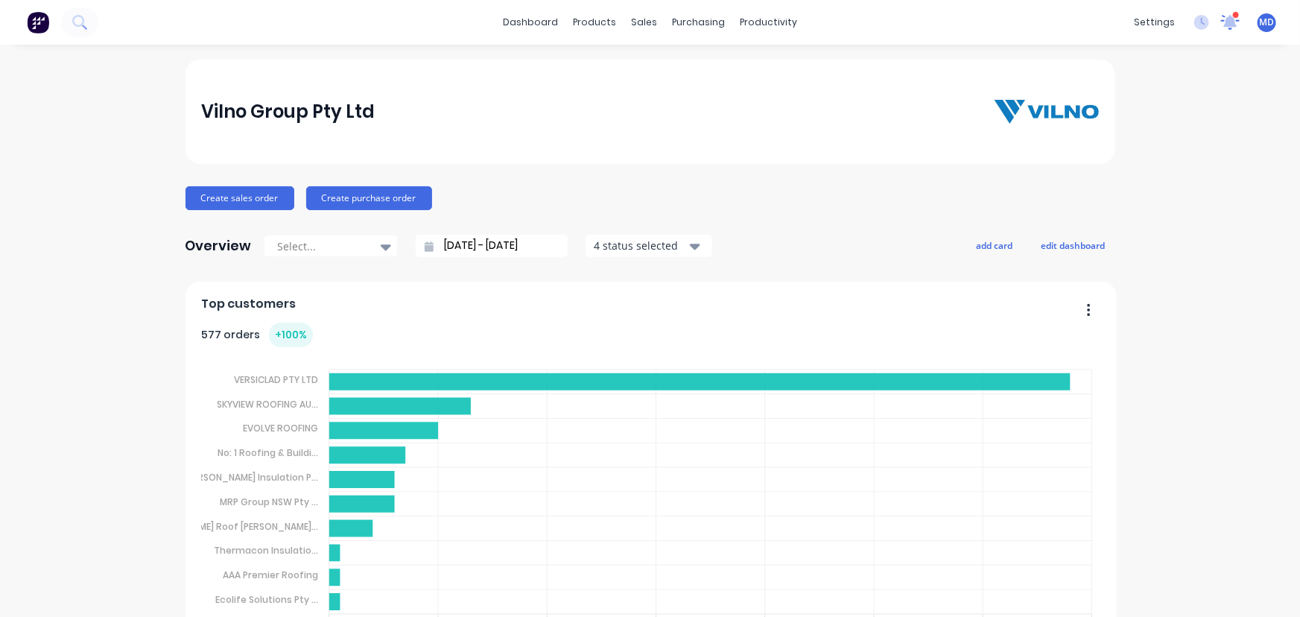
click at [1224, 19] on icon at bounding box center [1230, 20] width 13 height 13
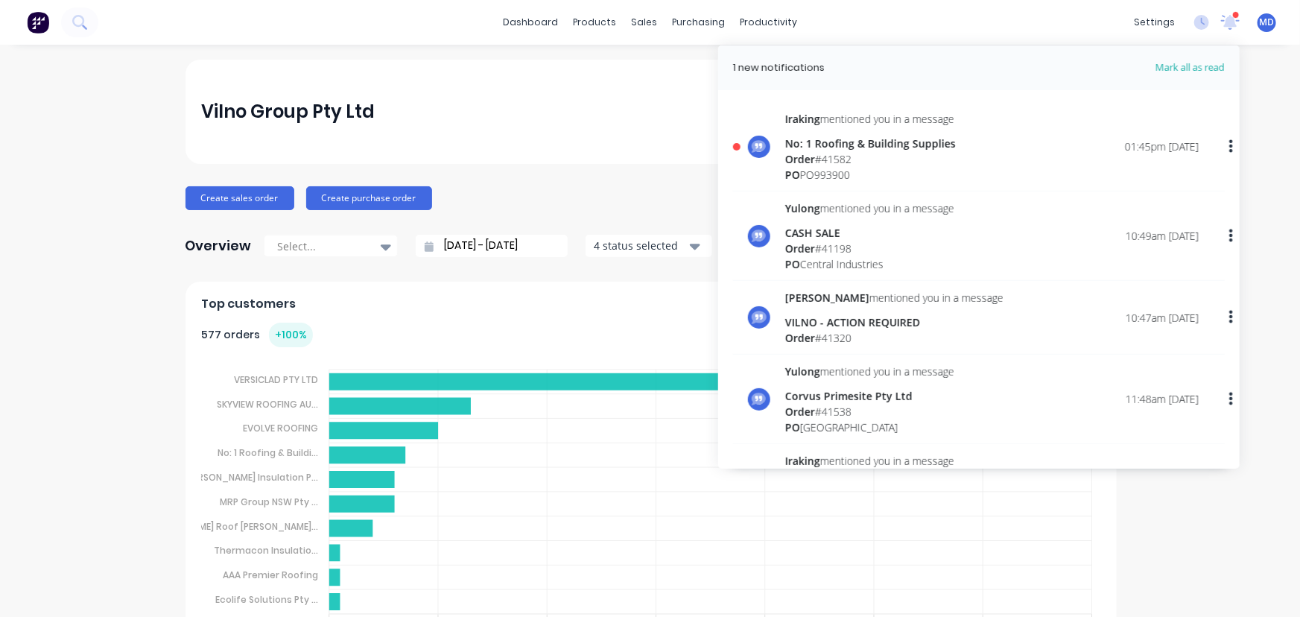
click at [995, 154] on div "Iraking mentioned you in a message No: 1 Roofing & Building Supplies Order # 41…" at bounding box center [992, 147] width 414 height 72
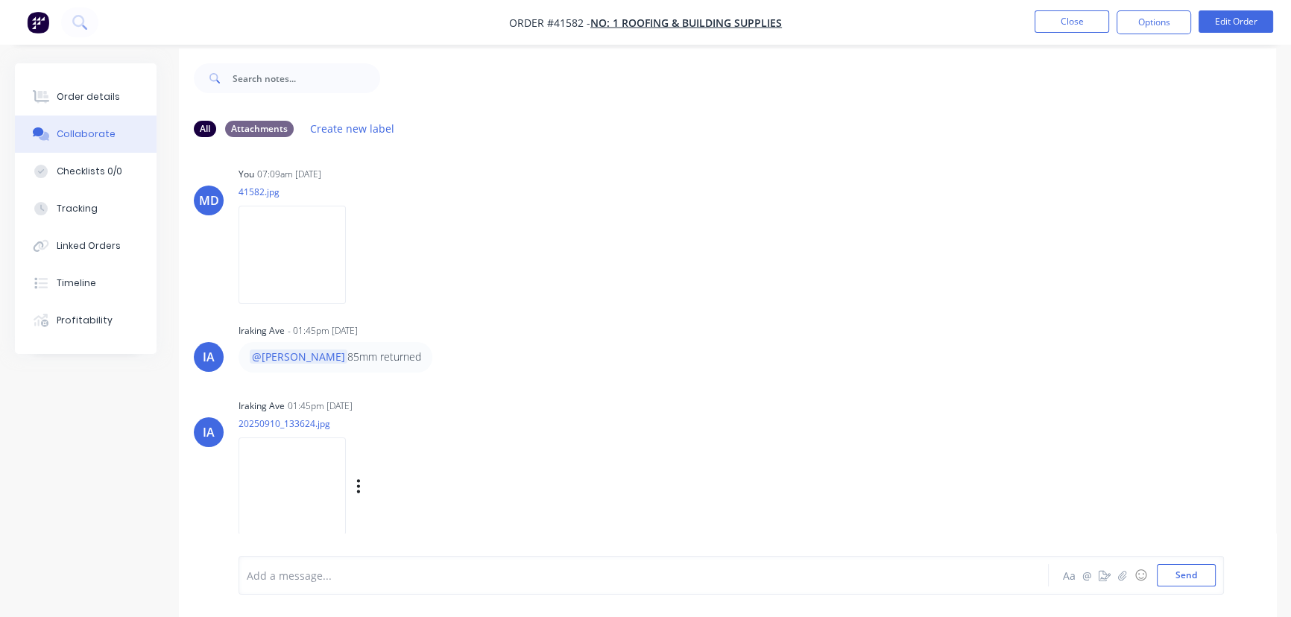
scroll to position [22, 0]
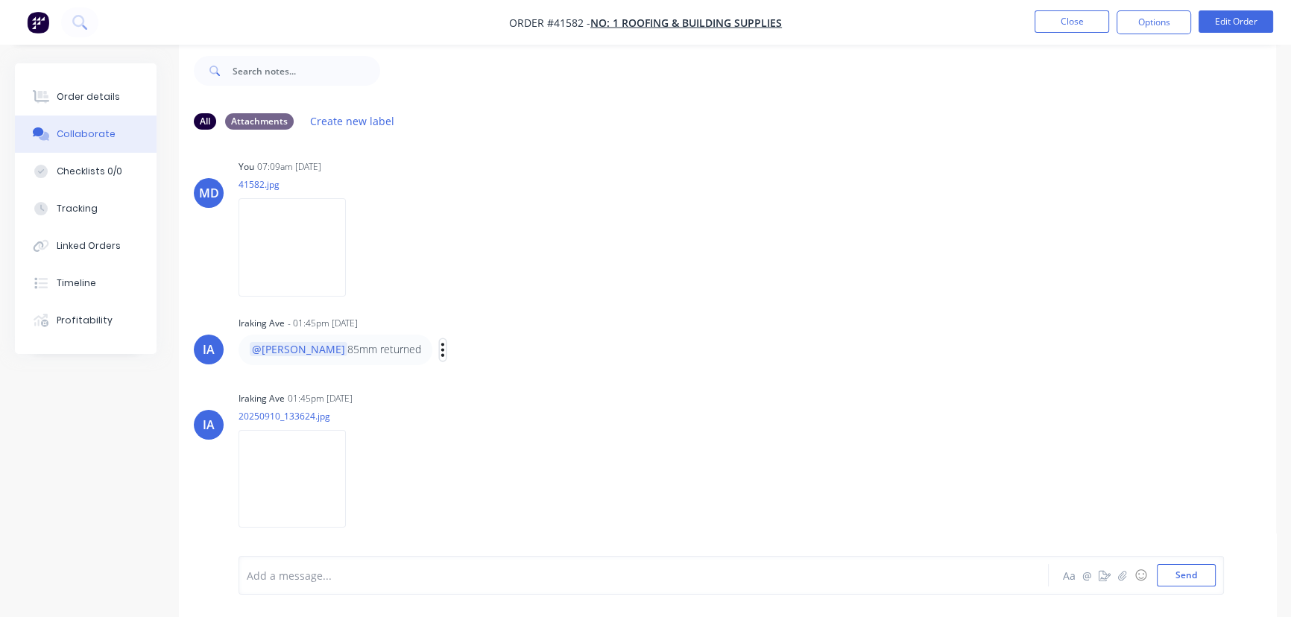
click at [440, 347] on icon "button" at bounding box center [442, 349] width 4 height 17
click at [662, 290] on div "MD You 03:48pm 08/09/25 PurchaseOrder_PO993900.pdf Labels Download Delete MD Yo…" at bounding box center [727, 338] width 1097 height 392
click at [296, 462] on img at bounding box center [291, 479] width 107 height 98
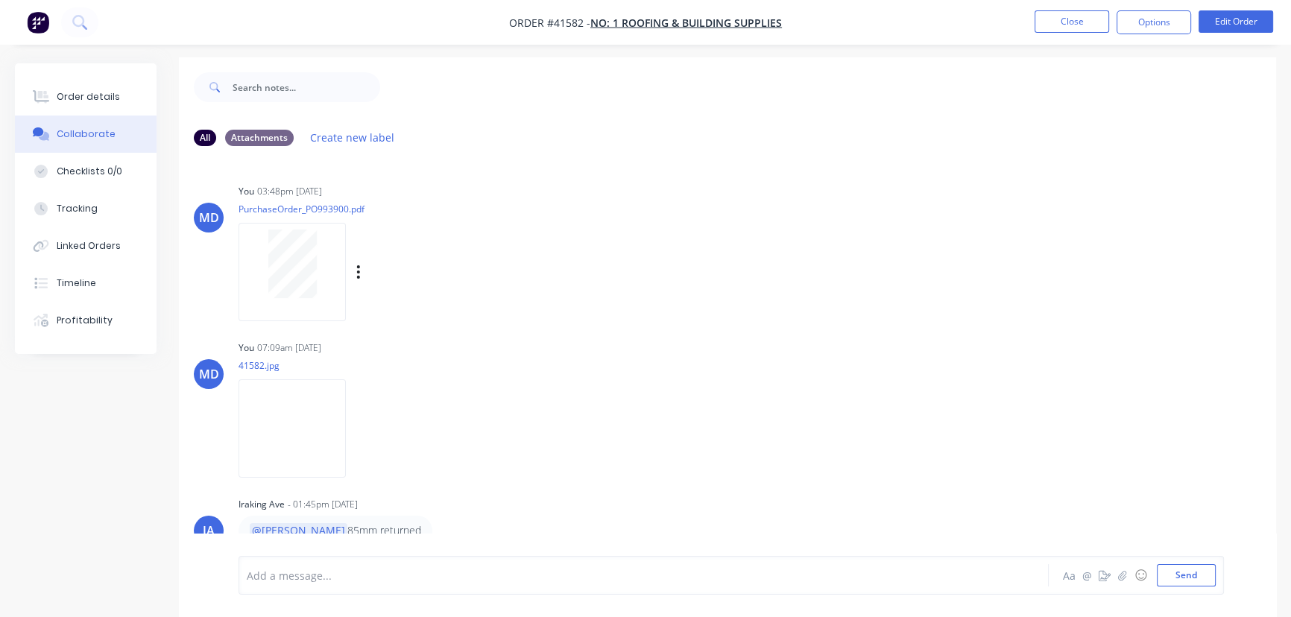
scroll to position [0, 0]
click at [346, 441] on img at bounding box center [291, 434] width 107 height 98
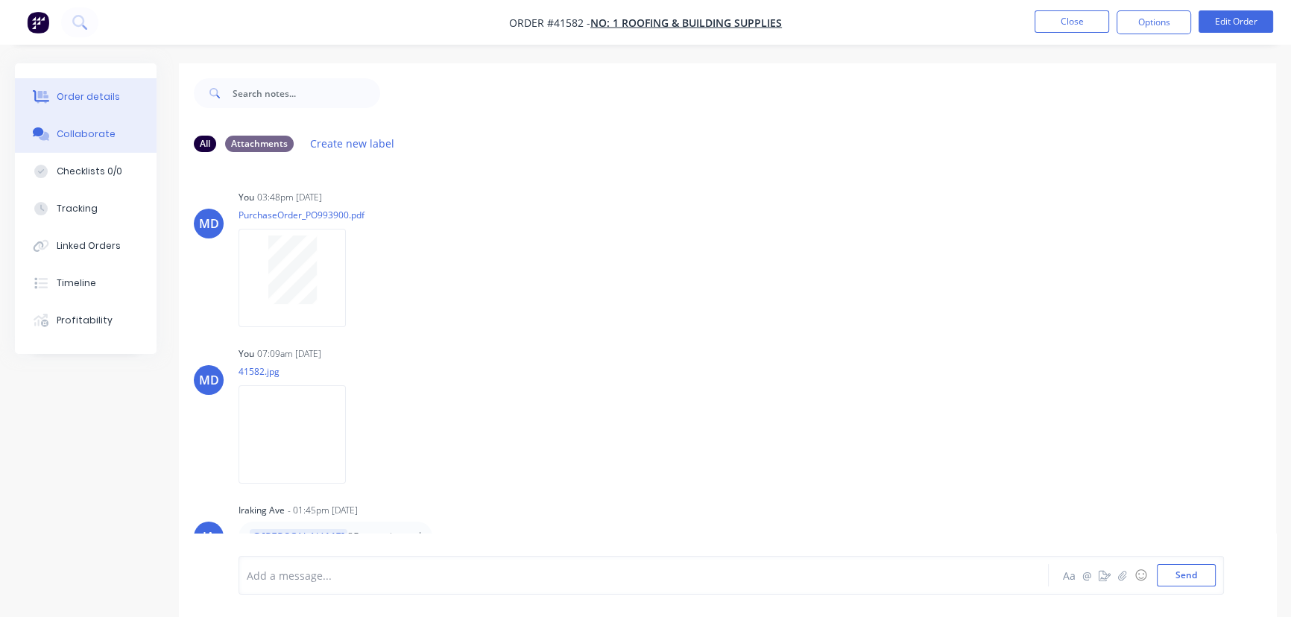
click at [78, 95] on div "Order details" at bounding box center [88, 96] width 63 height 13
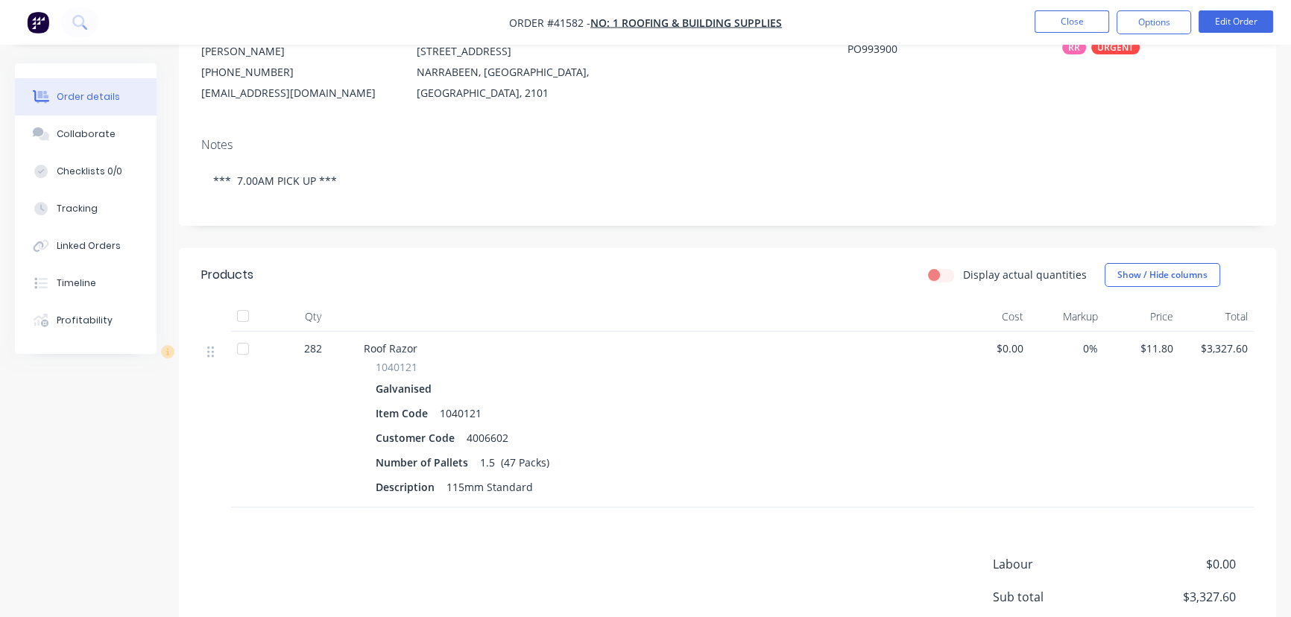
scroll to position [321, 0]
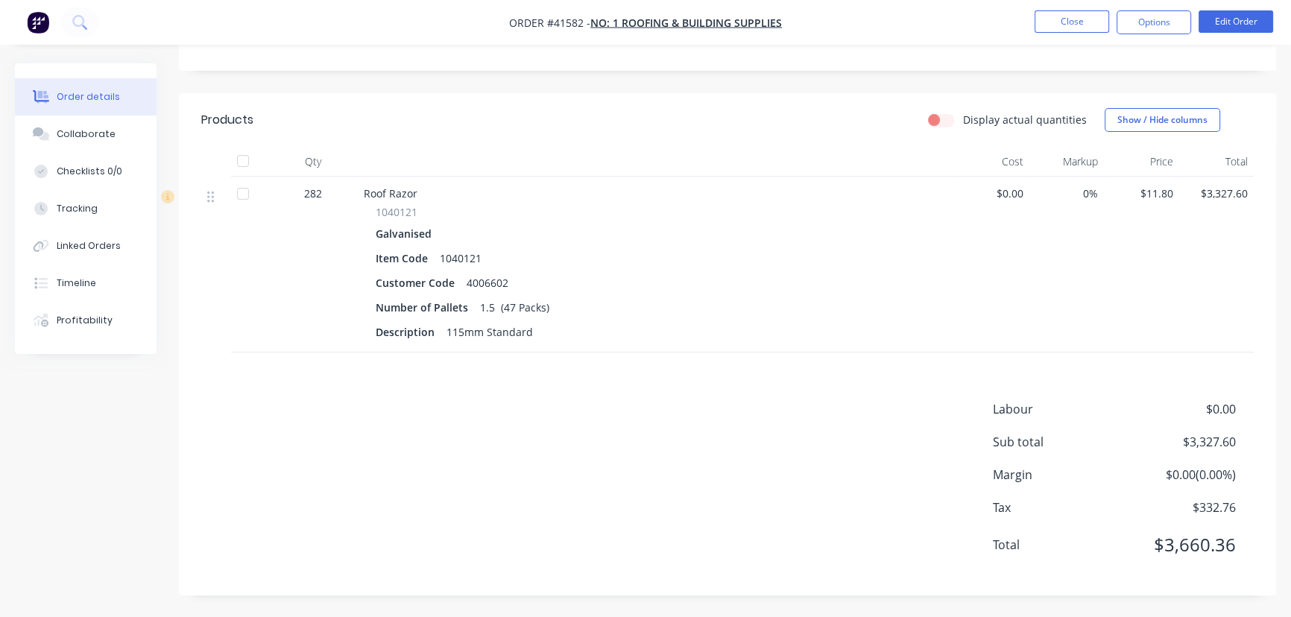
click at [104, 130] on div "Collaborate" at bounding box center [86, 133] width 59 height 13
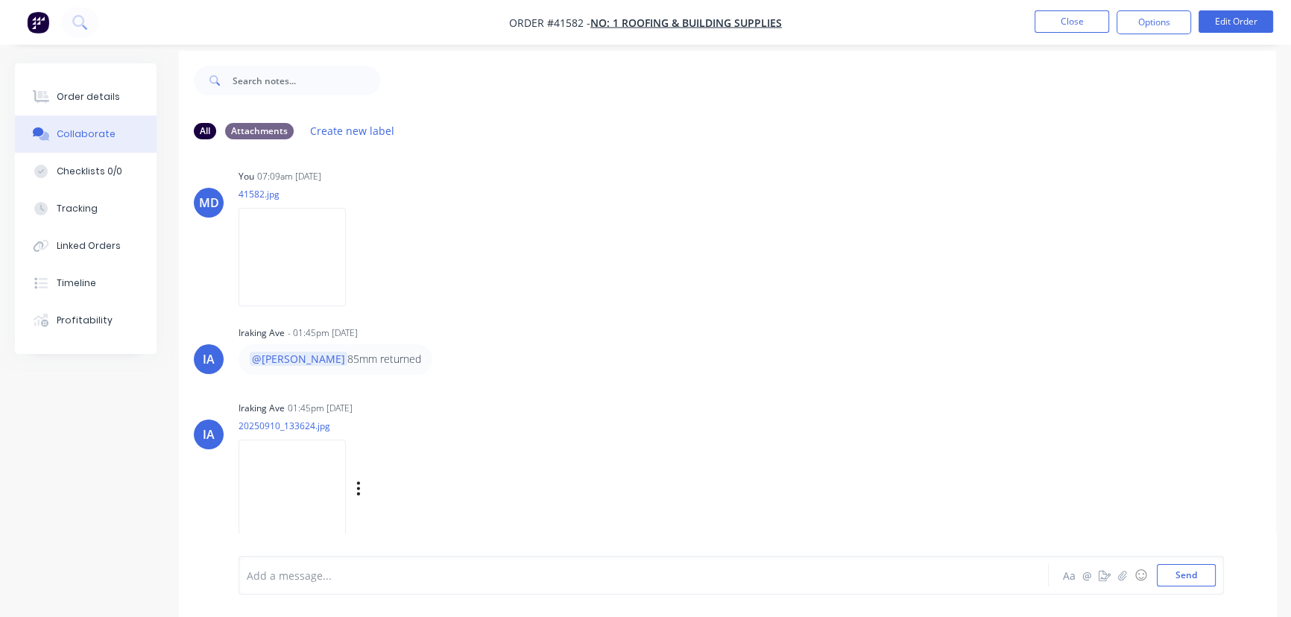
scroll to position [22, 0]
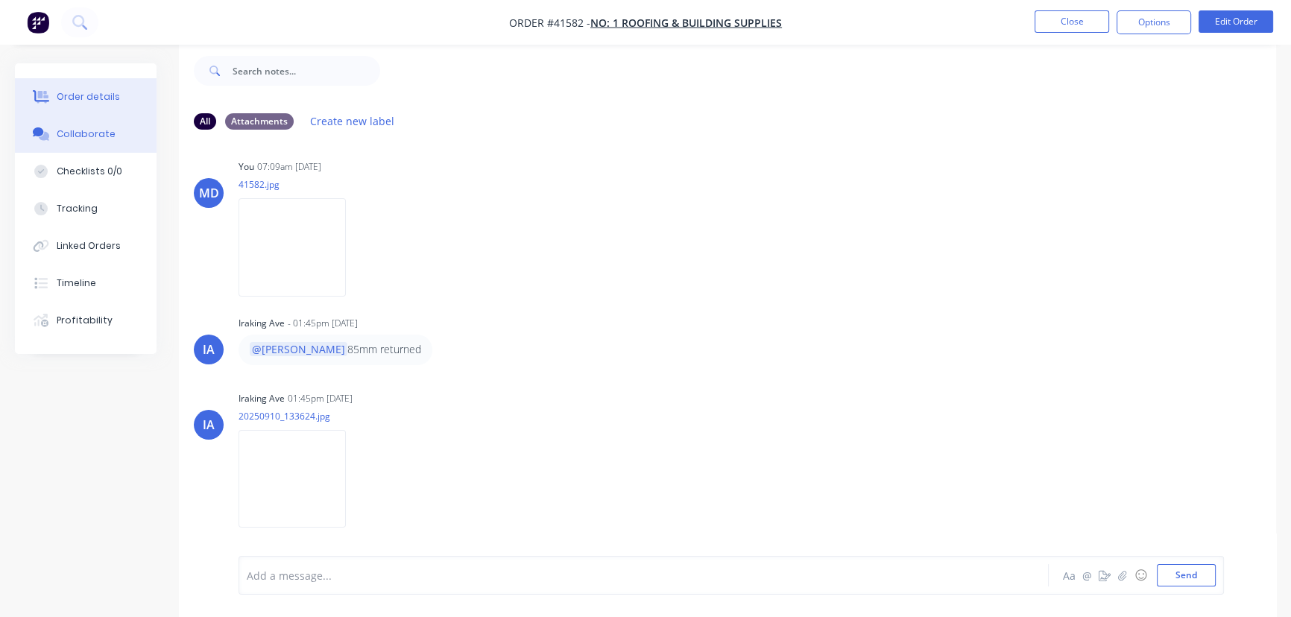
click at [87, 89] on button "Order details" at bounding box center [86, 96] width 142 height 37
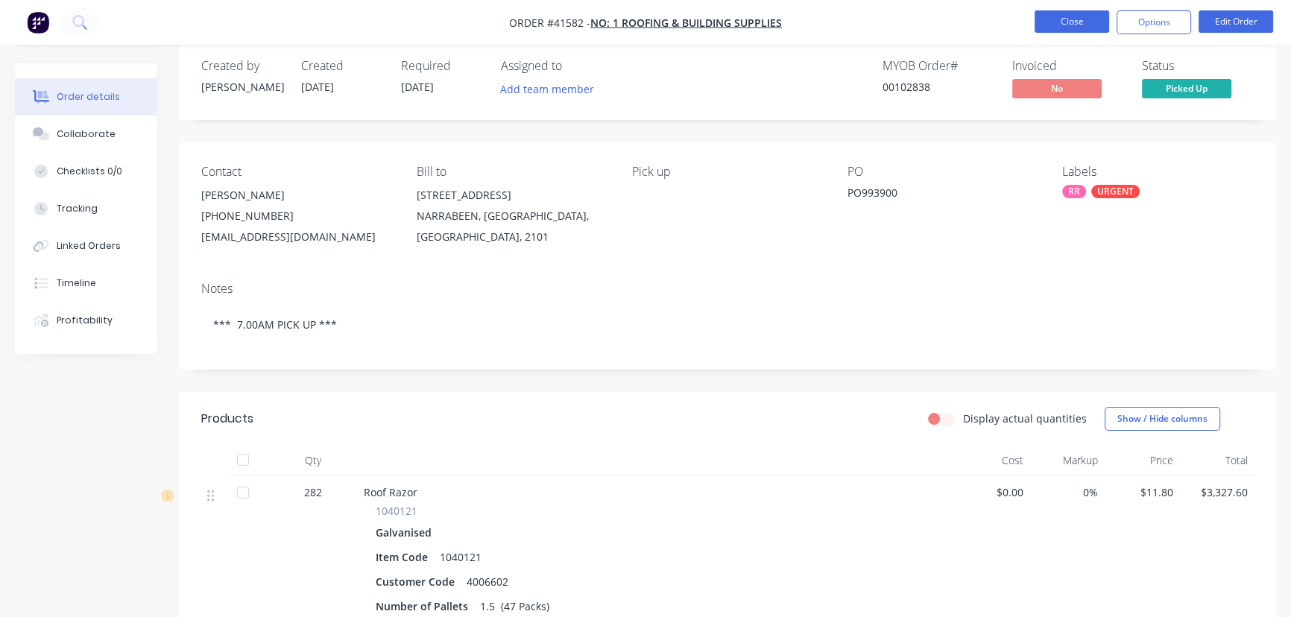
click at [1064, 23] on button "Close" at bounding box center [1071, 21] width 75 height 22
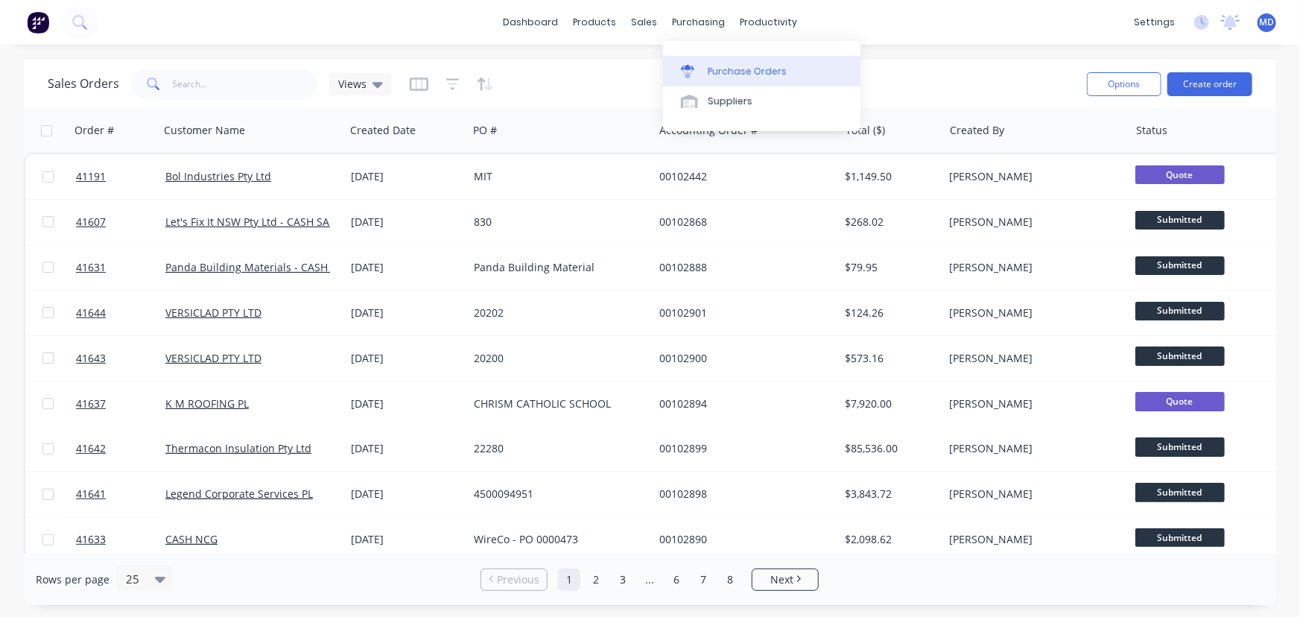
click at [752, 65] on div "Purchase Orders" at bounding box center [747, 71] width 79 height 13
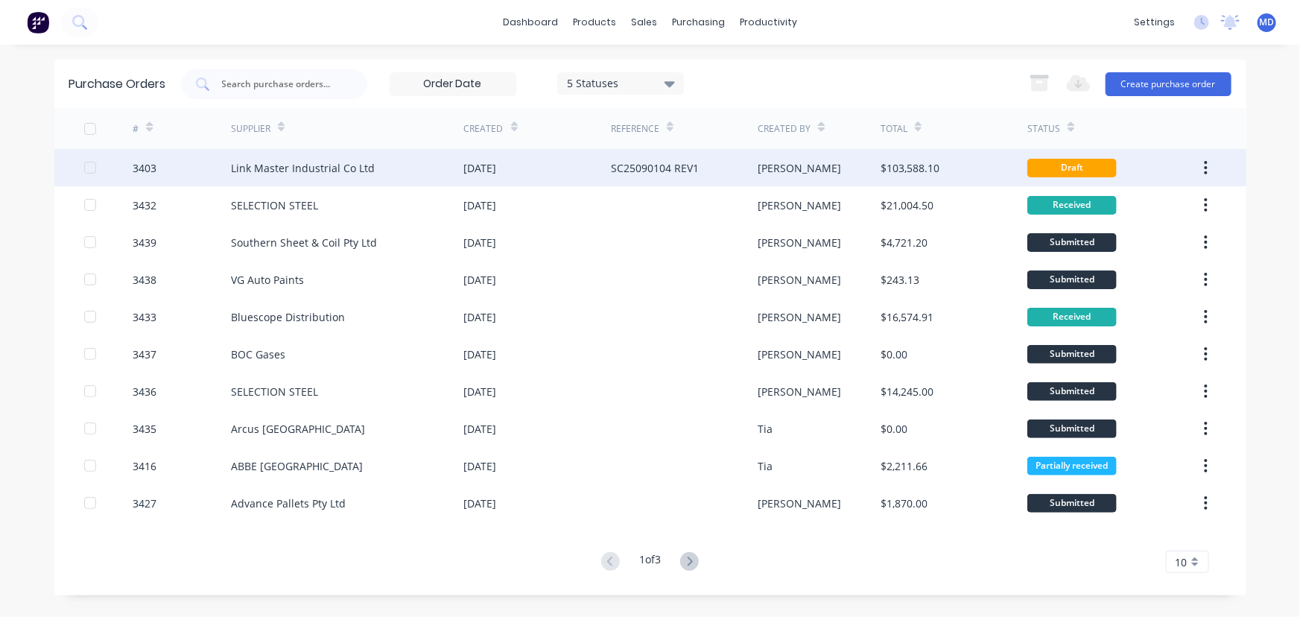
click at [410, 161] on div "Link Master Industrial Co Ltd" at bounding box center [347, 167] width 233 height 37
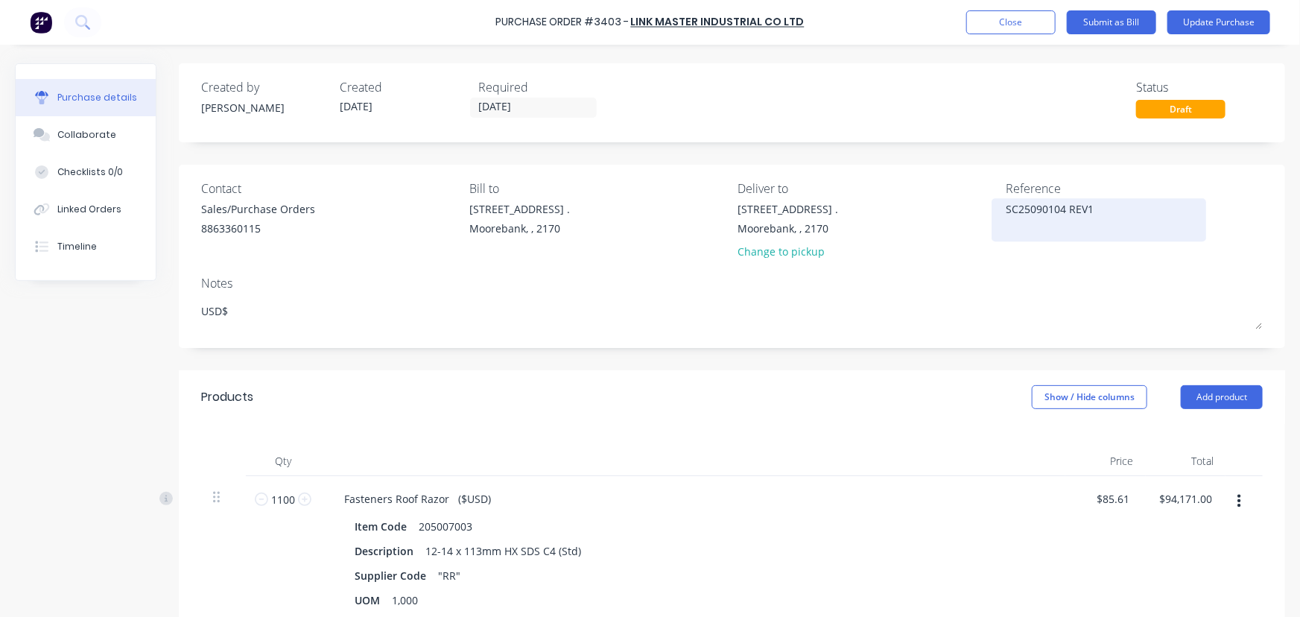
drag, startPoint x: 998, startPoint y: 212, endPoint x: 1093, endPoint y: 212, distance: 94.6
click at [1093, 212] on textarea "SC25090104 REV1" at bounding box center [1099, 218] width 186 height 34
type textarea "x"
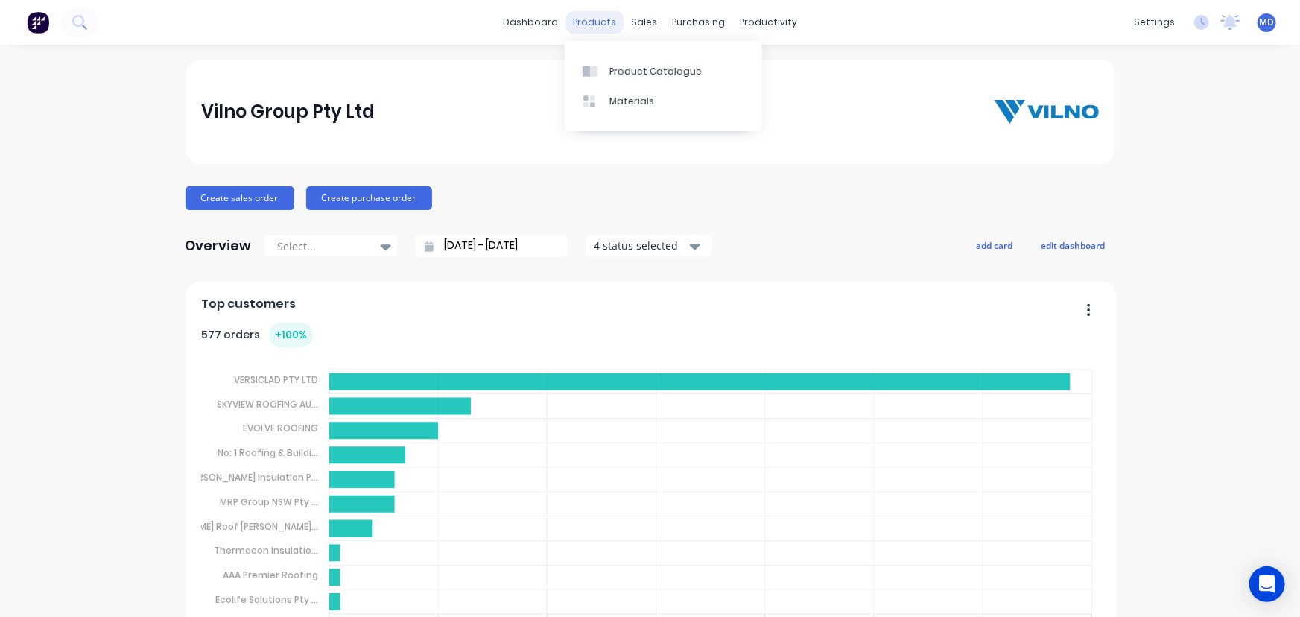
click at [589, 21] on div "products" at bounding box center [595, 22] width 58 height 22
click at [649, 76] on div "Product Catalogue" at bounding box center [656, 71] width 92 height 13
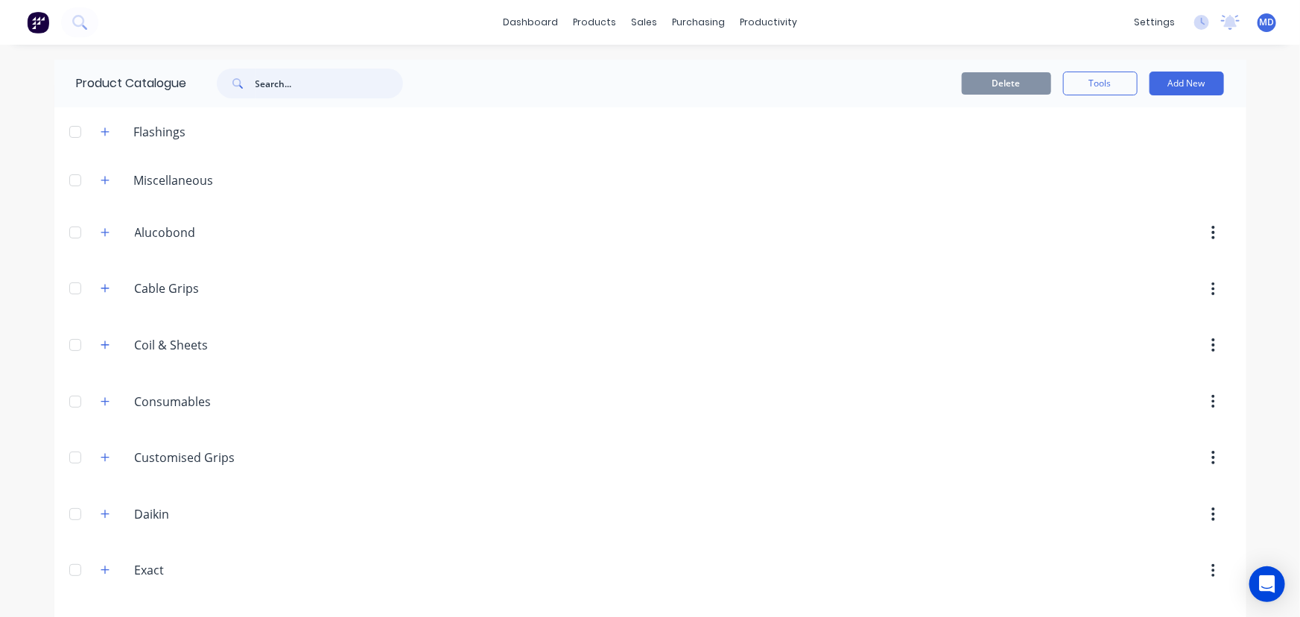
click at [314, 80] on input "text" at bounding box center [330, 84] width 148 height 30
type input "fast"
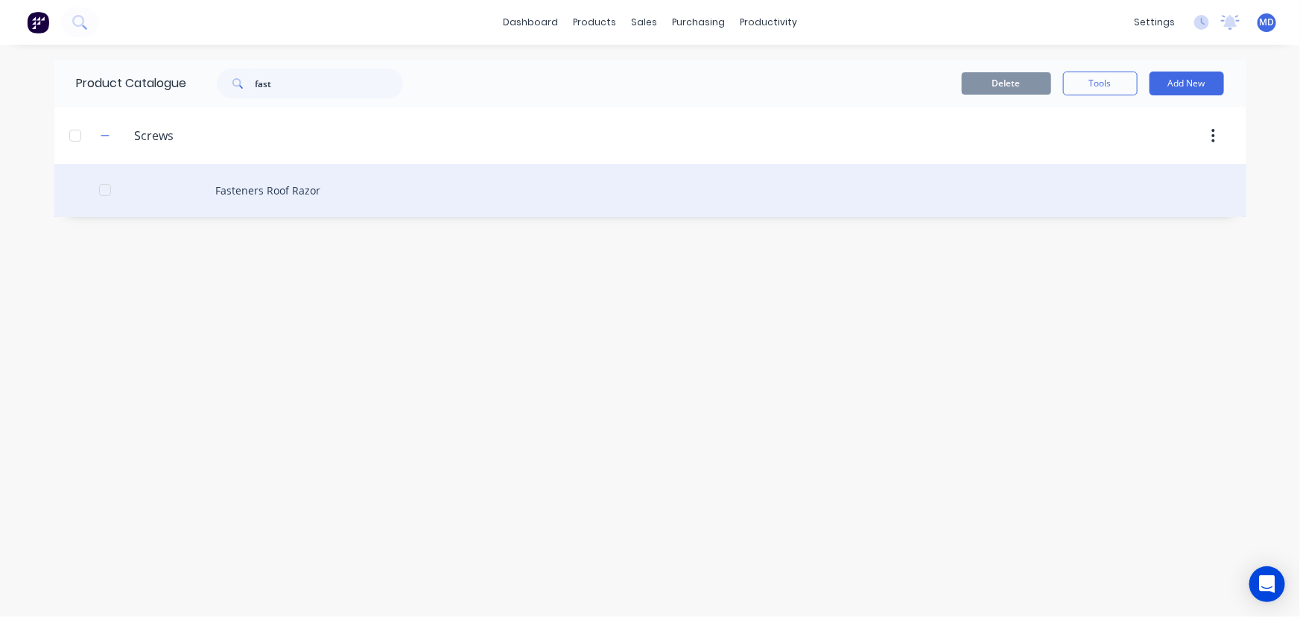
click at [303, 191] on div "Fasteners Roof Razor" at bounding box center [650, 190] width 1192 height 53
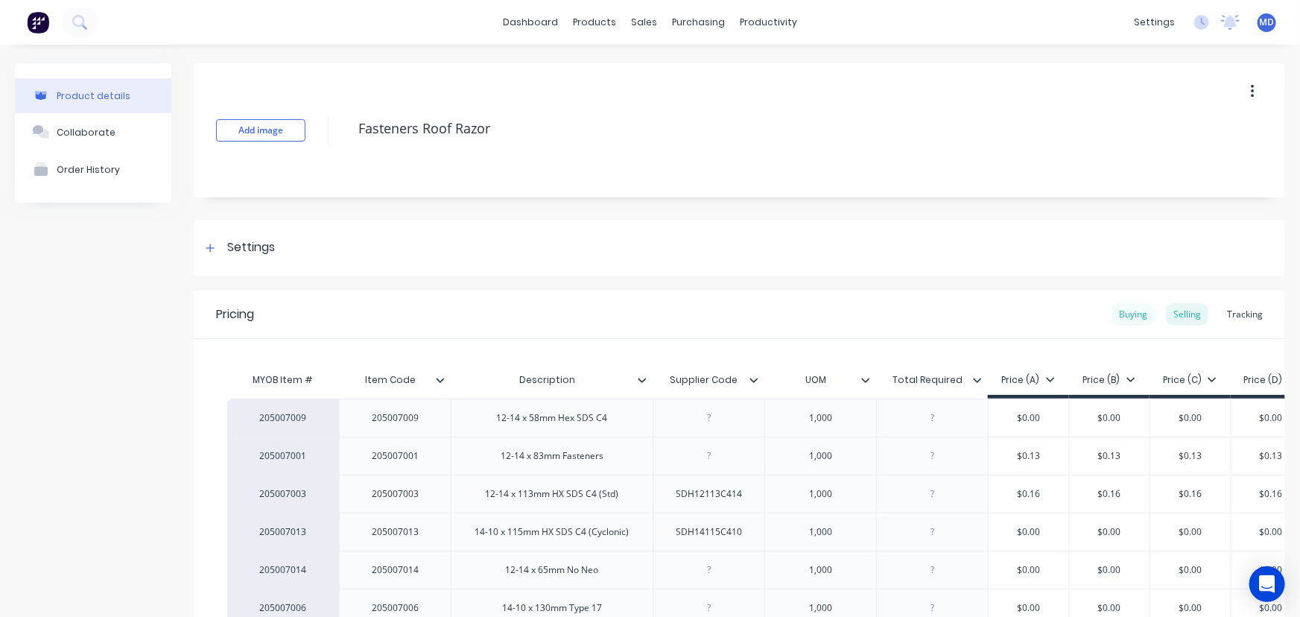
type textarea "x"
click at [1241, 315] on div "Tracking" at bounding box center [1245, 314] width 51 height 22
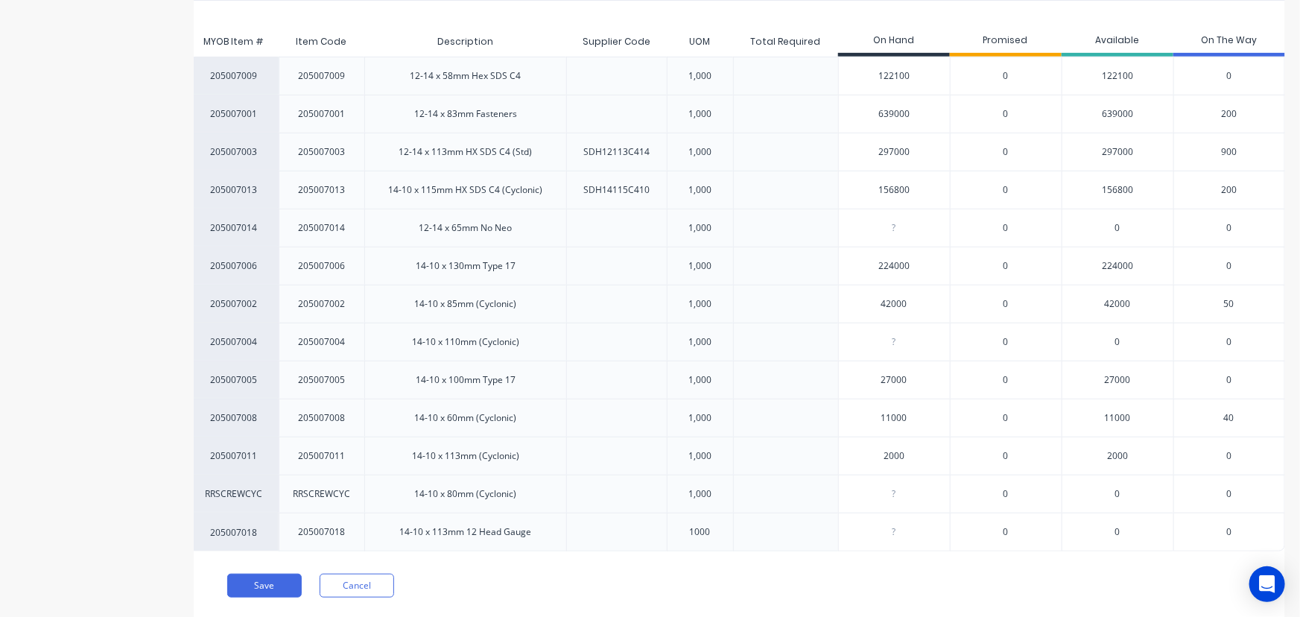
scroll to position [0, 47]
click at [1221, 146] on span "900" at bounding box center [1229, 151] width 16 height 13
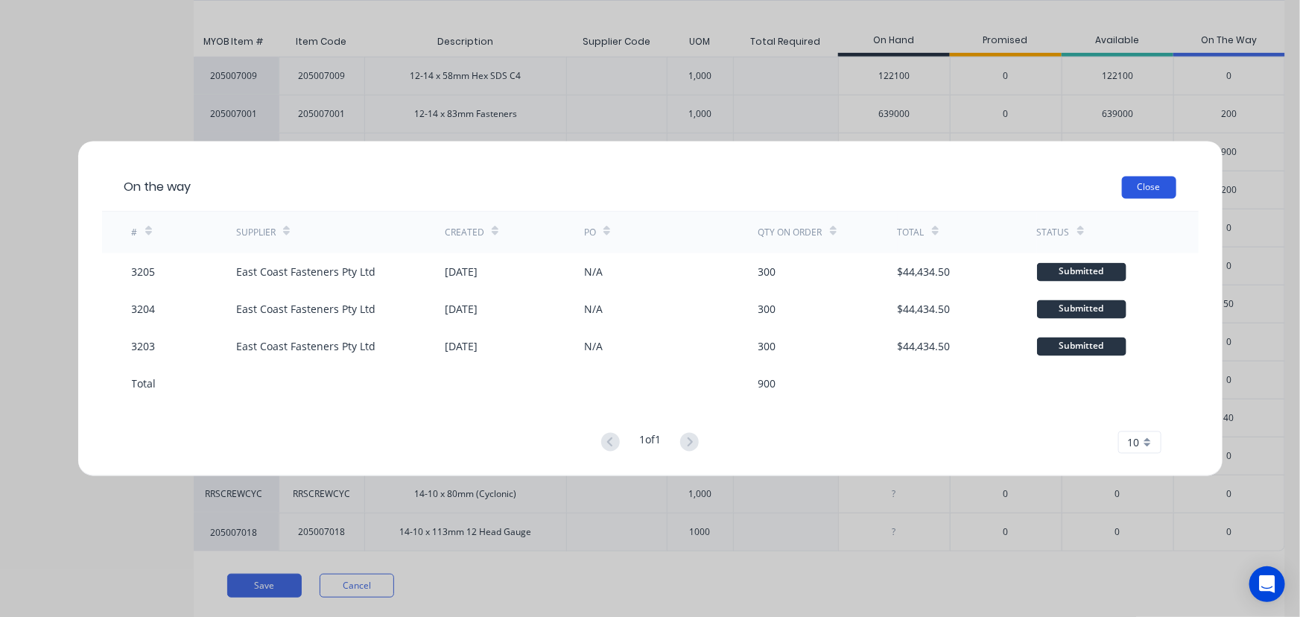
click at [1143, 181] on button "Close" at bounding box center [1149, 188] width 54 height 22
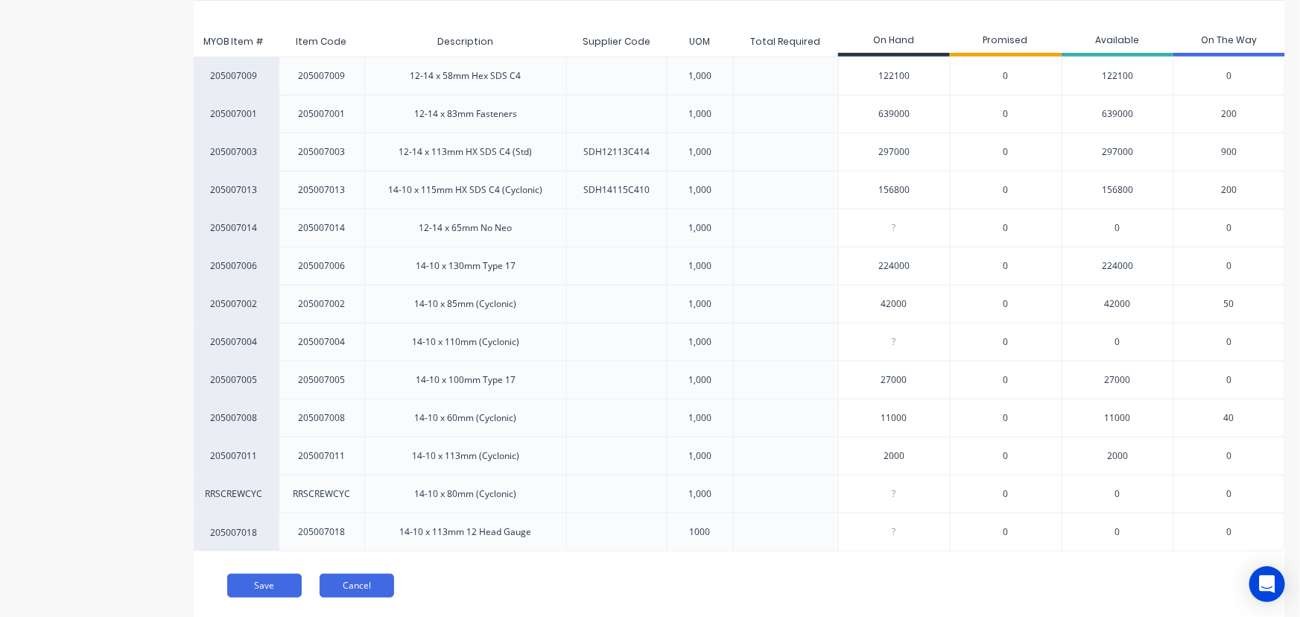
click at [358, 592] on button "Cancel" at bounding box center [357, 586] width 75 height 24
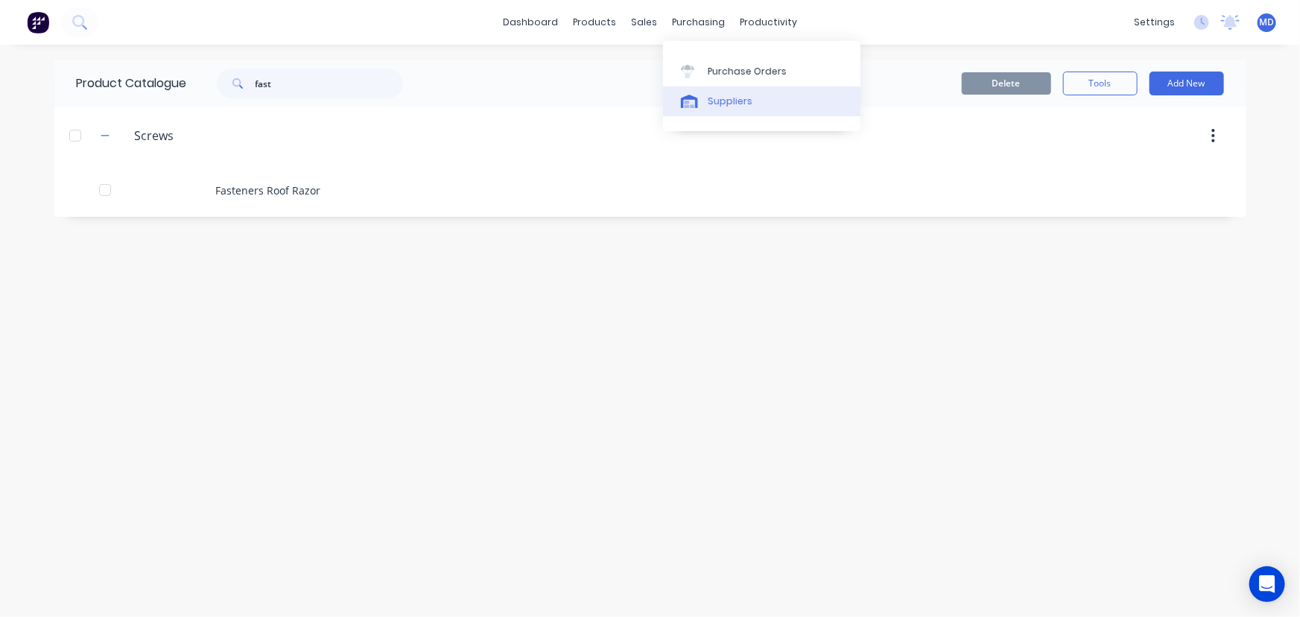
click at [732, 99] on div "Suppliers" at bounding box center [730, 101] width 45 height 13
